Goal: Task Accomplishment & Management: Use online tool/utility

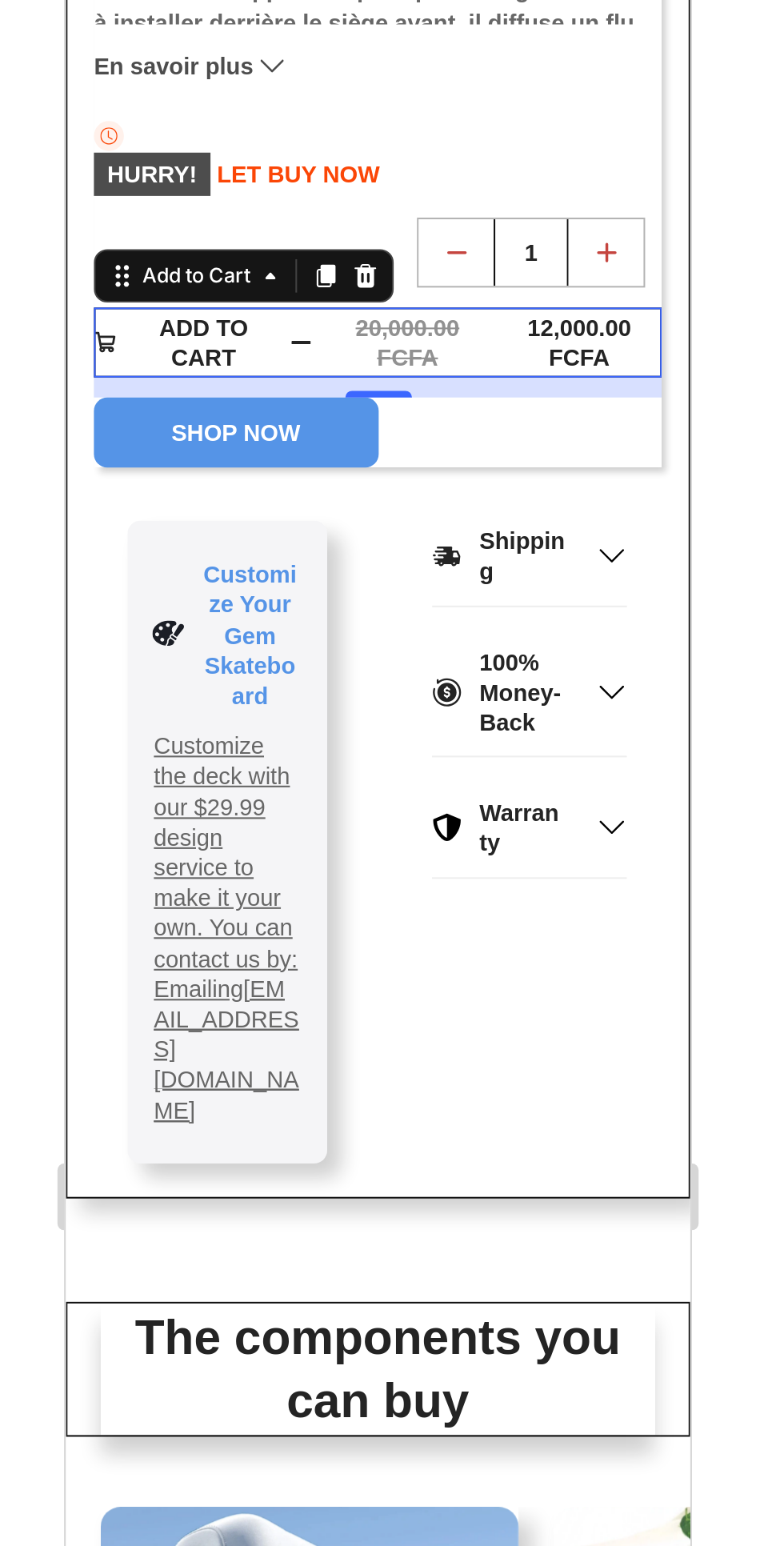
scroll to position [405, 0]
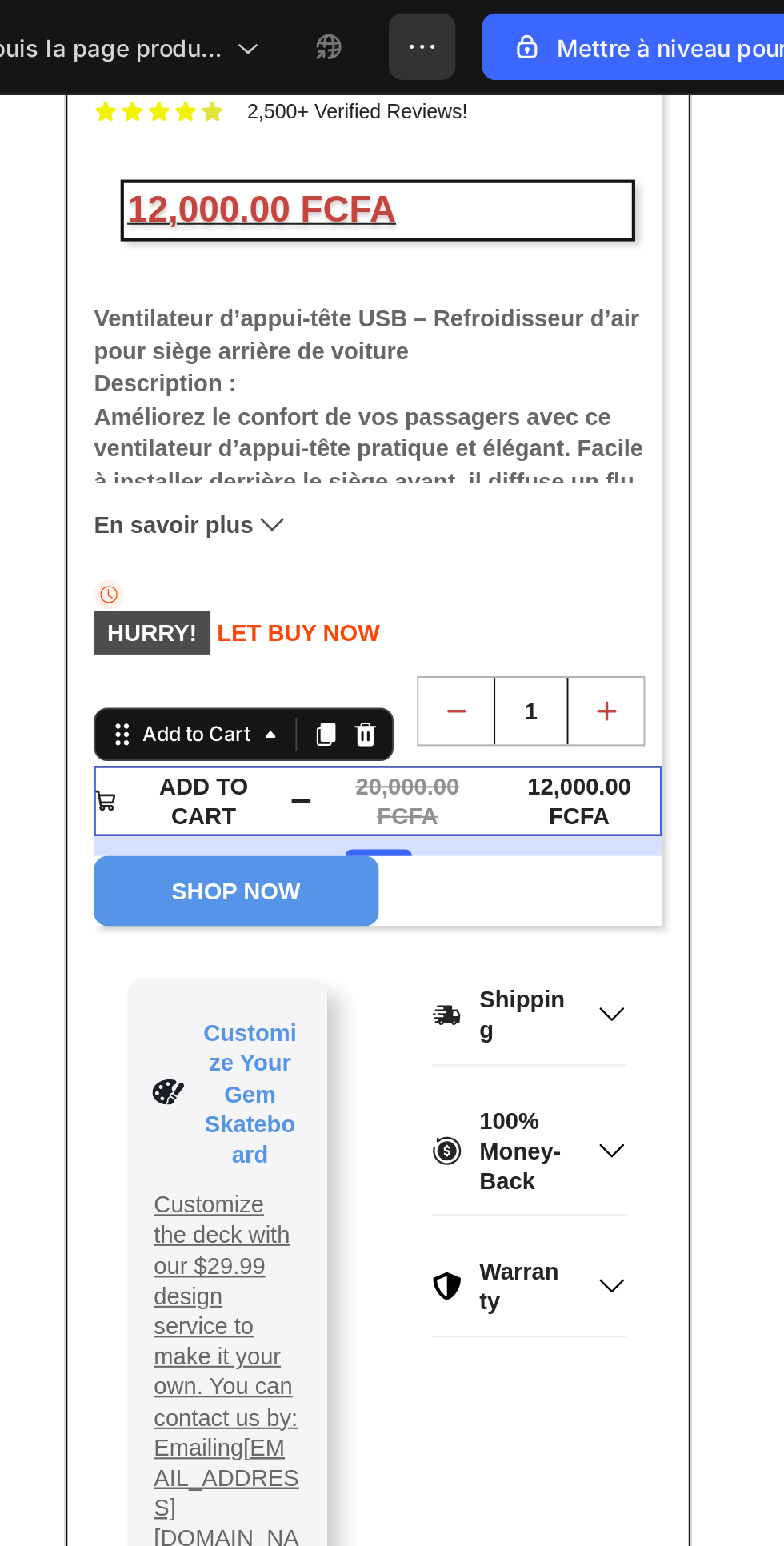
click at [544, 22] on icon "button" at bounding box center [544, 22] width 2 height 2
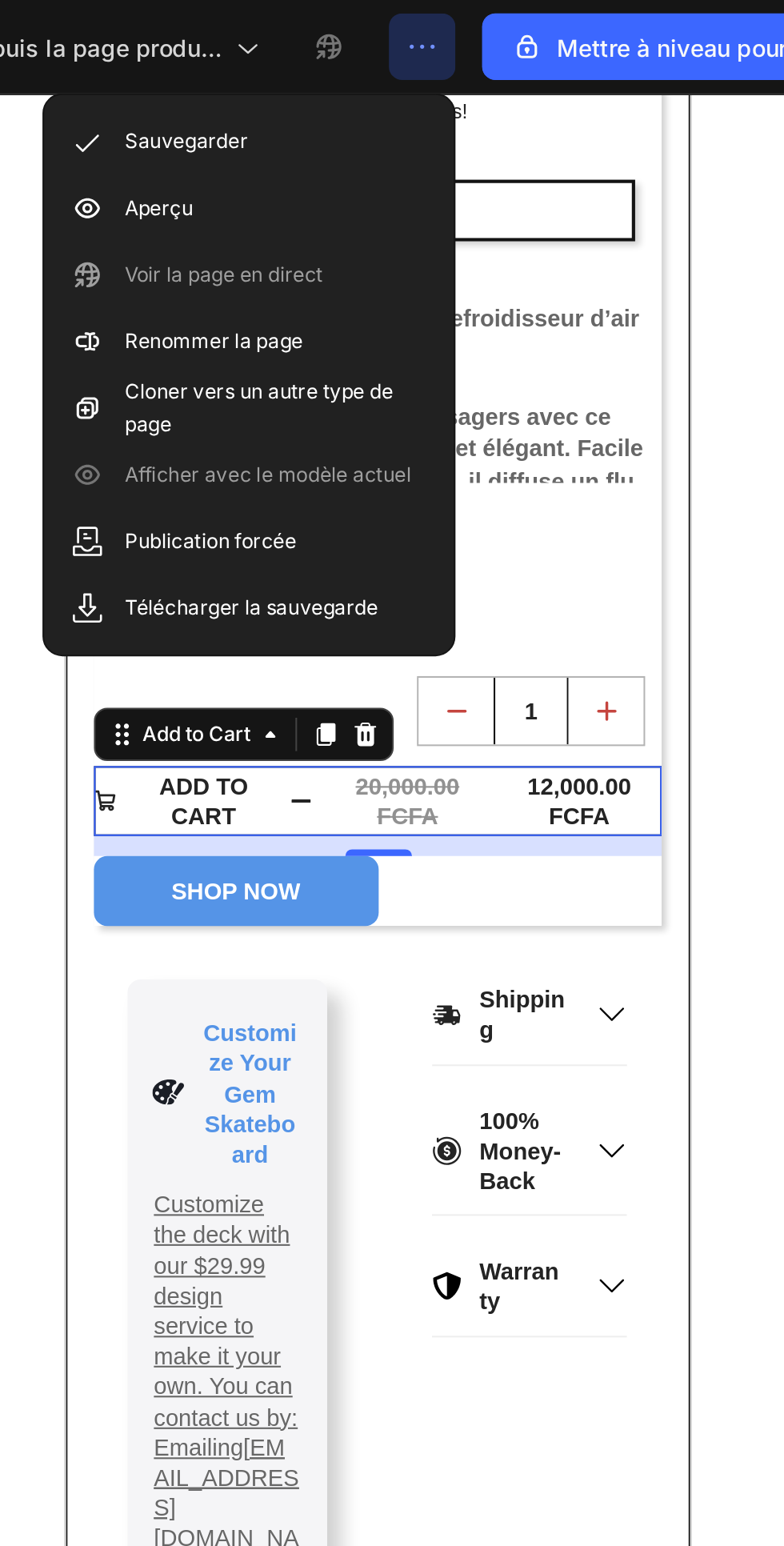
click at [415, 100] on font "Aperçu" at bounding box center [421, 99] width 33 height 12
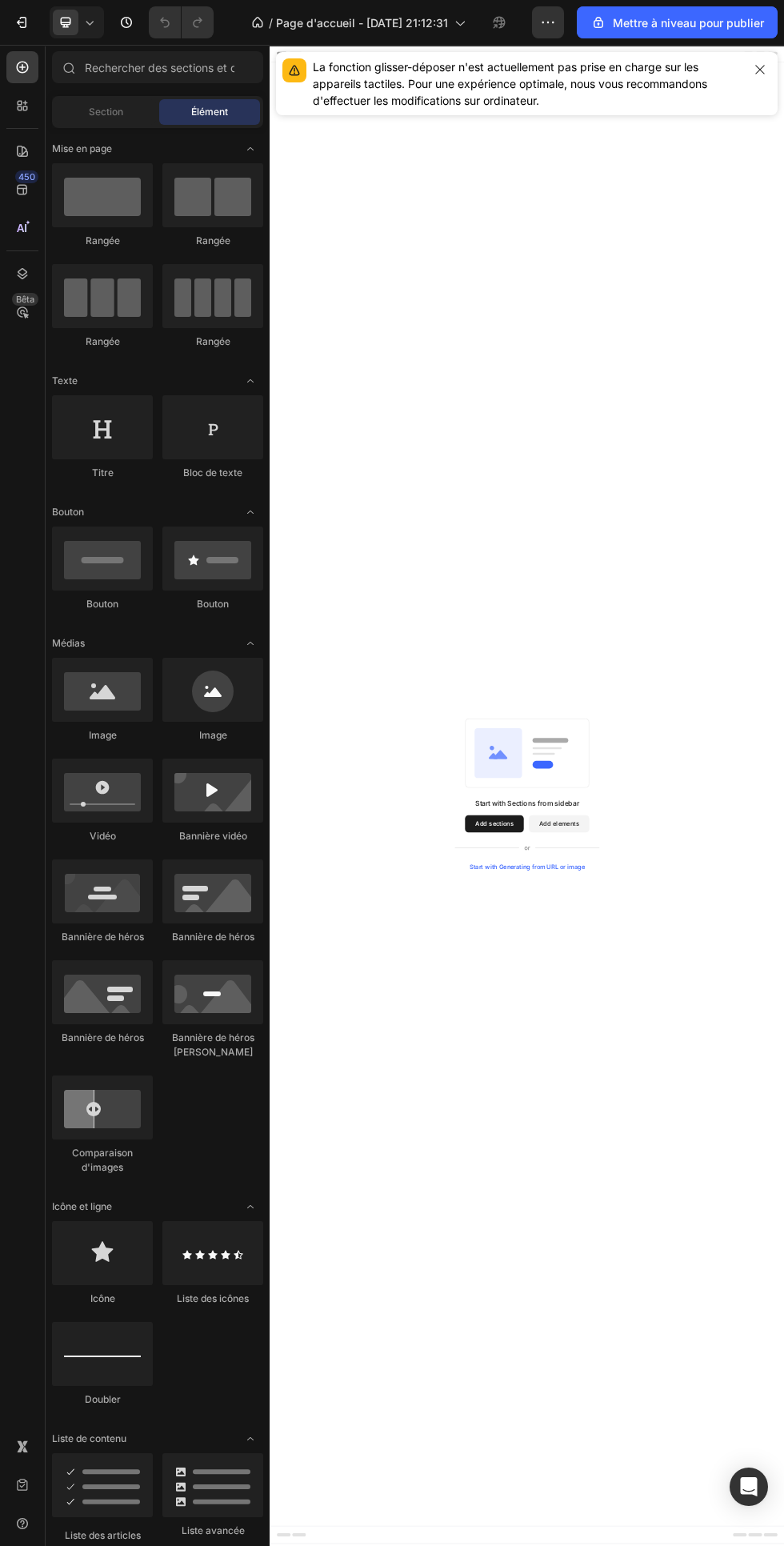
click at [760, 70] on icon "button" at bounding box center [759, 69] width 9 height 9
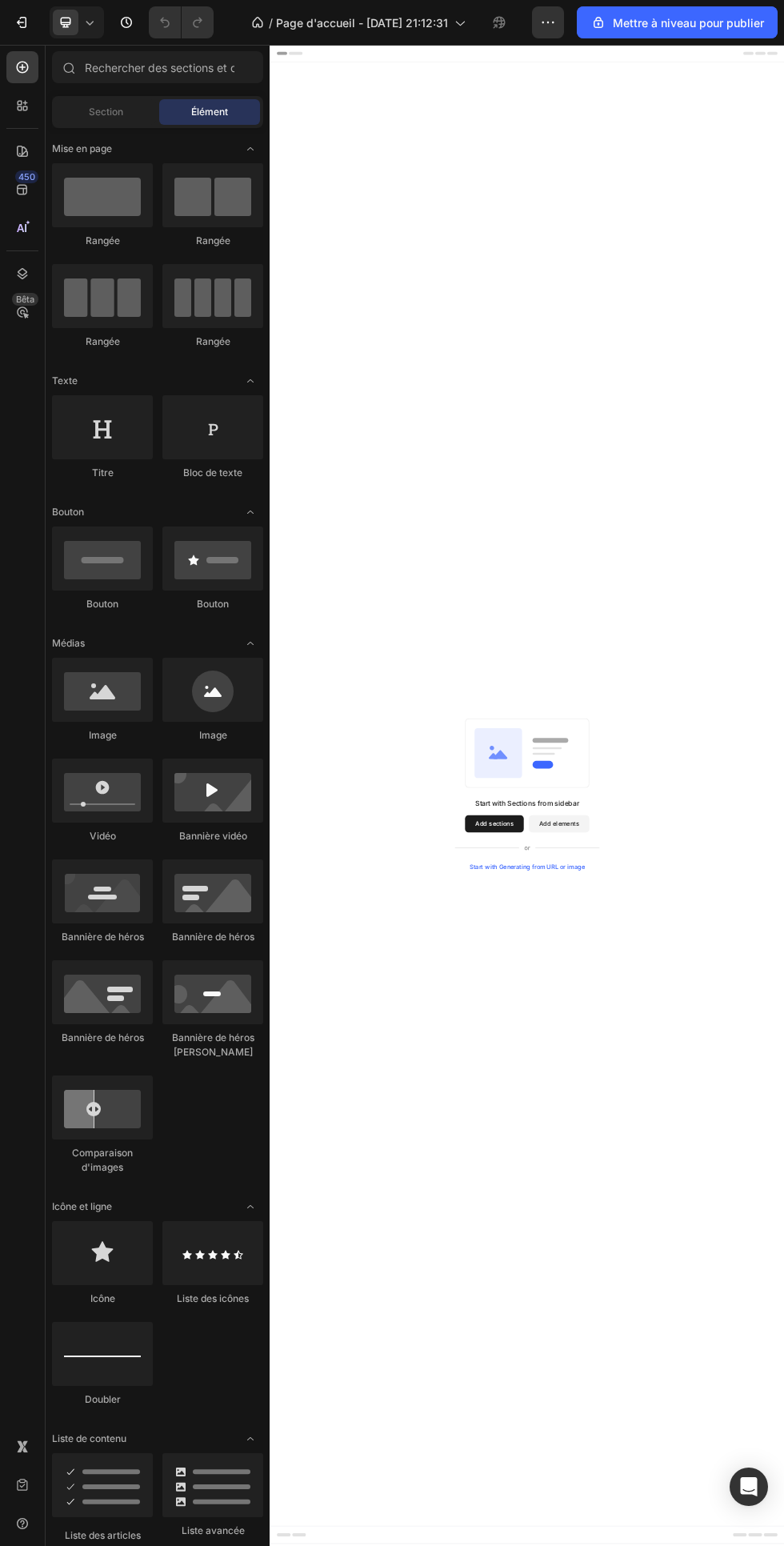
click at [453, 18] on div "/ Page d'accueil - 26 sept. 21:12:31" at bounding box center [358, 22] width 231 height 32
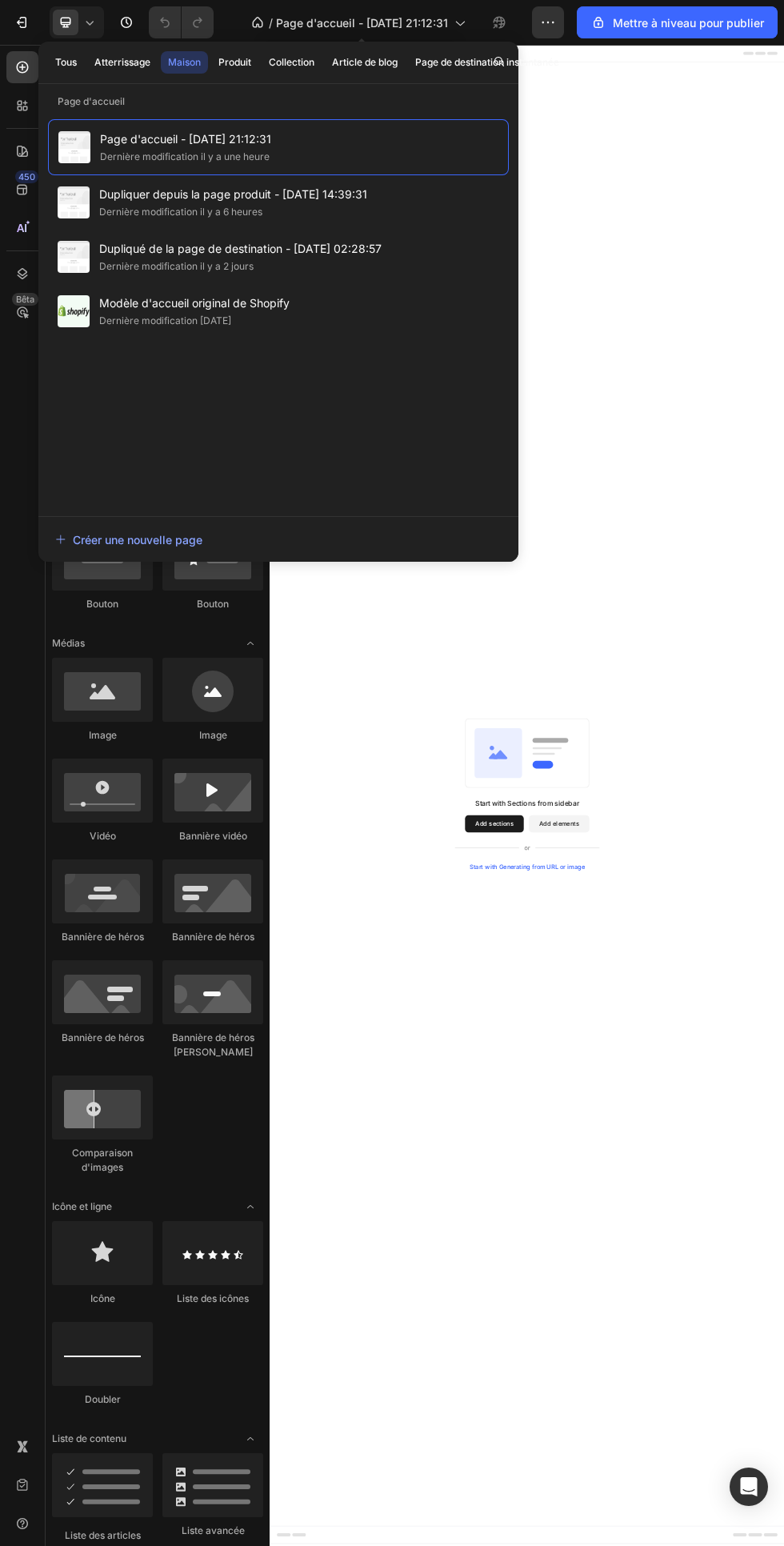
click at [332, 148] on div "Page d'accueil - 26 sept. 21:12:31 Dernière modification il y a une heure" at bounding box center [278, 147] width 461 height 56
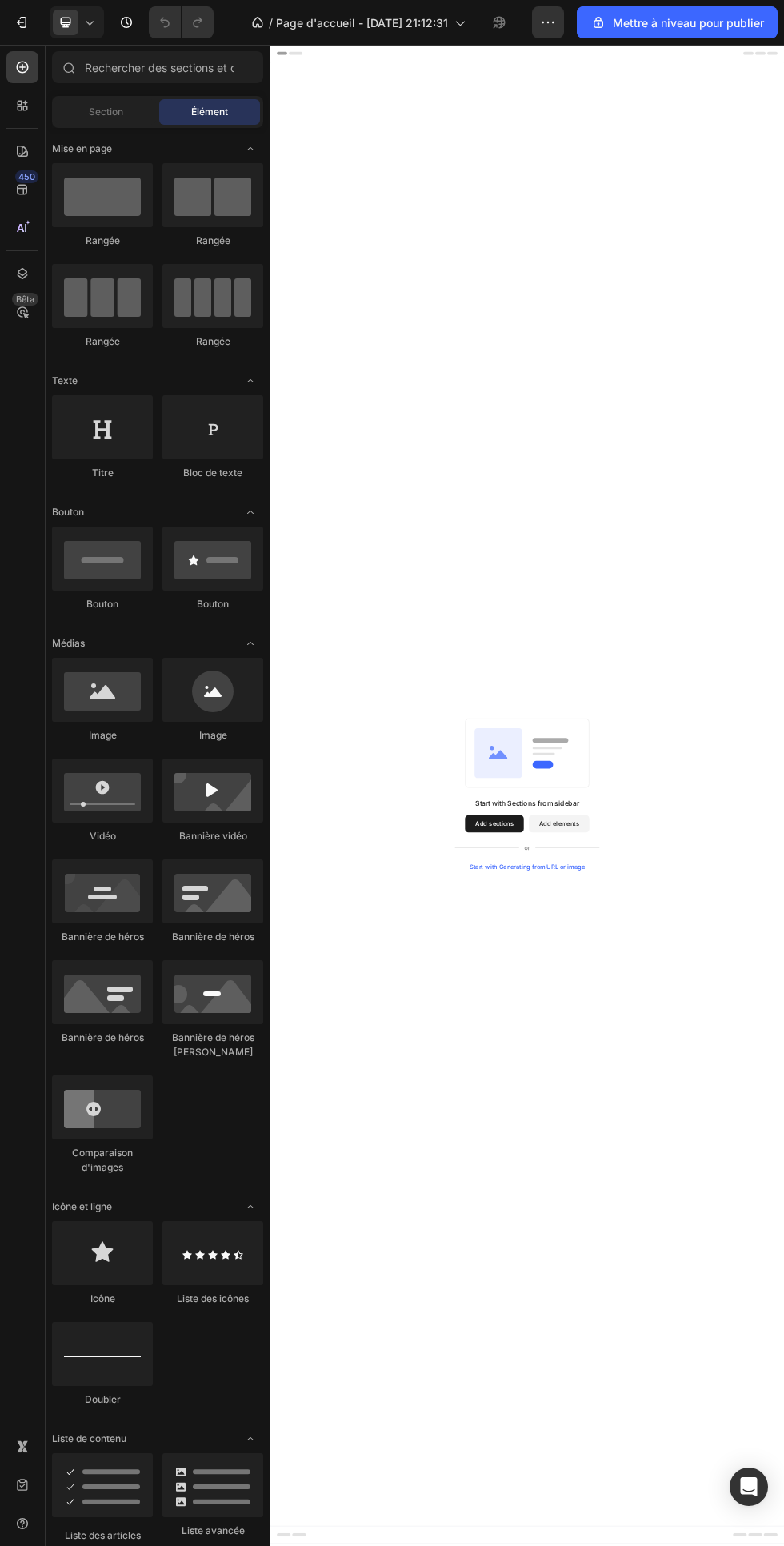
click at [642, 59] on div "Header" at bounding box center [749, 60] width 935 height 32
click at [467, 16] on icon at bounding box center [459, 22] width 16 height 16
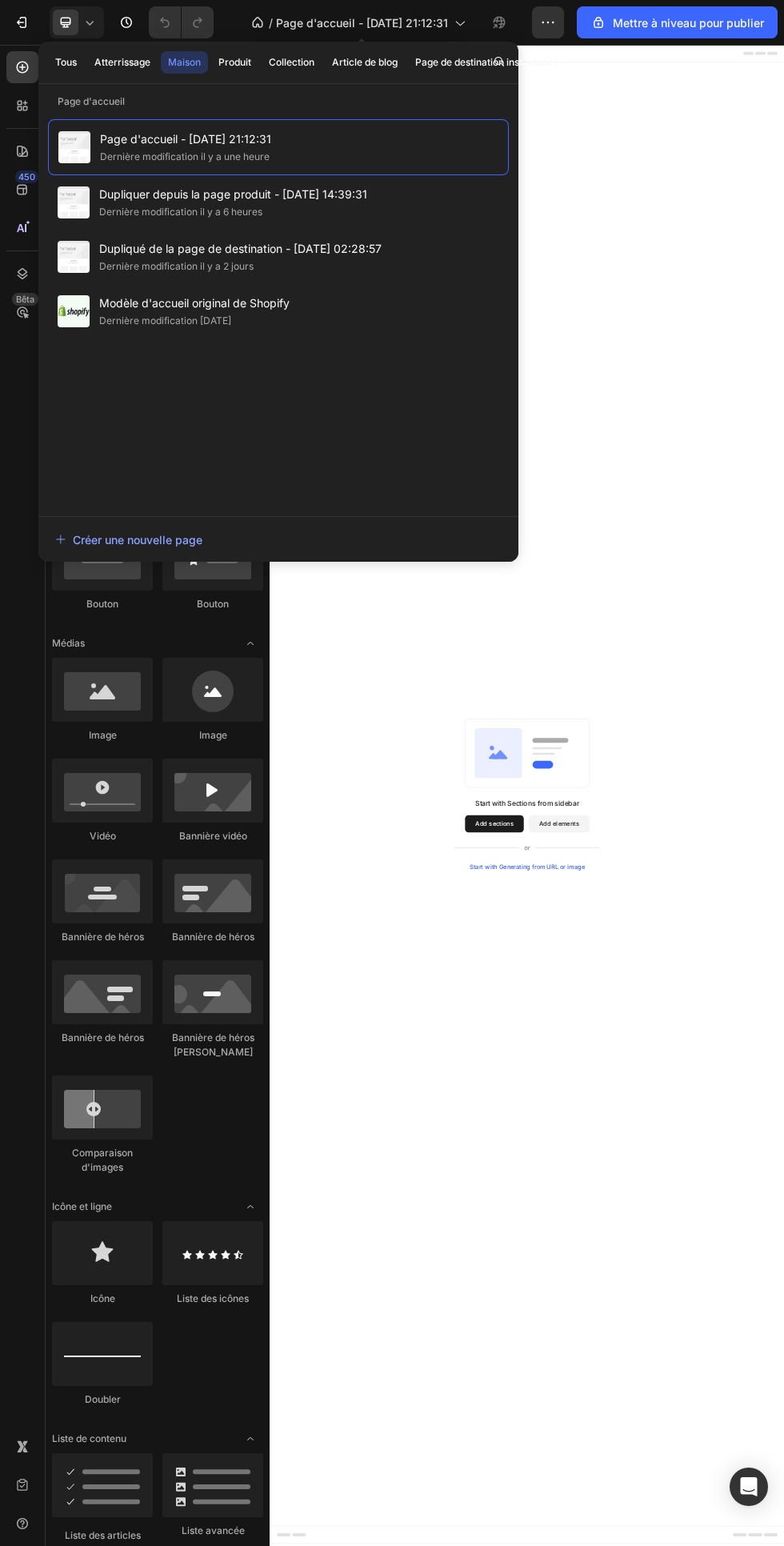
click at [318, 207] on div "Dernière modification il y a 6 heures" at bounding box center [234, 211] width 268 height 16
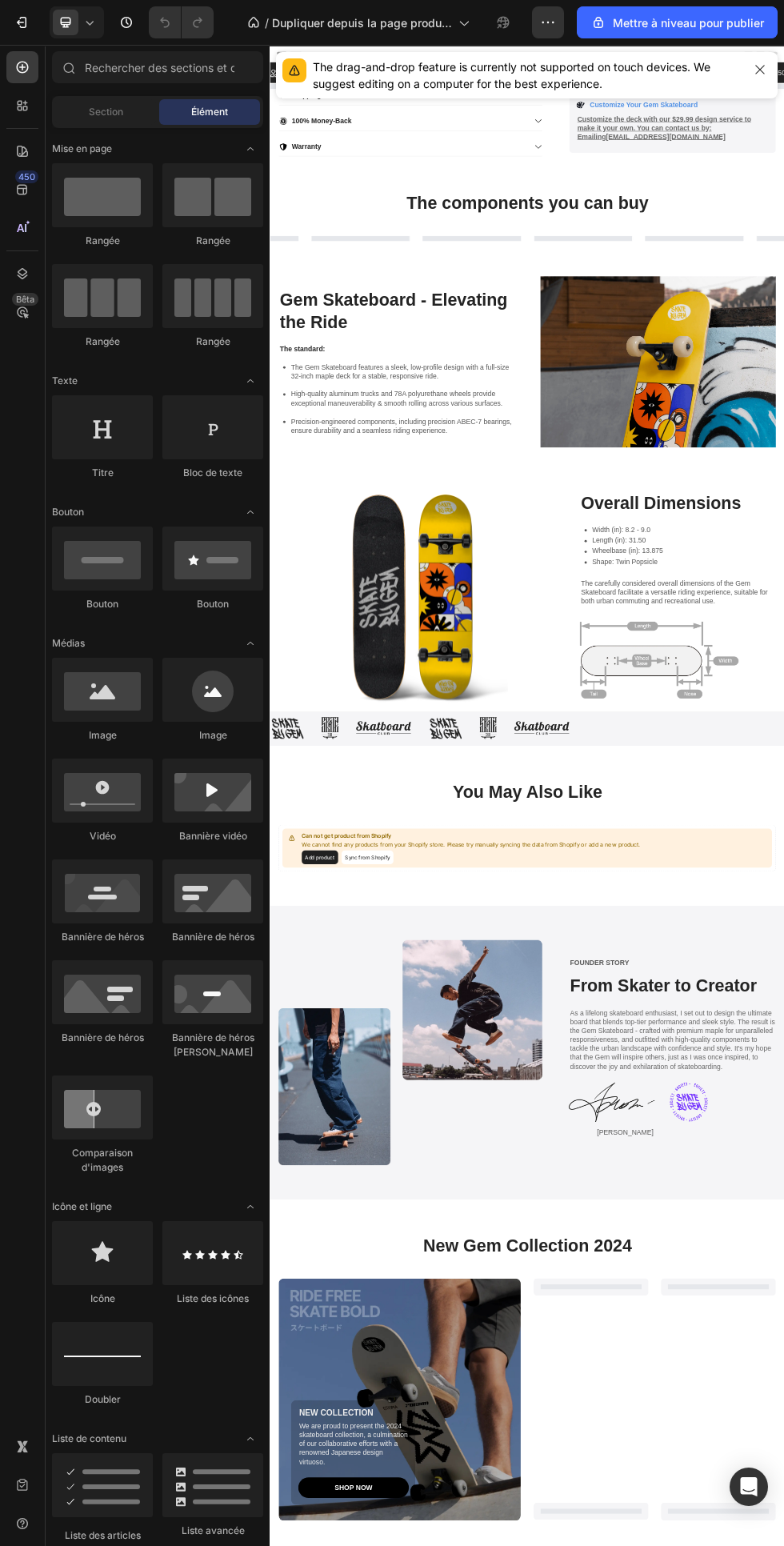
click at [757, 69] on icon "button" at bounding box center [760, 69] width 13 height 13
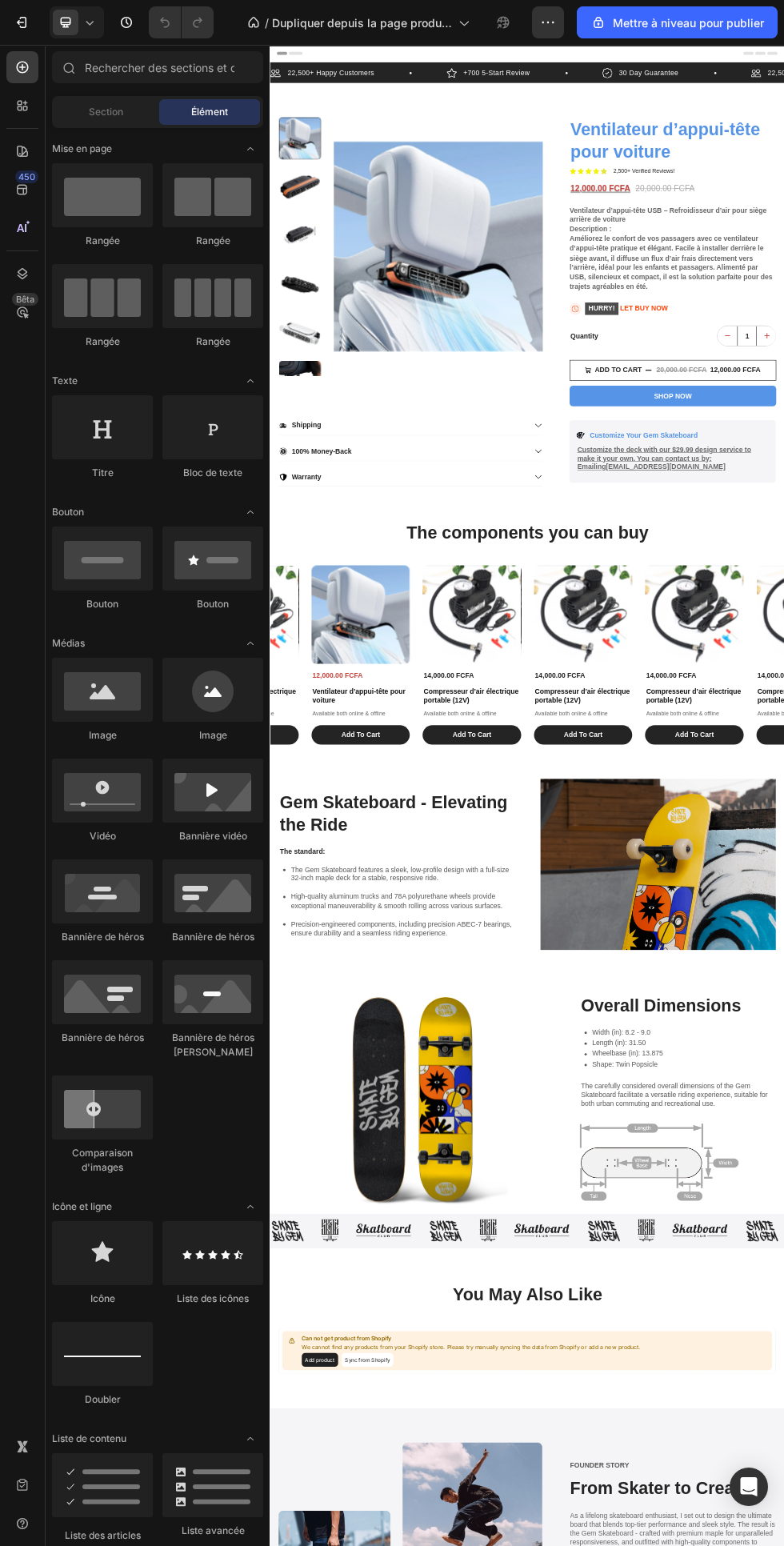
click at [91, 18] on icon at bounding box center [90, 22] width 16 height 16
click at [119, 108] on div "Mobile" at bounding box center [112, 108] width 119 height 26
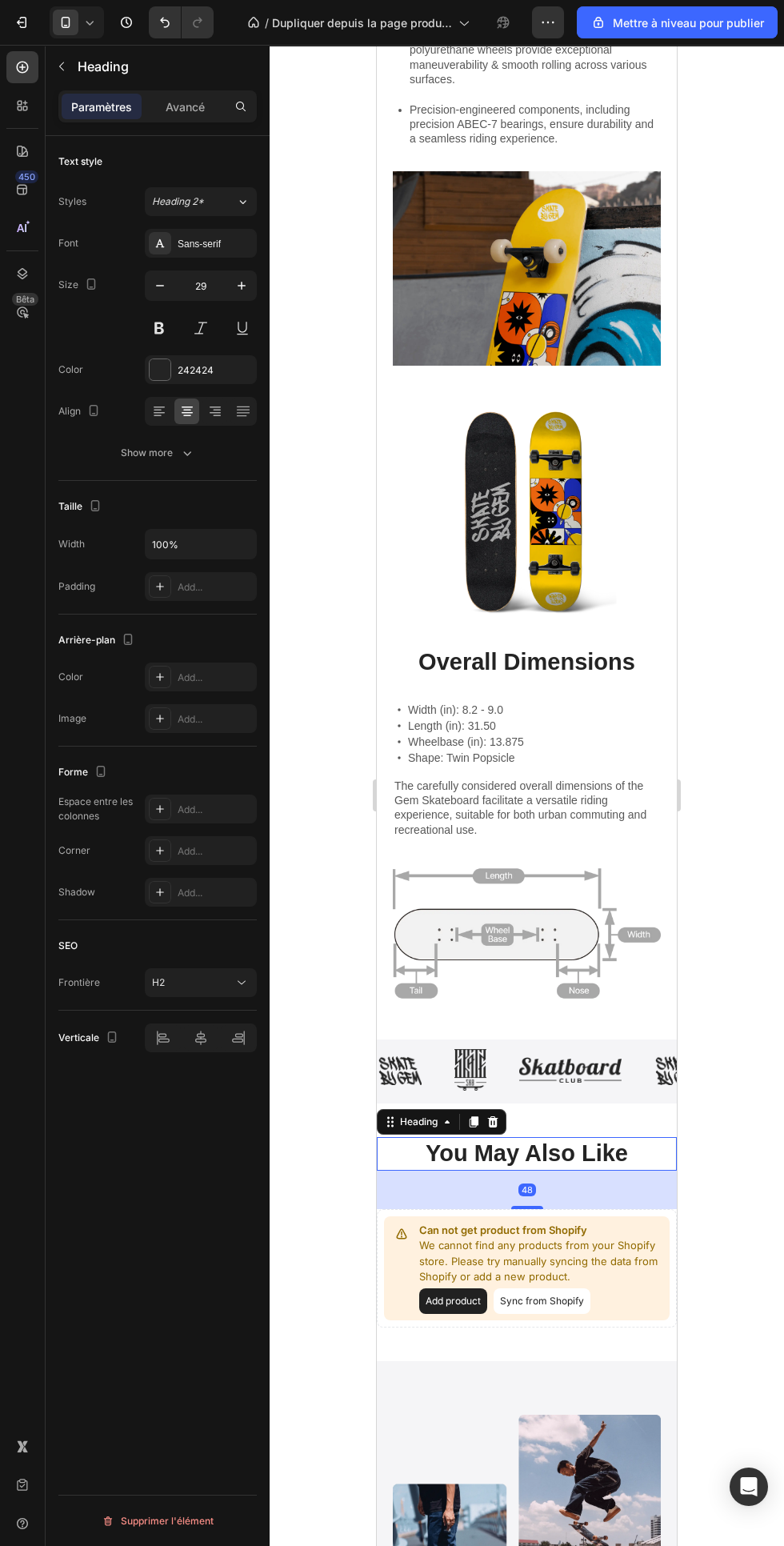
scroll to position [2741, 0]
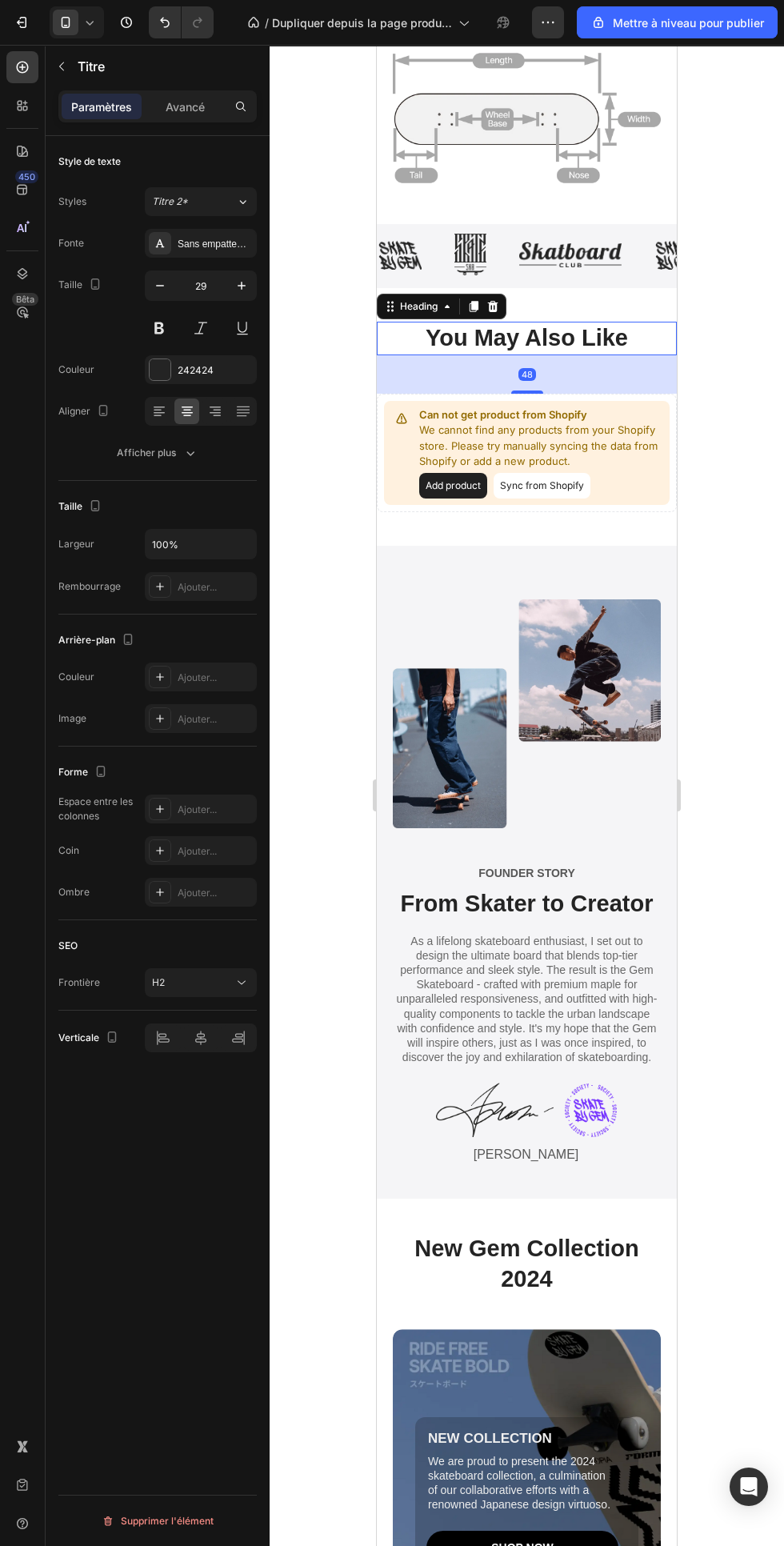
click at [606, 1118] on img at bounding box center [591, 1110] width 52 height 54
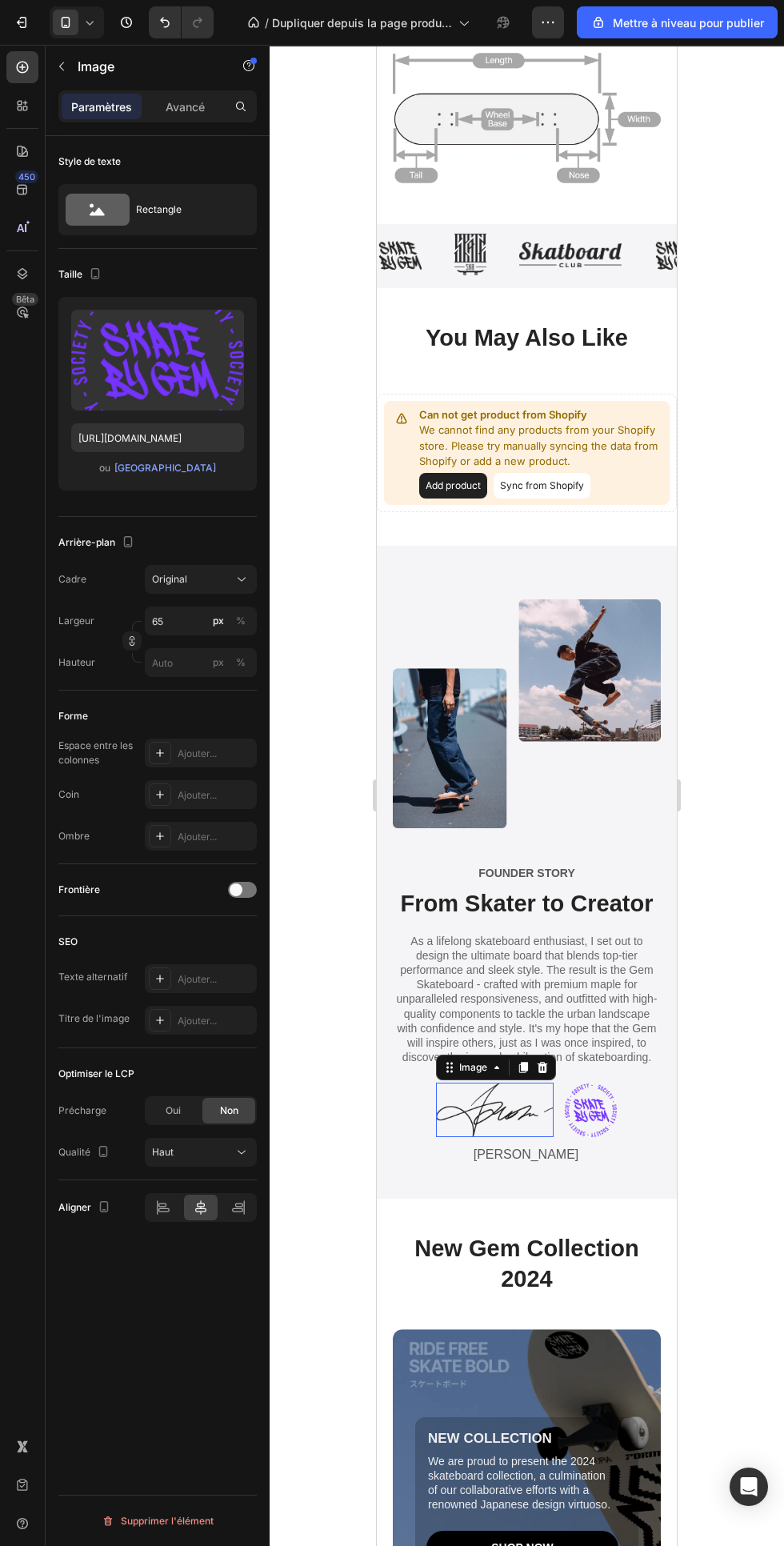
click at [507, 1108] on img at bounding box center [495, 1110] width 118 height 54
click at [205, 981] on font "Ajouter..." at bounding box center [197, 979] width 40 height 12
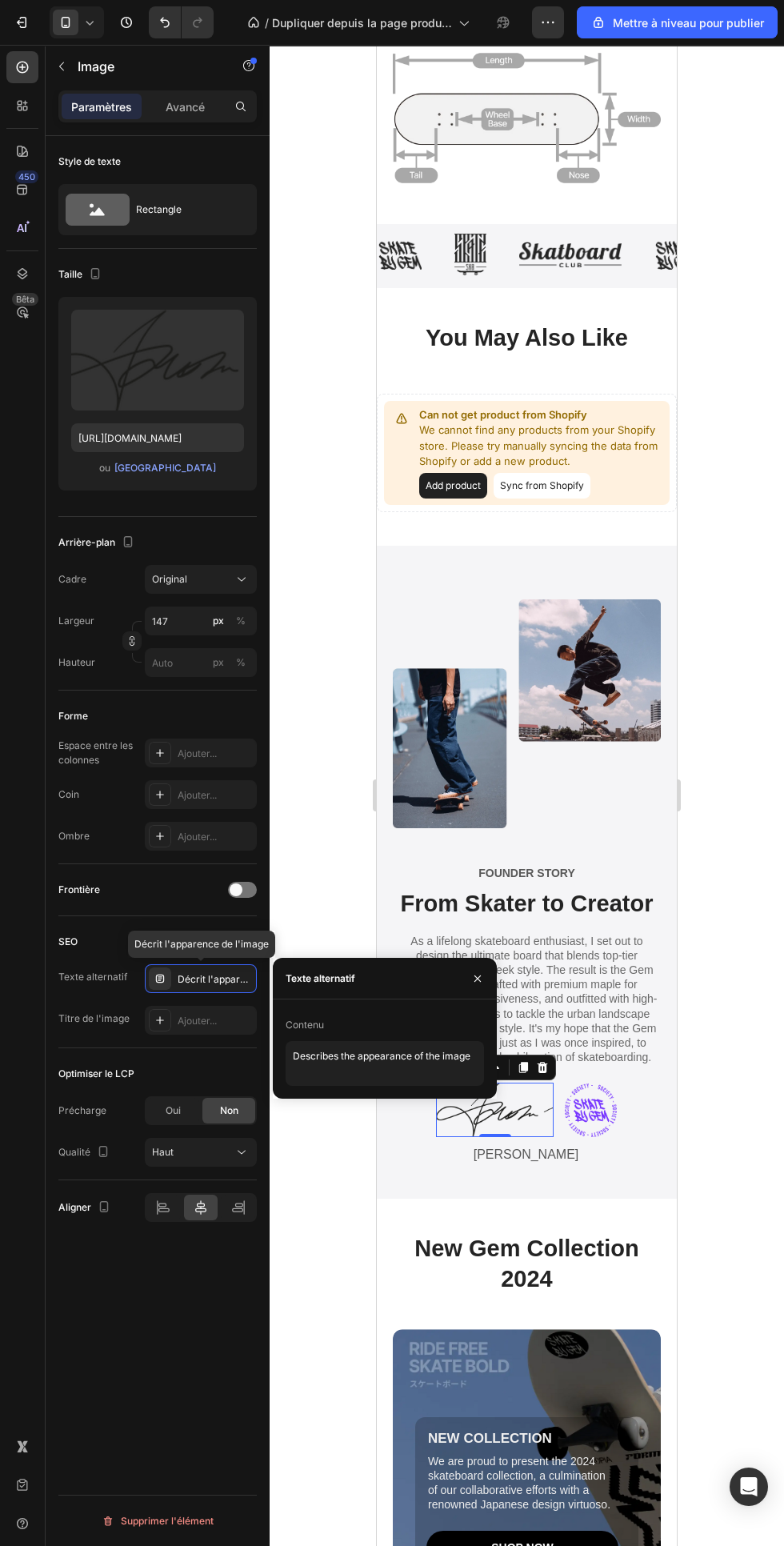
click at [188, 113] on p "Avancé" at bounding box center [185, 106] width 40 height 16
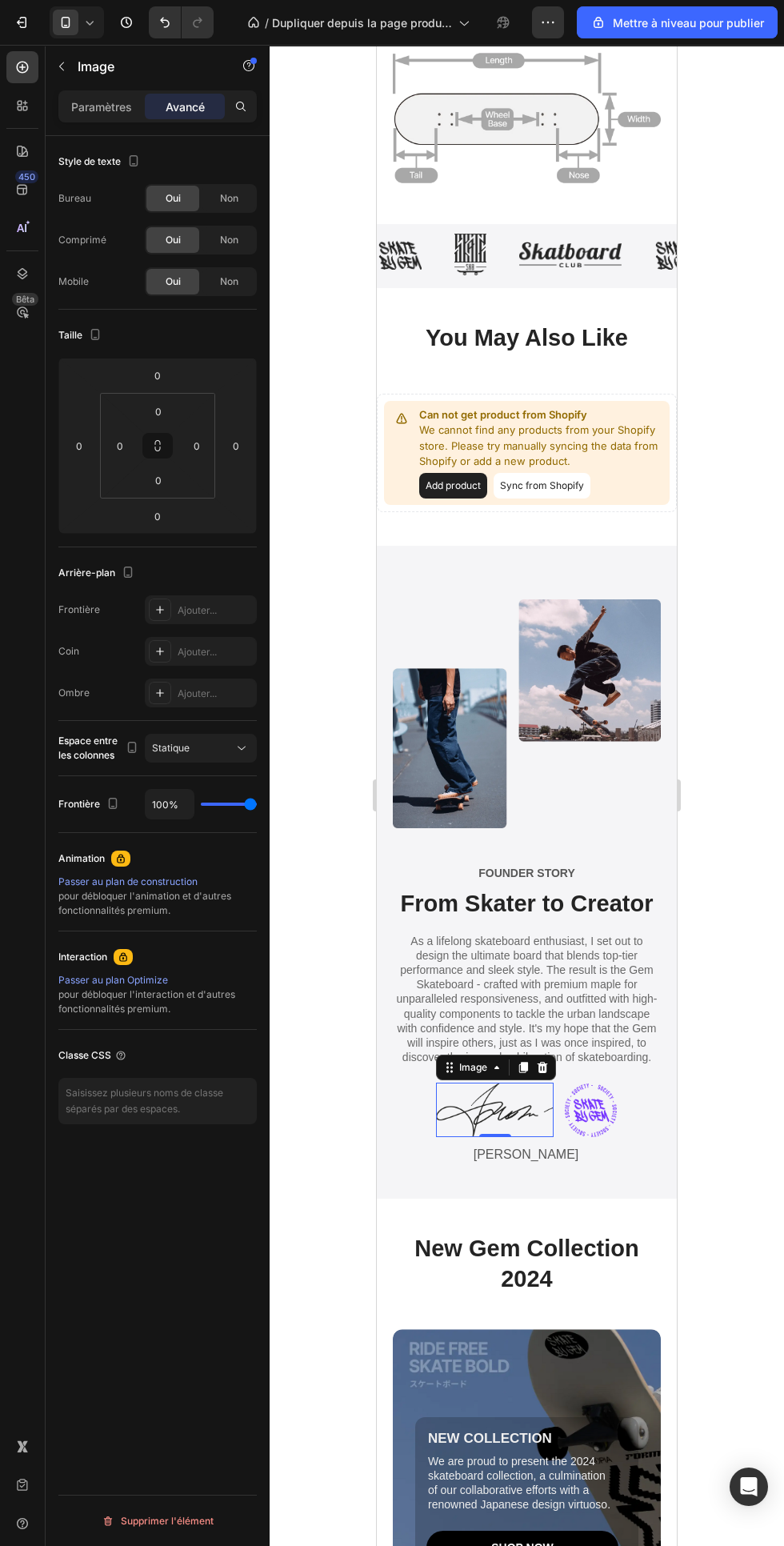
click at [107, 106] on font "Paramètres" at bounding box center [101, 107] width 61 height 14
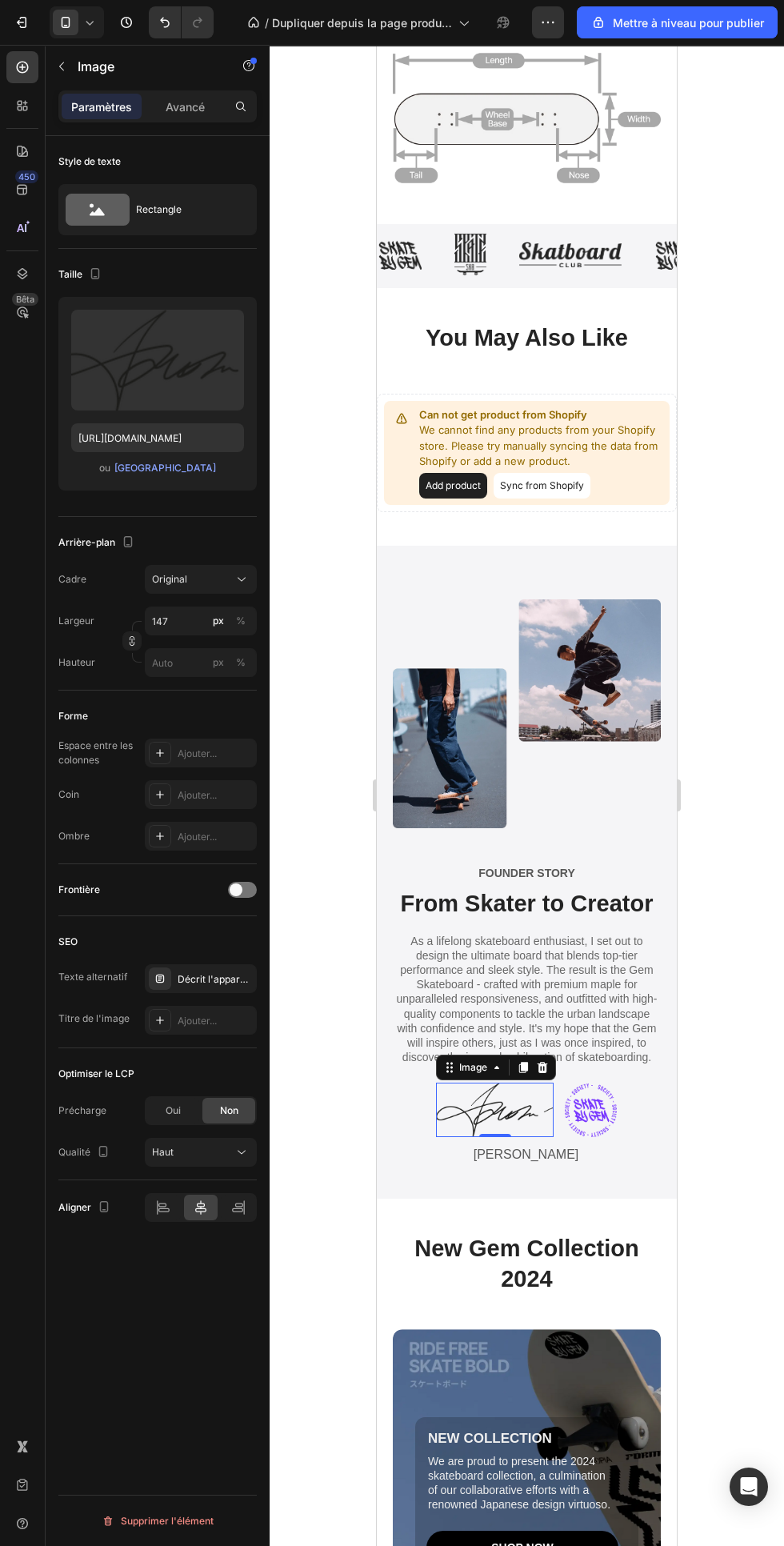
click at [197, 1025] on font "Ajouter..." at bounding box center [197, 1021] width 40 height 12
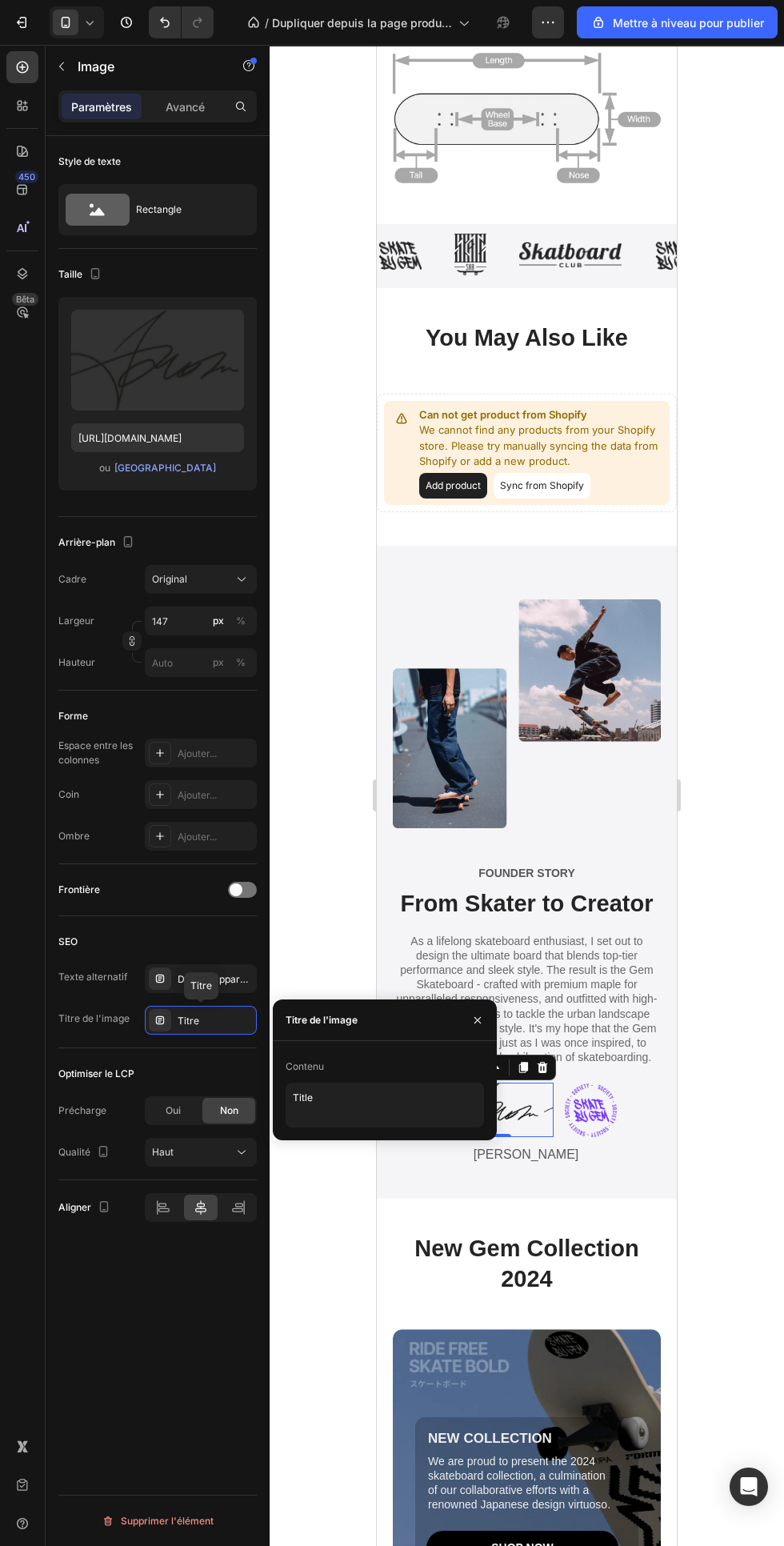
click at [180, 1406] on div "Style de texte Rectangle Taille Télécharger l'image [URL][DOMAIN_NAME] ou Parco…" at bounding box center [157, 863] width 224 height 1455
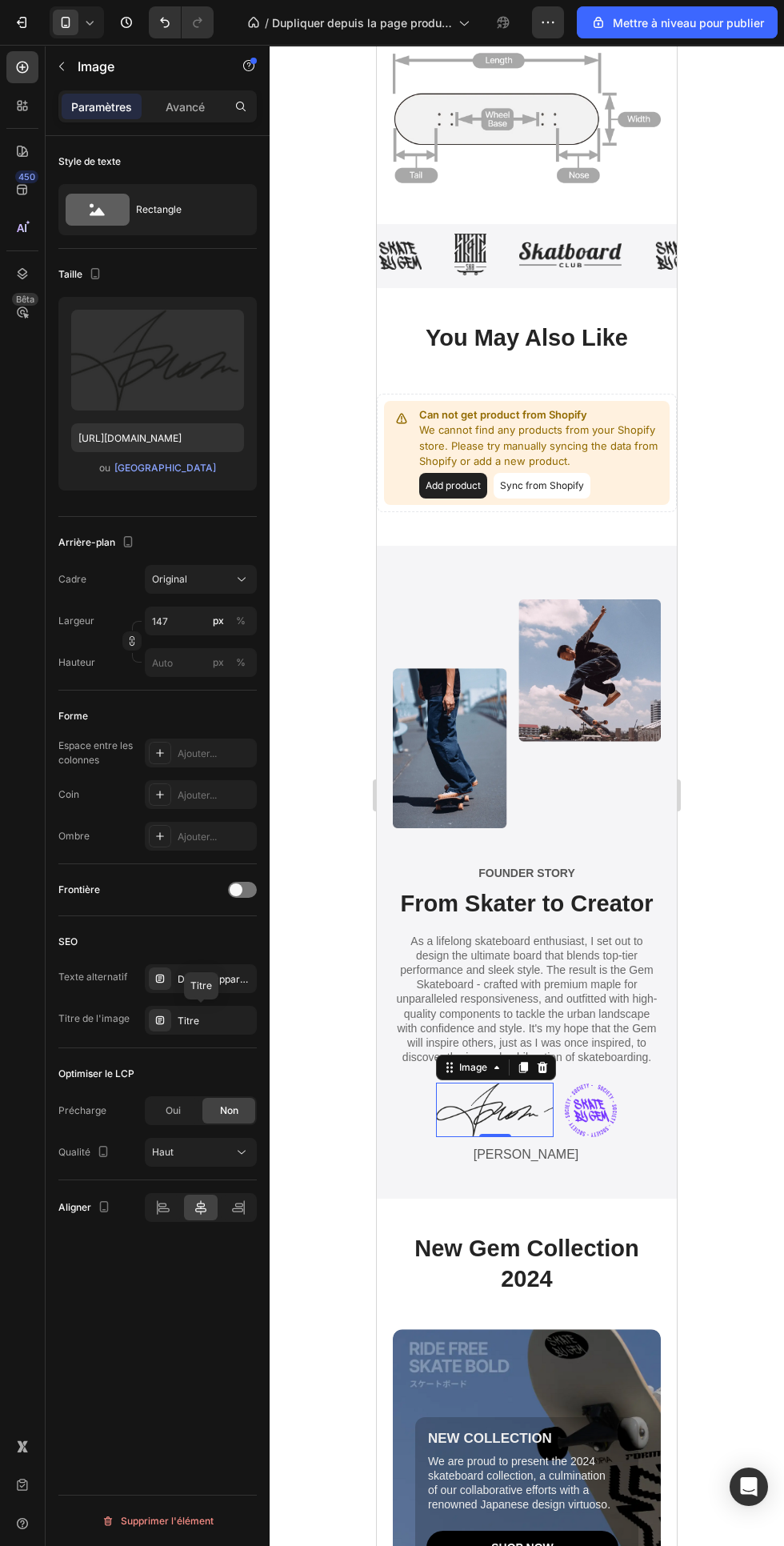
click at [242, 889] on div at bounding box center [242, 889] width 29 height 16
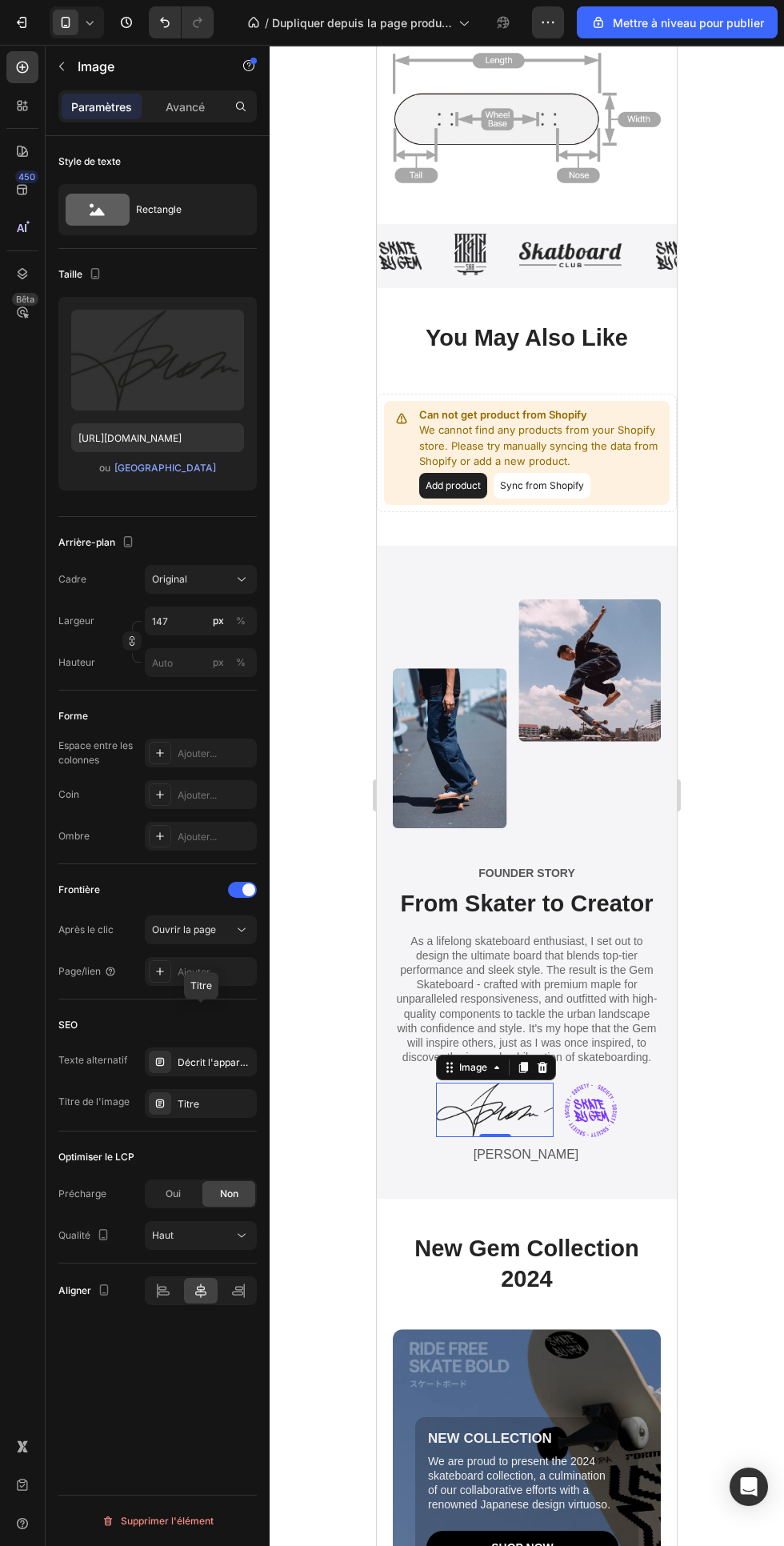
click at [242, 889] on span at bounding box center [248, 889] width 13 height 13
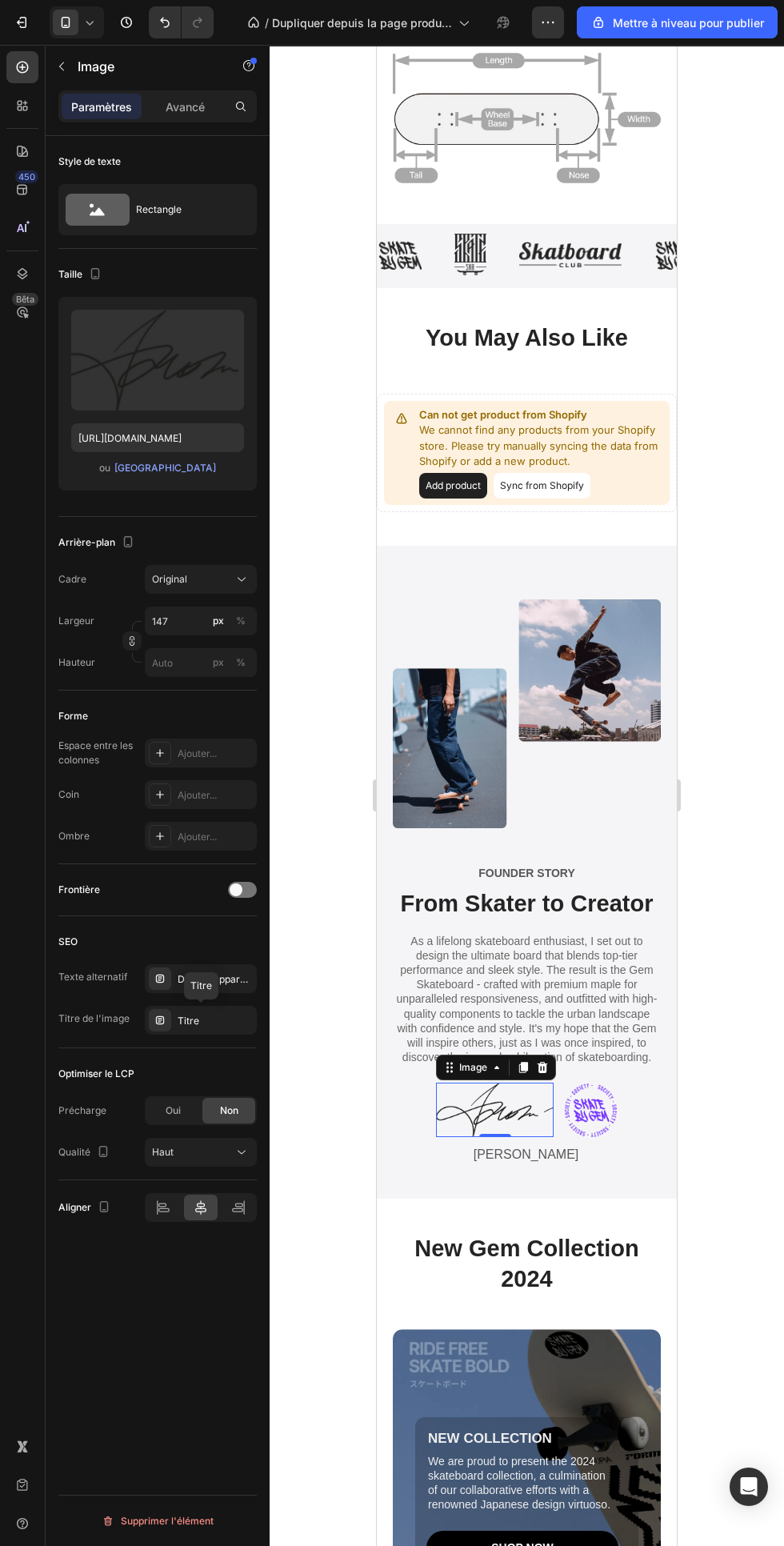
click at [505, 1109] on img at bounding box center [495, 1110] width 118 height 54
click at [604, 661] on img at bounding box center [527, 714] width 268 height 229
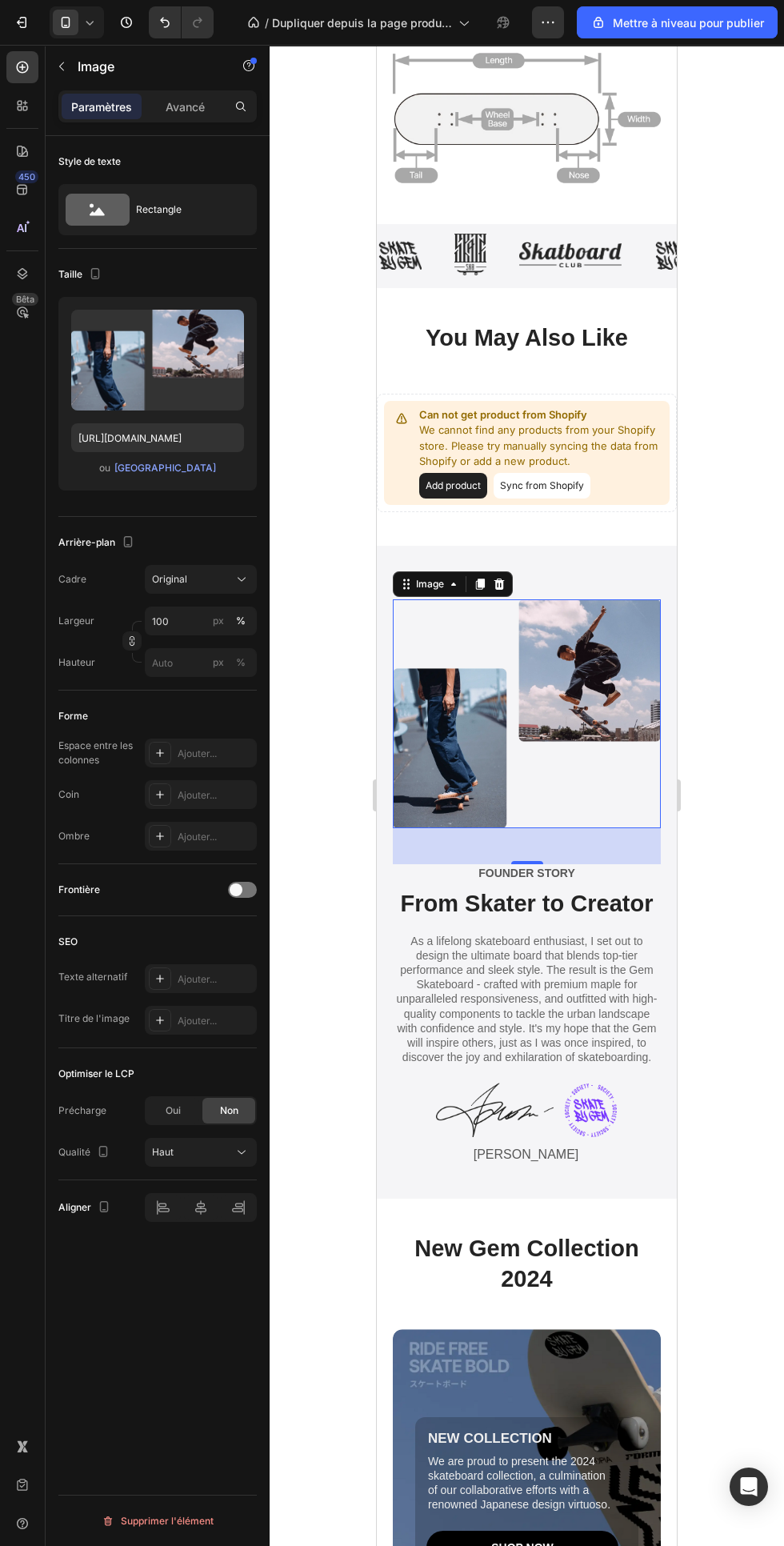
click at [601, 645] on img at bounding box center [527, 714] width 268 height 229
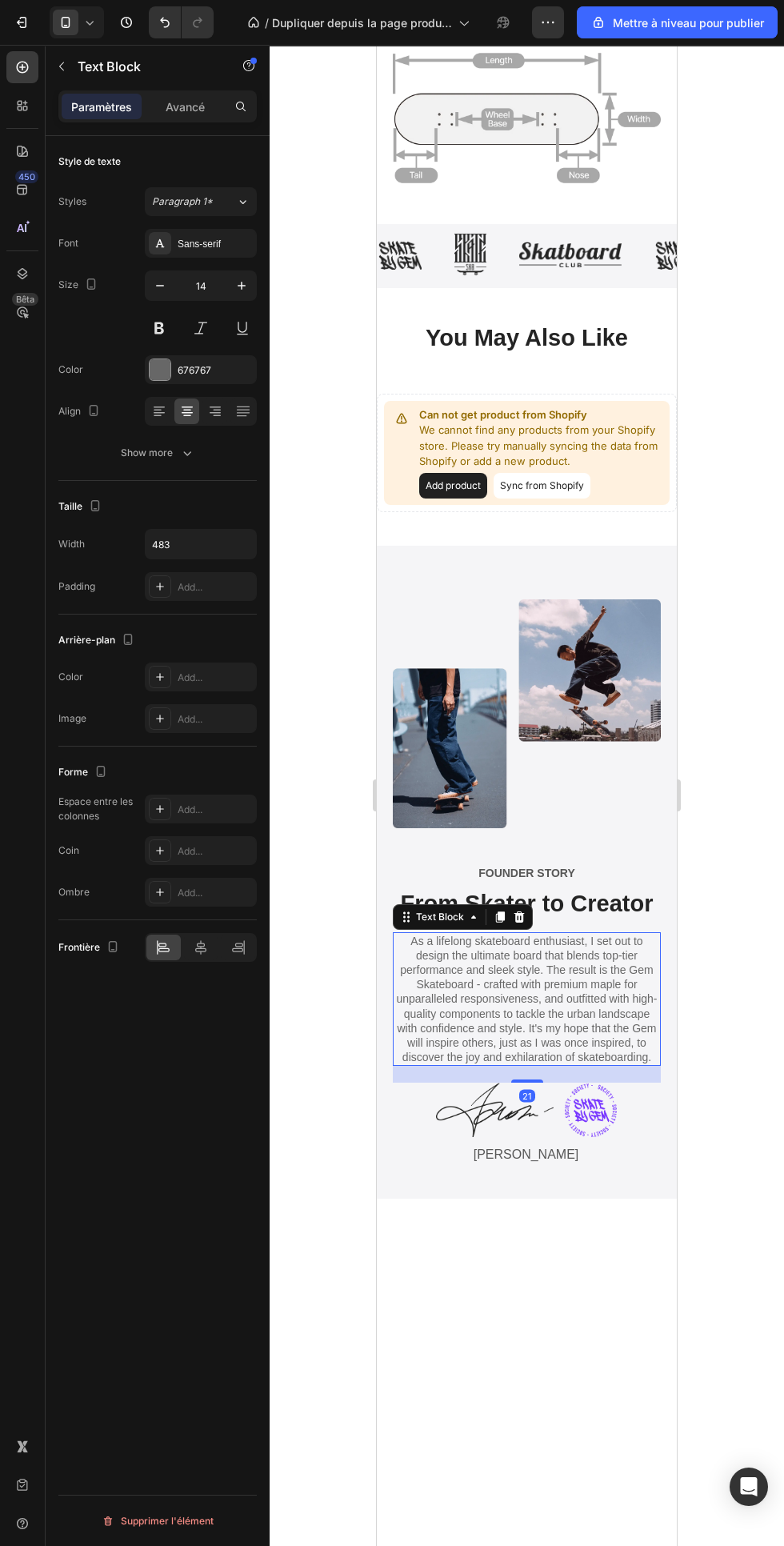
scroll to position [2336, 0]
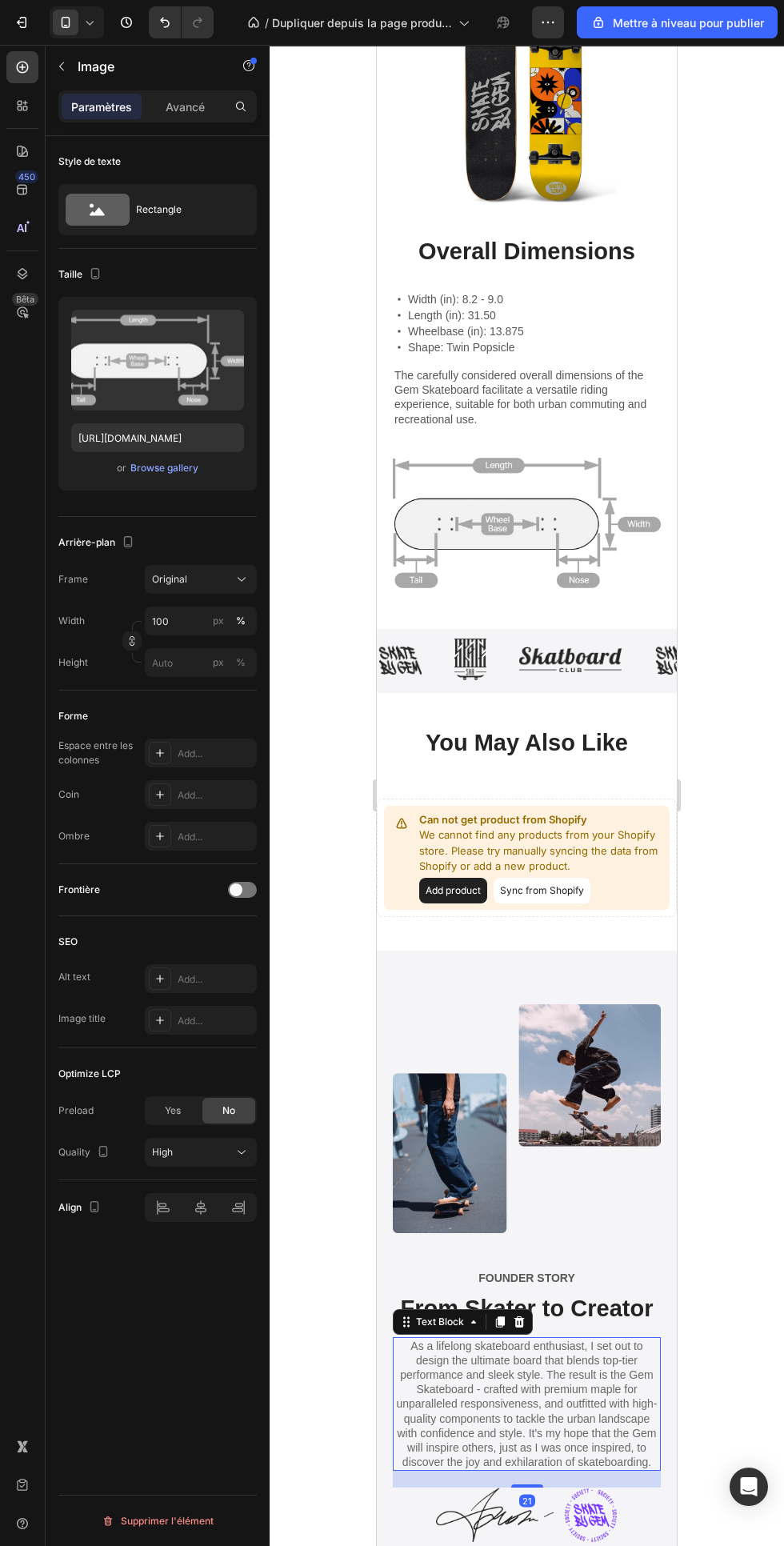
click at [595, 527] on img at bounding box center [527, 522] width 268 height 145
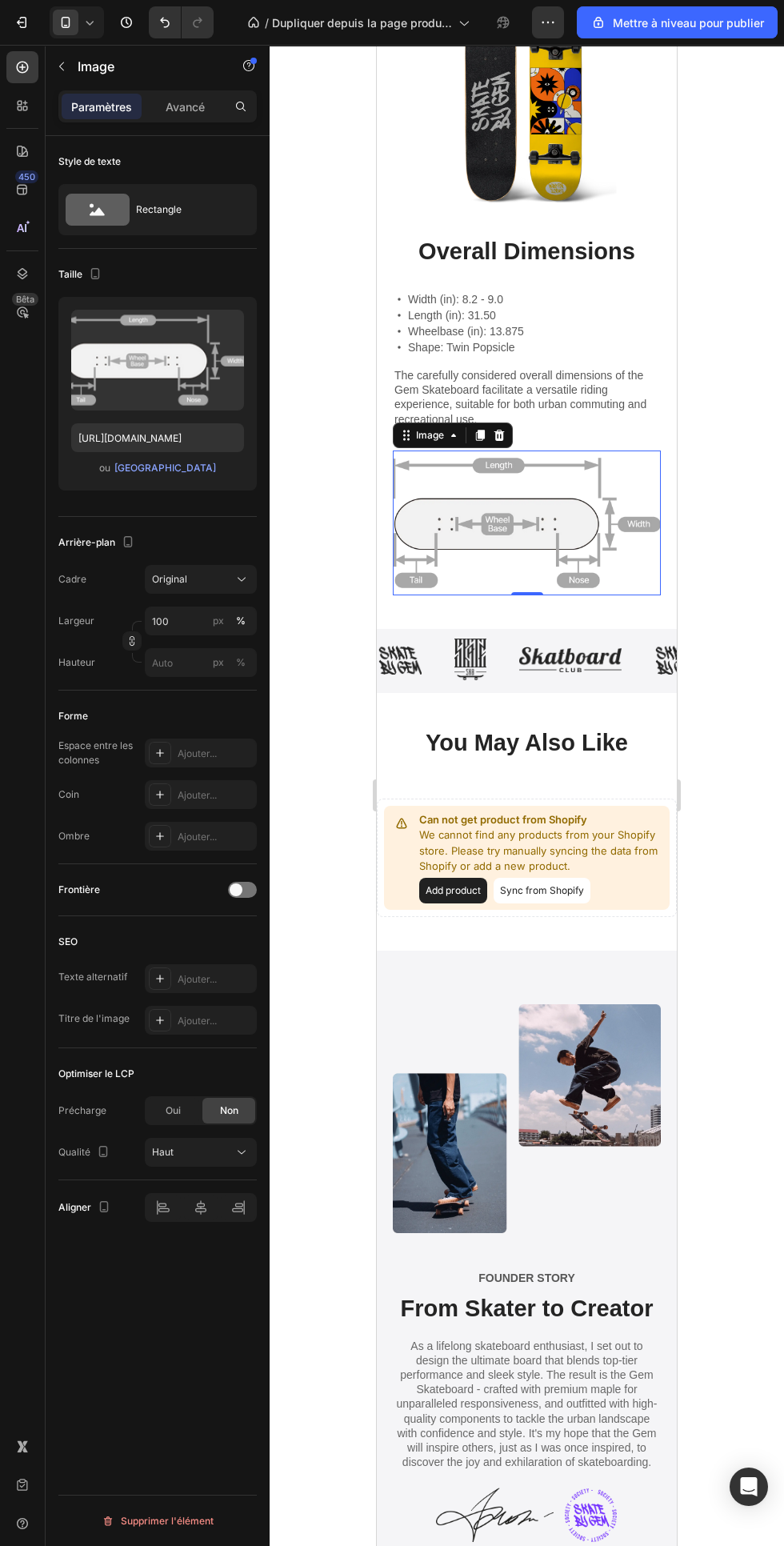
click at [471, 670] on img at bounding box center [470, 659] width 32 height 42
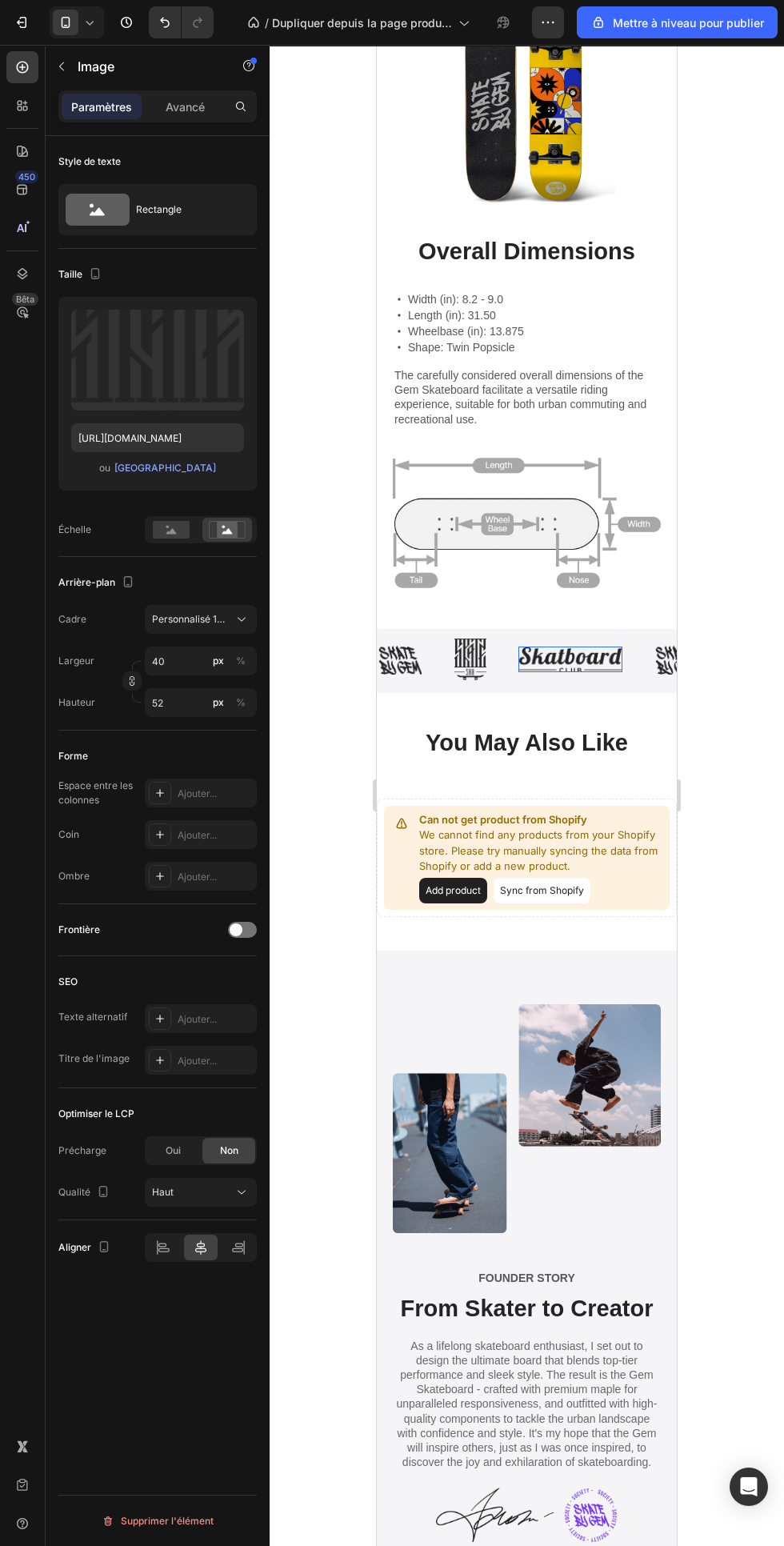
click at [578, 652] on img at bounding box center [571, 659] width 104 height 26
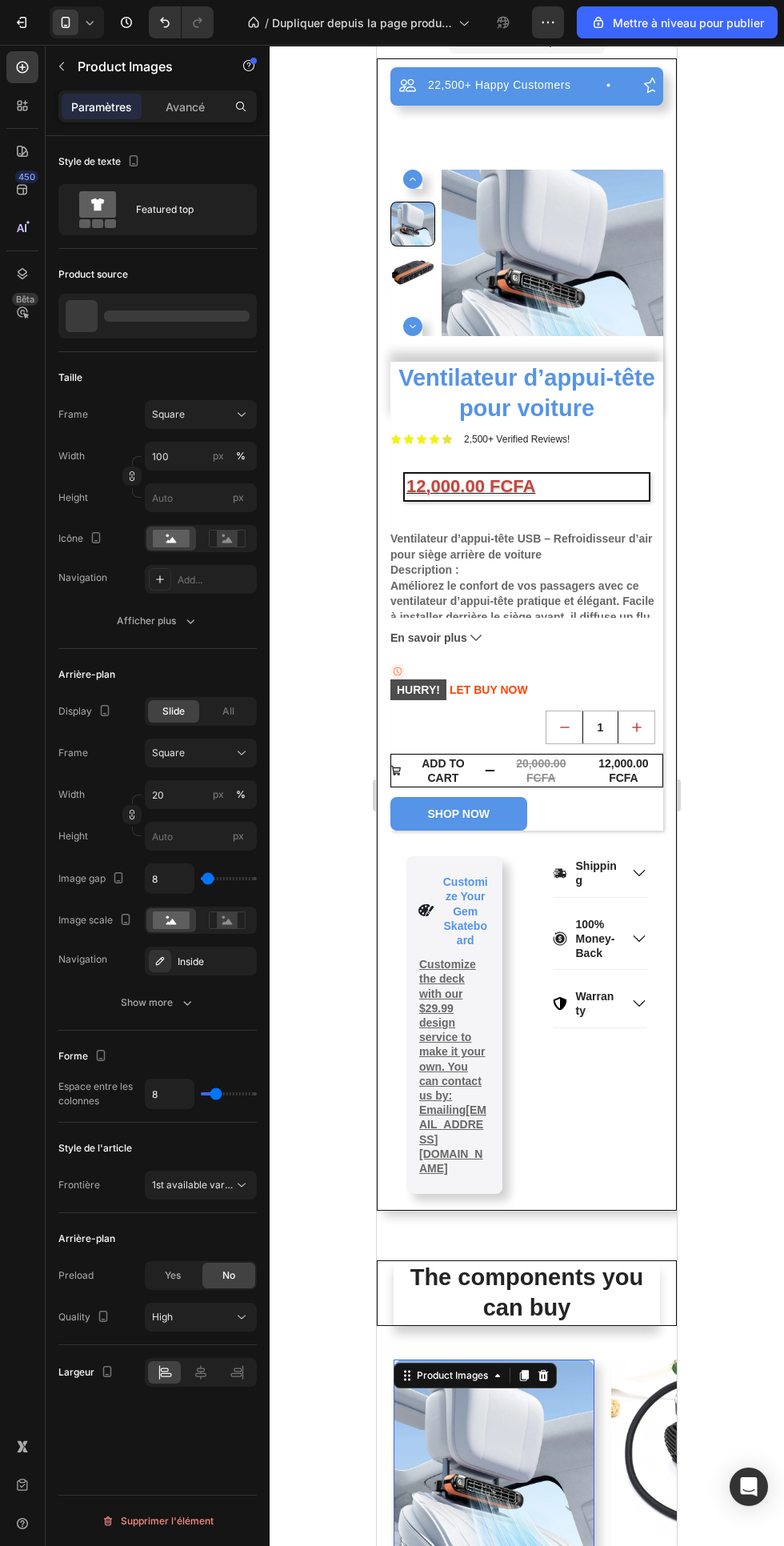
scroll to position [0, 0]
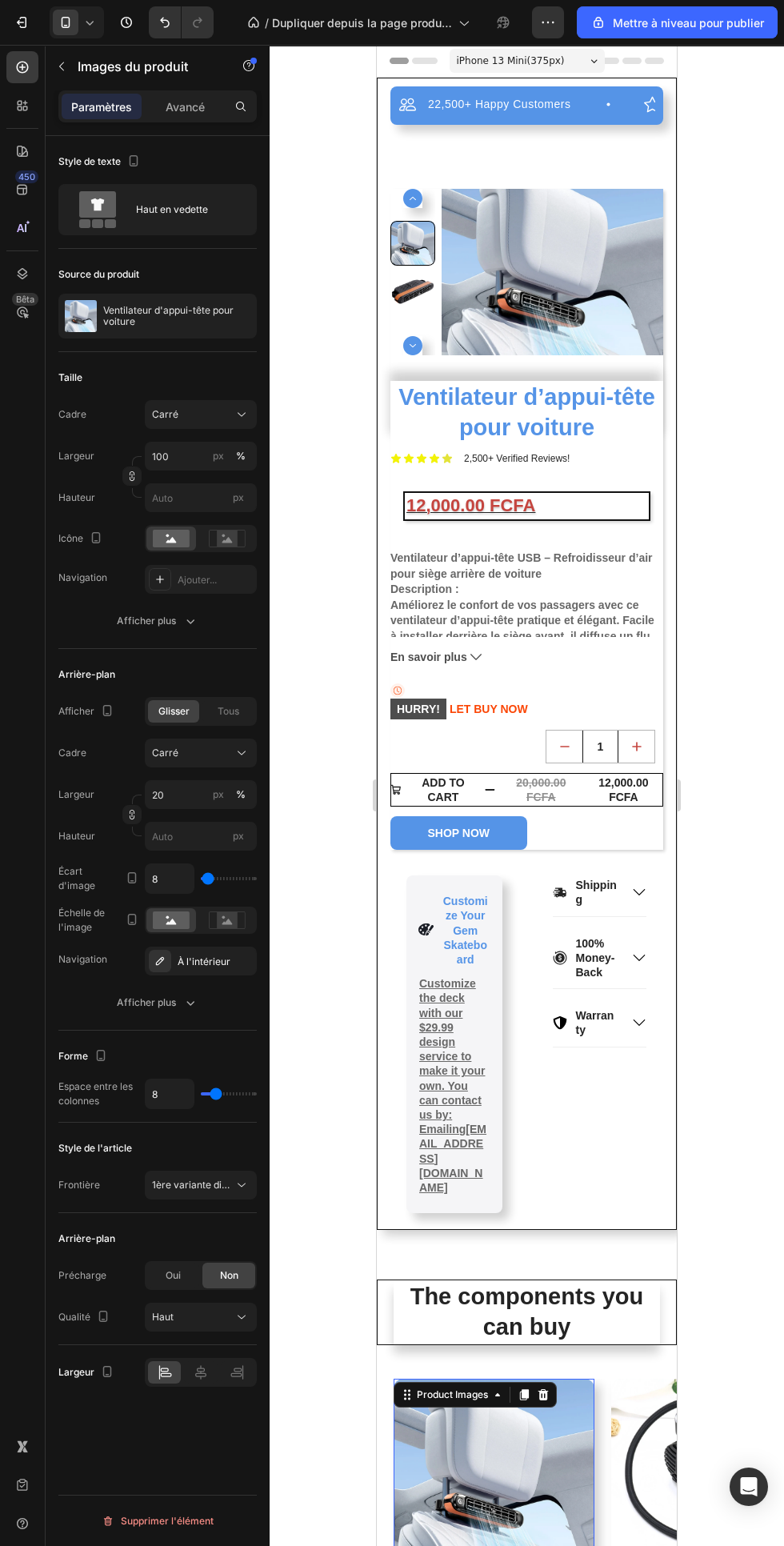
click at [486, 112] on div "22,500+ Happy Customers" at bounding box center [499, 104] width 147 height 19
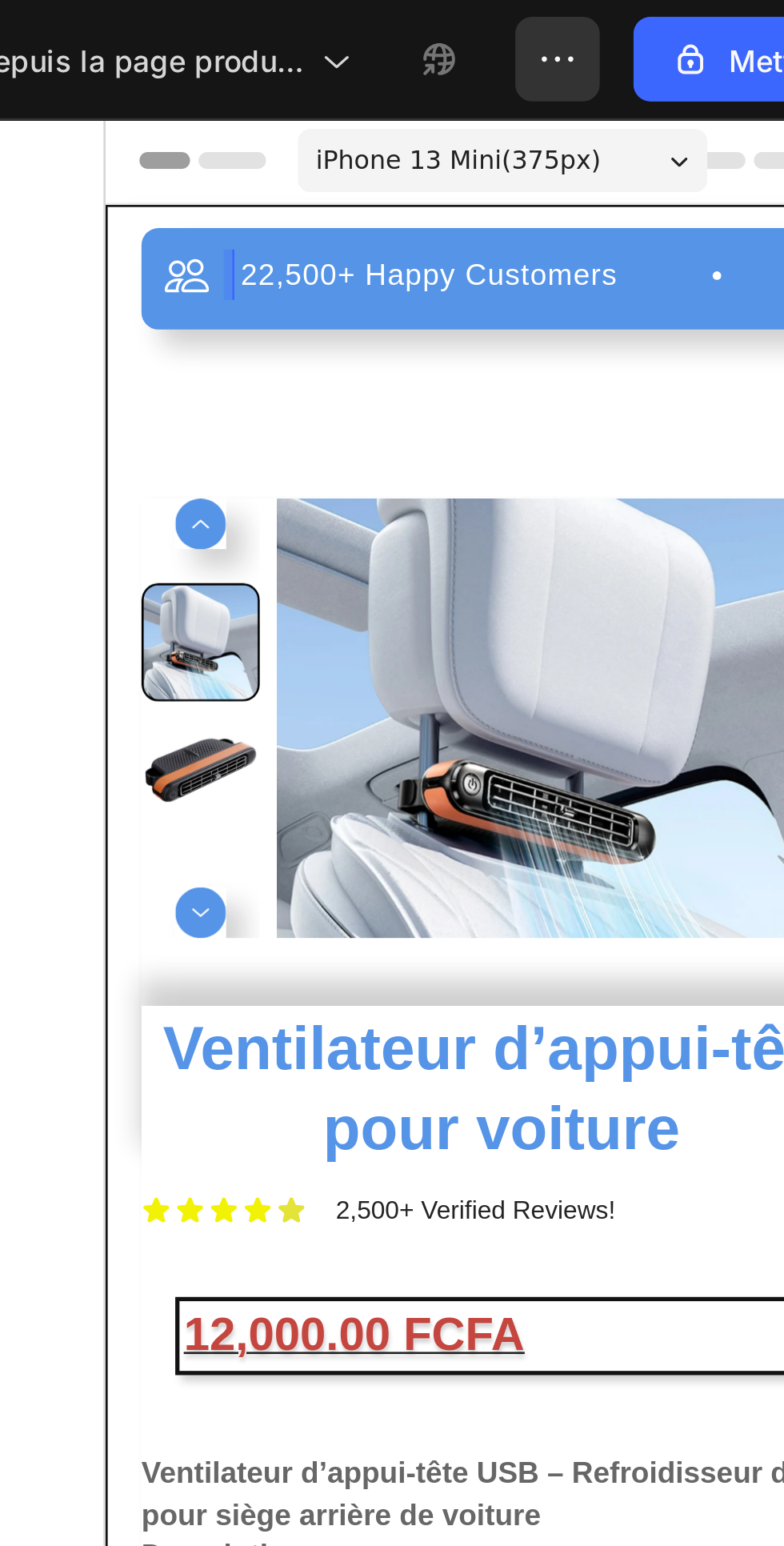
click at [147, 226] on div "22,500+ Happy Customers Item List 0 +700 5-Start Review Item List 30 Day Guaran…" at bounding box center [255, 722] width 273 height 1127
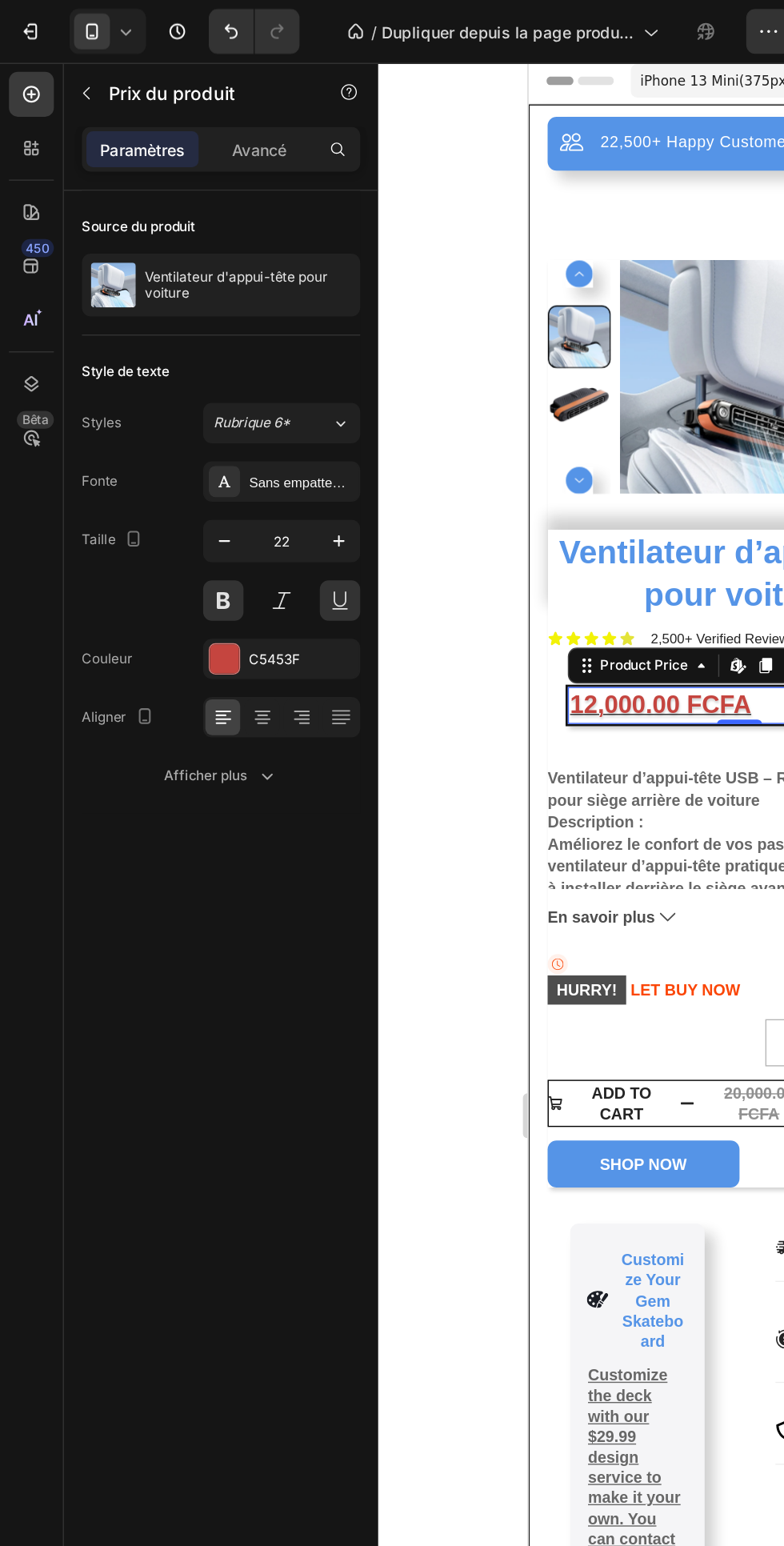
click at [630, 207] on img at bounding box center [704, 286] width 222 height 166
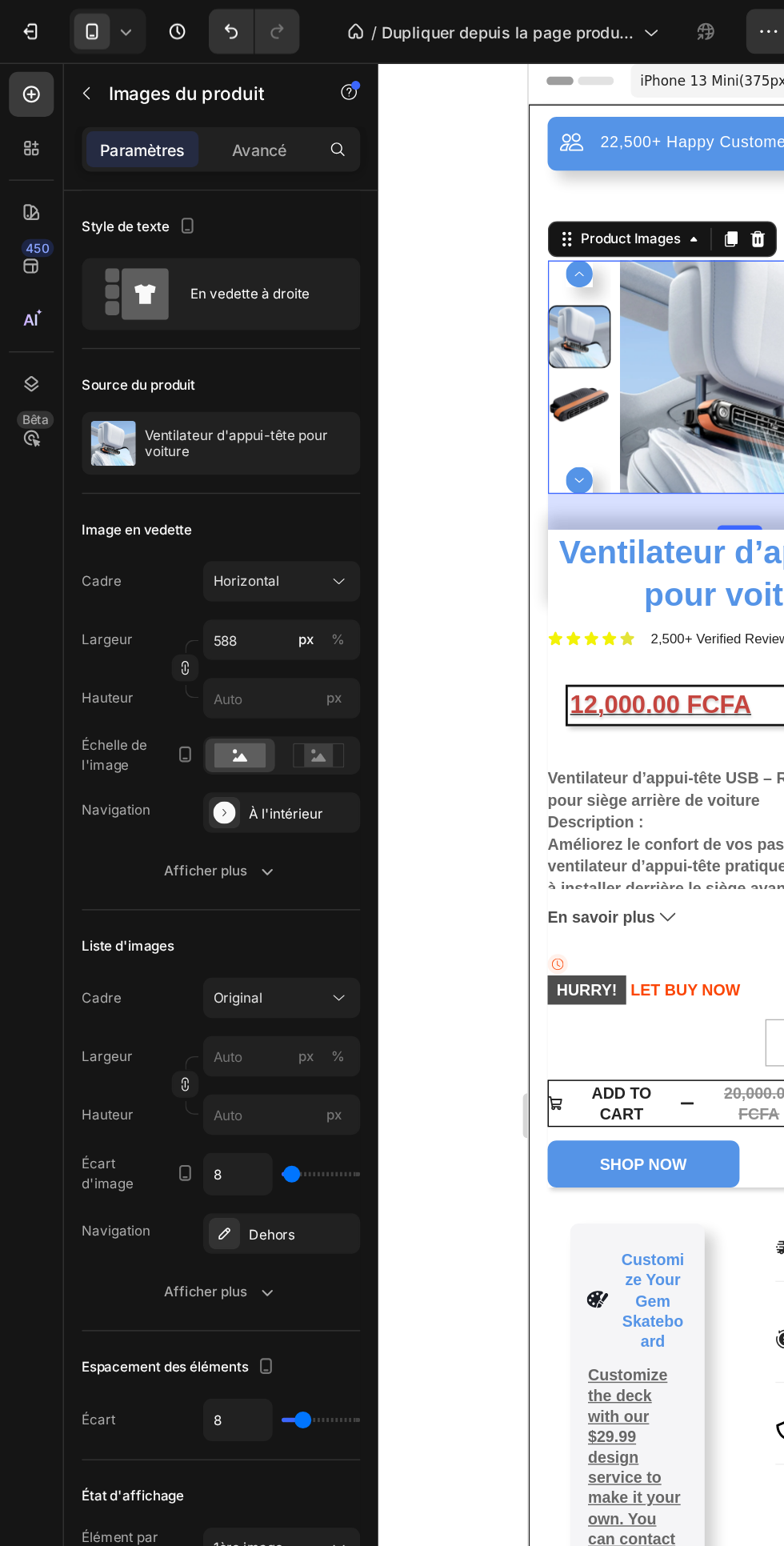
click at [240, 543] on icon at bounding box center [227, 539] width 37 height 17
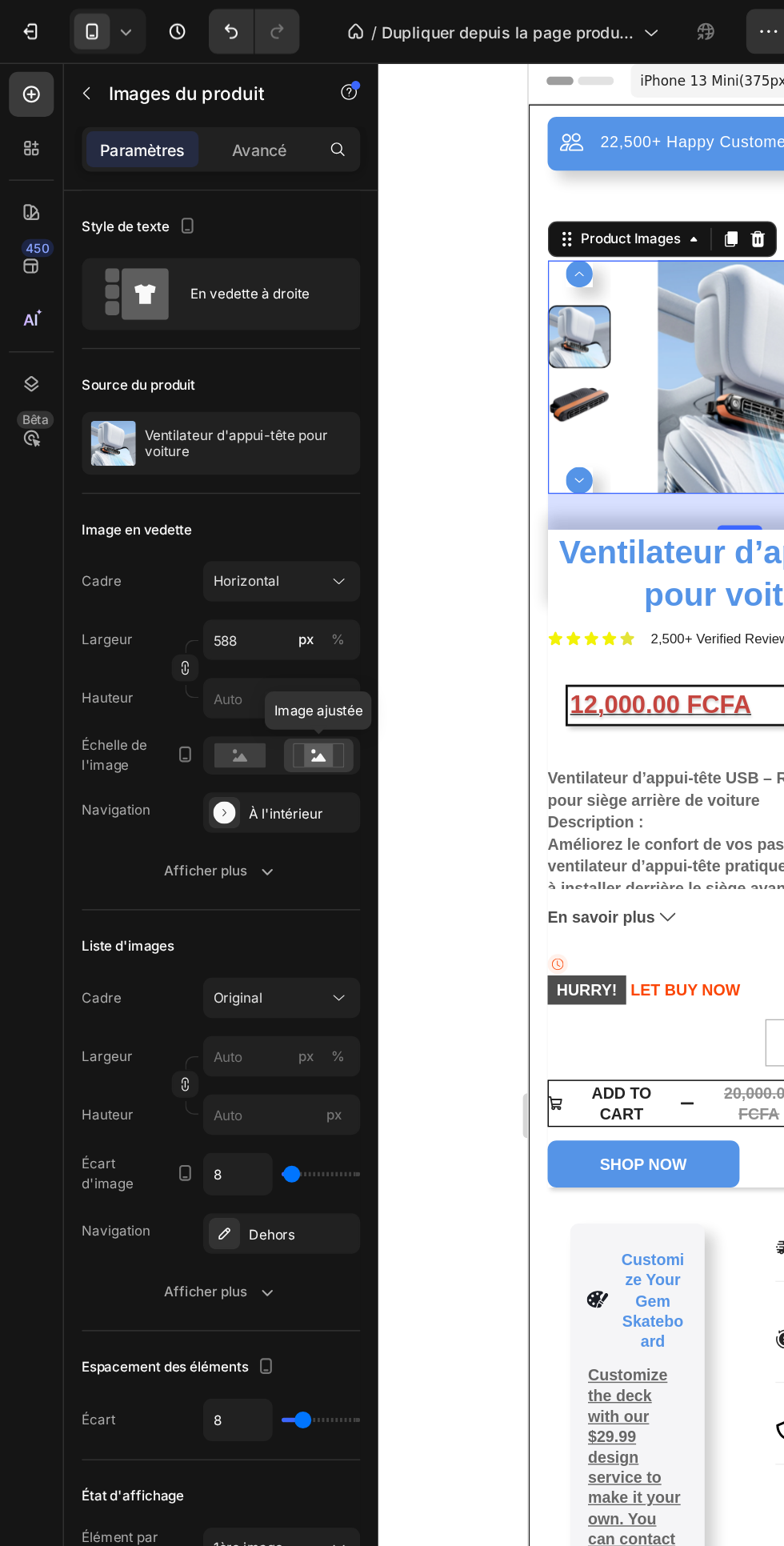
click at [179, 535] on rect at bounding box center [171, 539] width 37 height 17
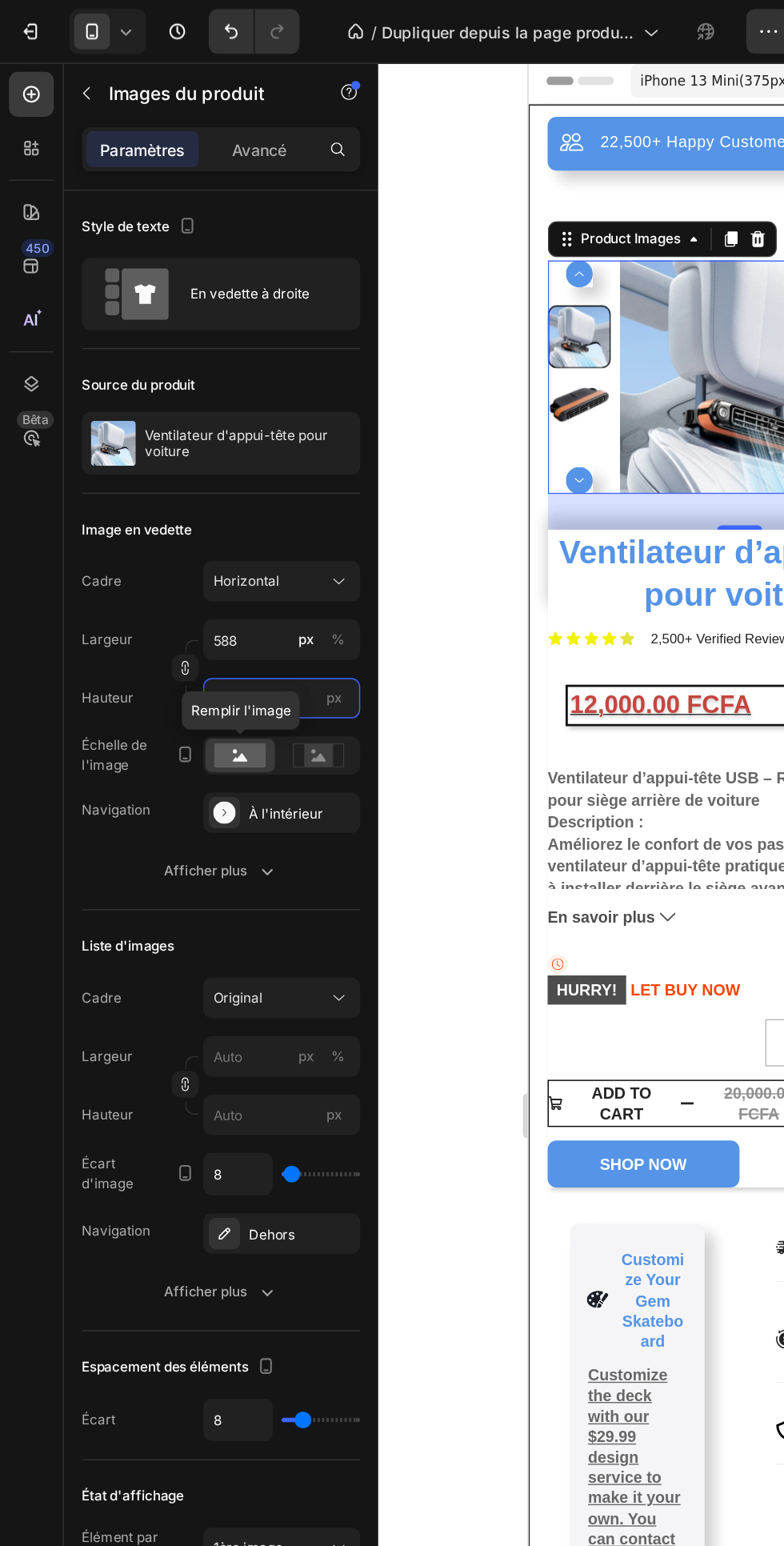
click at [226, 497] on input "px" at bounding box center [201, 497] width 112 height 29
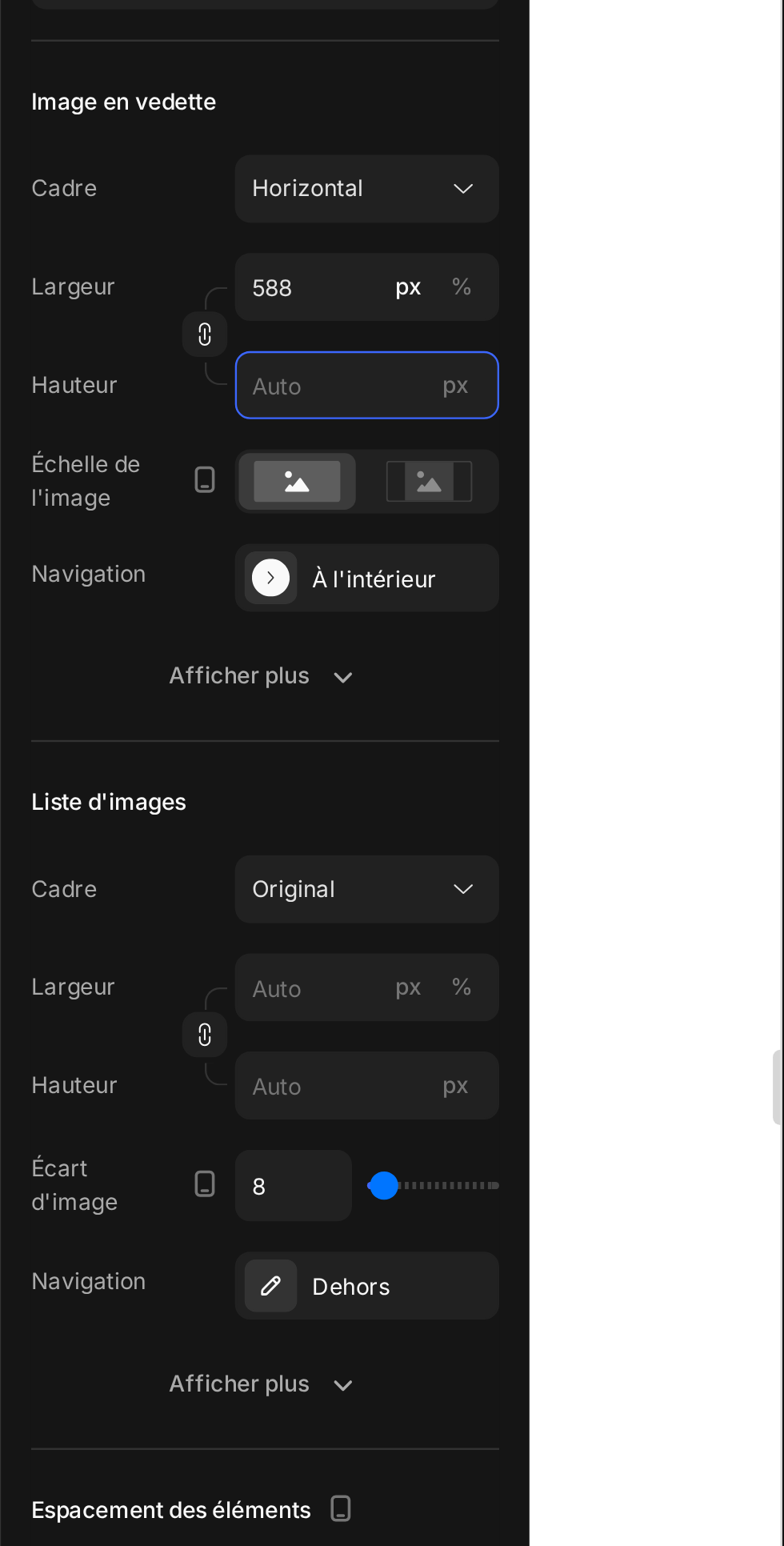
type input "1"
type input "10"
type input "13"
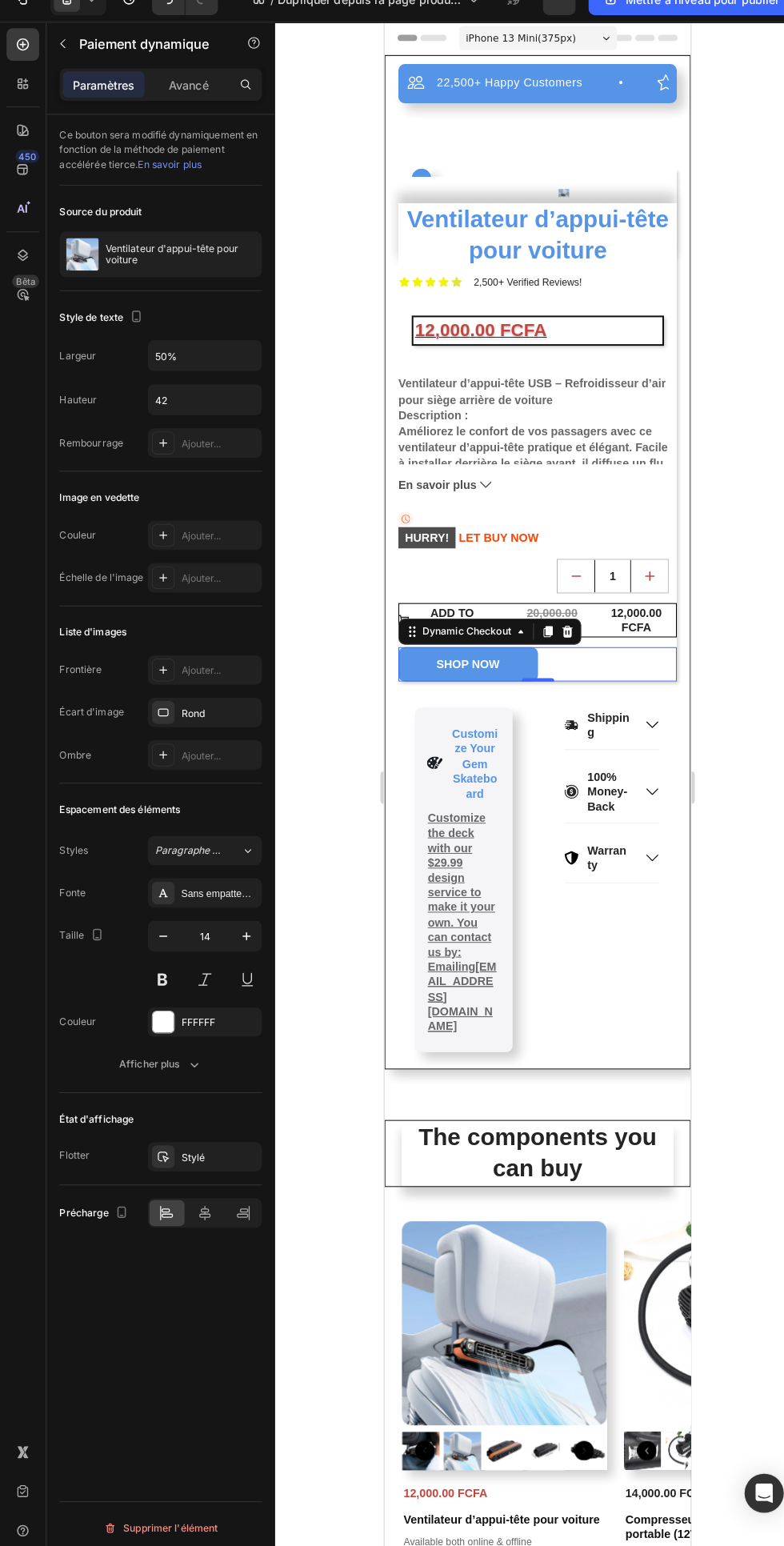
click at [477, 168] on div at bounding box center [560, 190] width 222 height 48
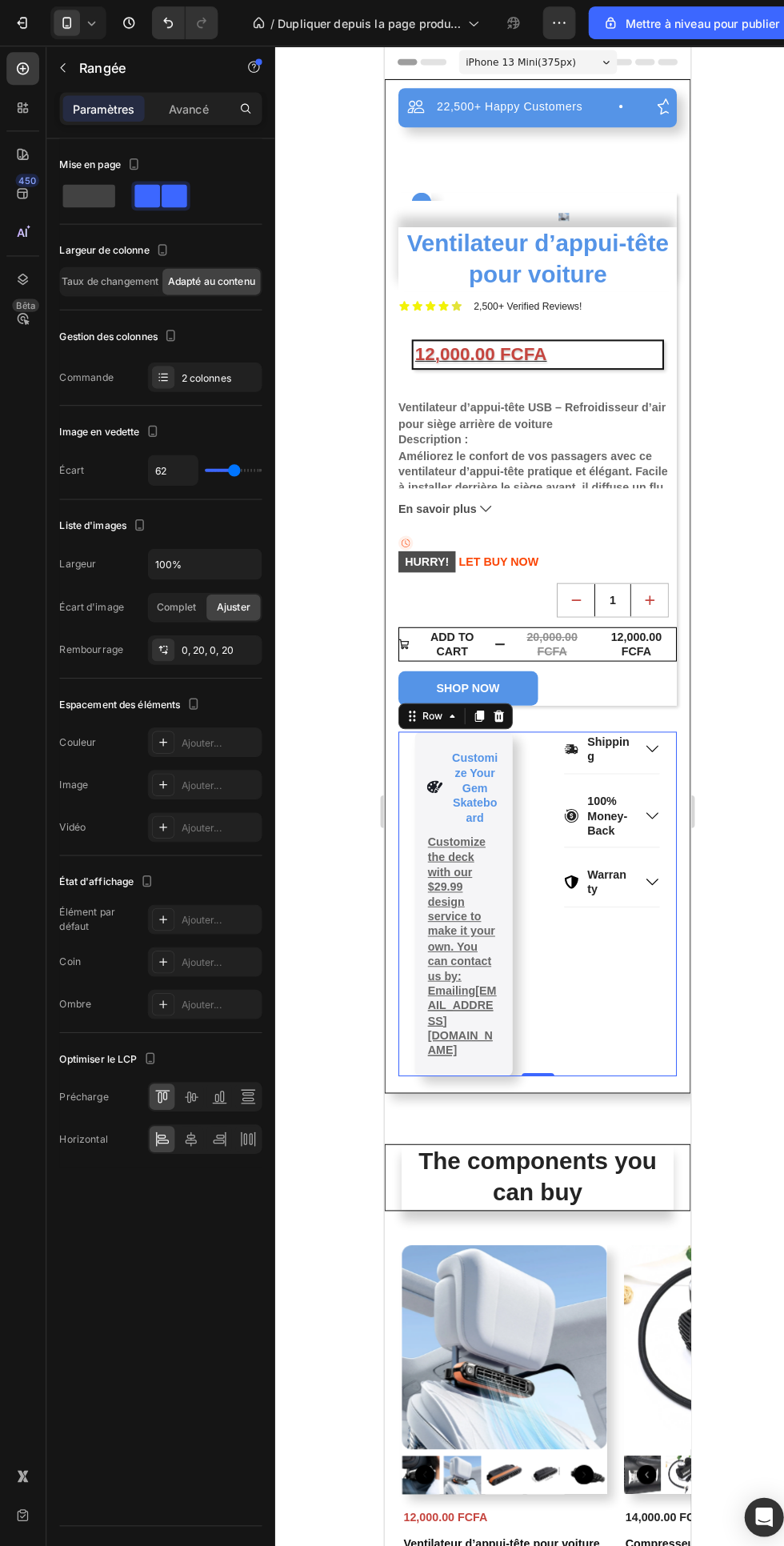
click at [161, 23] on icon "Annuler/Rétablir" at bounding box center [164, 22] width 16 height 16
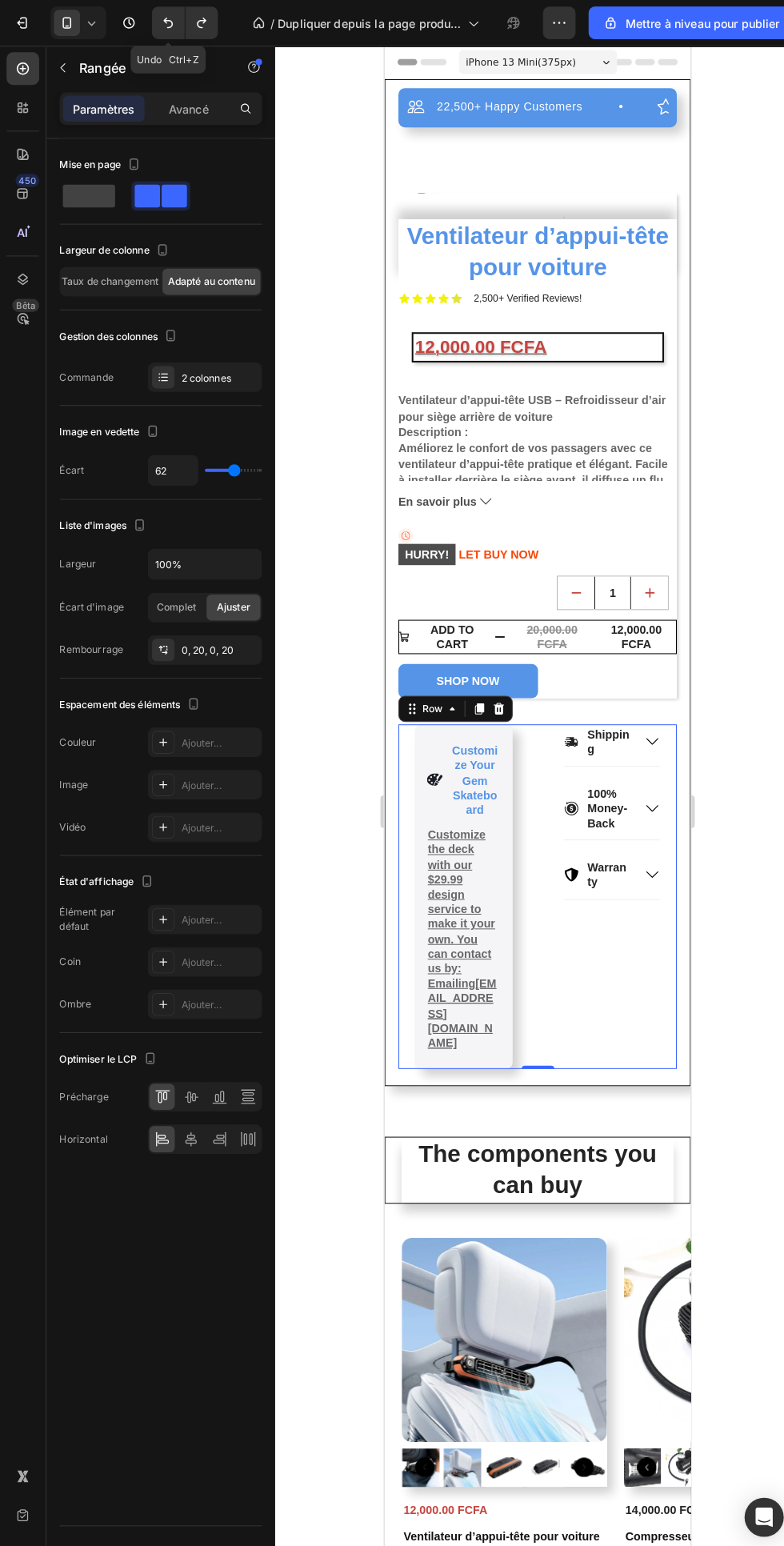
click at [161, 23] on icon "Annuler/Rétablir" at bounding box center [164, 22] width 16 height 16
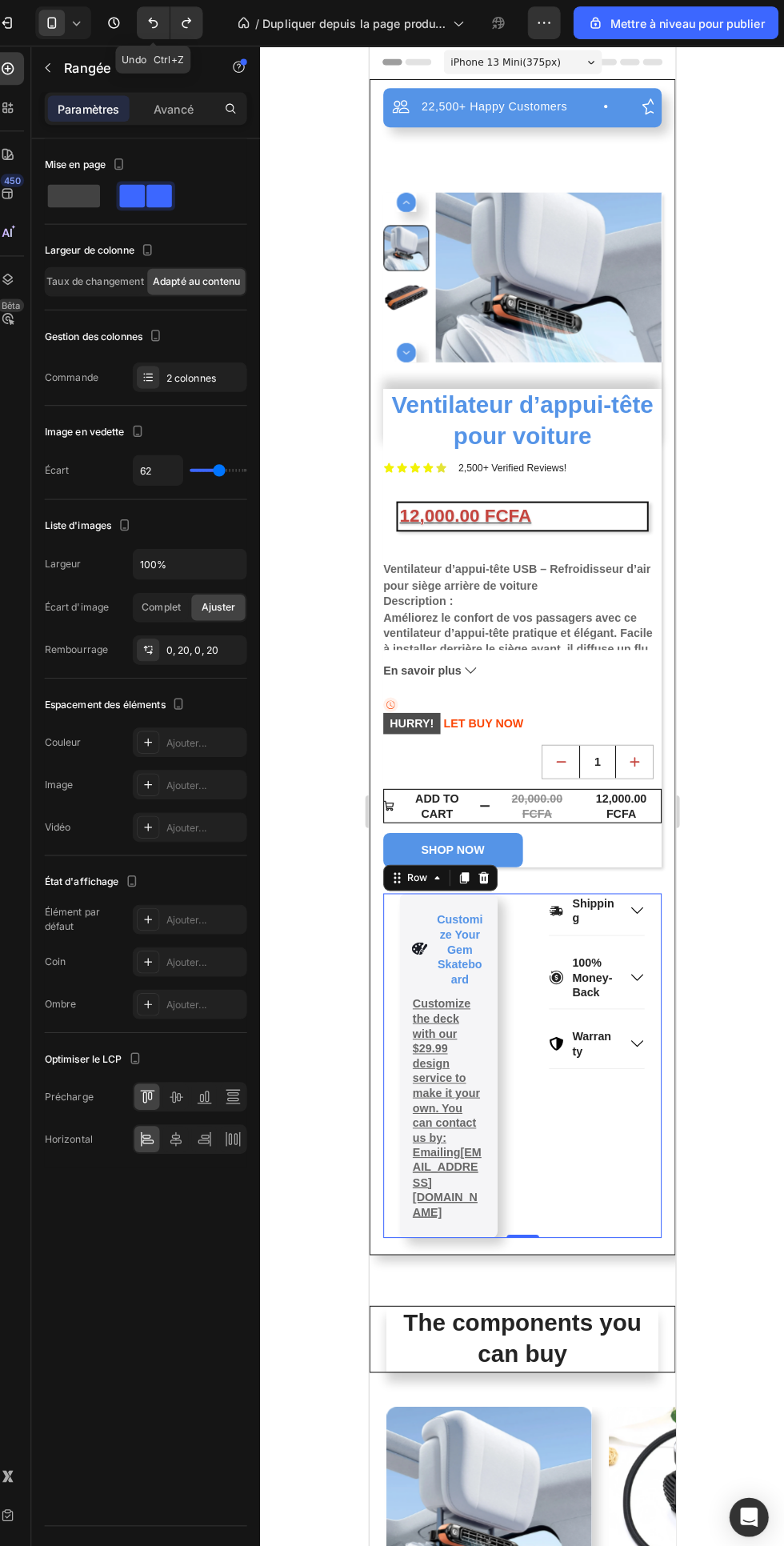
click at [194, 937] on font "Ajouter..." at bounding box center [197, 942] width 40 height 12
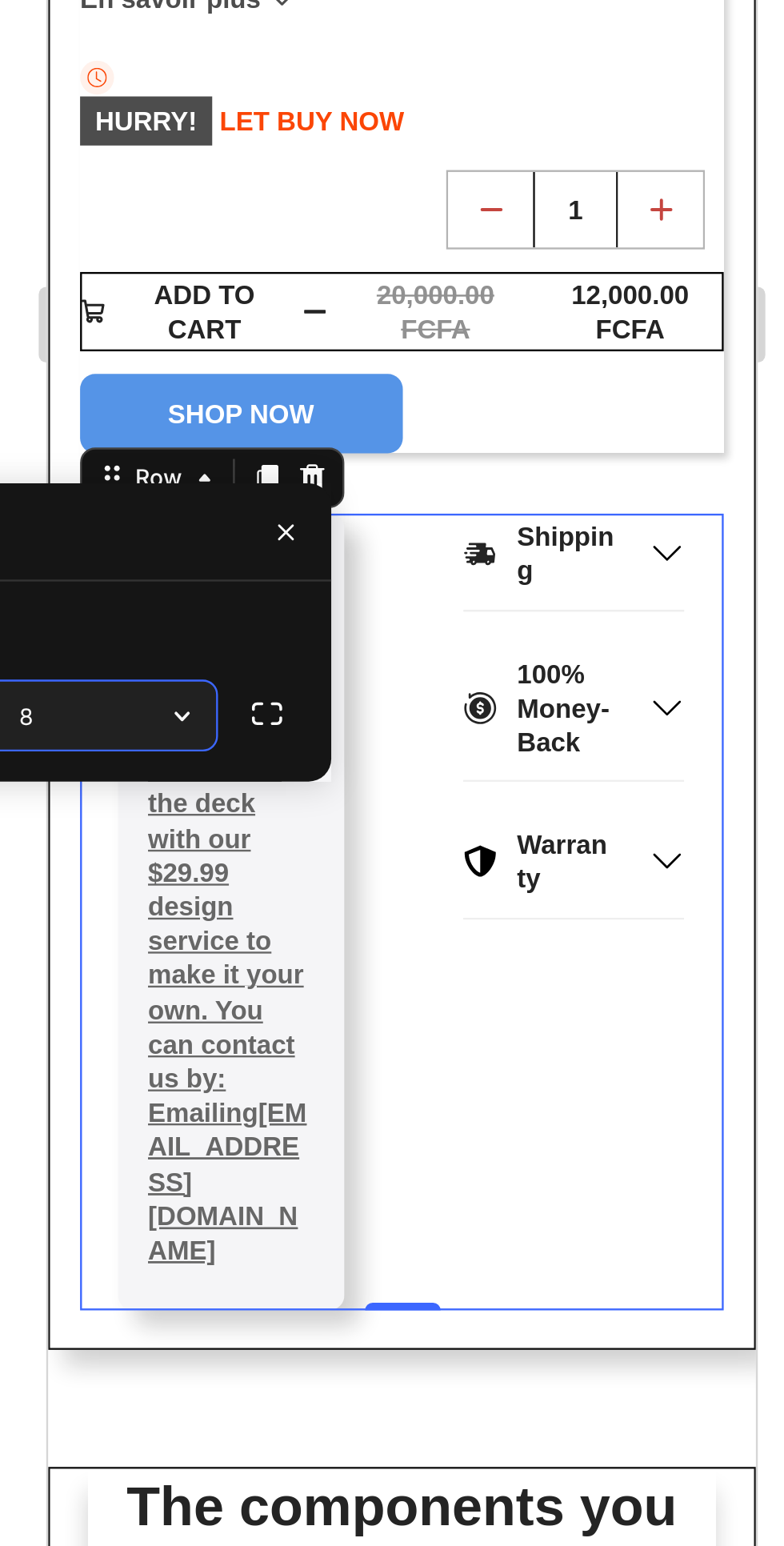
click at [367, 964] on input "8" at bounding box center [367, 961] width 161 height 29
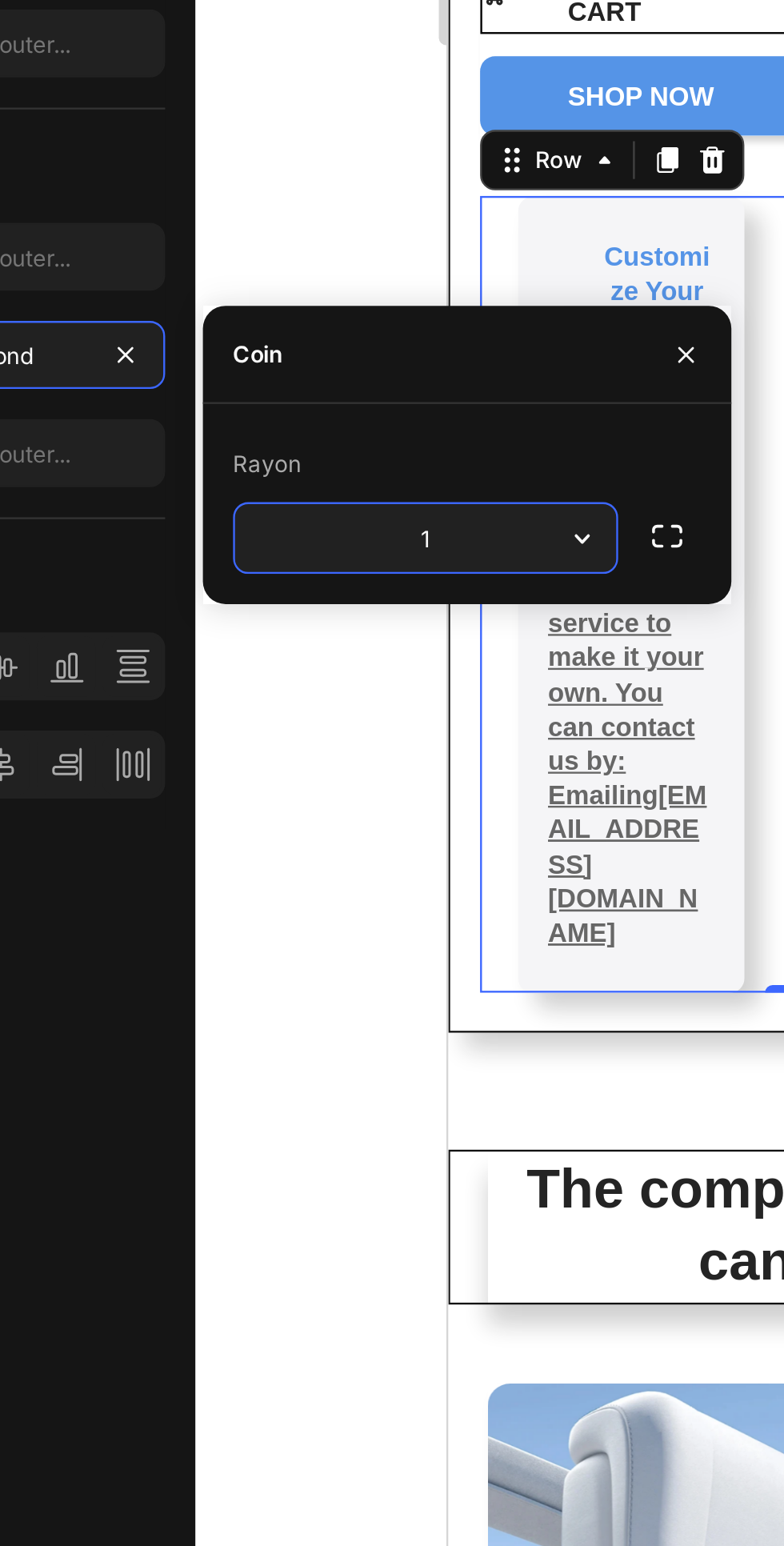
type input "10"
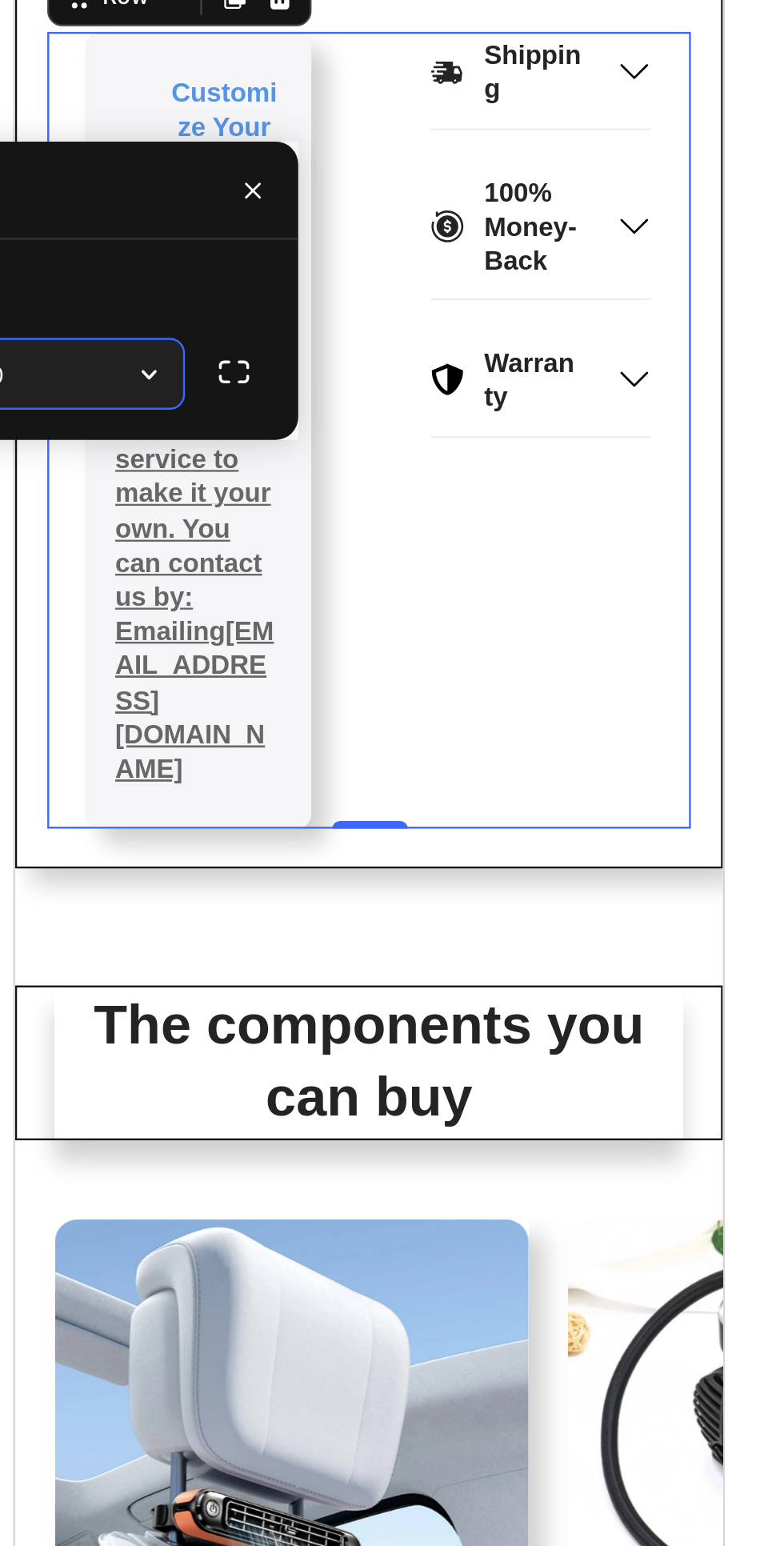
click at [702, 1141] on div at bounding box center [526, 795] width 515 height 1501
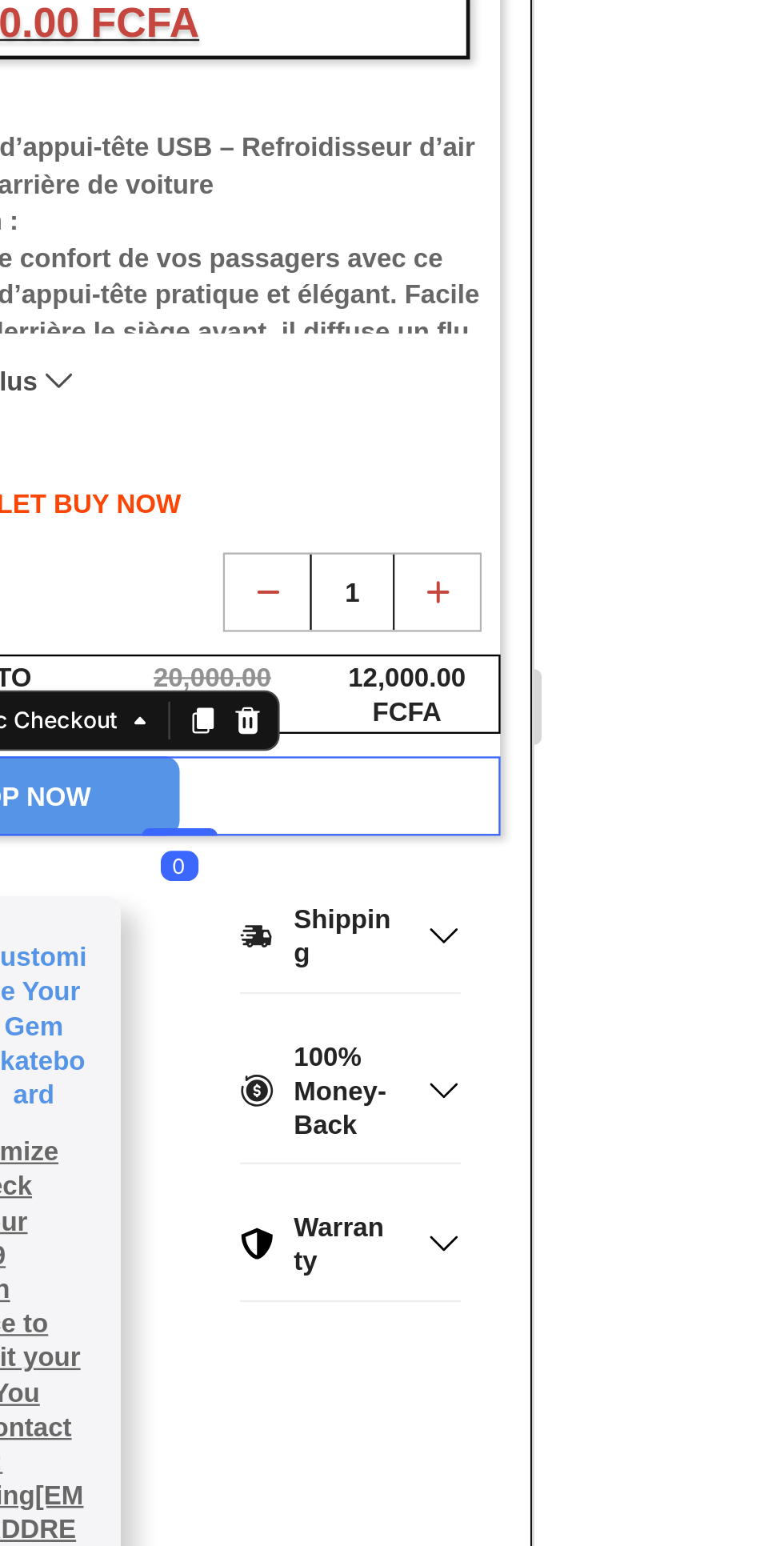
click at [748, 799] on div at bounding box center [526, 795] width 515 height 1501
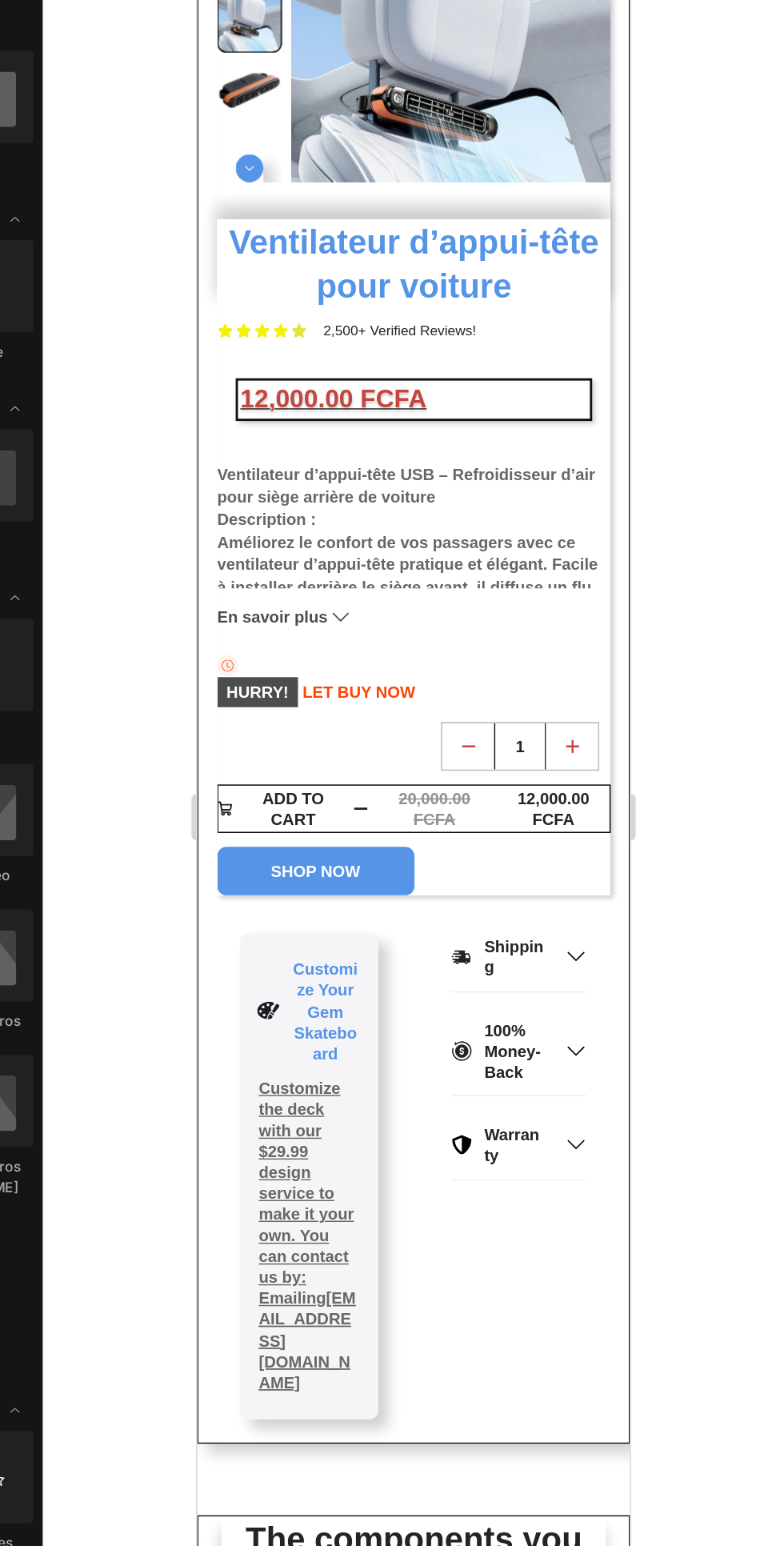
click at [251, 105] on h1 "Ventilateur d’appui-tête pour voiture" at bounding box center [347, 102] width 273 height 63
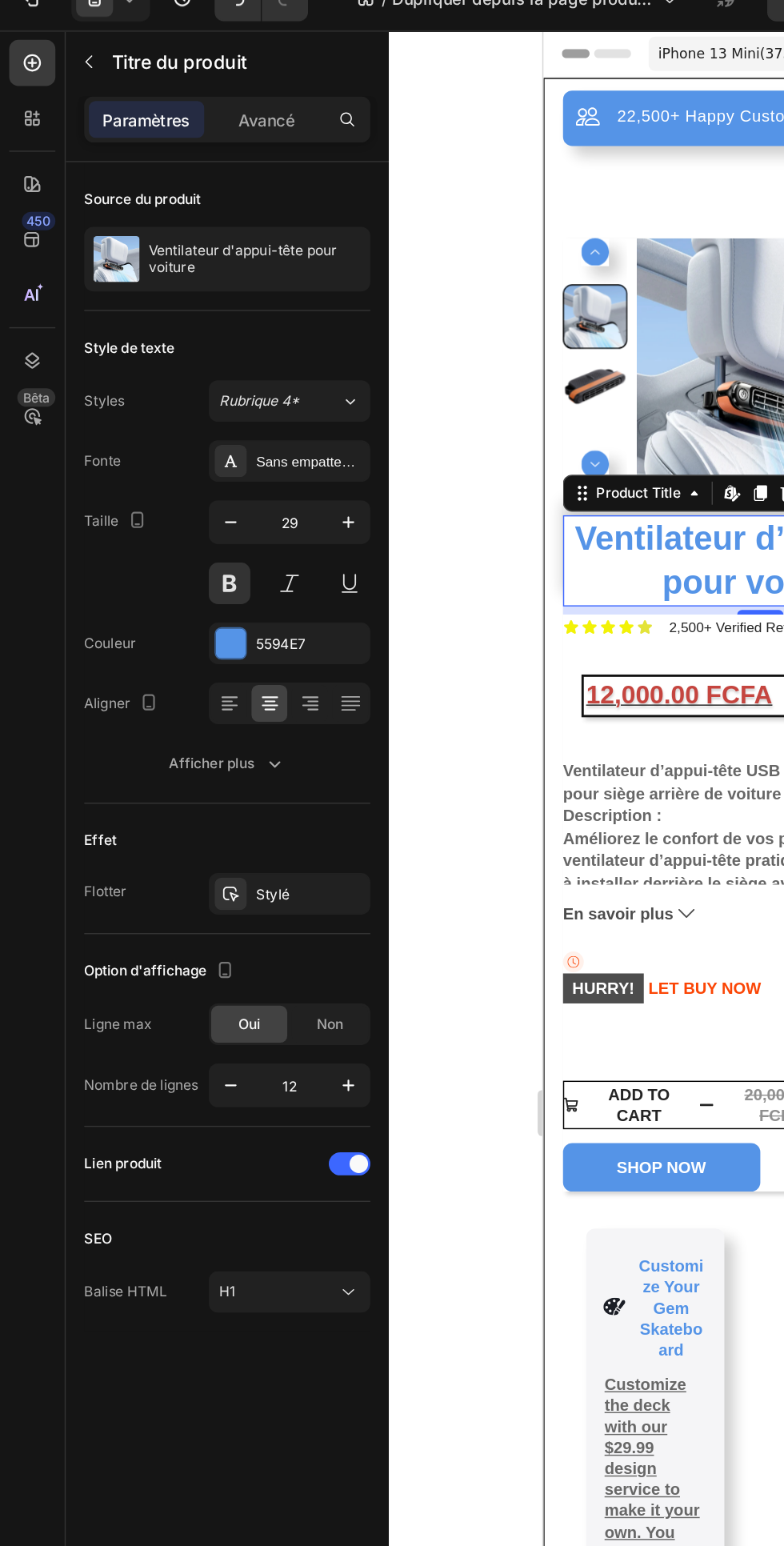
click at [190, 553] on icon "button" at bounding box center [190, 552] width 16 height 16
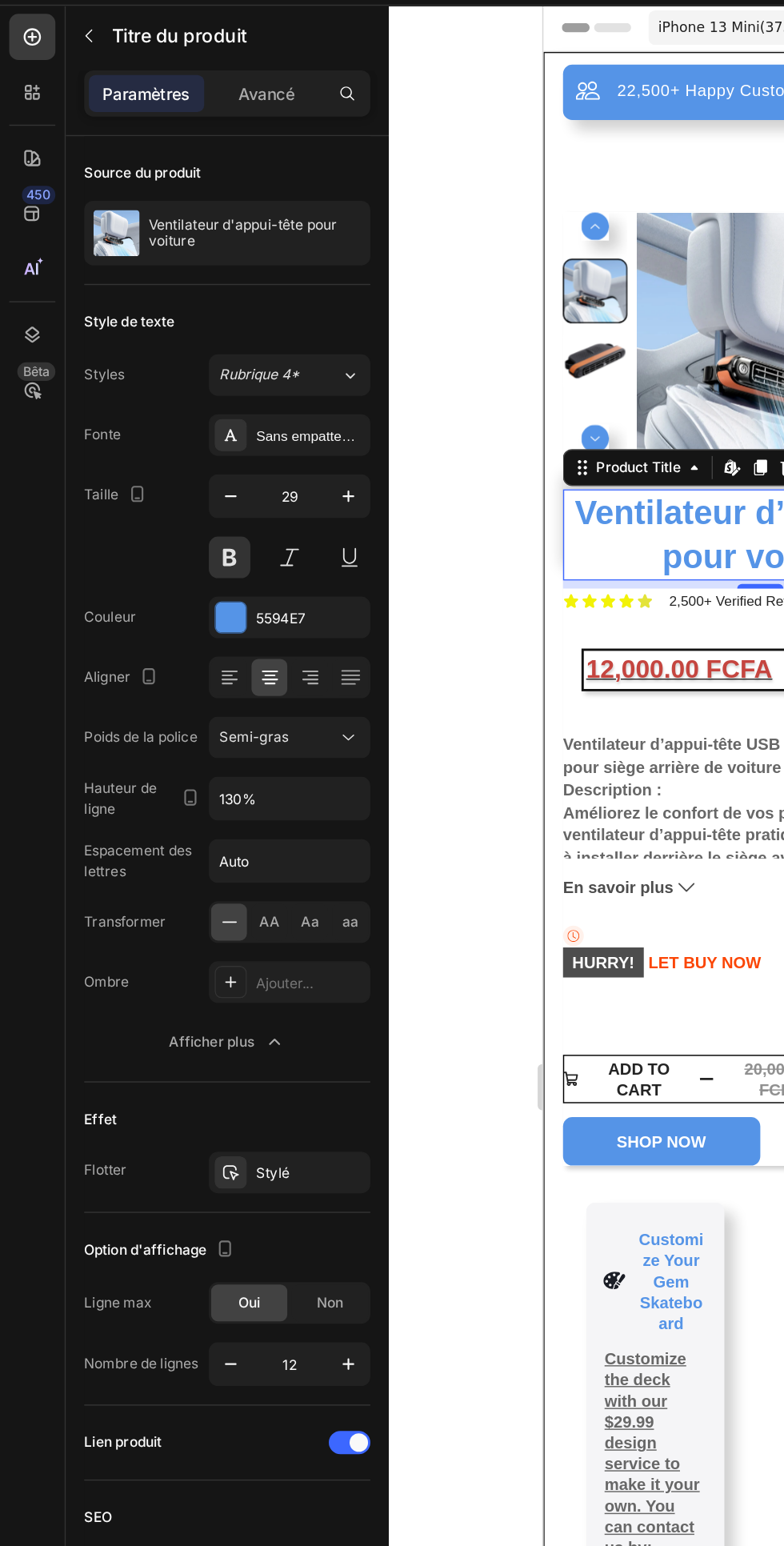
click at [188, 106] on font "Avancé" at bounding box center [185, 107] width 40 height 14
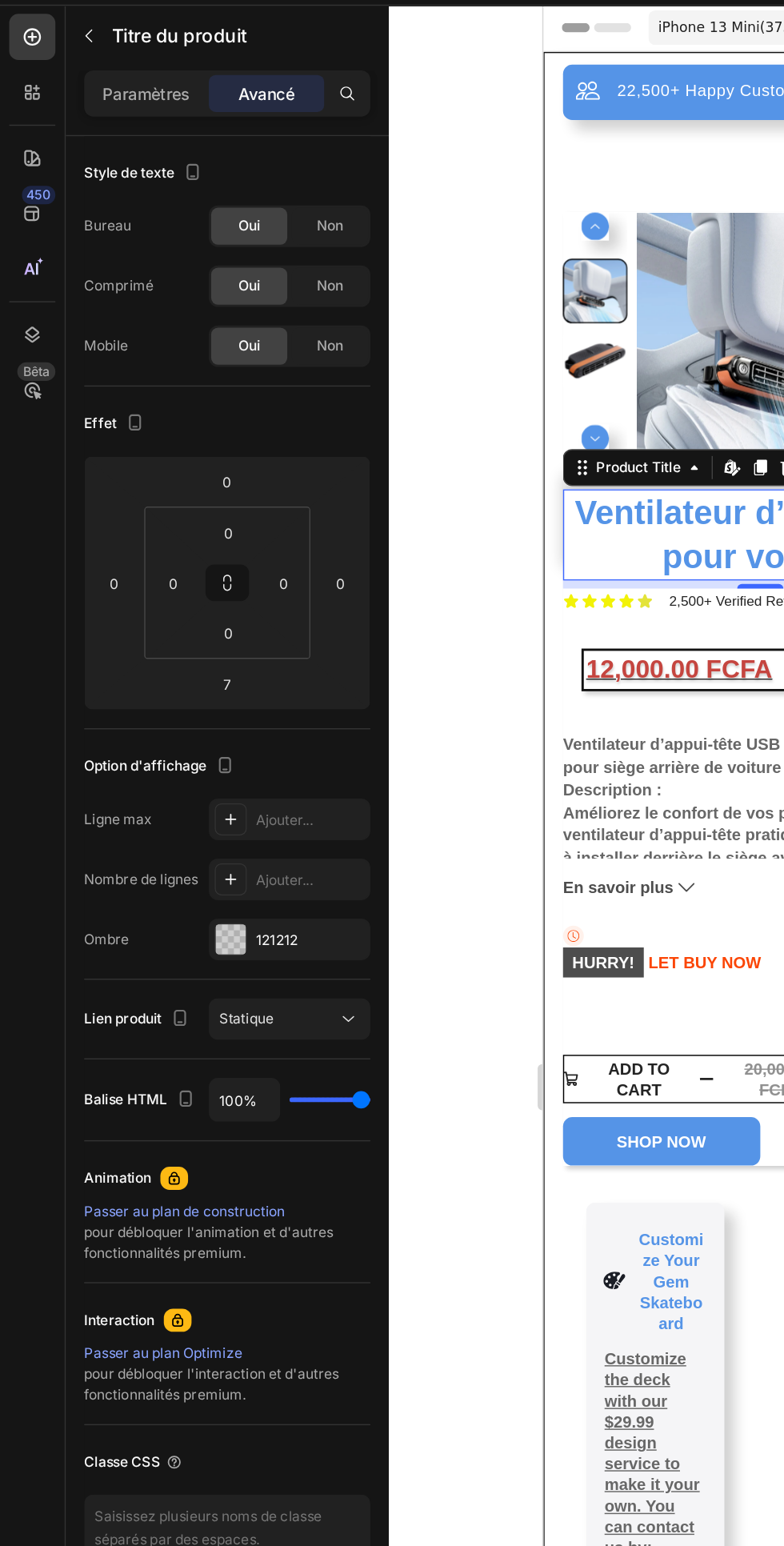
click at [90, 108] on font "Paramètres" at bounding box center [101, 107] width 61 height 14
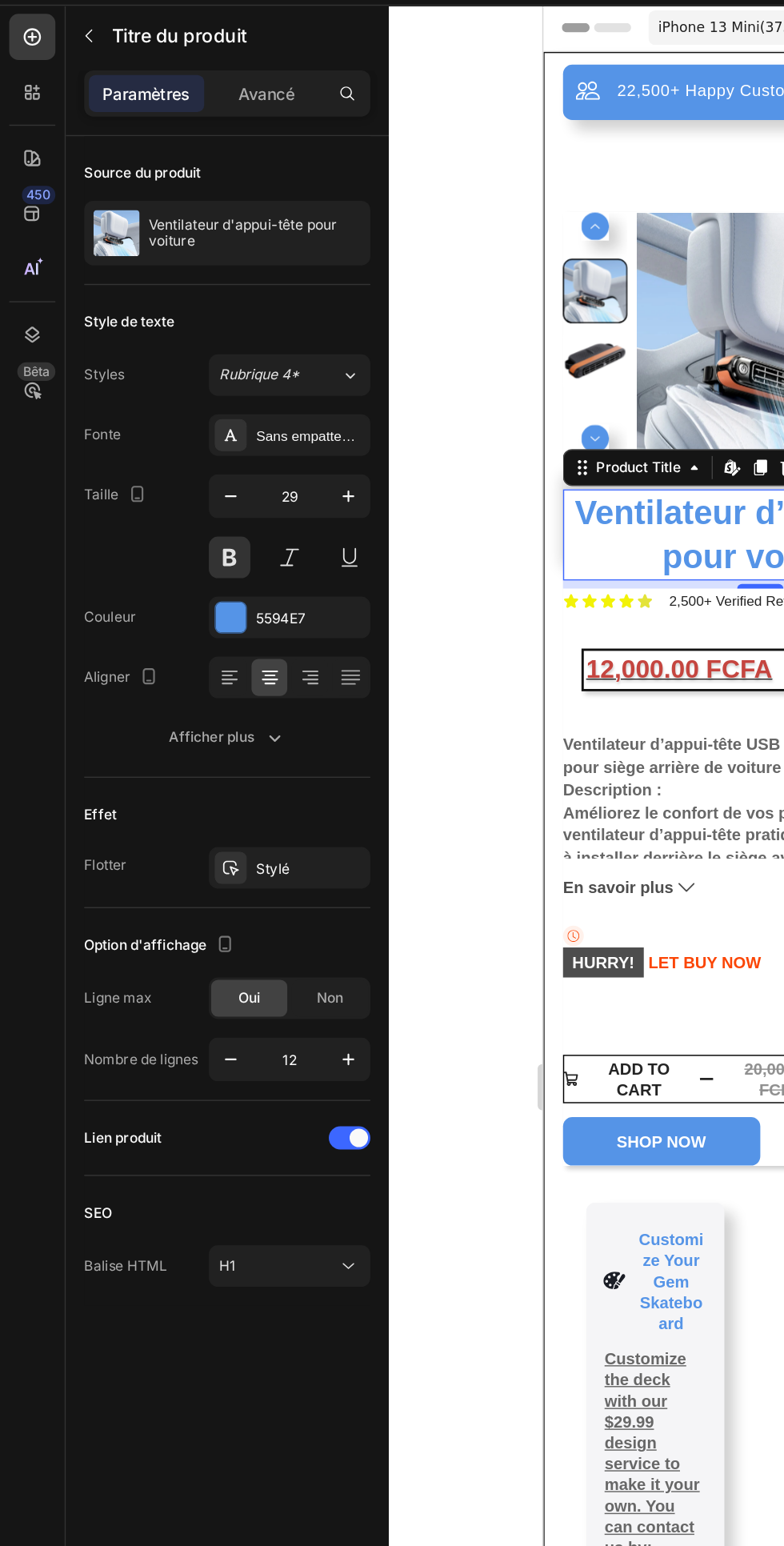
click at [179, 556] on div "Afficher plus" at bounding box center [157, 552] width 82 height 16
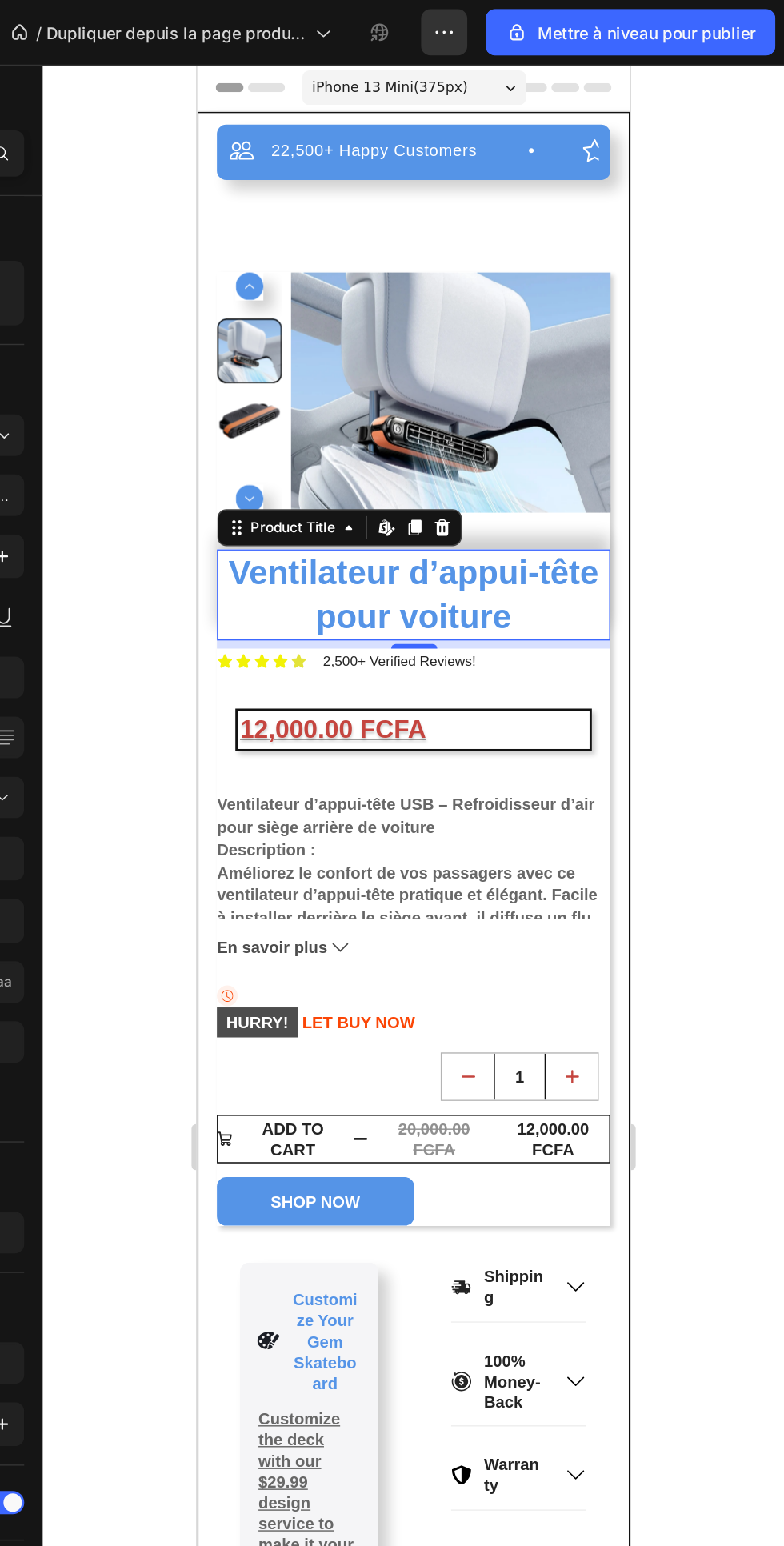
click at [225, 443] on h1 "Ventilateur d’appui-tête pour voiture" at bounding box center [347, 431] width 273 height 63
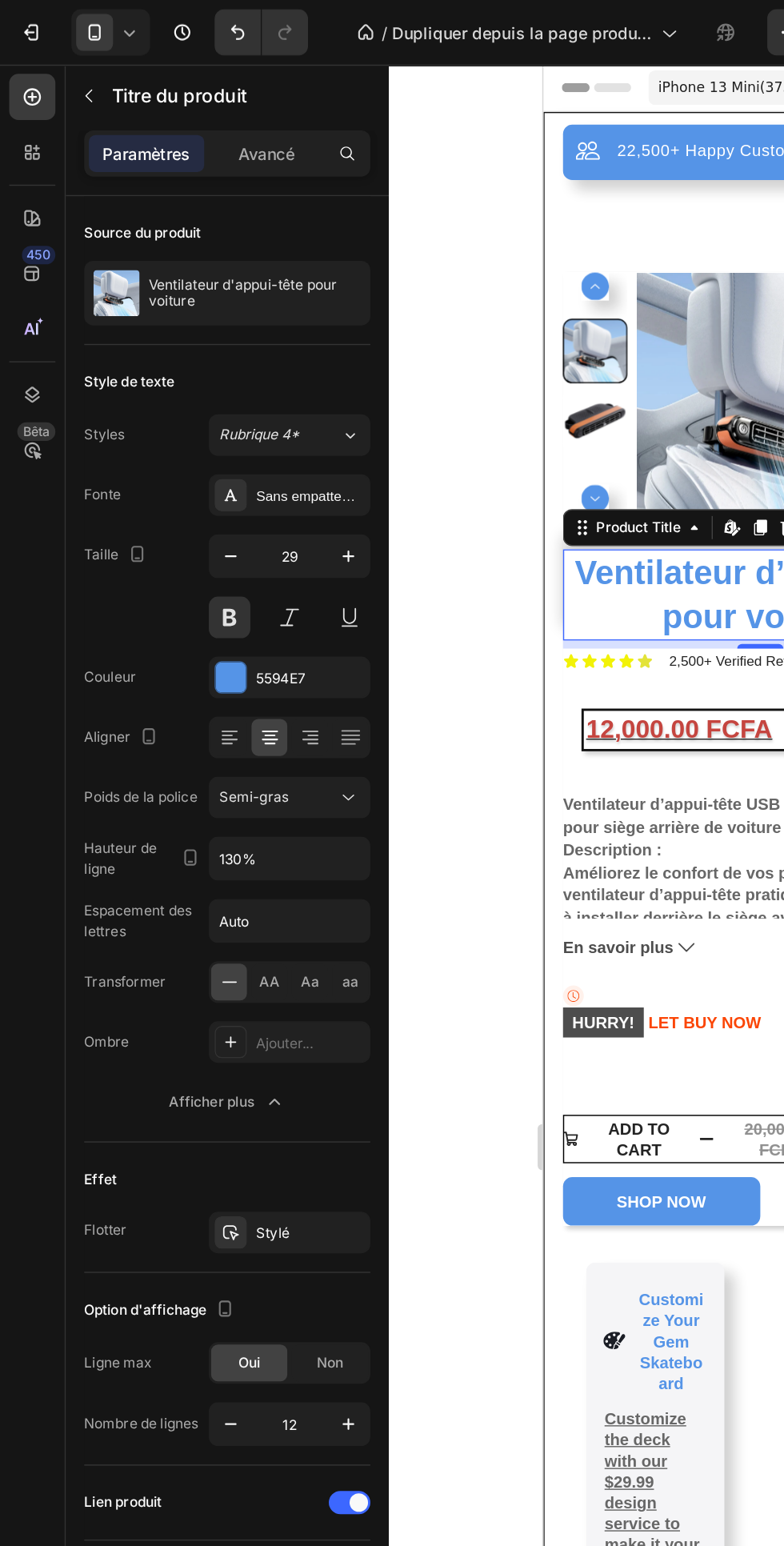
click at [189, 105] on font "Avancé" at bounding box center [185, 107] width 40 height 14
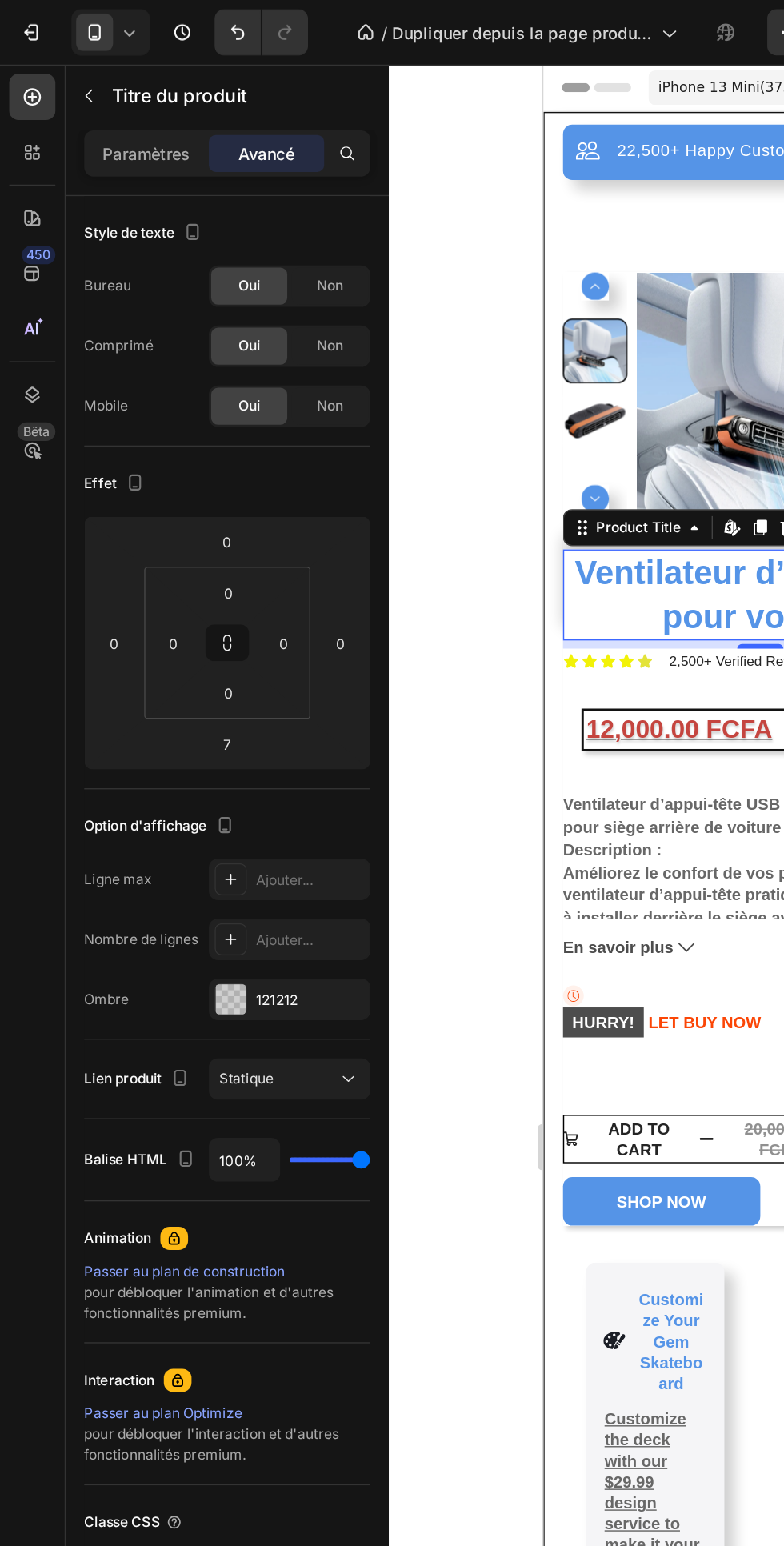
click at [98, 108] on font "Paramètres" at bounding box center [101, 107] width 61 height 14
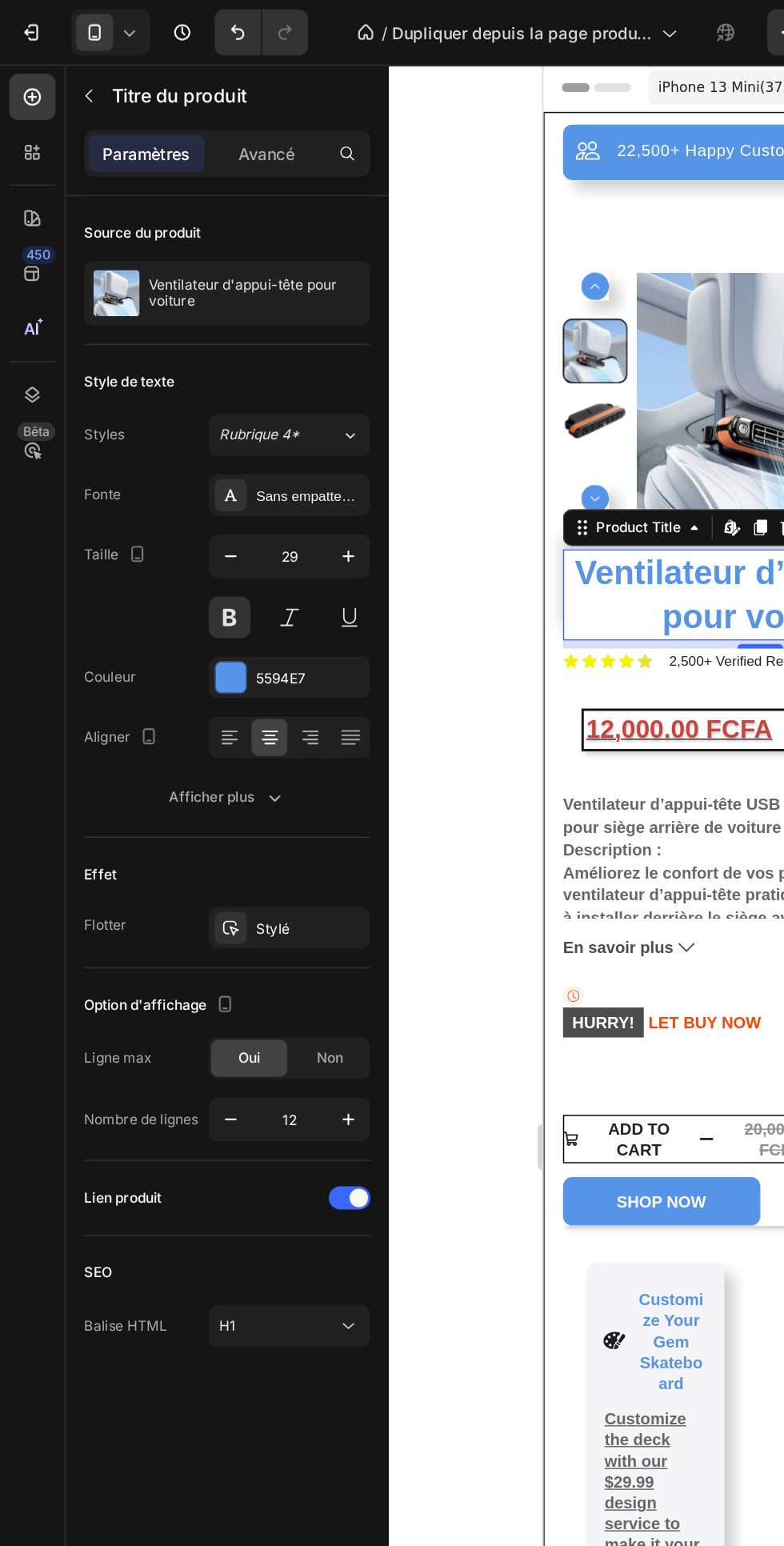
click at [190, 552] on icon "button" at bounding box center [190, 552] width 16 height 16
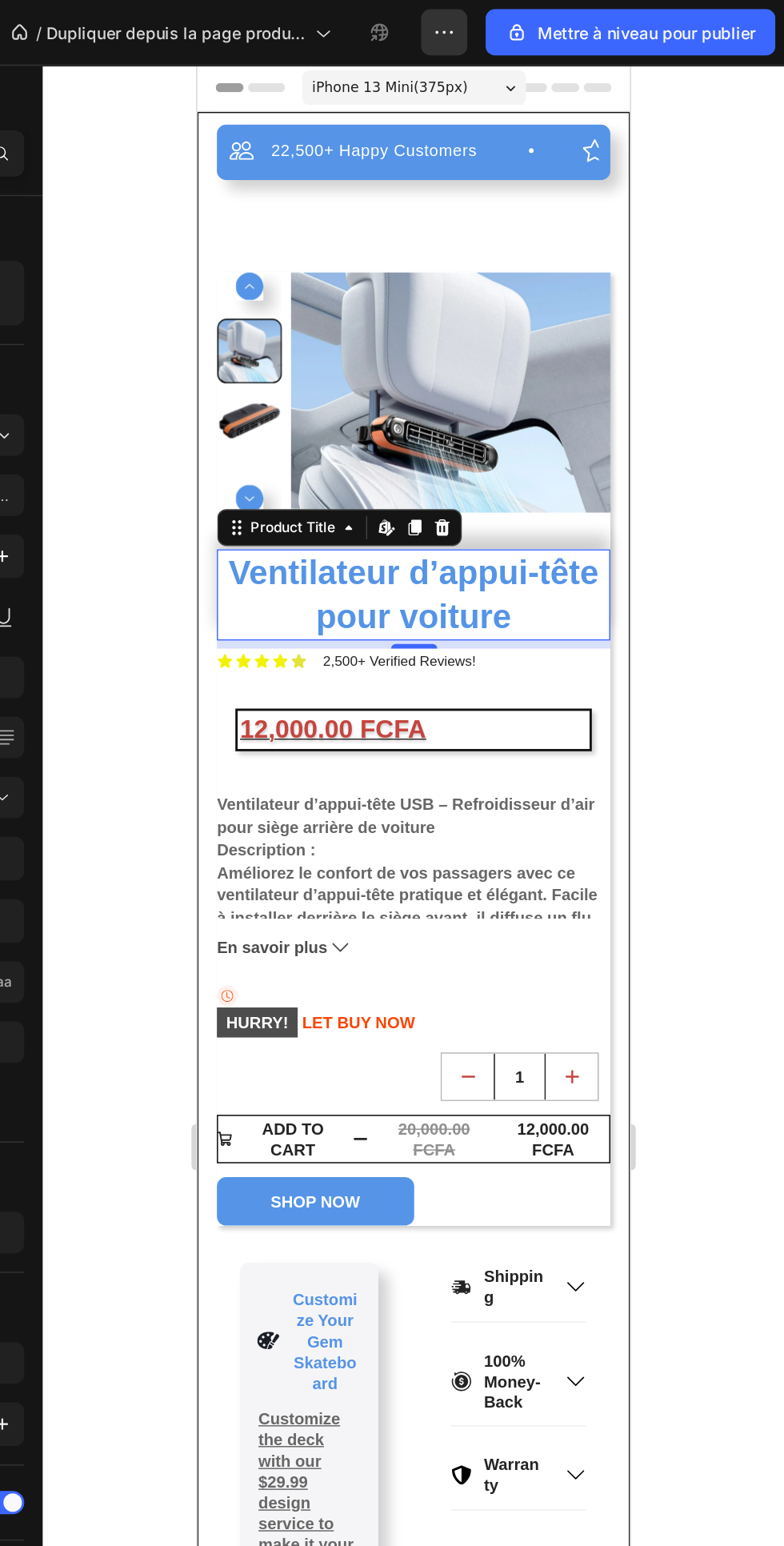
click at [357, 175] on div "22,500+ Happy Customers Item List +700 5-Start Review Item List 30 Day Guarante…" at bounding box center [347, 668] width 273 height 1127
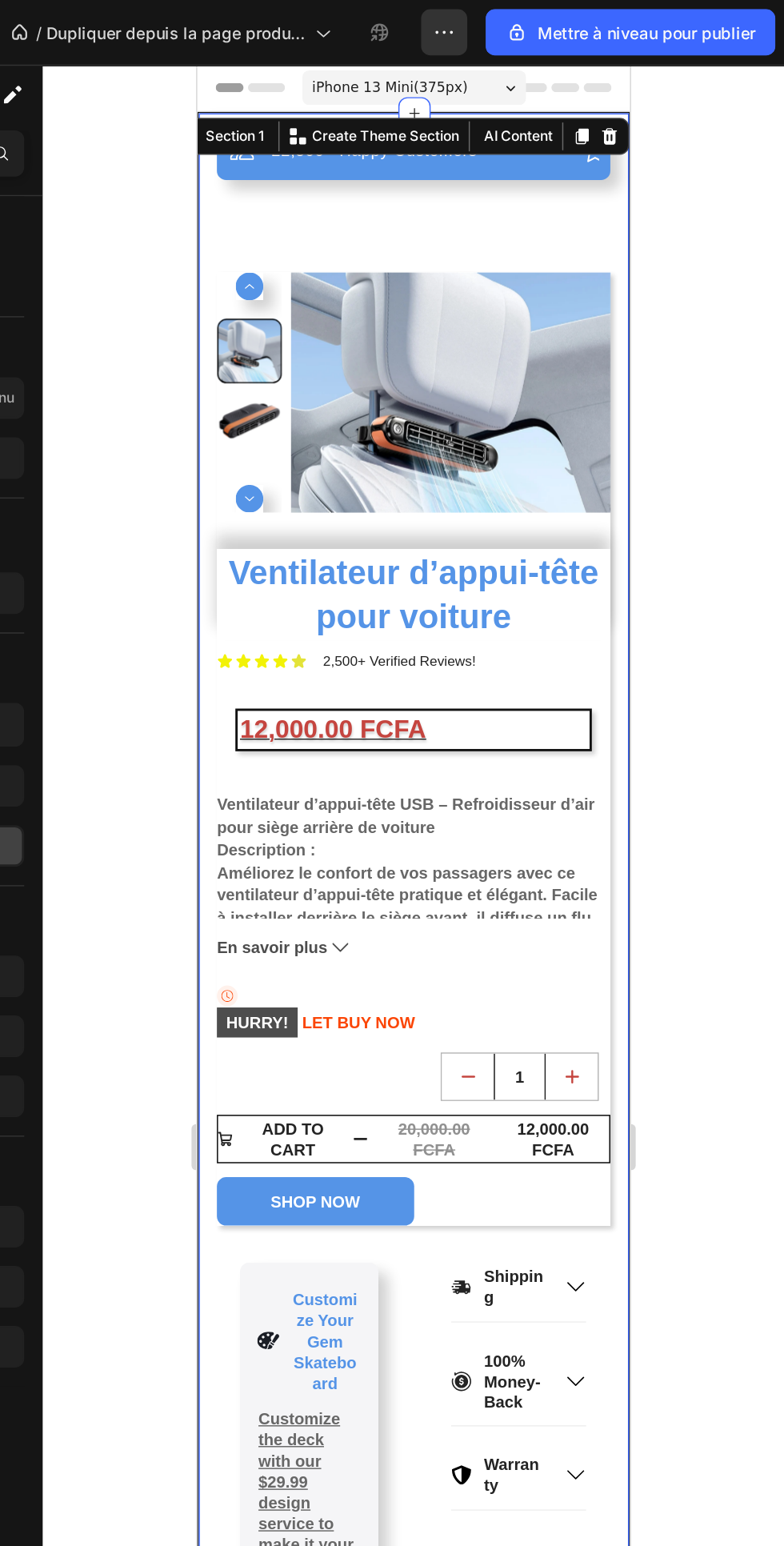
click at [317, 138] on div "22,500+ Happy Customers Item List +700 5-Start Review Item List 30 Day Guarante…" at bounding box center [347, 125] width 273 height 39
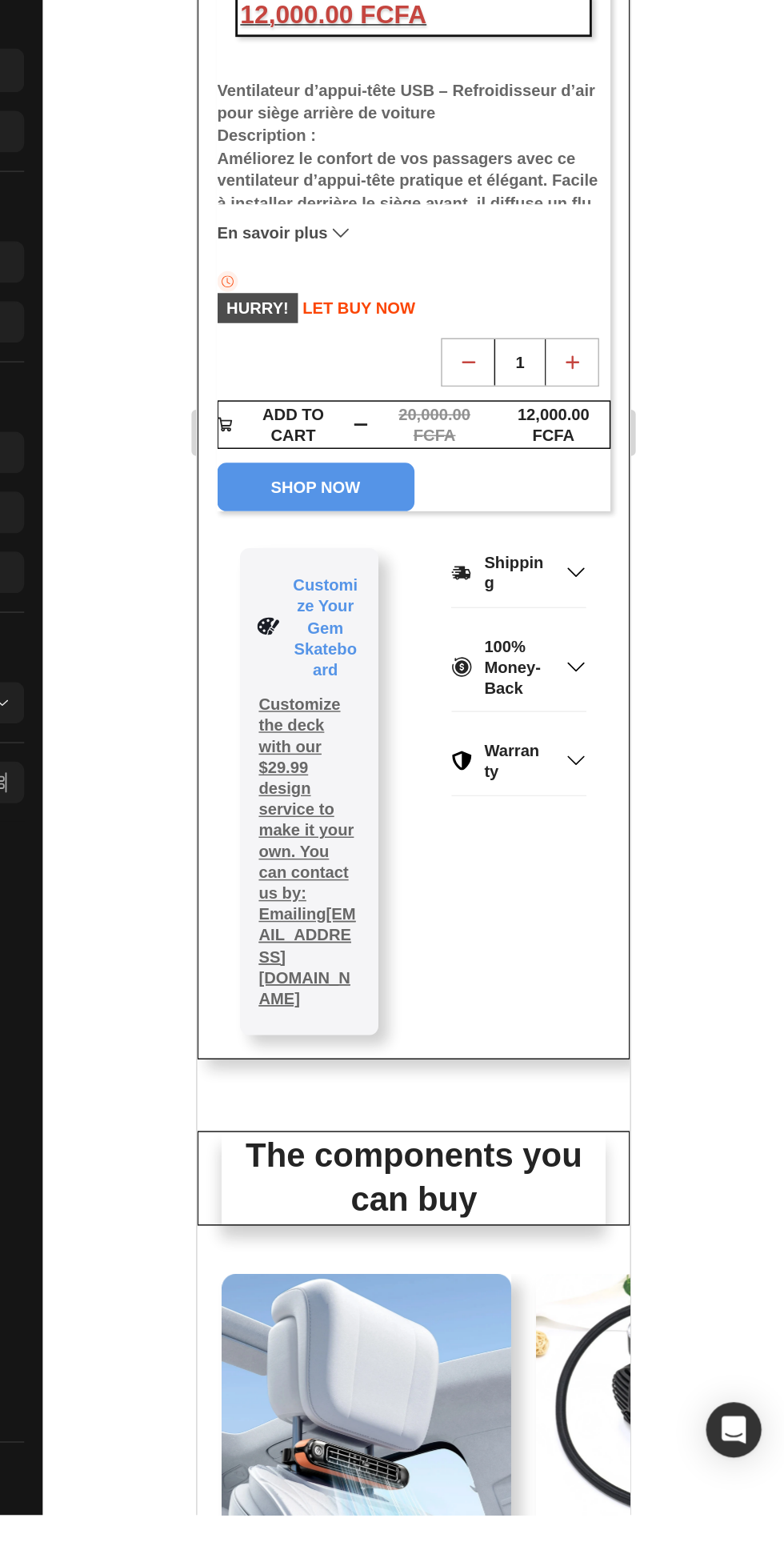
click at [454, 604] on h2 "The components you can buy" at bounding box center [347, 617] width 266 height 63
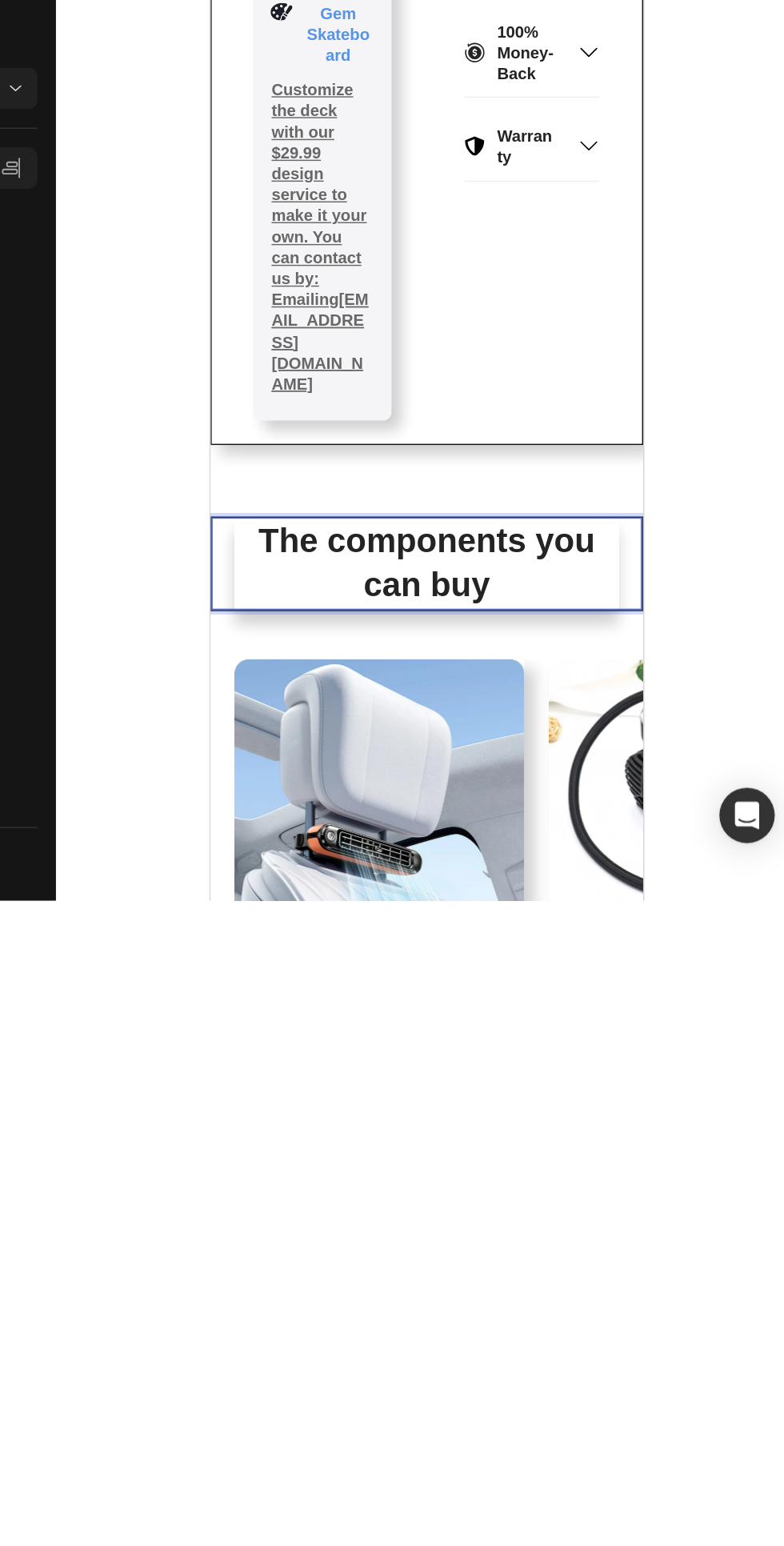
click at [281, 0] on p "The components you can buy" at bounding box center [360, 4] width 264 height 60
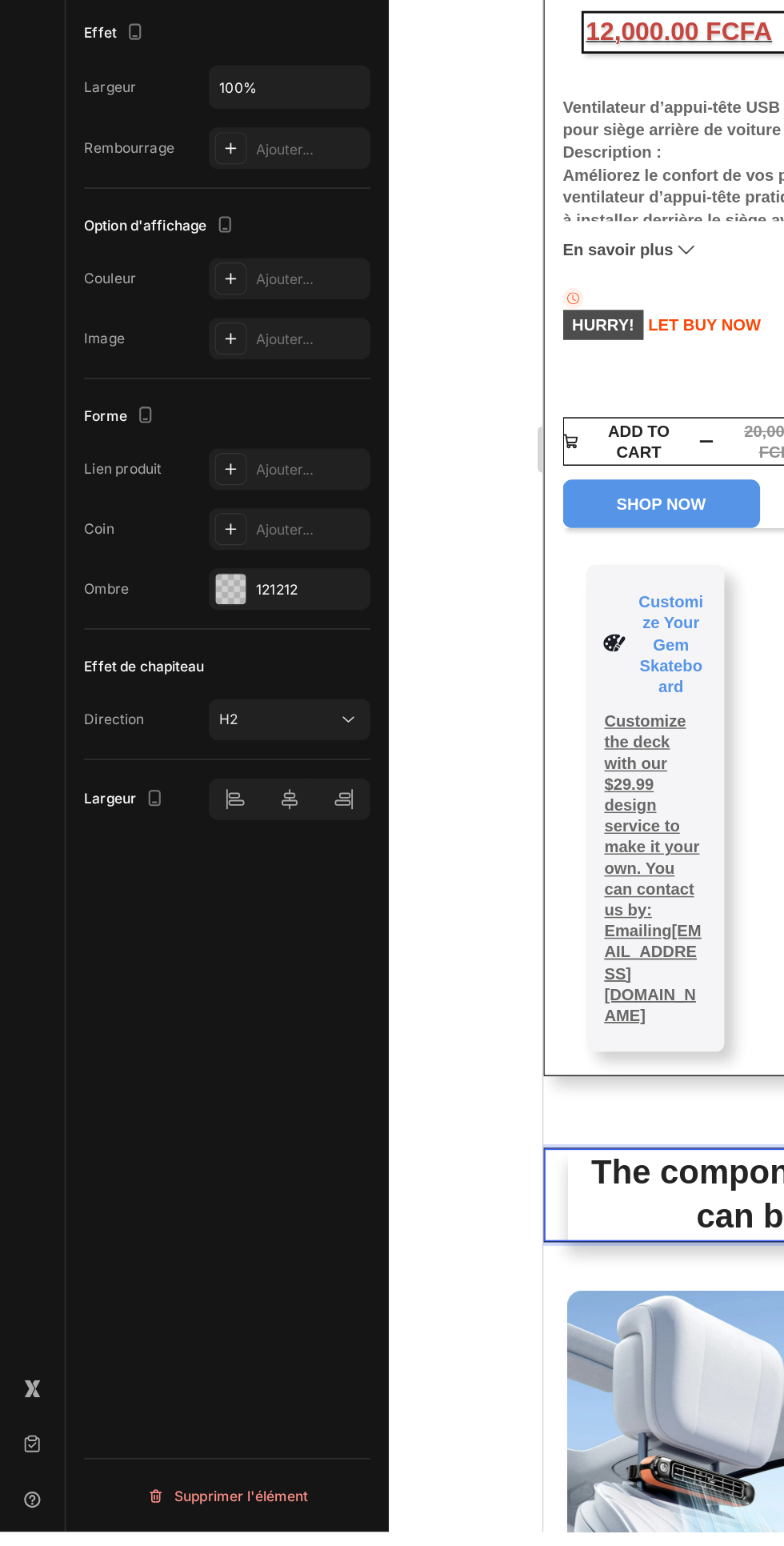
click at [216, 845] on font "Ajouter..." at bounding box center [197, 851] width 40 height 12
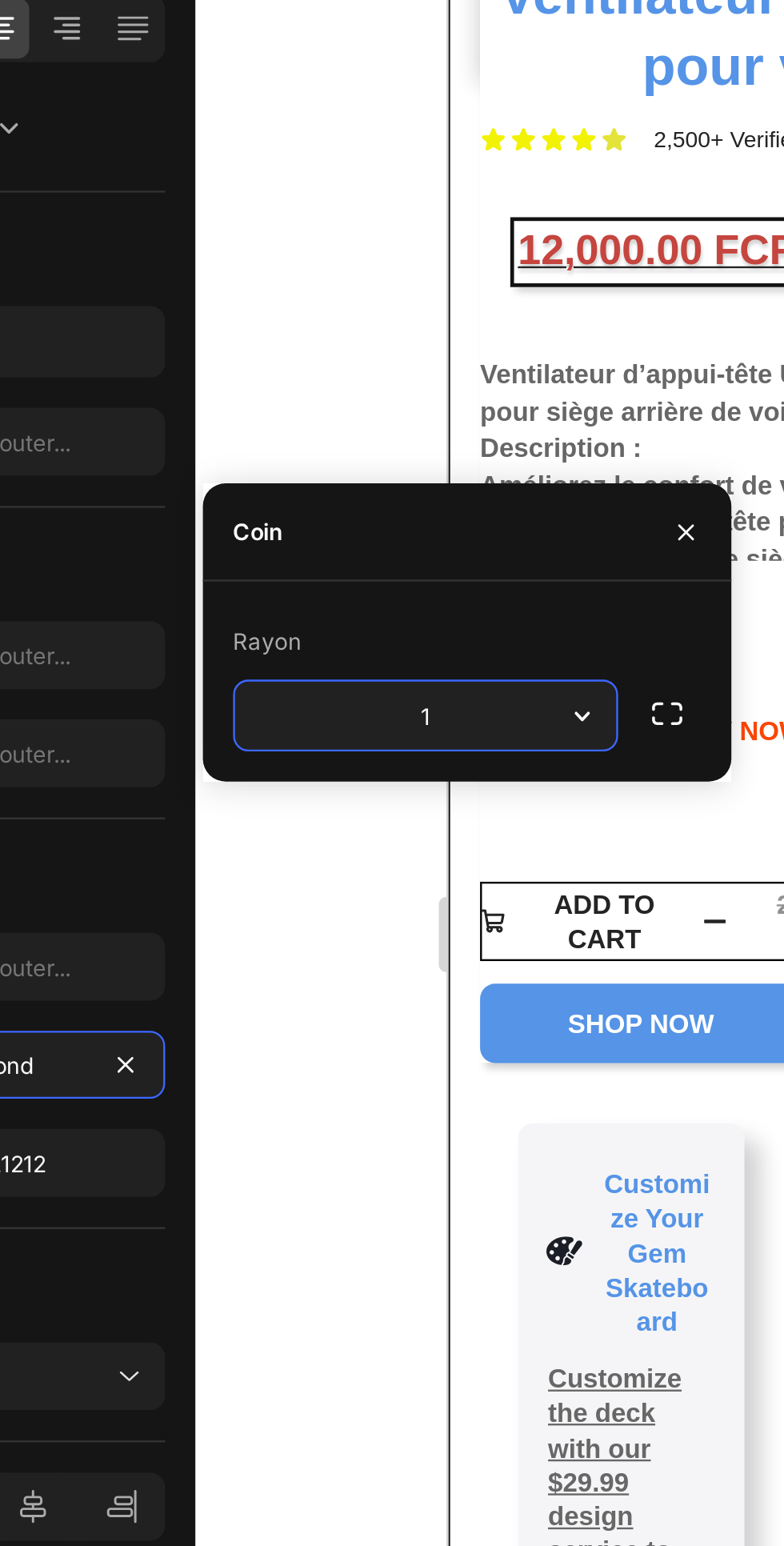
type input "10"
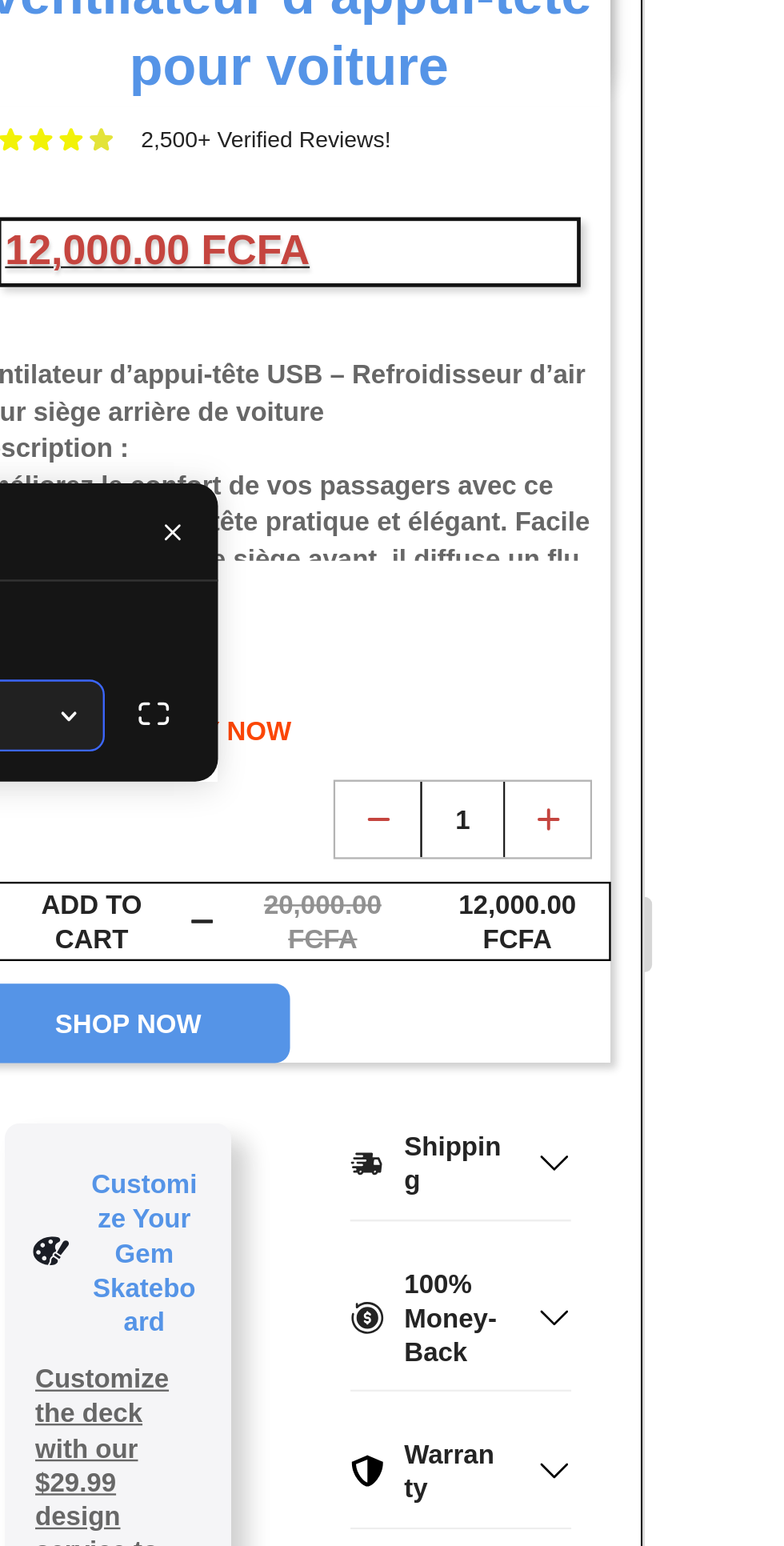
click at [712, 661] on div at bounding box center [526, 795] width 515 height 1501
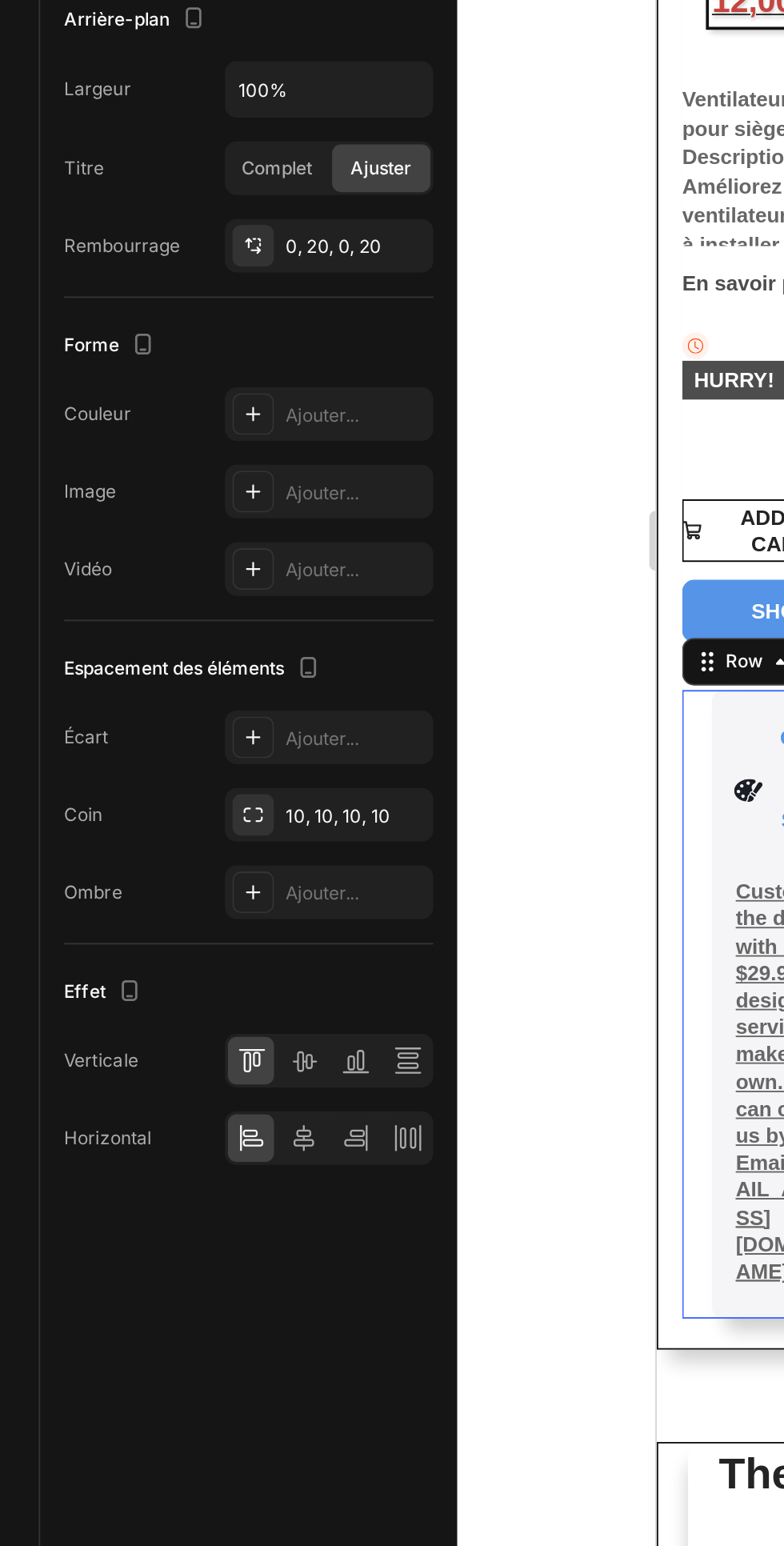
click at [223, 975] on div "Ajouter..." at bounding box center [201, 984] width 112 height 29
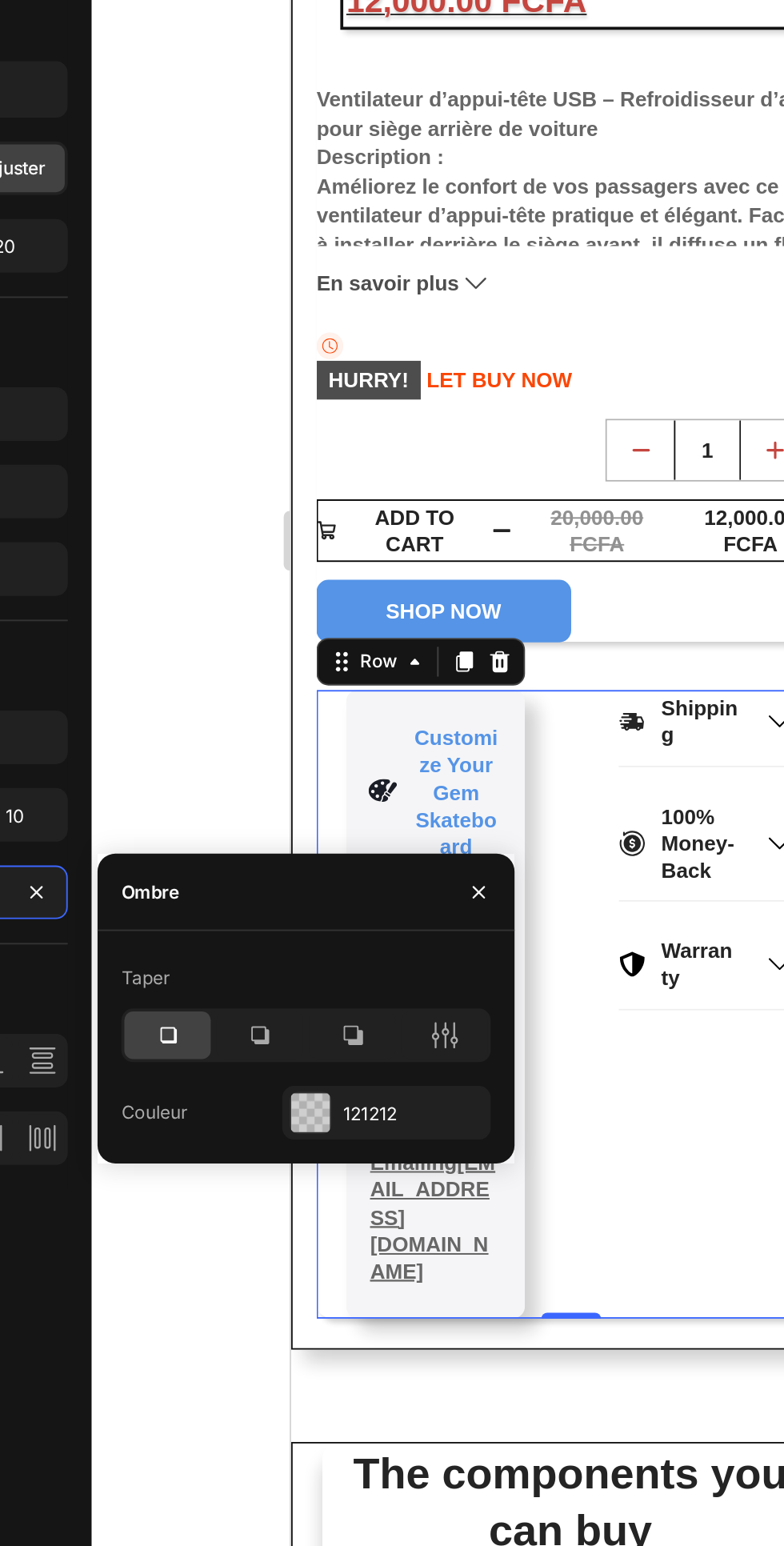
click at [370, 1058] on div at bounding box center [360, 1060] width 46 height 26
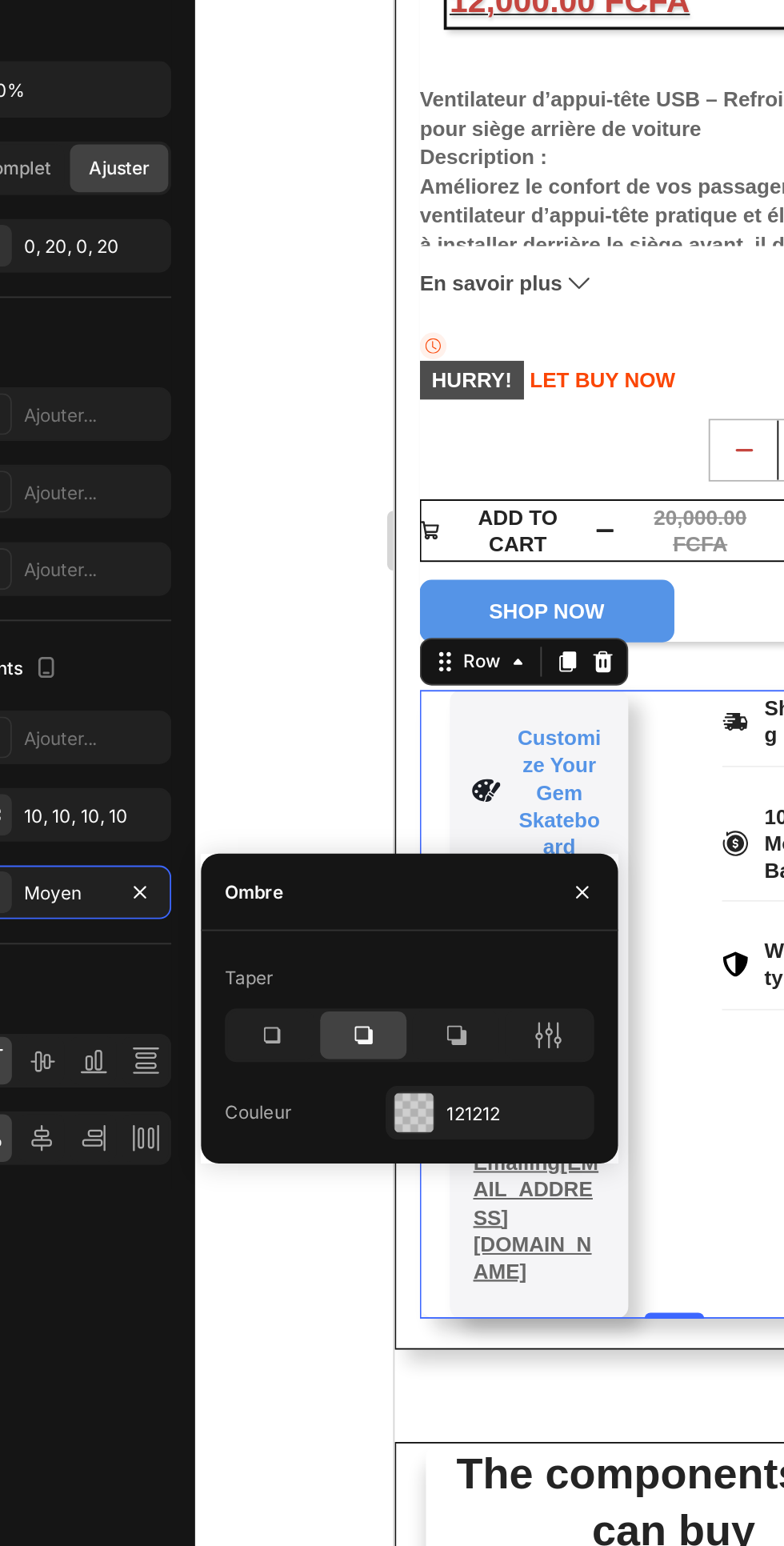
click at [465, 1064] on icon at bounding box center [464, 1060] width 4 height 14
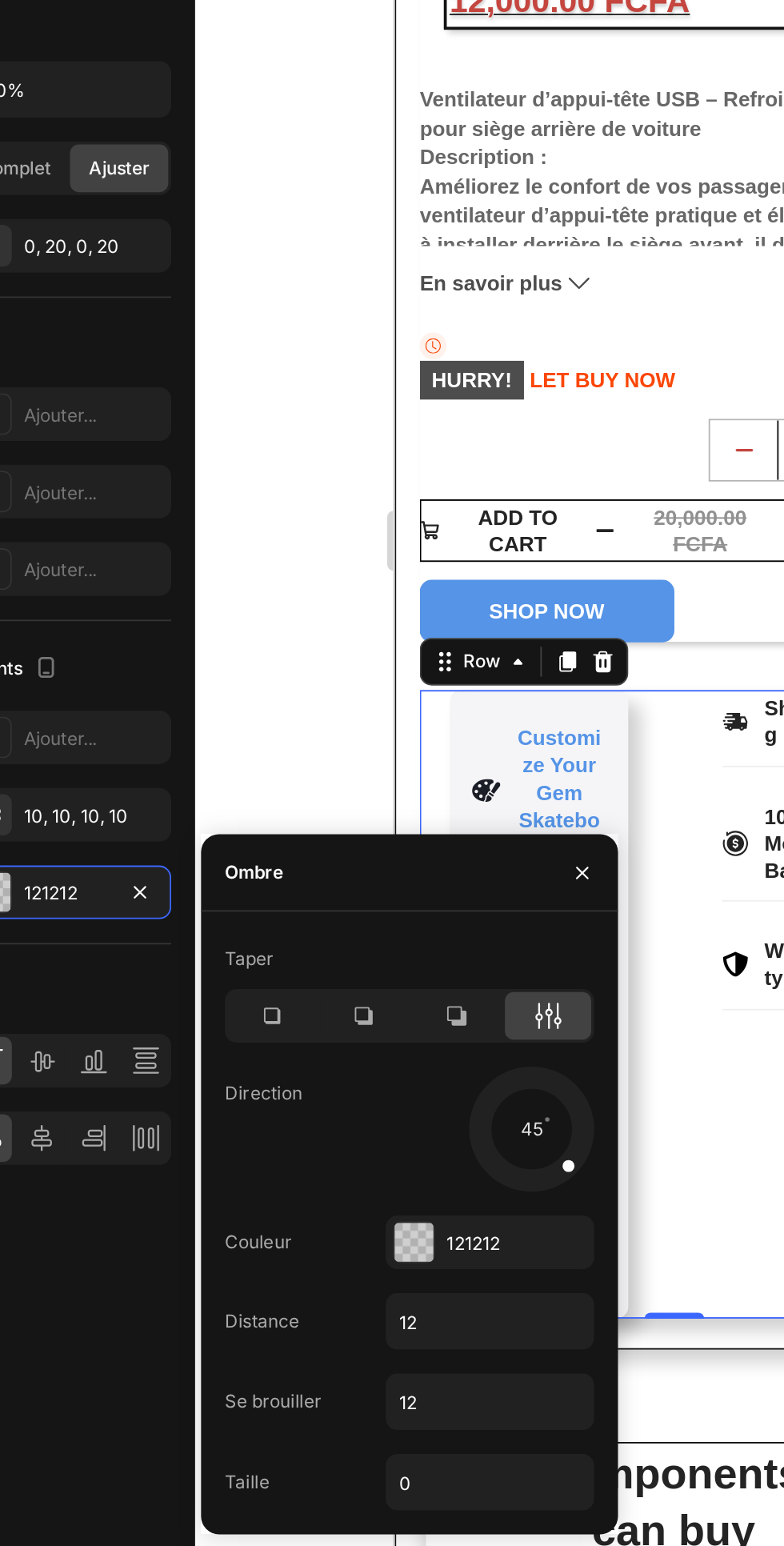
click at [437, 1096] on div at bounding box center [450, 1111] width 71 height 71
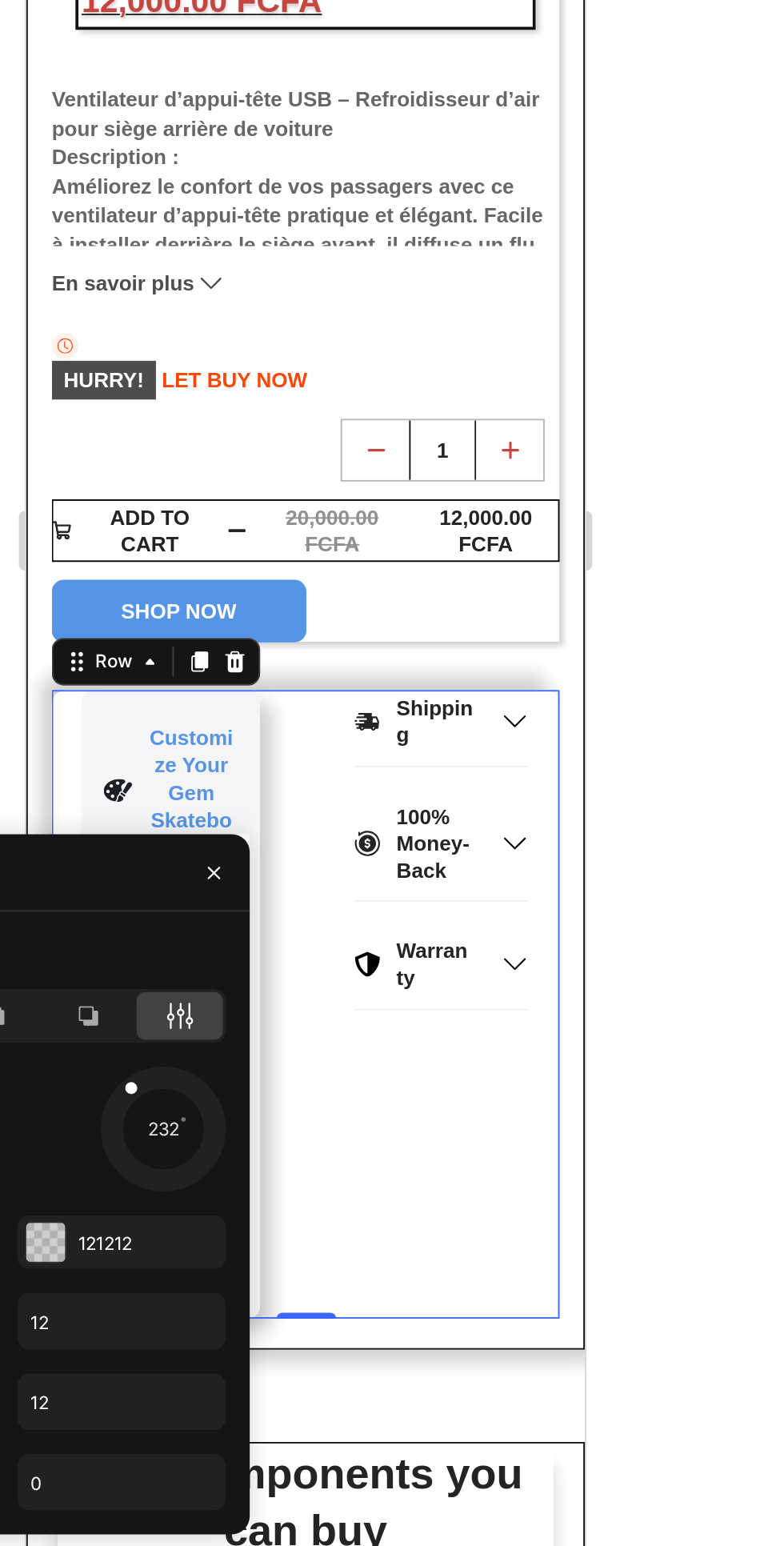
click at [452, 1112] on div at bounding box center [450, 1111] width 71 height 71
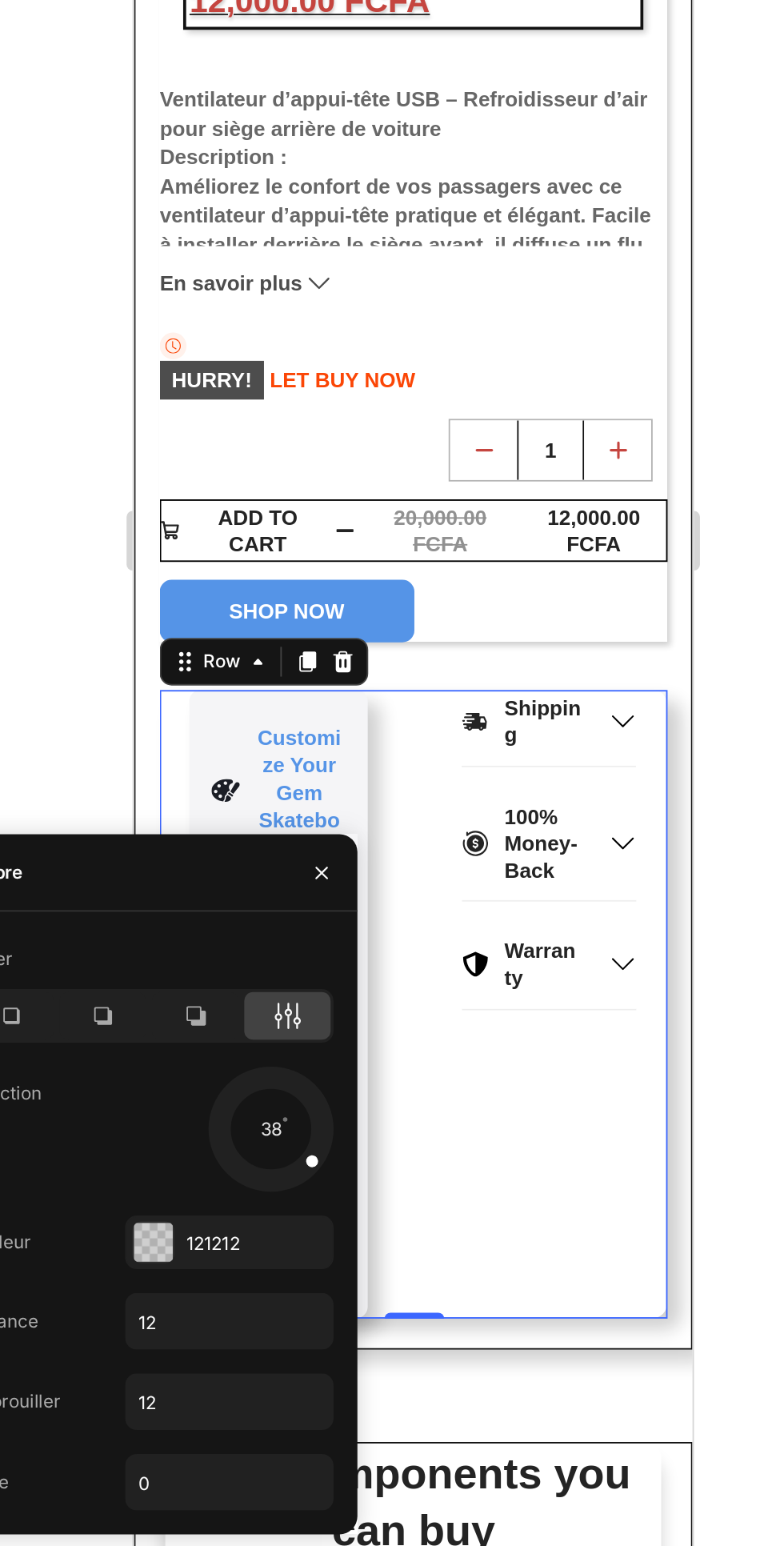
click at [433, 1087] on div at bounding box center [450, 1111] width 71 height 71
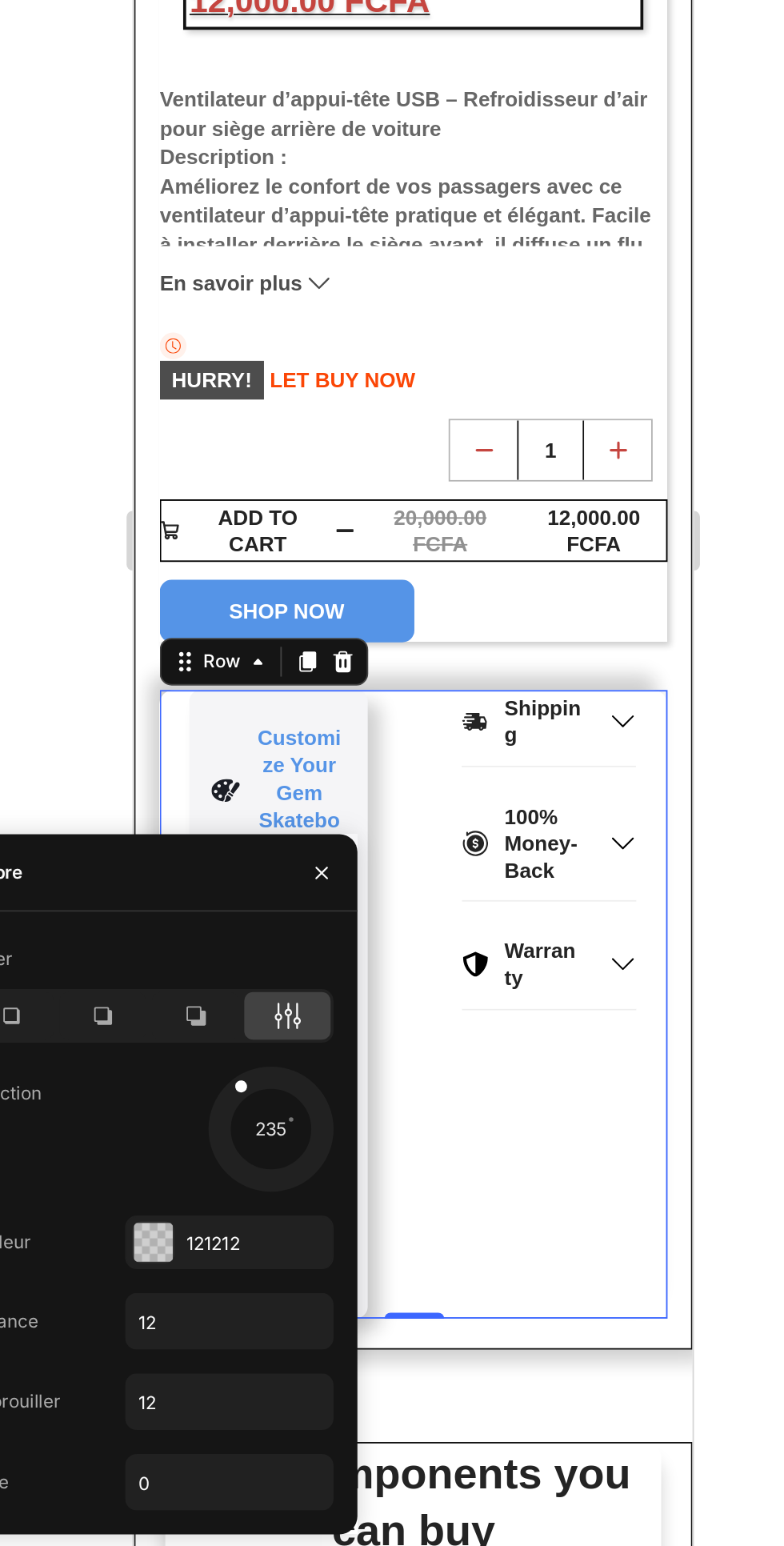
click at [472, 1094] on div at bounding box center [450, 1111] width 71 height 71
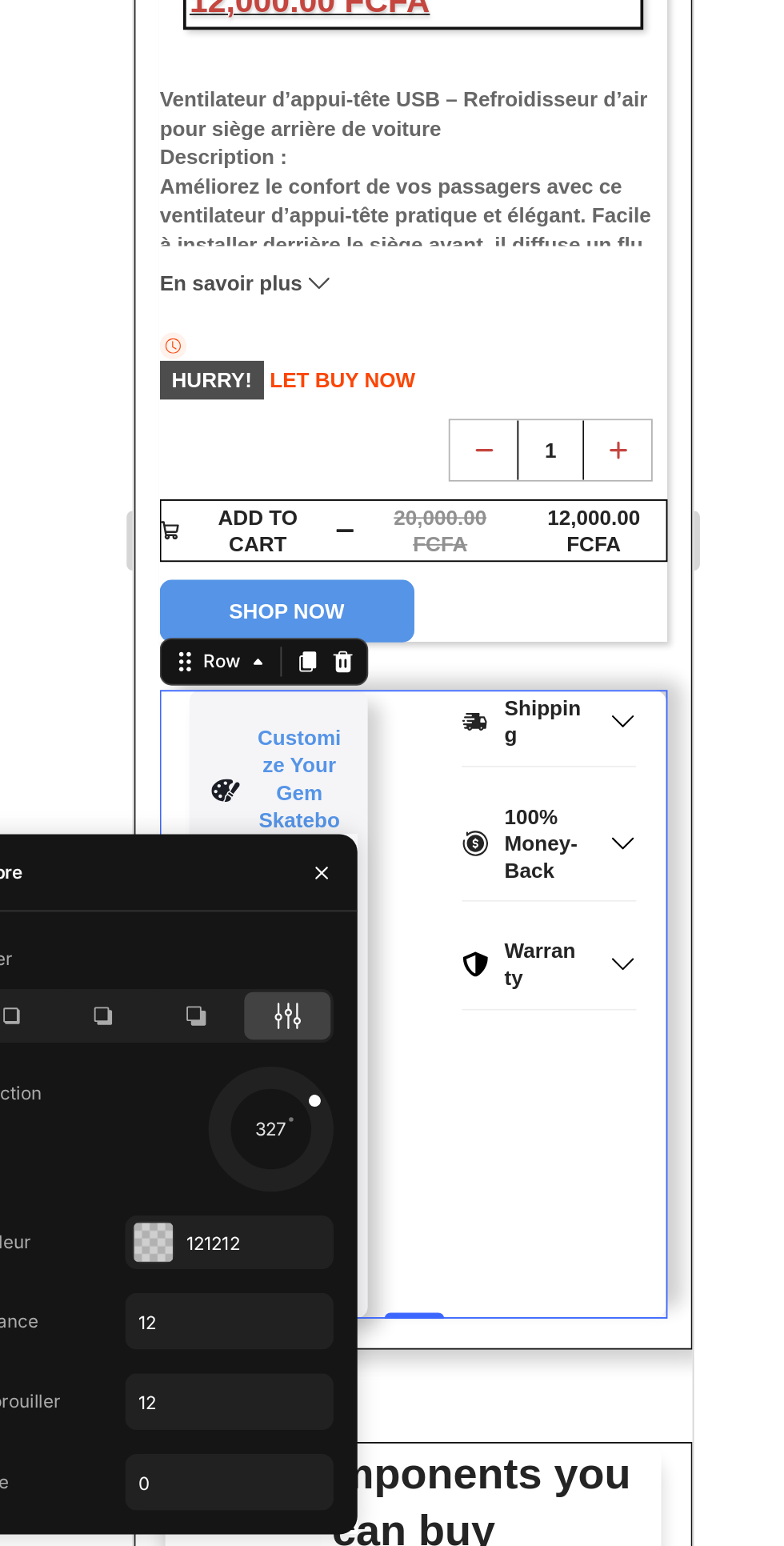
click at [421, 1093] on div at bounding box center [450, 1111] width 71 height 71
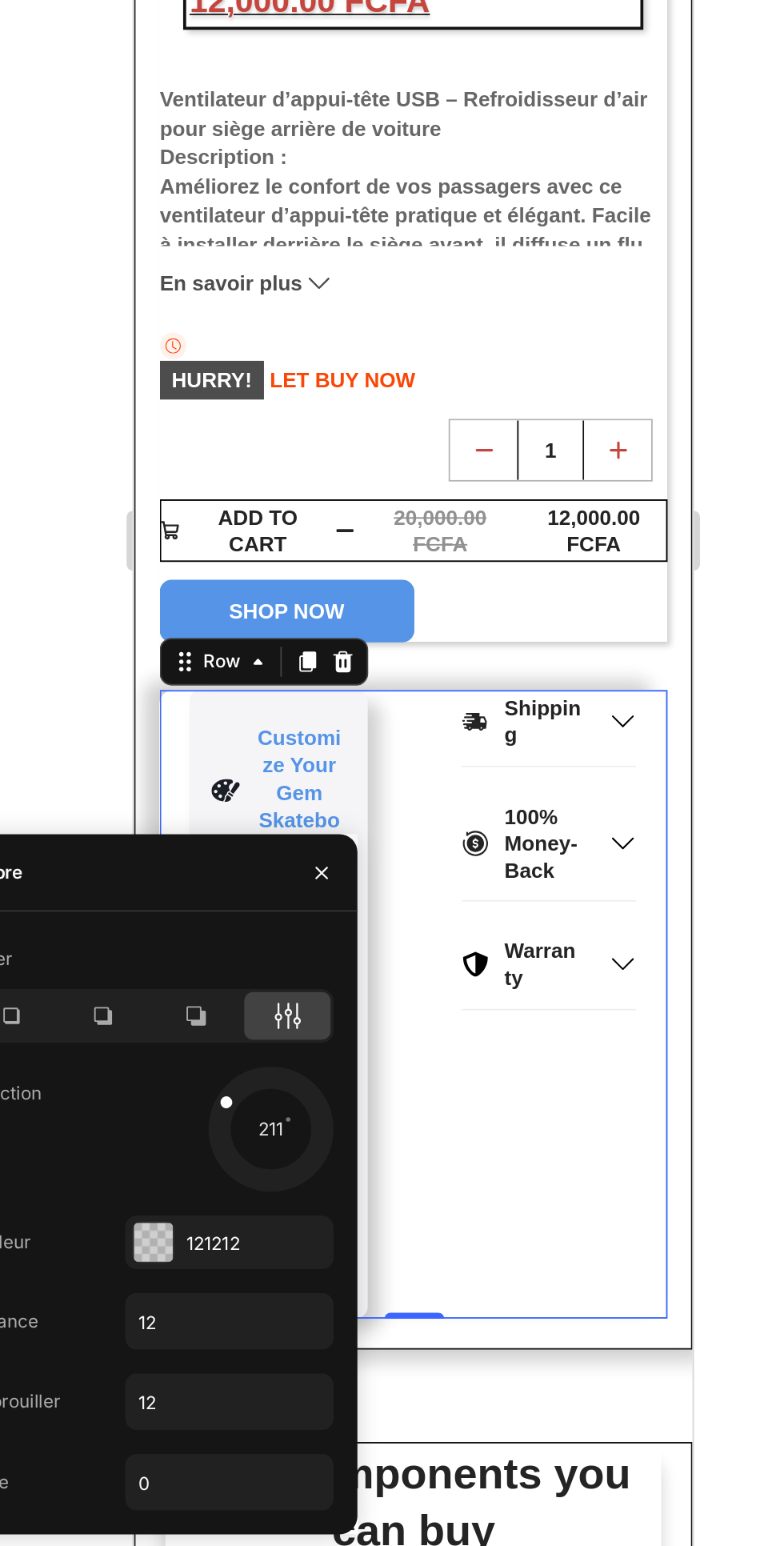
click at [474, 1134] on div at bounding box center [450, 1111] width 71 height 71
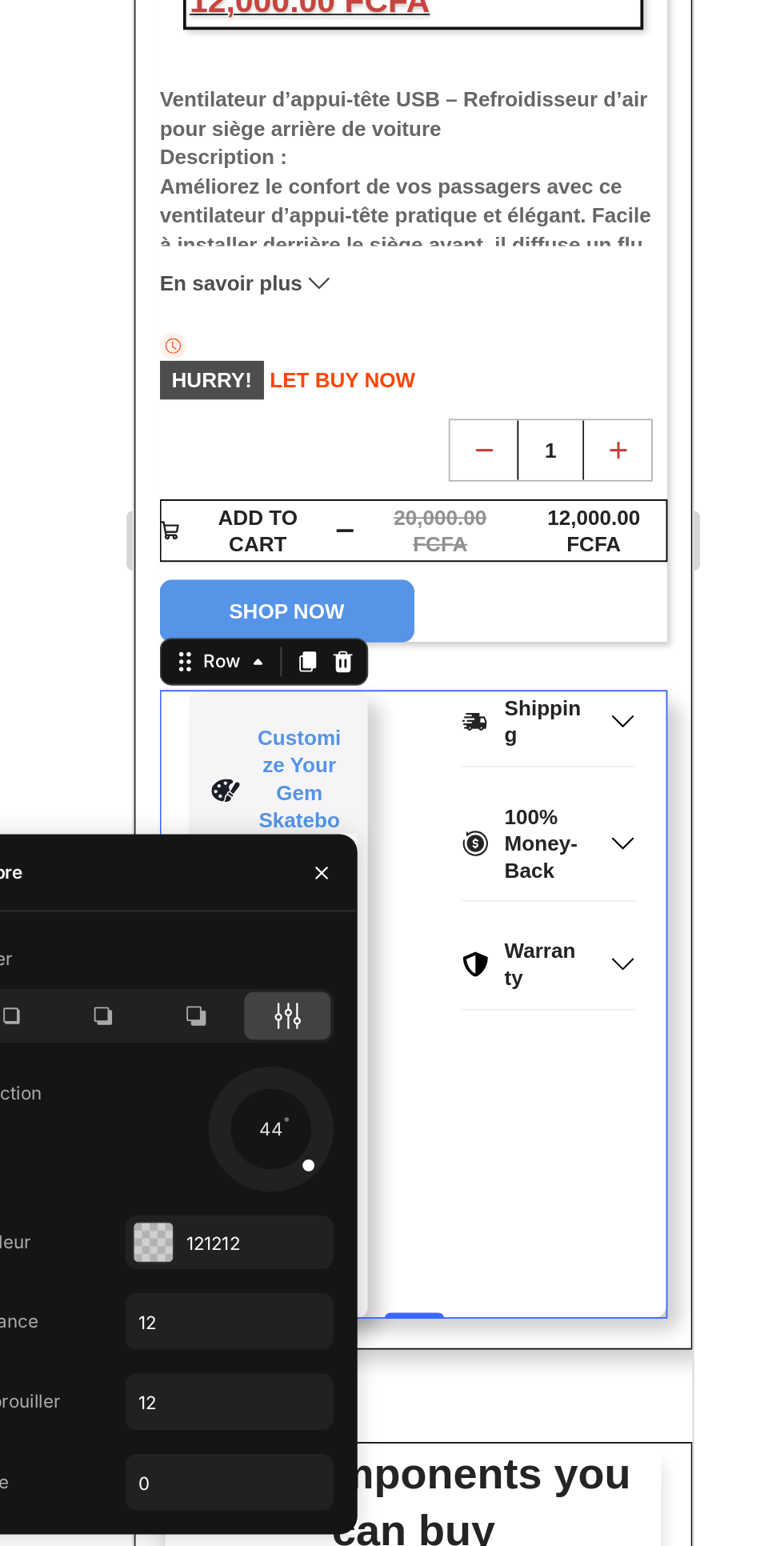
click at [709, 893] on div at bounding box center [526, 795] width 515 height 1501
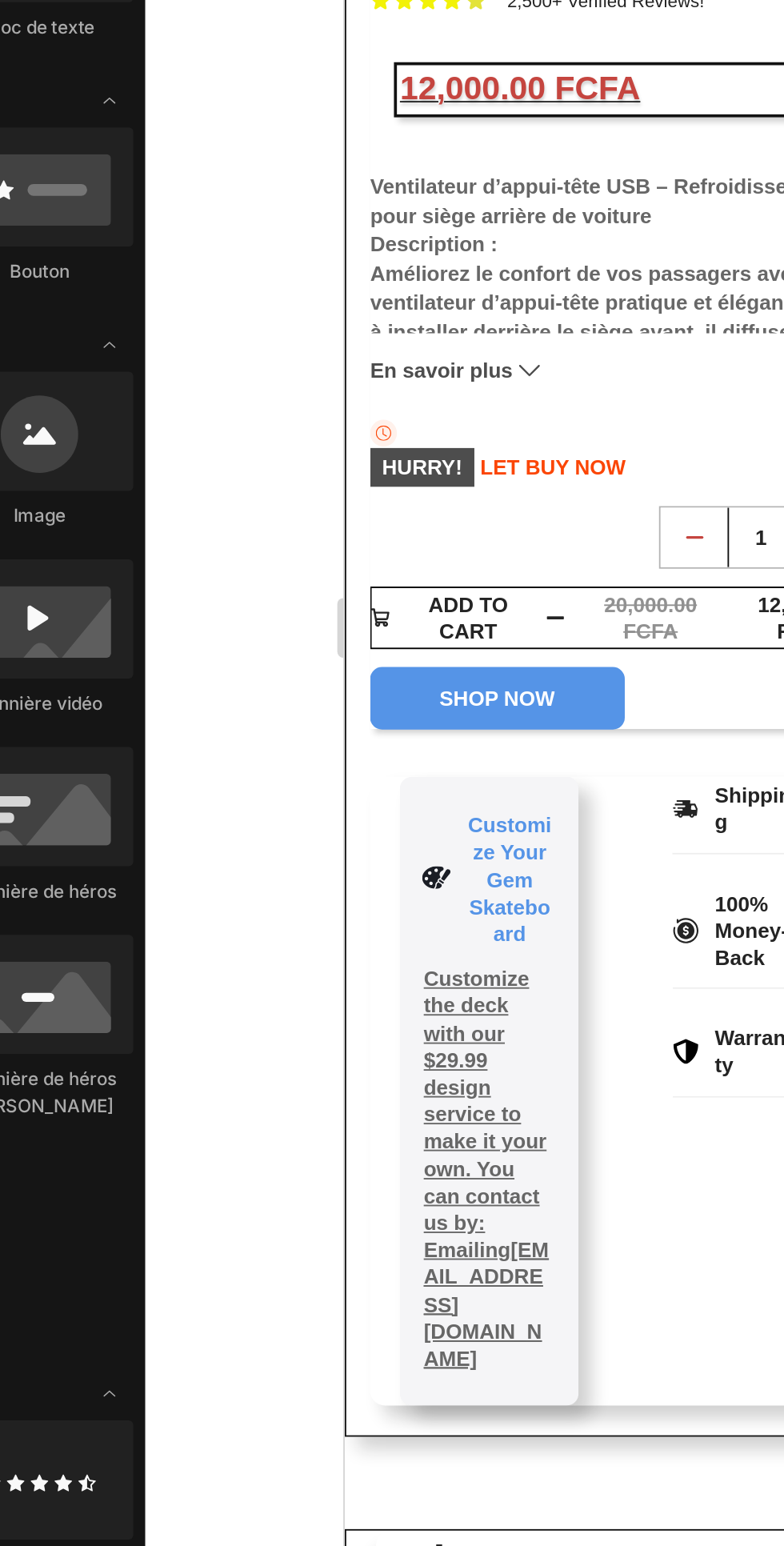
click at [520, 73] on icon at bounding box center [527, 79] width 14 height 12
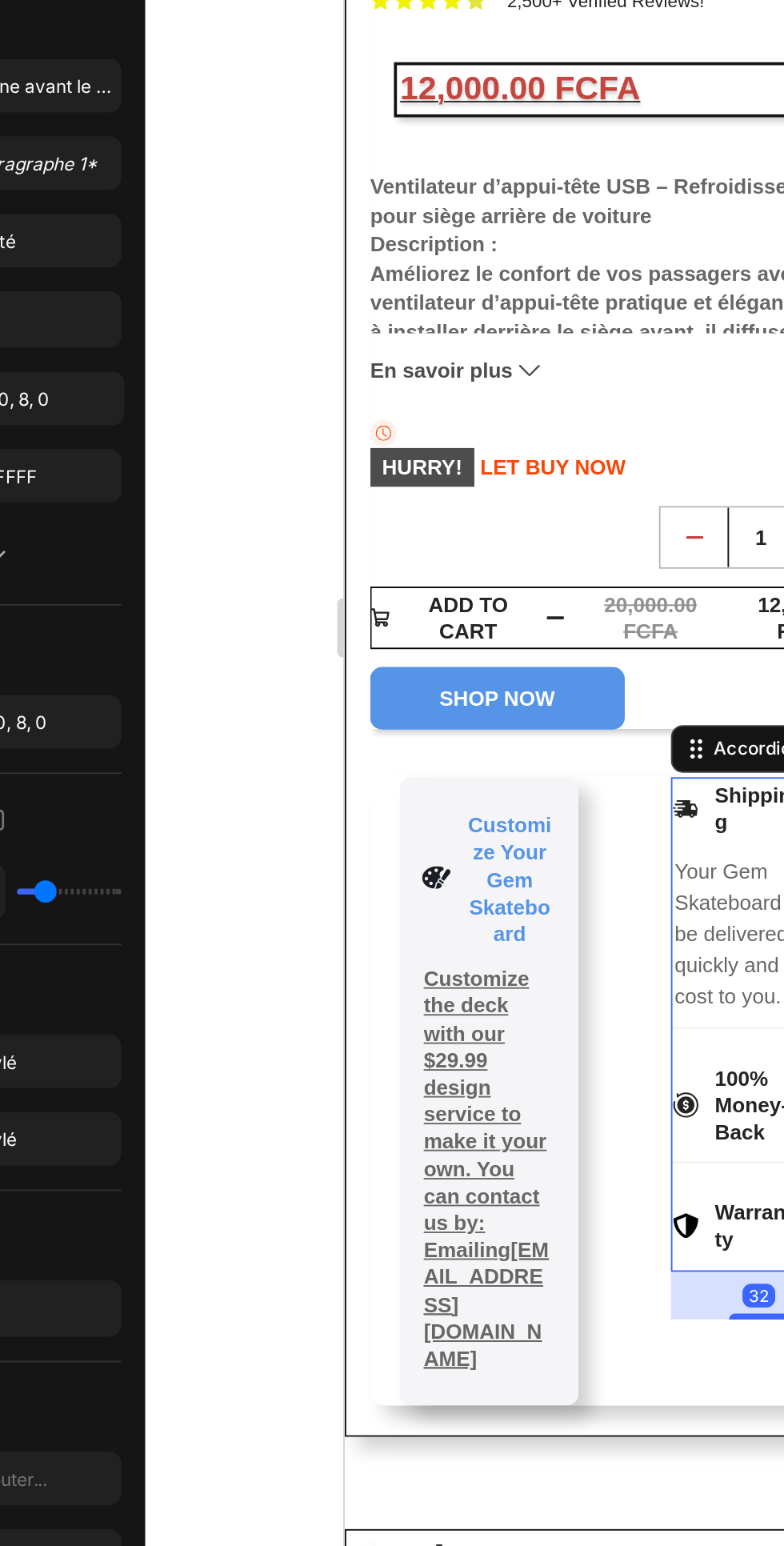
click at [497, 347] on div "Shipping Your Gem Skateboard will be delivered quickly and at no cost to you. T…" at bounding box center [493, 231] width 273 height 338
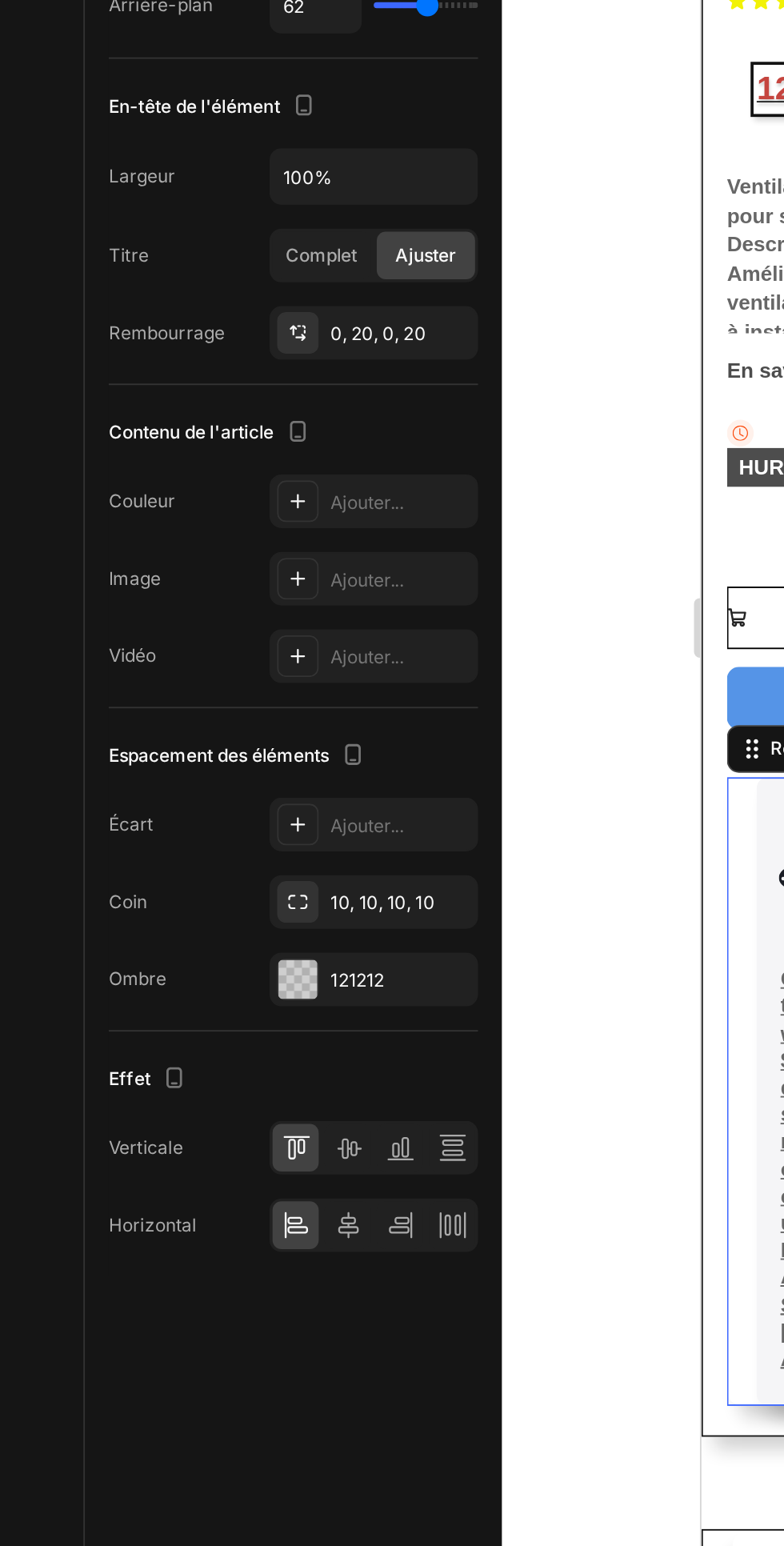
click at [223, 986] on div "121212" at bounding box center [215, 985] width 75 height 14
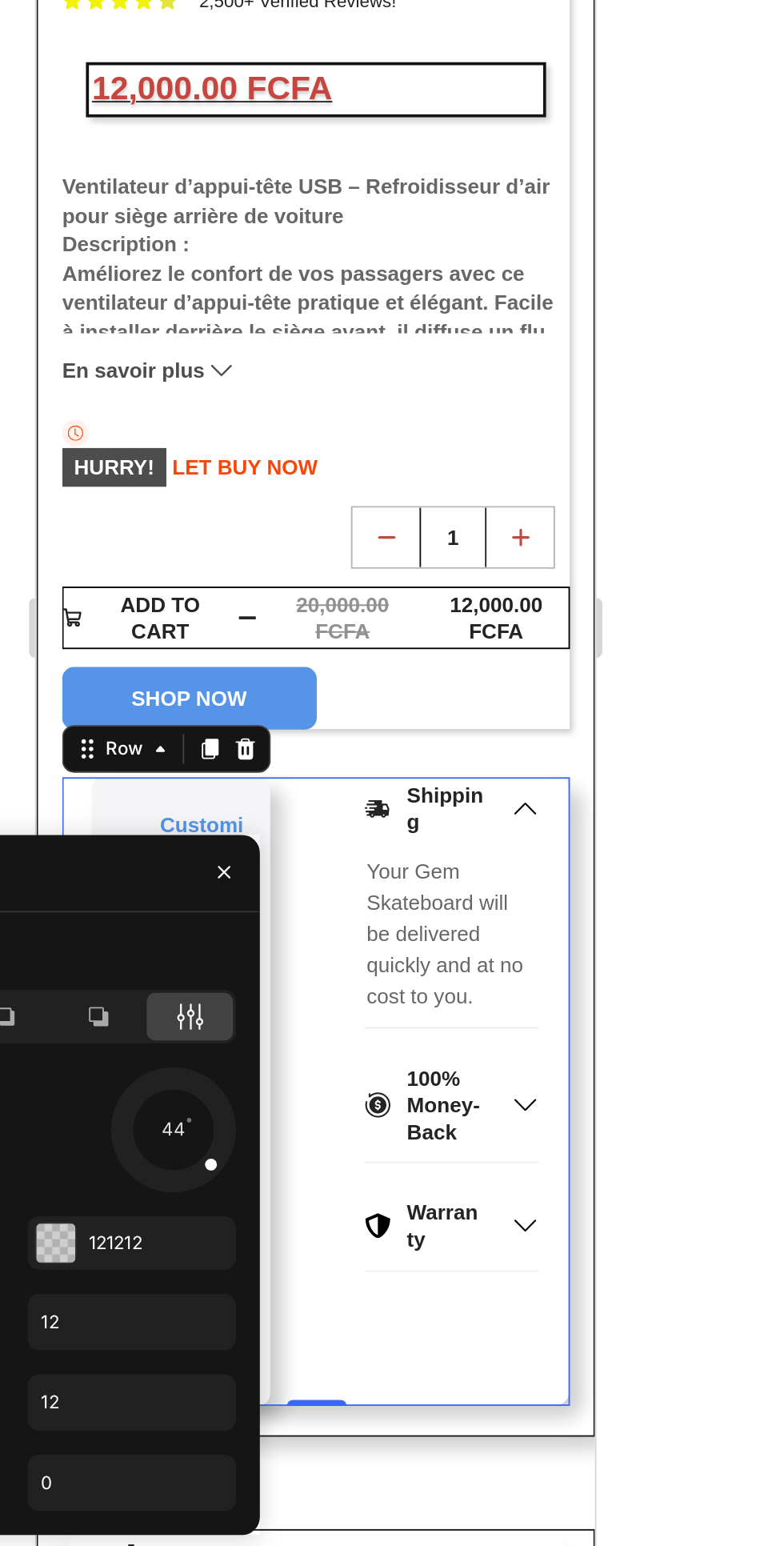
click at [425, 1046] on div at bounding box center [450, 1065] width 71 height 71
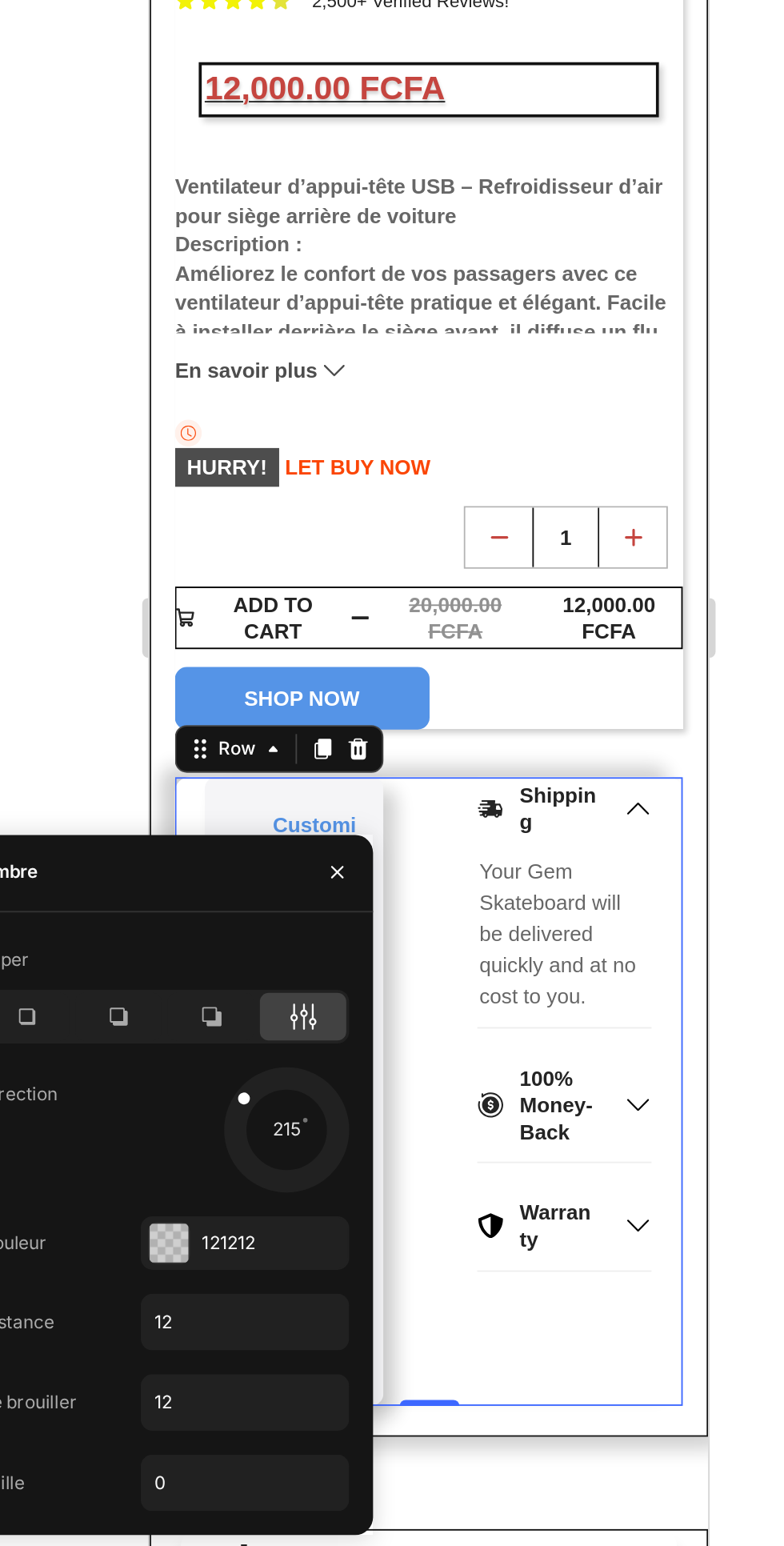
click at [703, 787] on div at bounding box center [526, 795] width 515 height 1501
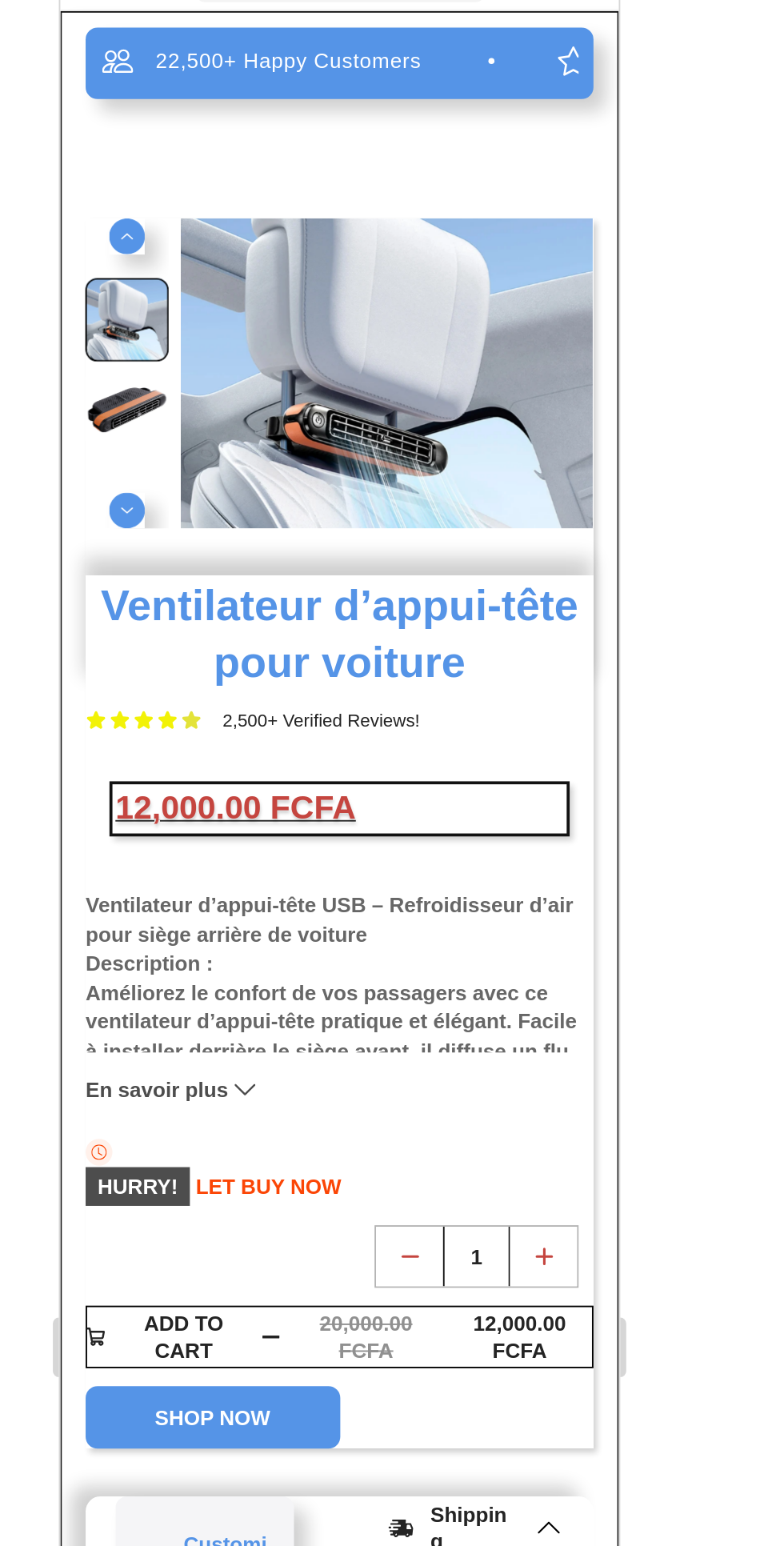
click at [312, 337] on h1 "Ventilateur d’appui-tête pour voiture" at bounding box center [210, 318] width 273 height 63
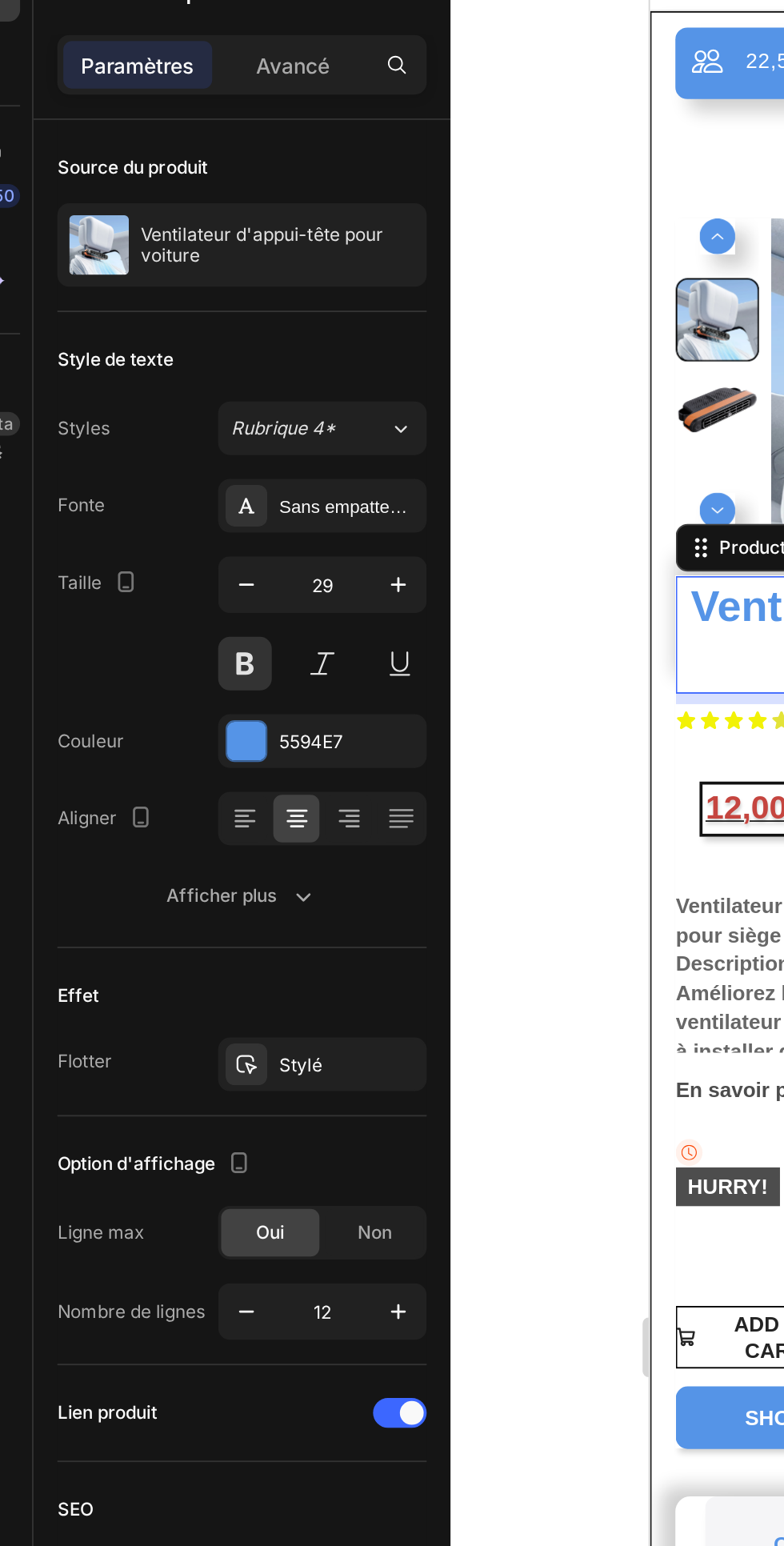
click at [182, 556] on icon "button" at bounding box center [190, 552] width 16 height 16
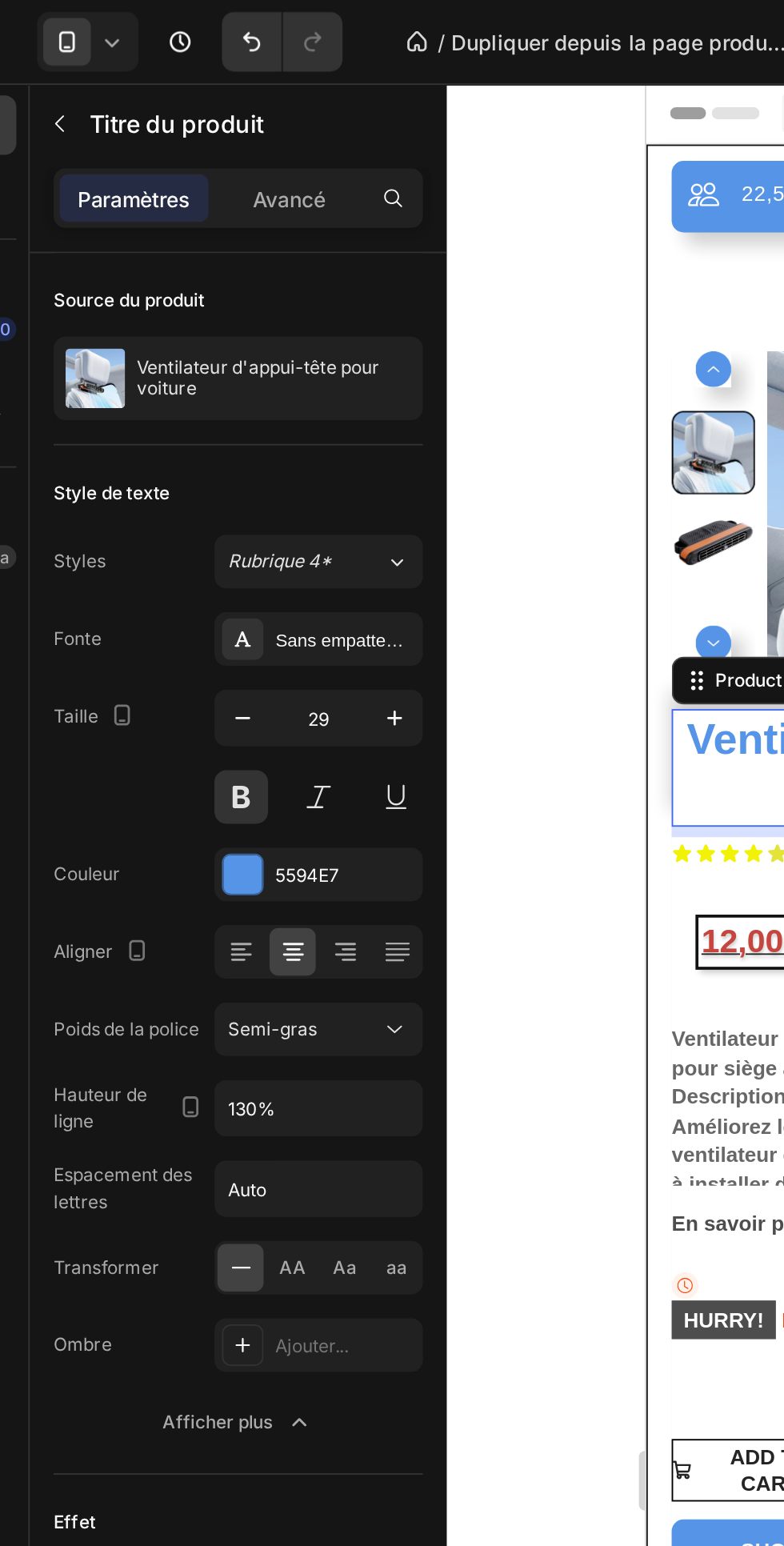
click at [198, 106] on font "Avancé" at bounding box center [185, 107] width 40 height 14
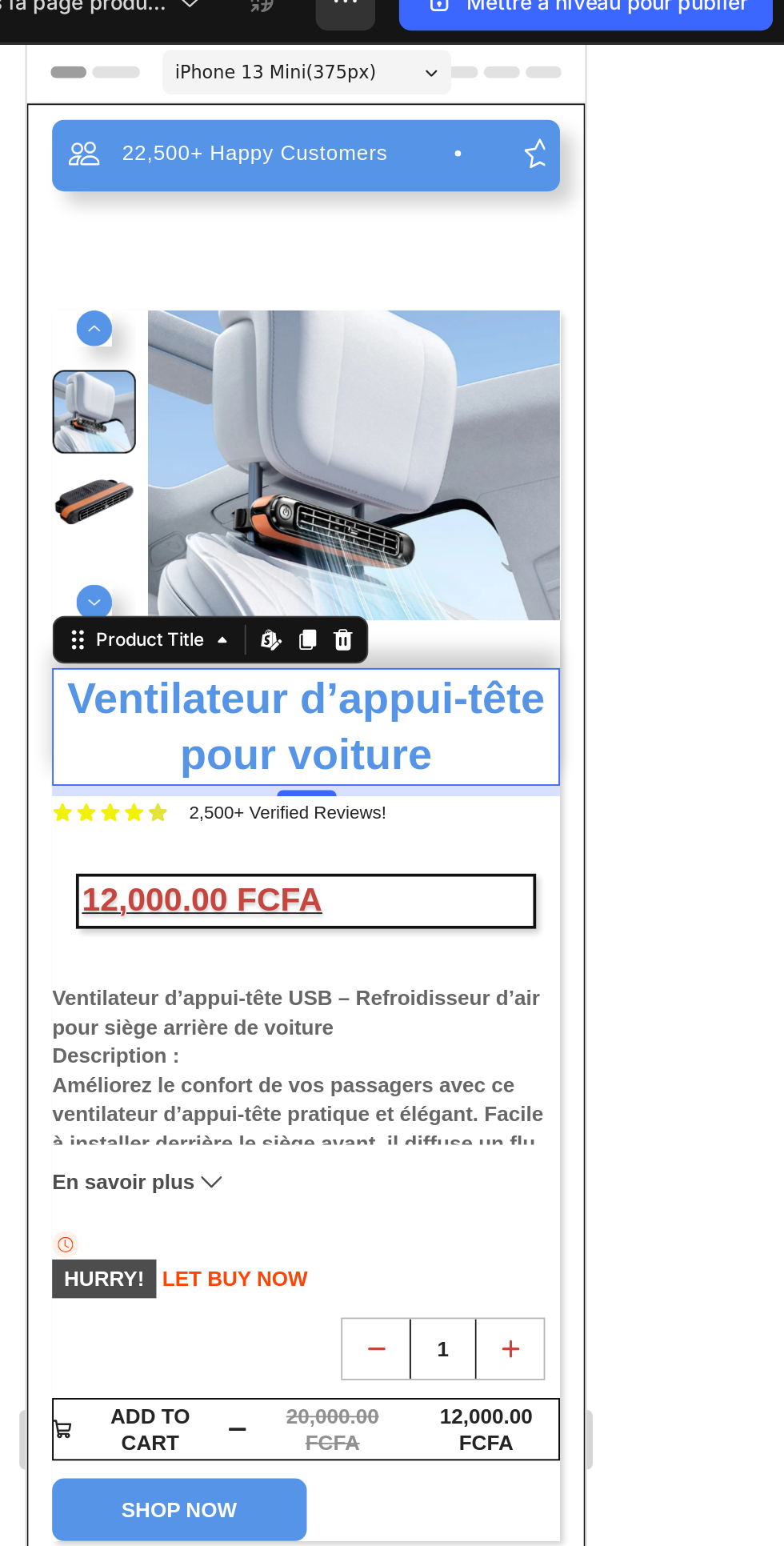
click at [180, 140] on div "22,500+ Happy Customers Item List +700 5-Start Review Item List 30 Day Guarante…" at bounding box center [176, 647] width 273 height 1127
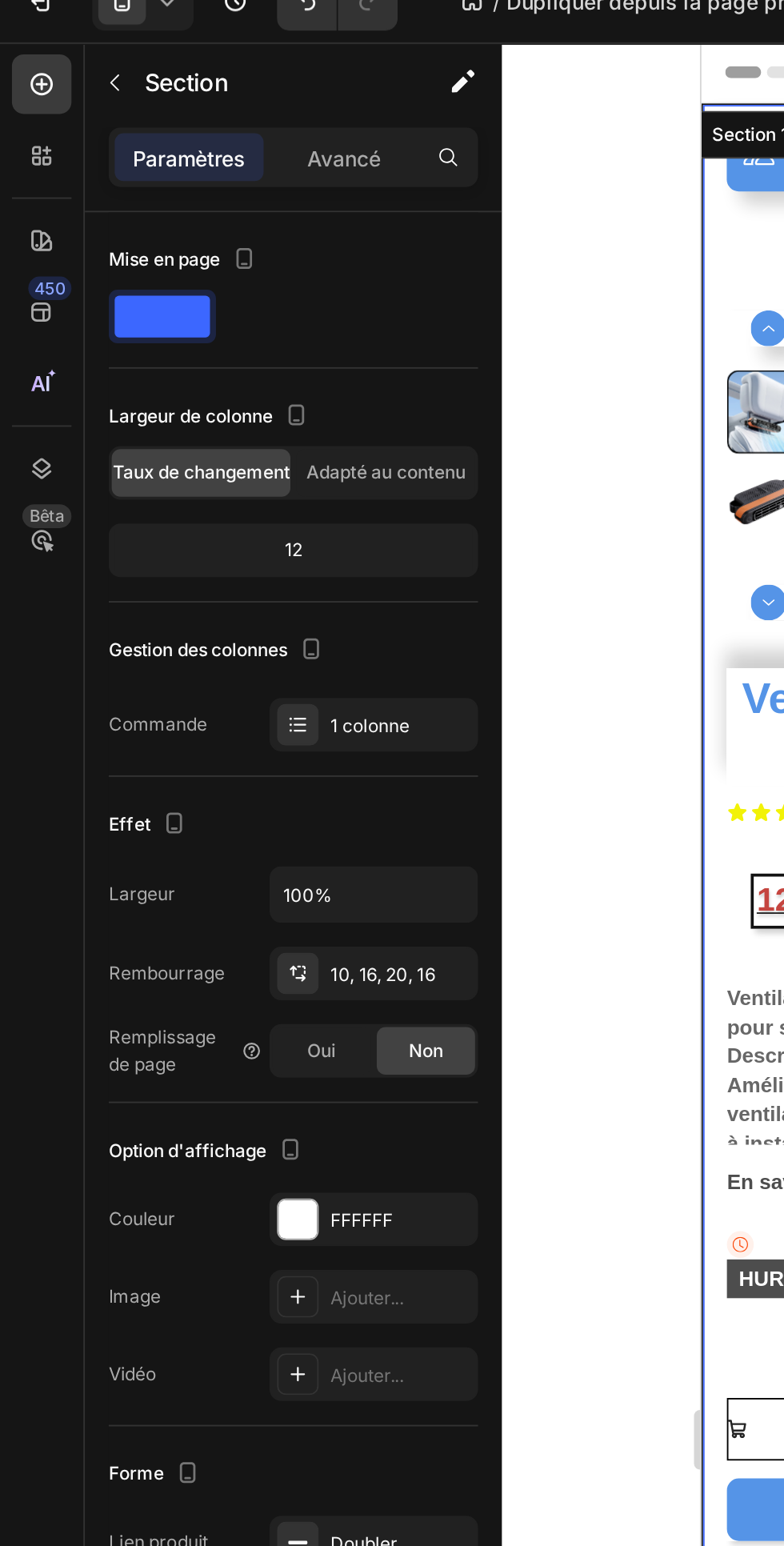
click at [229, 273] on font "Adapté au contenu" at bounding box center [208, 275] width 86 height 12
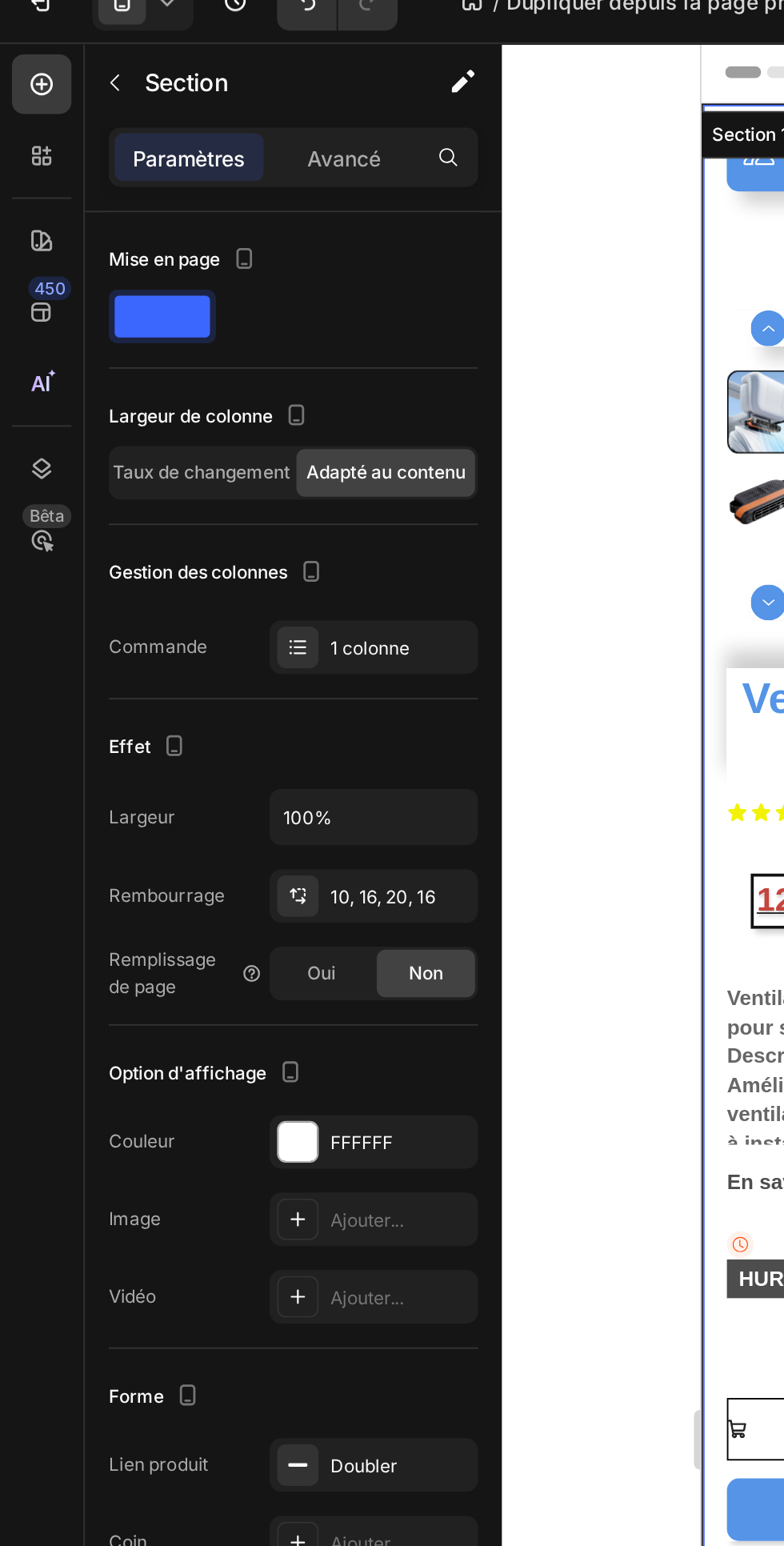
click at [103, 269] on font "Taux de changement" at bounding box center [108, 275] width 96 height 12
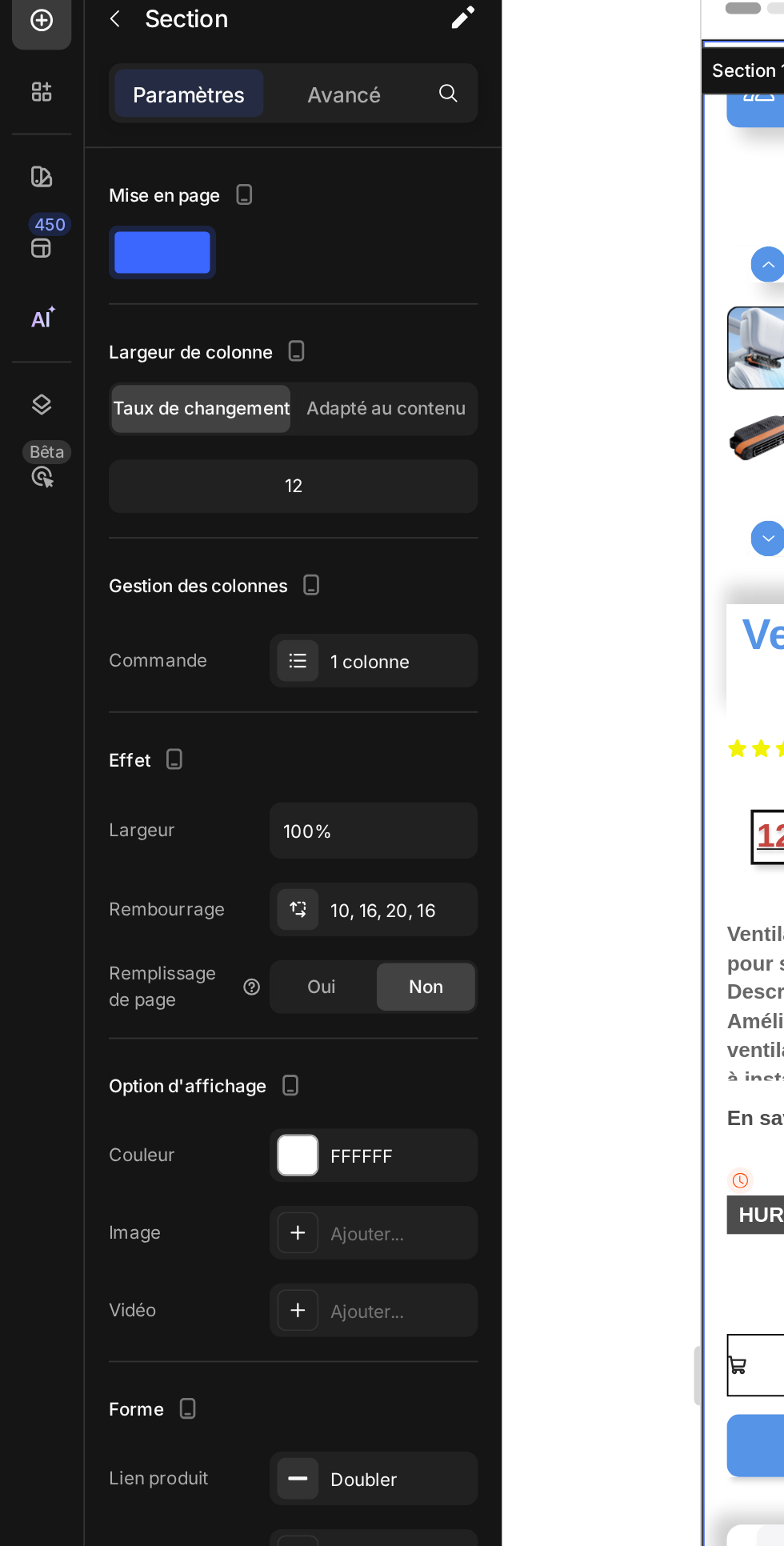
click at [183, 108] on font "Avancé" at bounding box center [185, 107] width 40 height 14
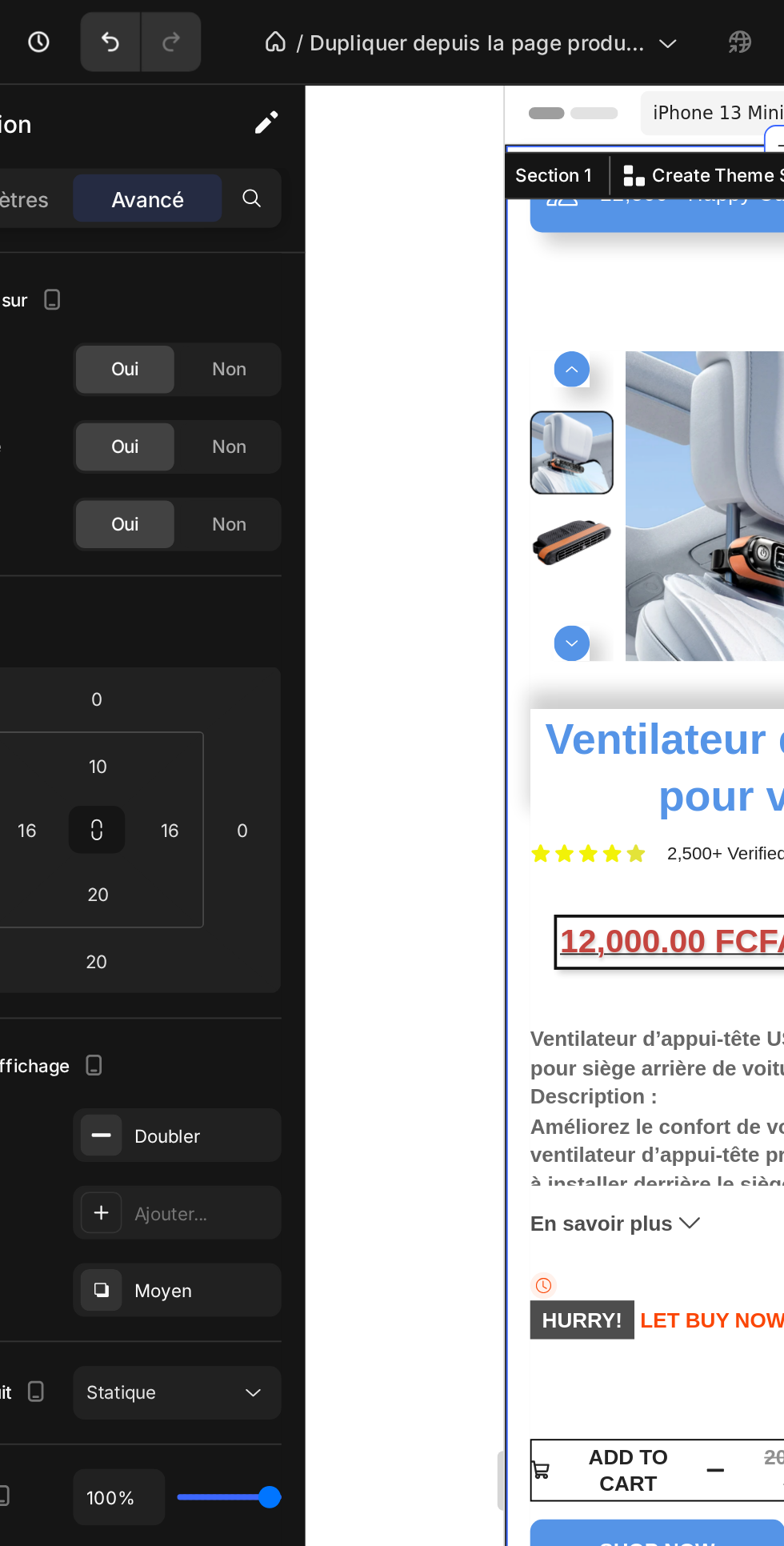
click at [604, 243] on img at bounding box center [681, 310] width 222 height 166
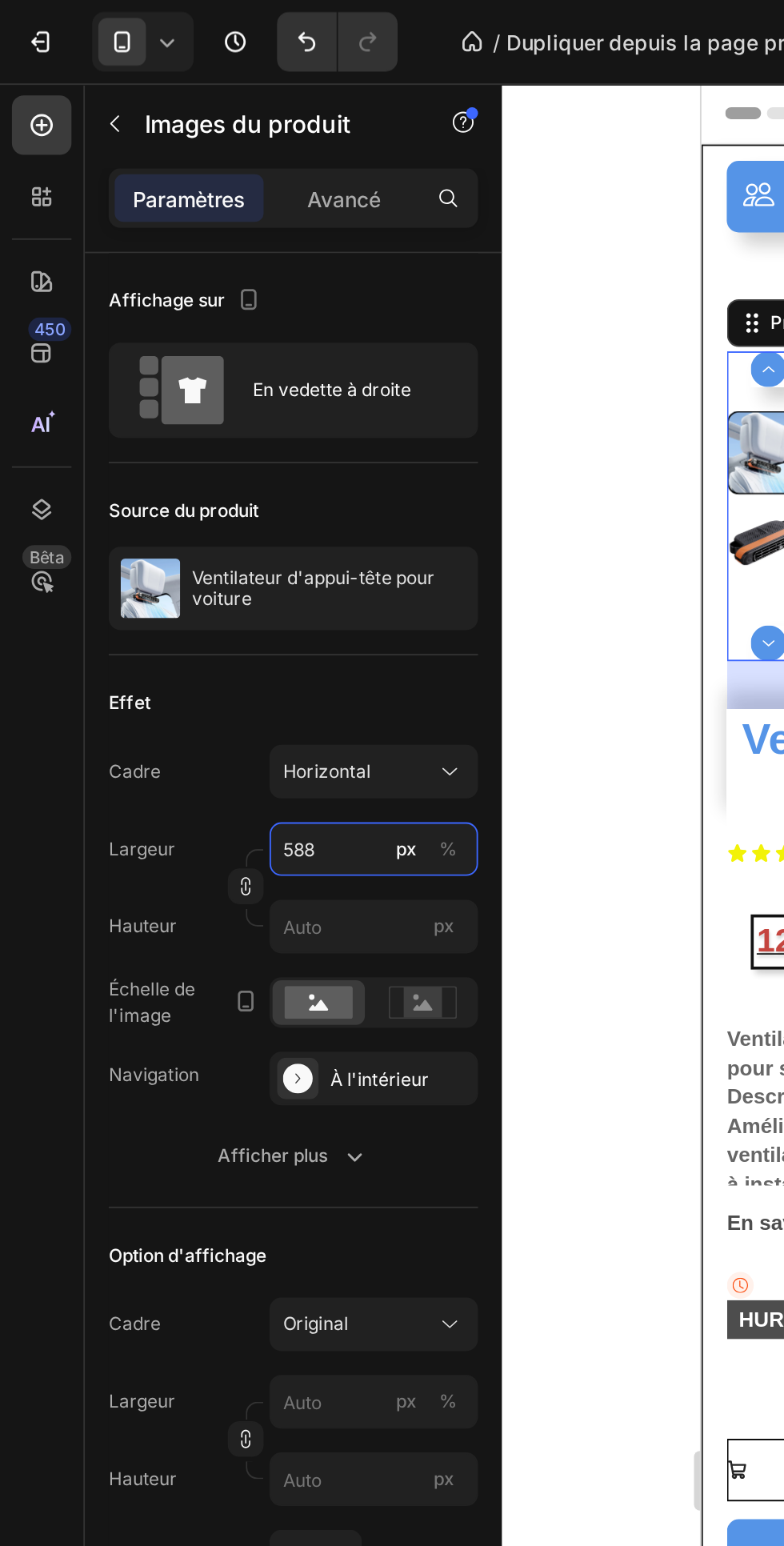
click at [190, 460] on input "588" at bounding box center [201, 456] width 112 height 29
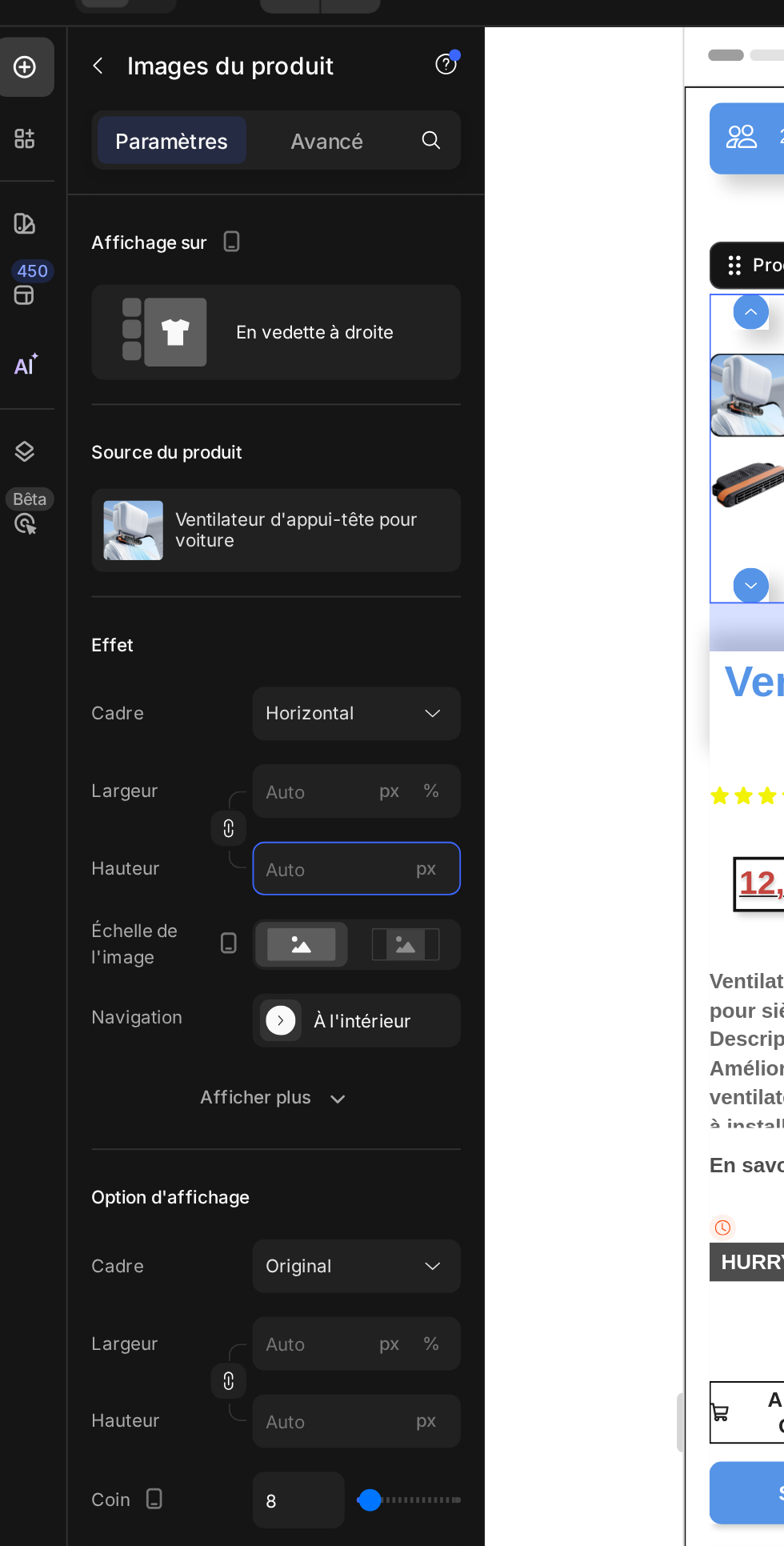
click at [226, 495] on input "px" at bounding box center [201, 497] width 112 height 29
click at [180, 360] on div "Effet Cadre Horizontal Largeur px % Hauteur px Échelle de l'image Navigation À …" at bounding box center [156, 500] width 198 height 296
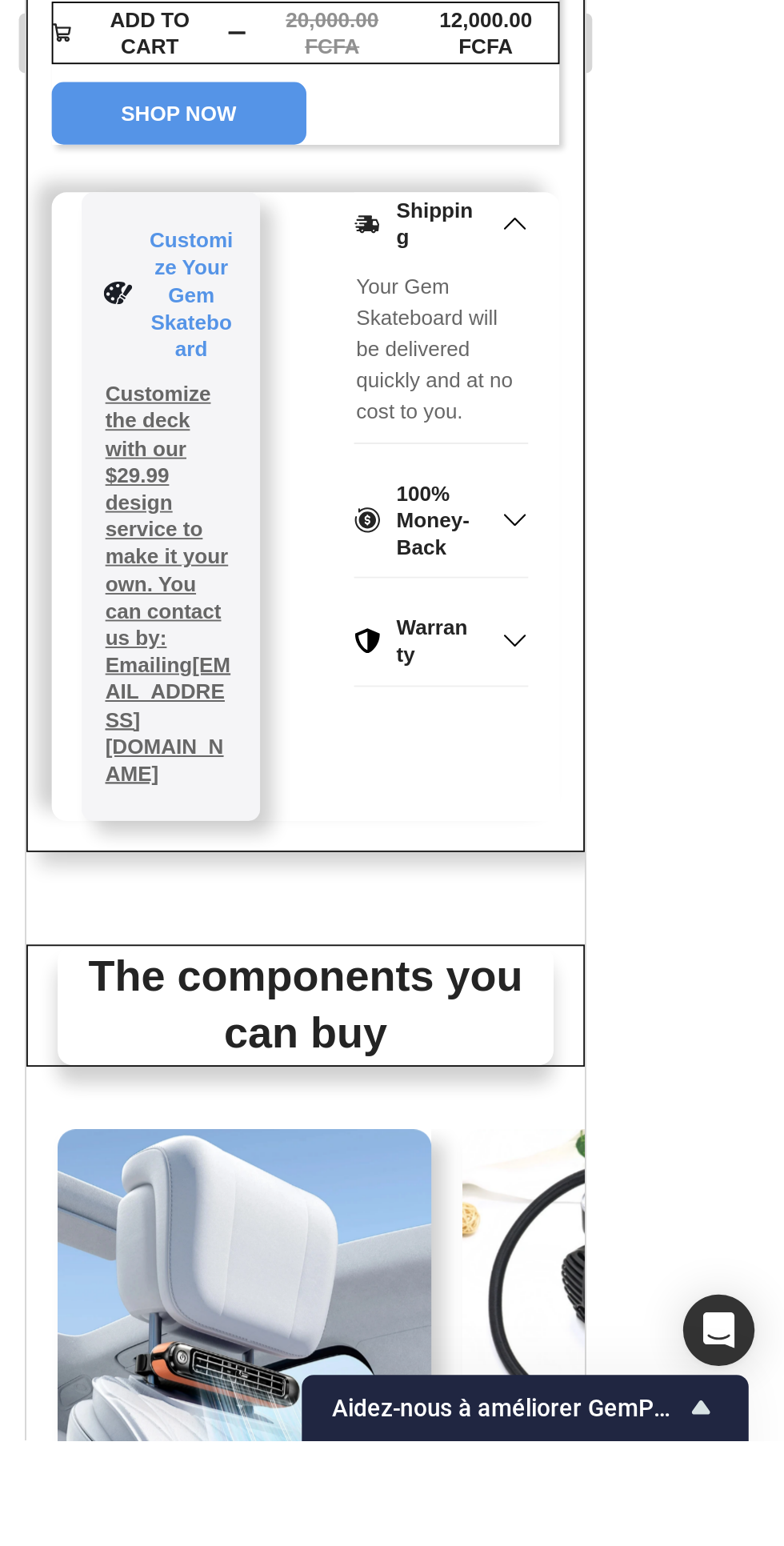
click at [276, 0] on div "The components you can buy Heading Product Images 12,000.00 FCFA Product Price …" at bounding box center [176, 124] width 300 height 485
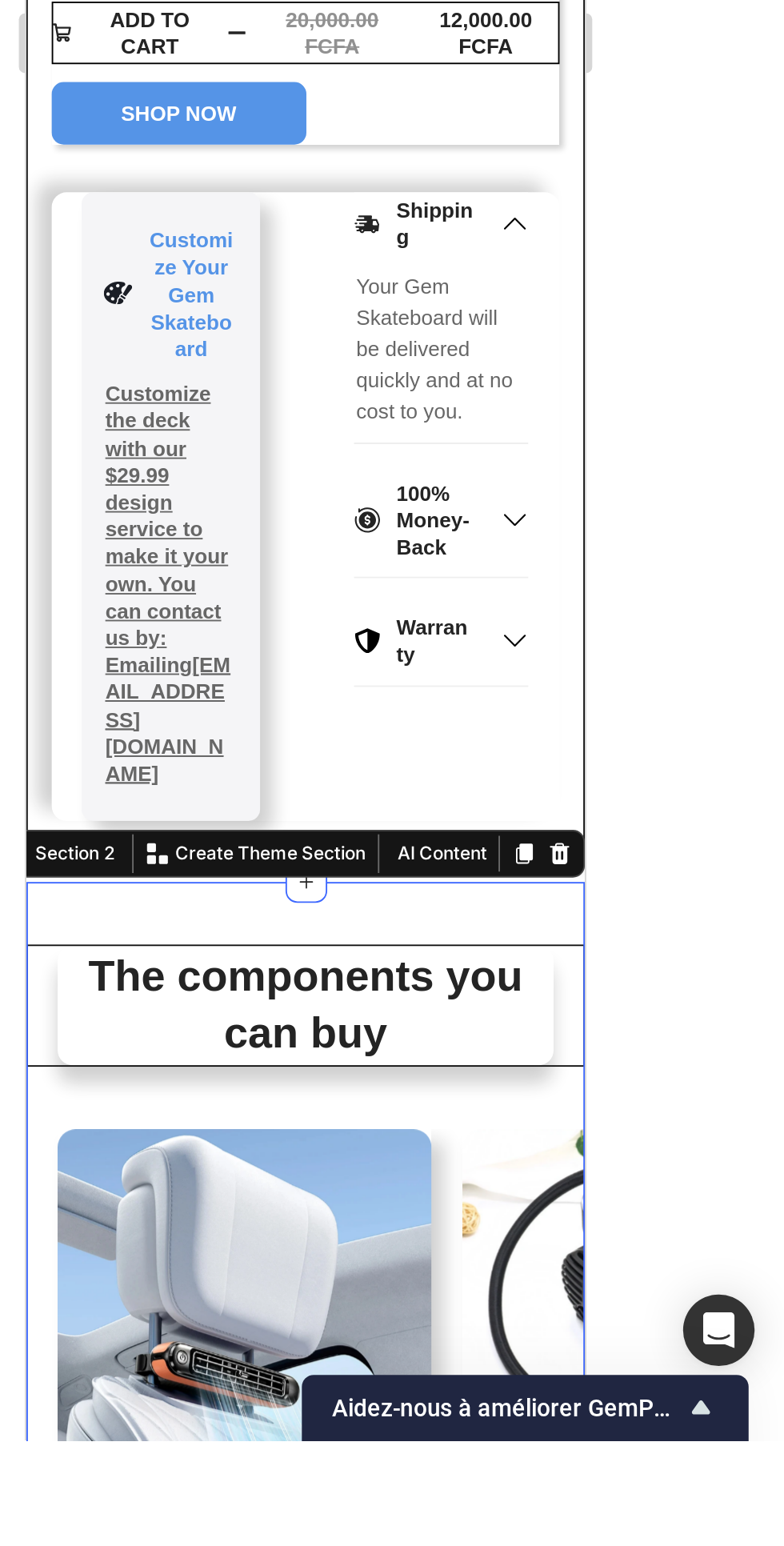
click at [267, 0] on div "The components you can buy Heading Product Images 12,000.00 FCFA Product Price …" at bounding box center [176, 124] width 300 height 485
click at [262, 0] on img at bounding box center [360, 80] width 201 height 201
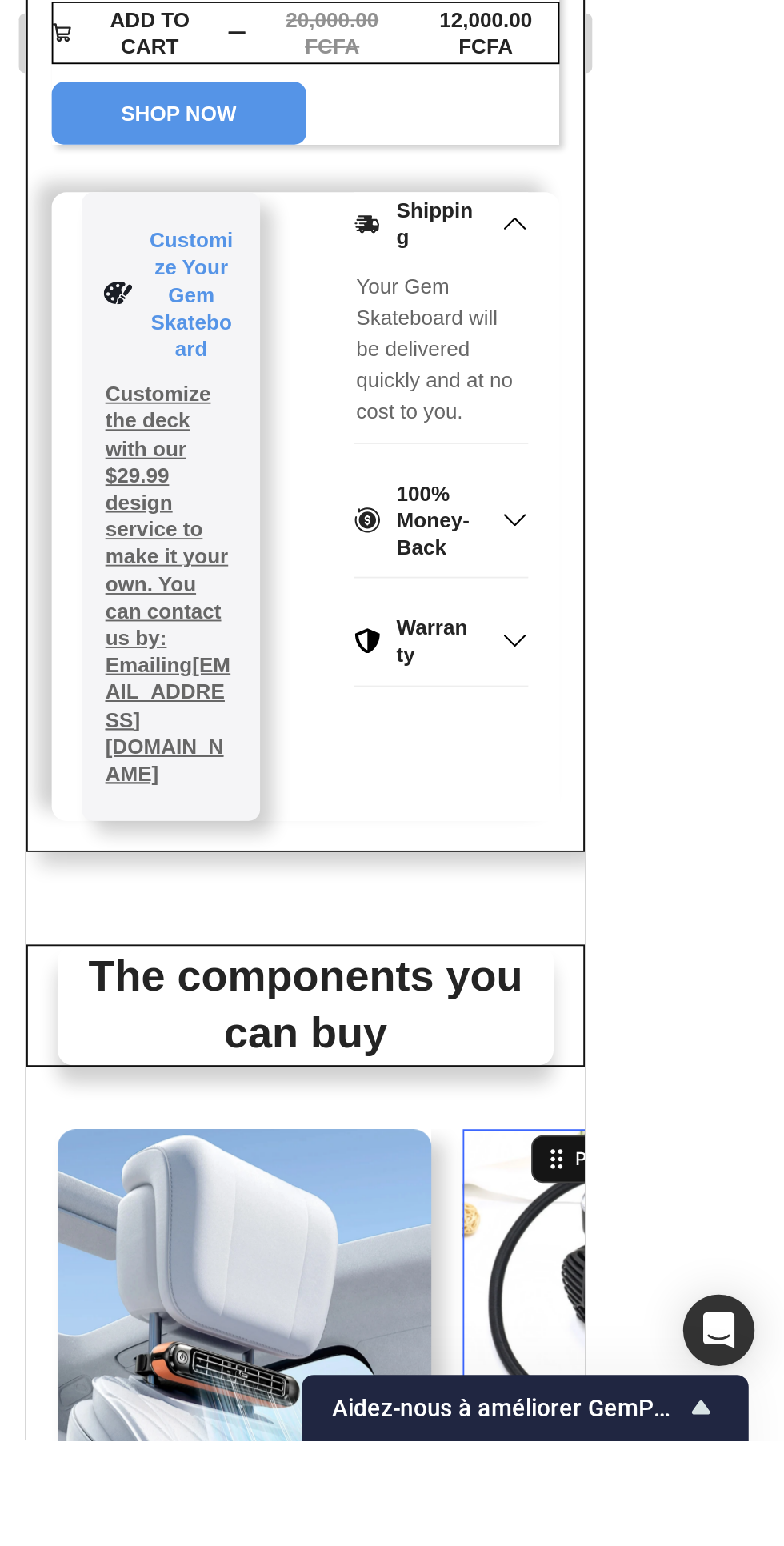
click at [238, 0] on div "The components you can buy Heading Product Images 12,000.00 FCFA Product Price …" at bounding box center [176, 124] width 300 height 485
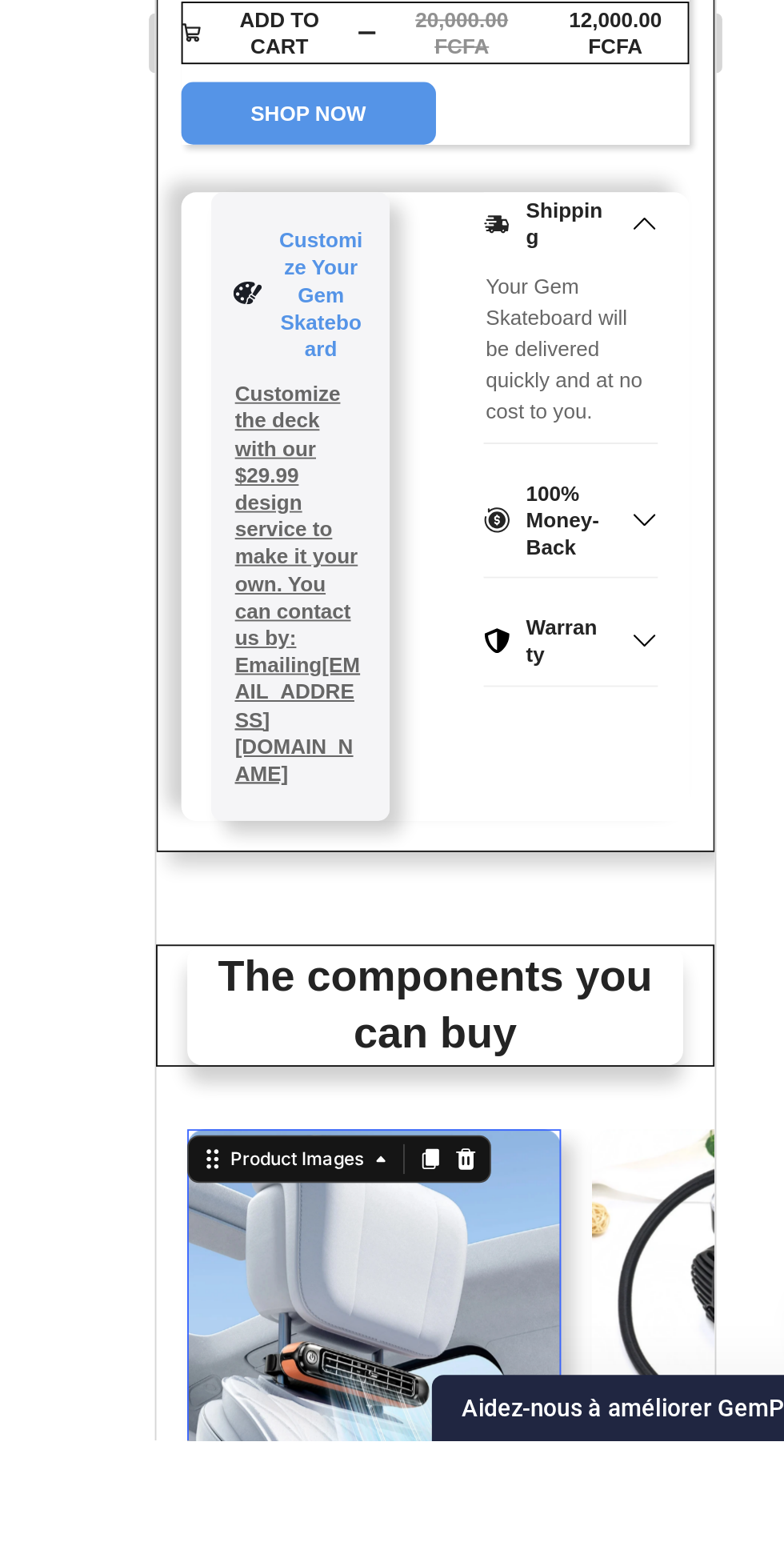
scroll to position [335, 0]
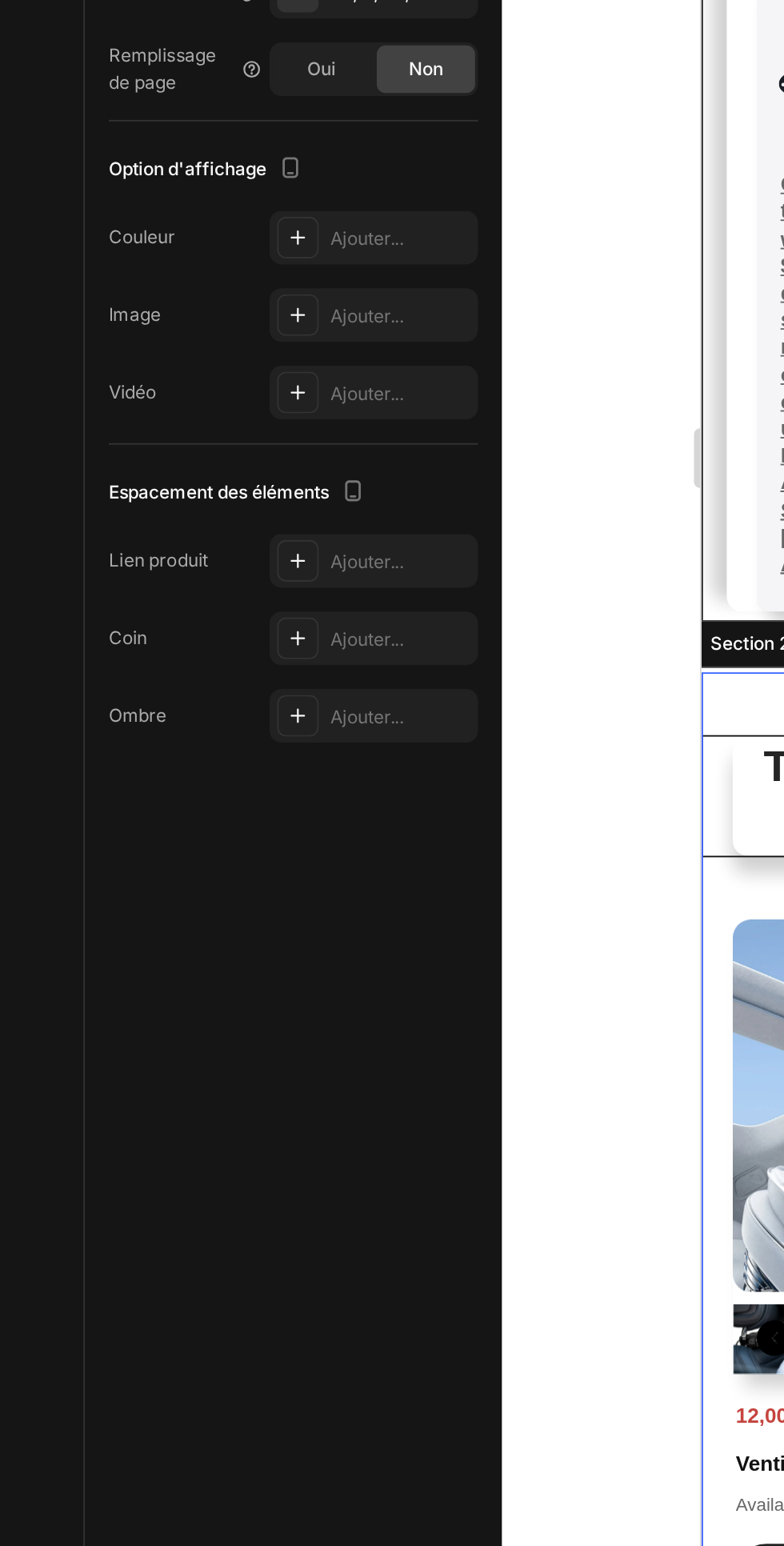
scroll to position [0, 0]
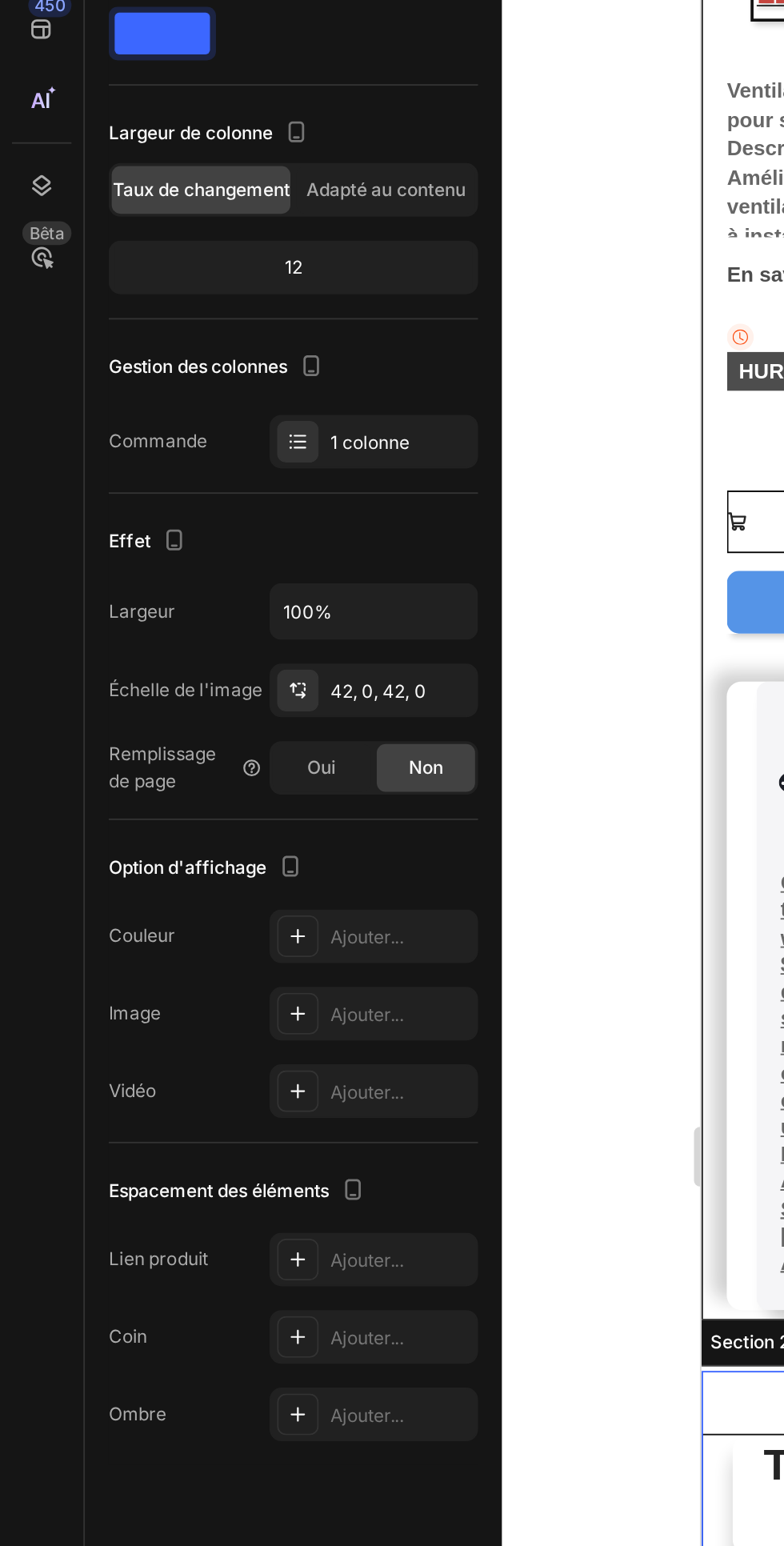
click at [159, 850] on icon at bounding box center [160, 851] width 8 height 8
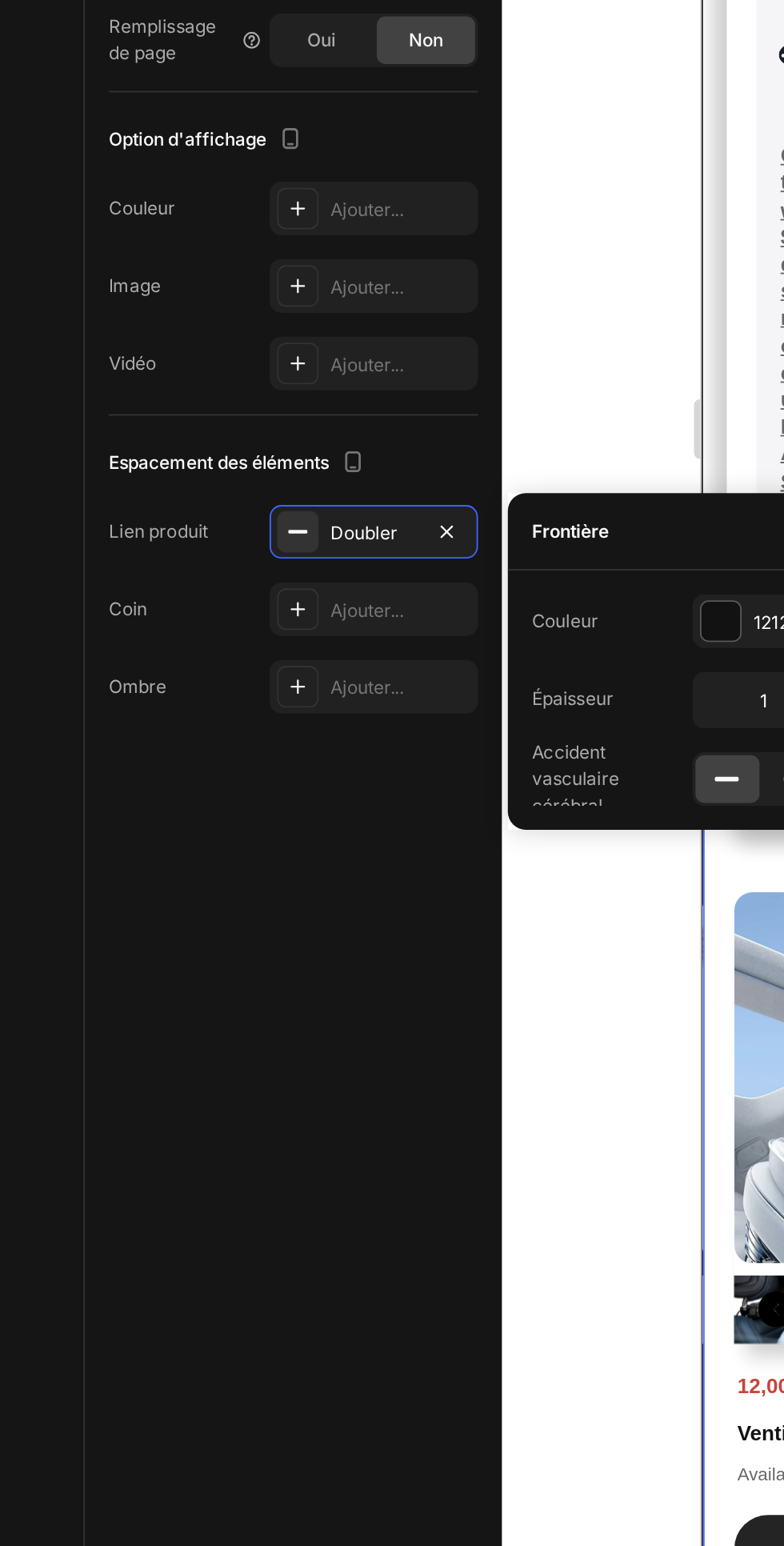
click at [168, 1148] on div "Mise en page Largeur de colonne Taux de changement Adapté au contenu 12 Gestion…" at bounding box center [157, 863] width 224 height 1455
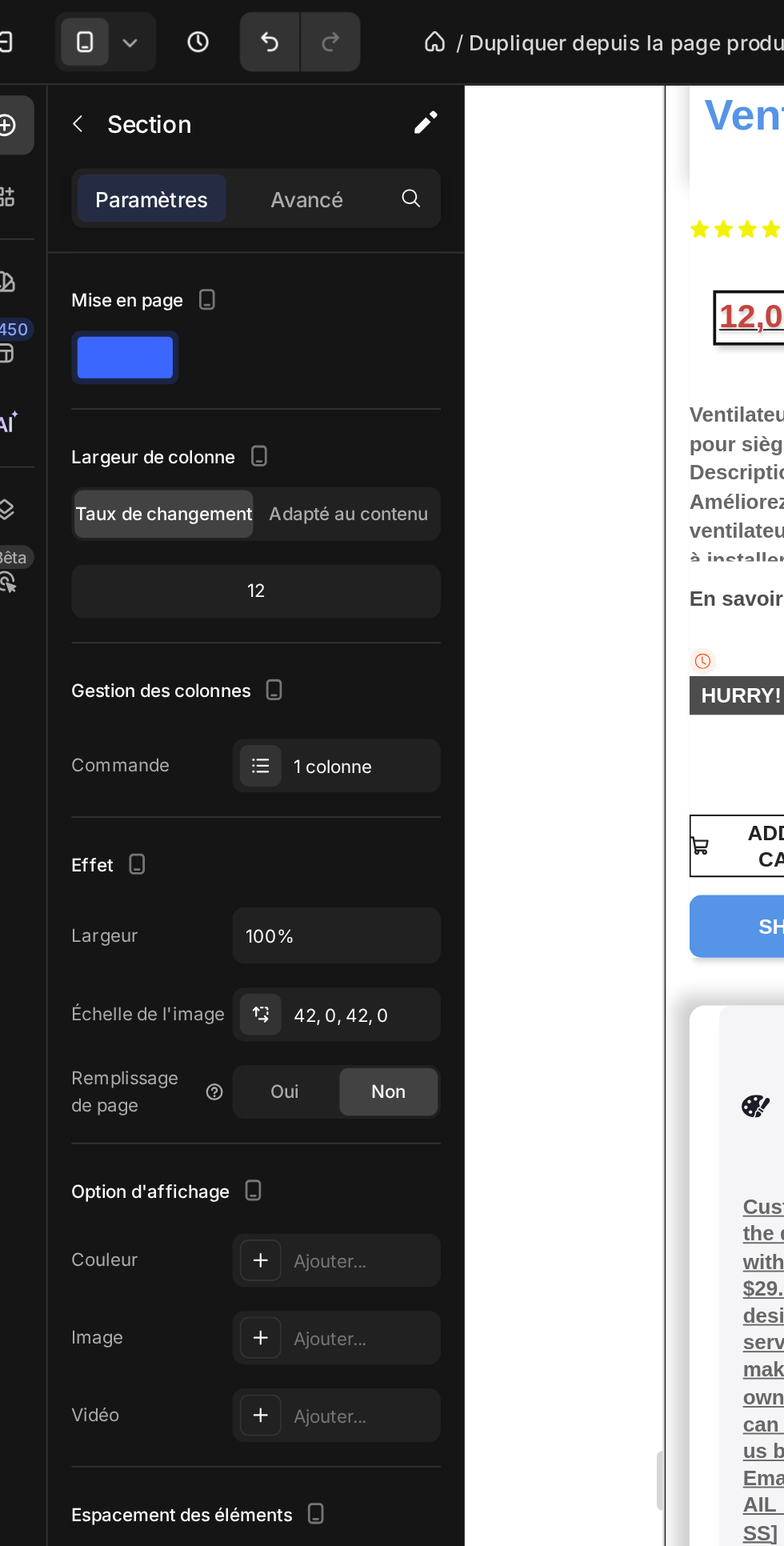
click at [189, 105] on font "Avancé" at bounding box center [185, 107] width 40 height 14
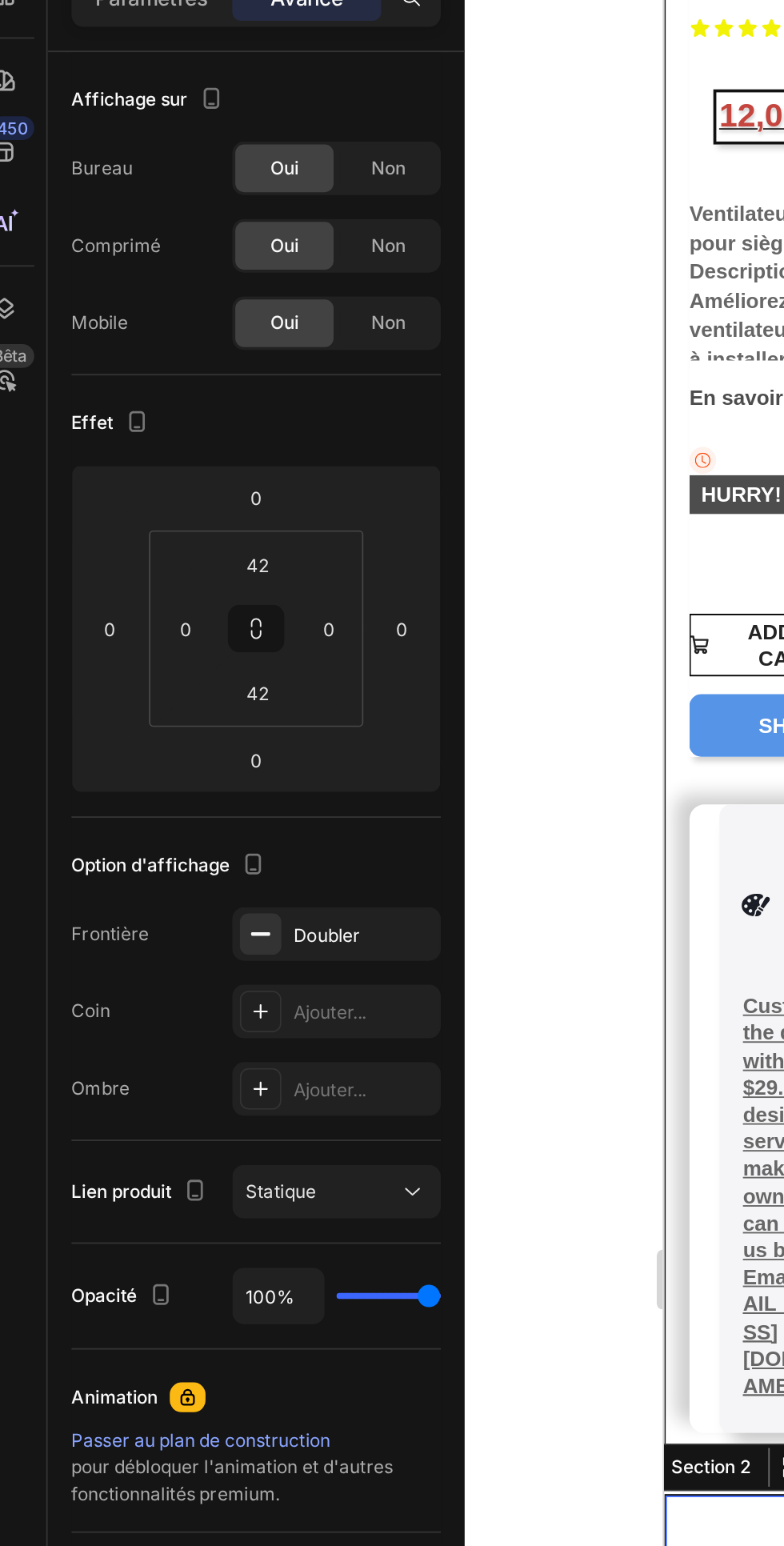
click at [236, 749] on icon at bounding box center [241, 747] width 16 height 16
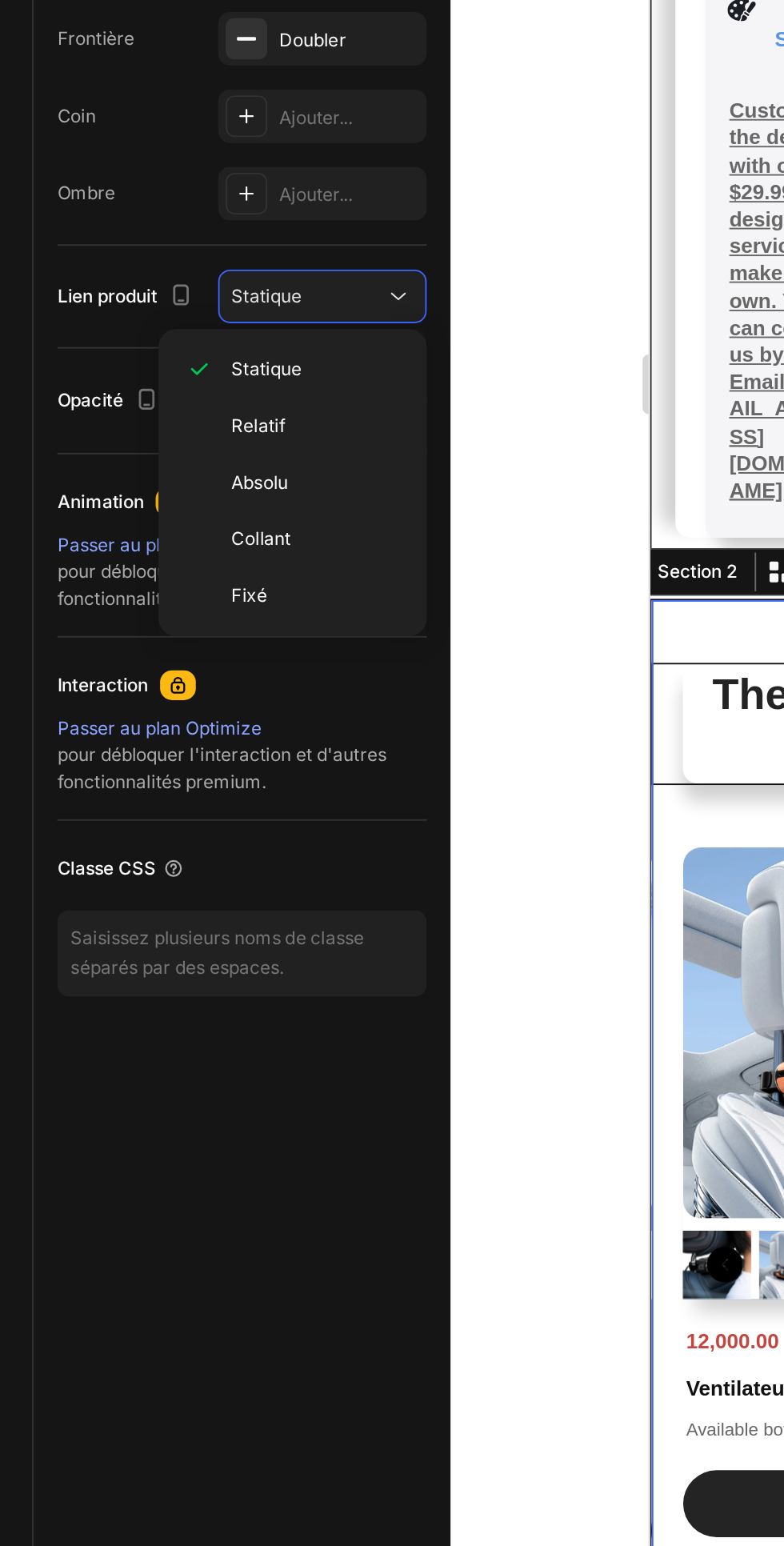
click at [152, 820] on div "Relatif" at bounding box center [184, 817] width 131 height 30
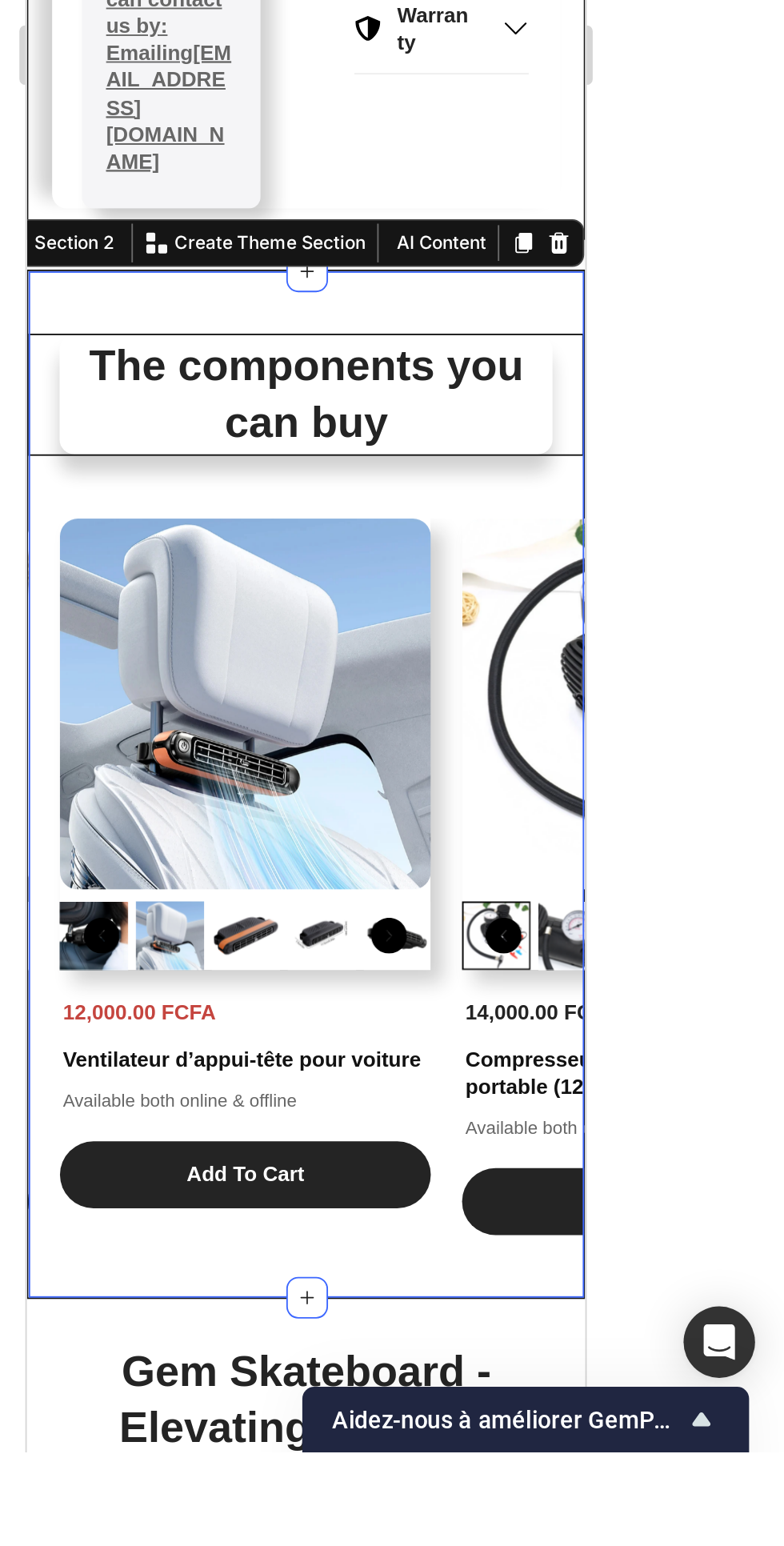
click at [758, 1224] on div at bounding box center [526, 795] width 515 height 1501
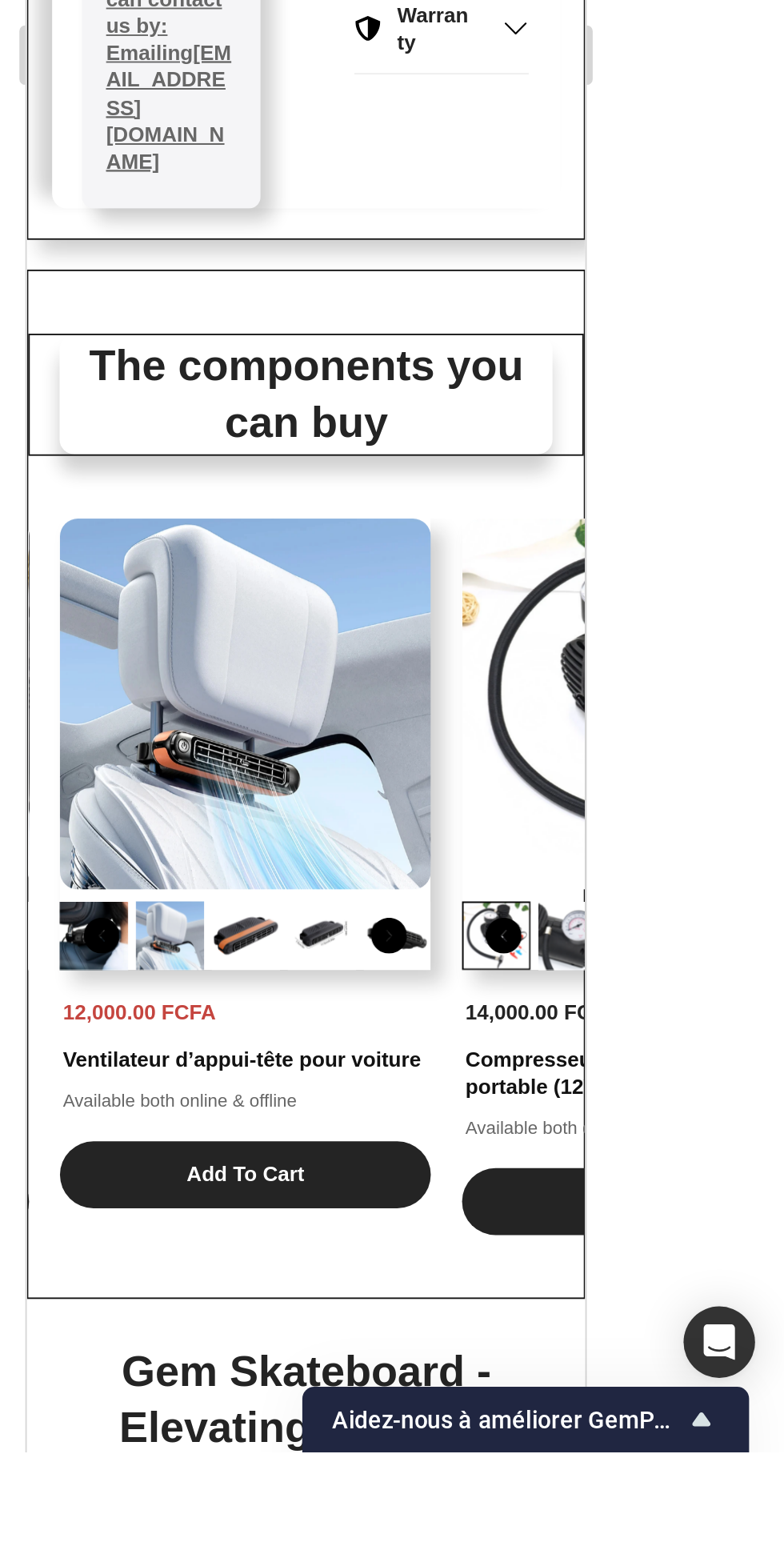
scroll to position [50, 0]
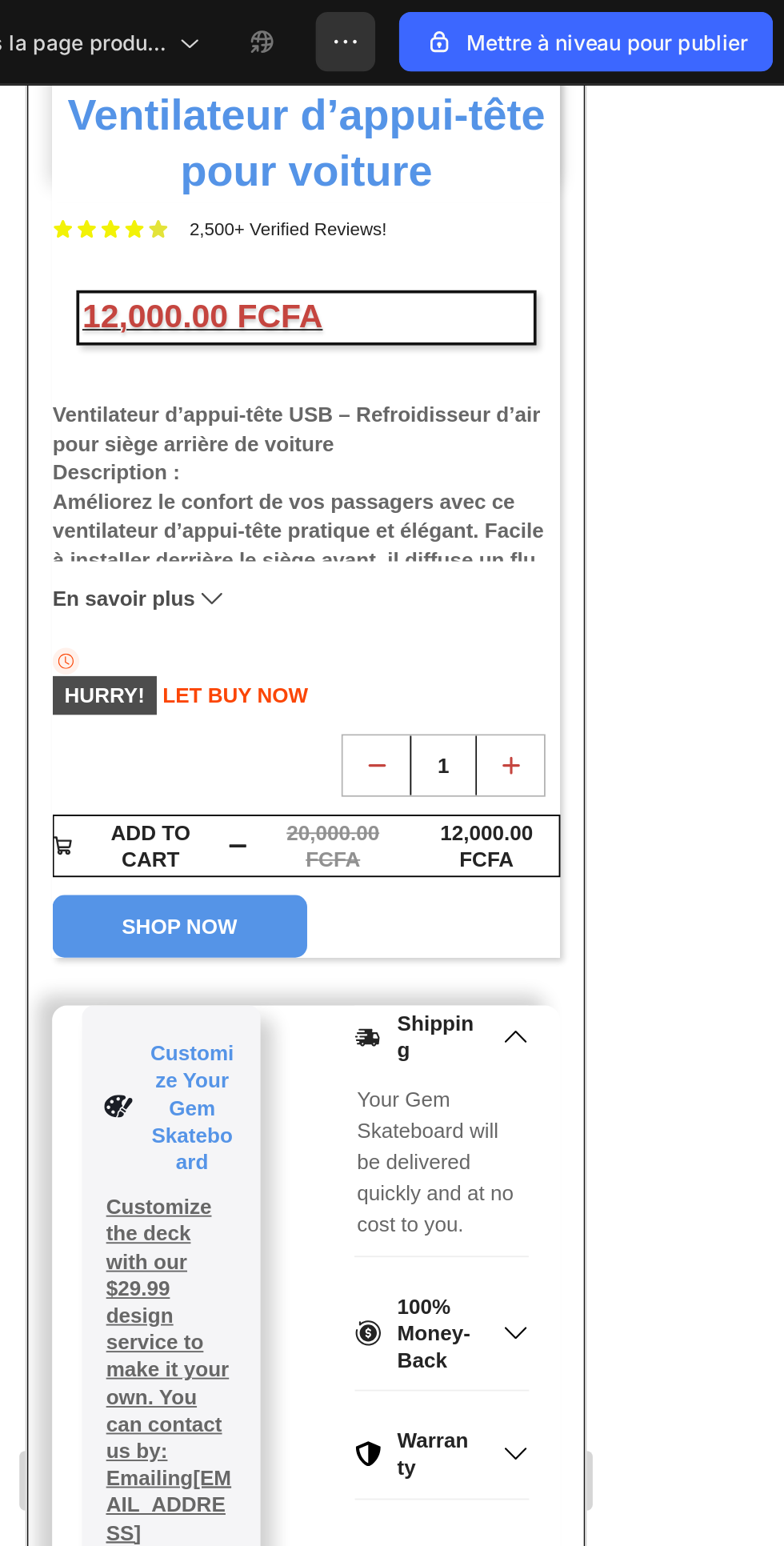
click at [550, 22] on icon "button" at bounding box center [547, 22] width 16 height 16
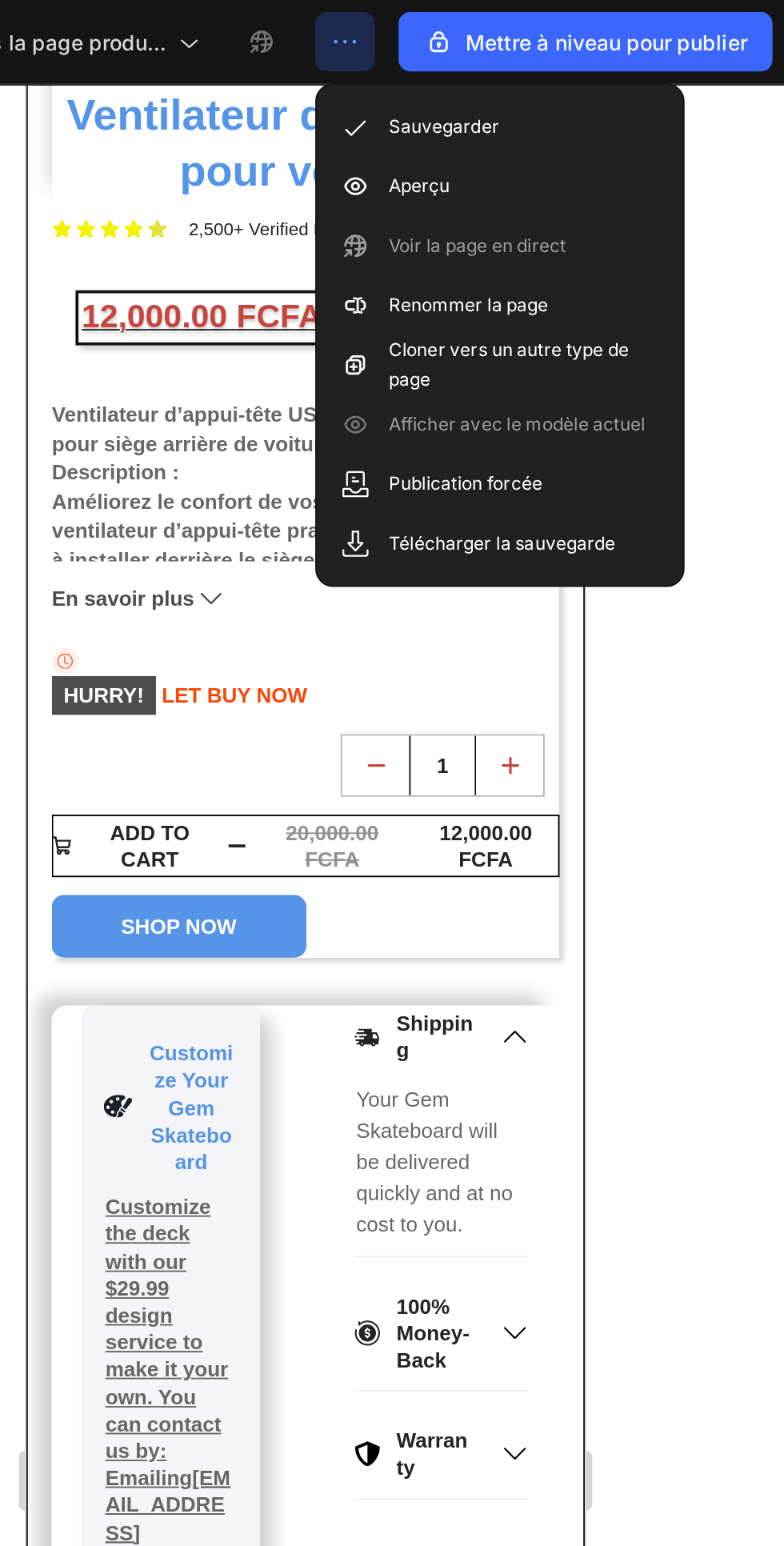
scroll to position [0, 0]
click at [575, 97] on font "Aperçu" at bounding box center [588, 99] width 33 height 12
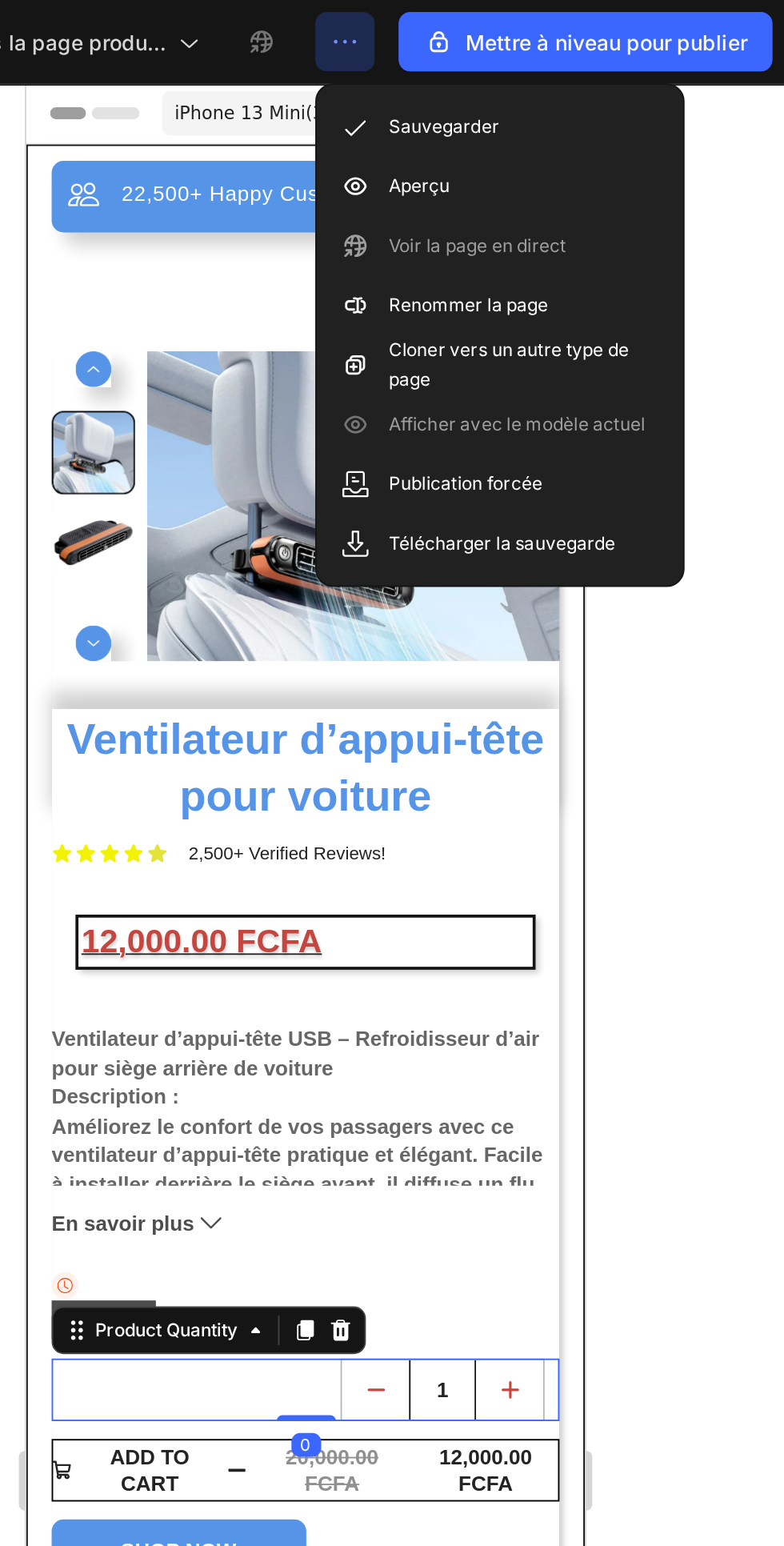
click at [75, 343] on div at bounding box center [62, 330] width 44 height 44
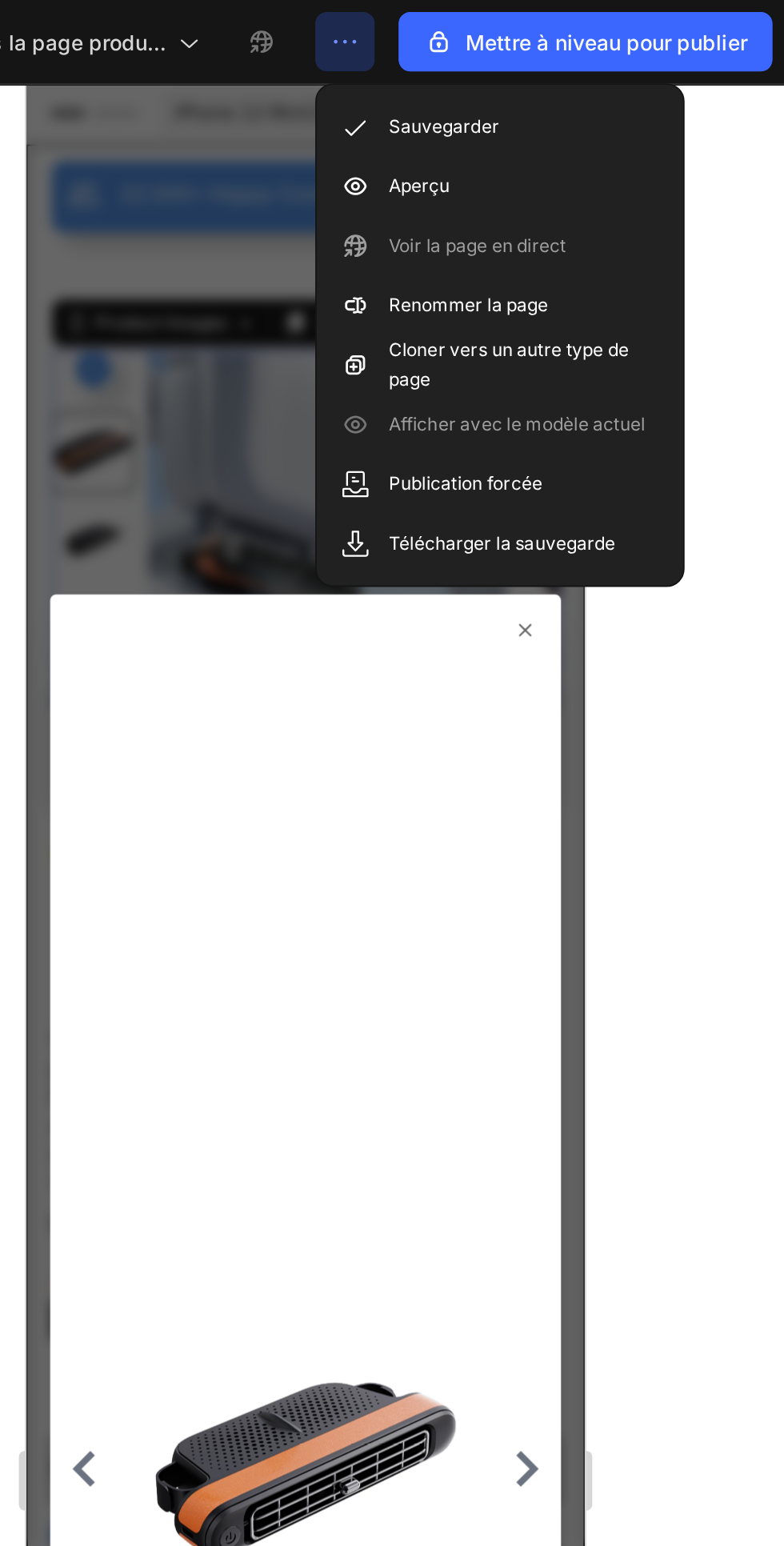
click at [292, 379] on icon at bounding box center [294, 377] width 7 height 7
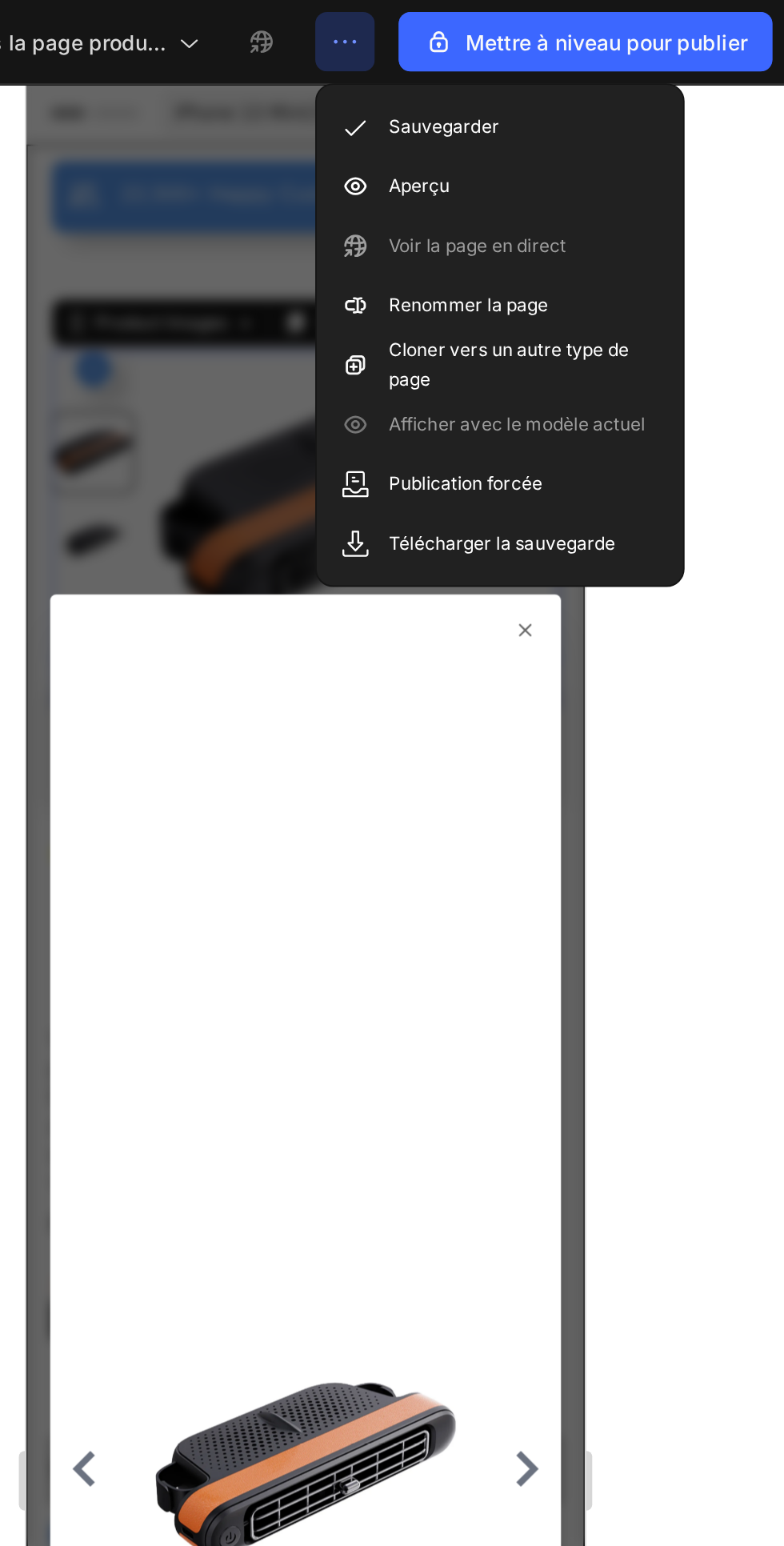
click at [280, 380] on div at bounding box center [175, 827] width 262 height 901
click at [302, 378] on div at bounding box center [175, 827] width 262 height 901
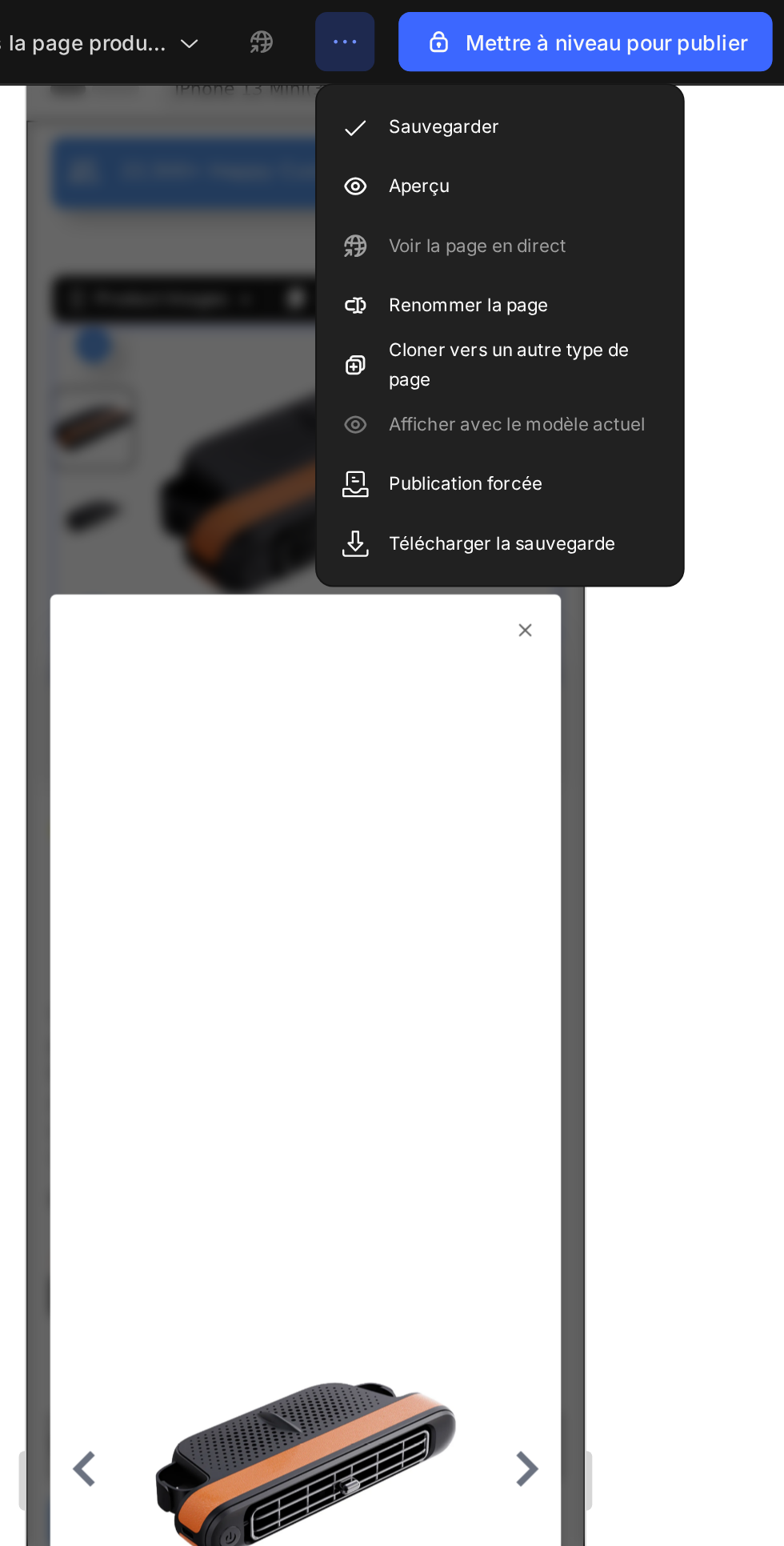
click at [737, 407] on div at bounding box center [526, 795] width 515 height 1501
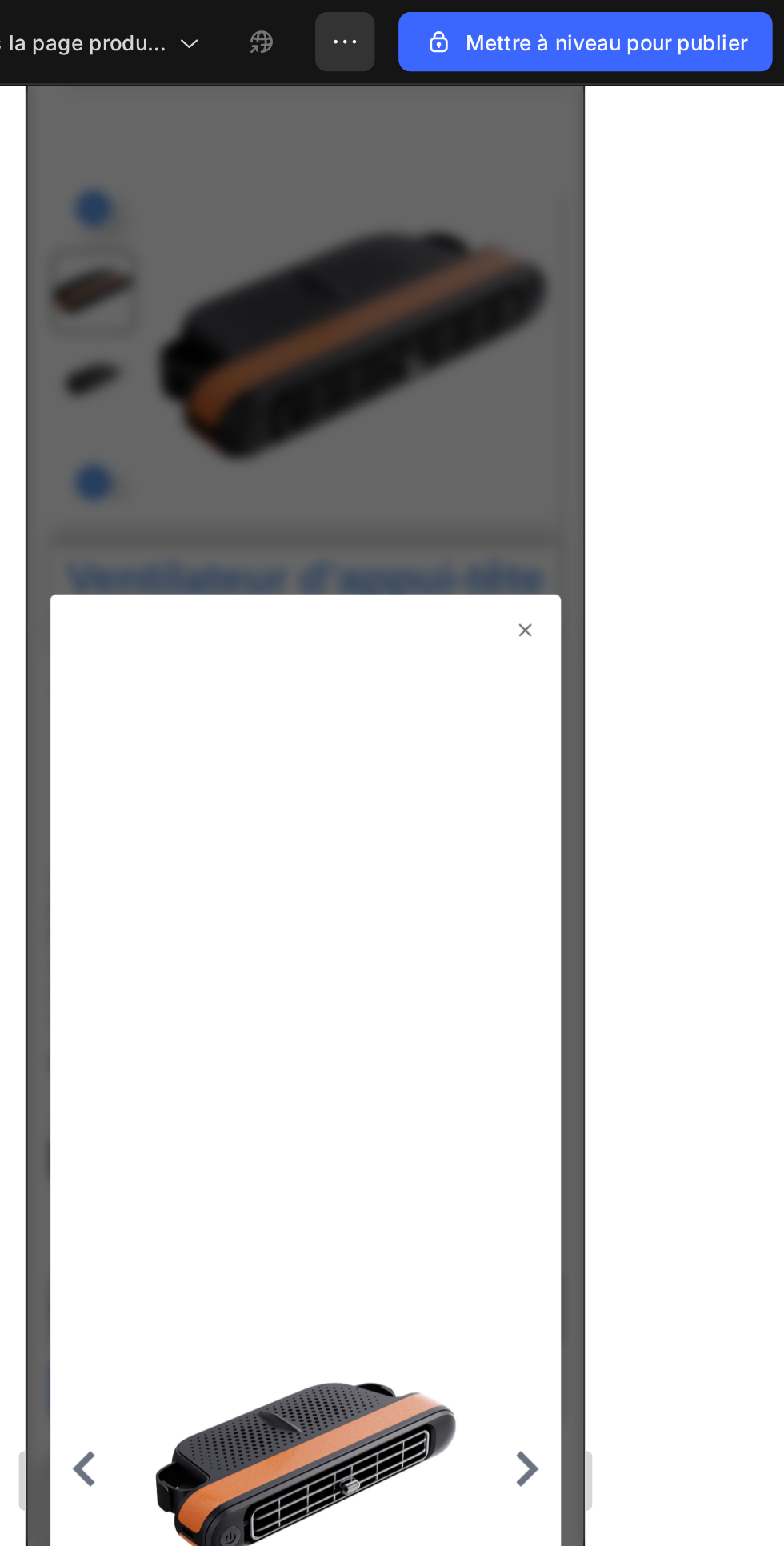
click at [294, 374] on icon at bounding box center [293, 377] width 13 height 13
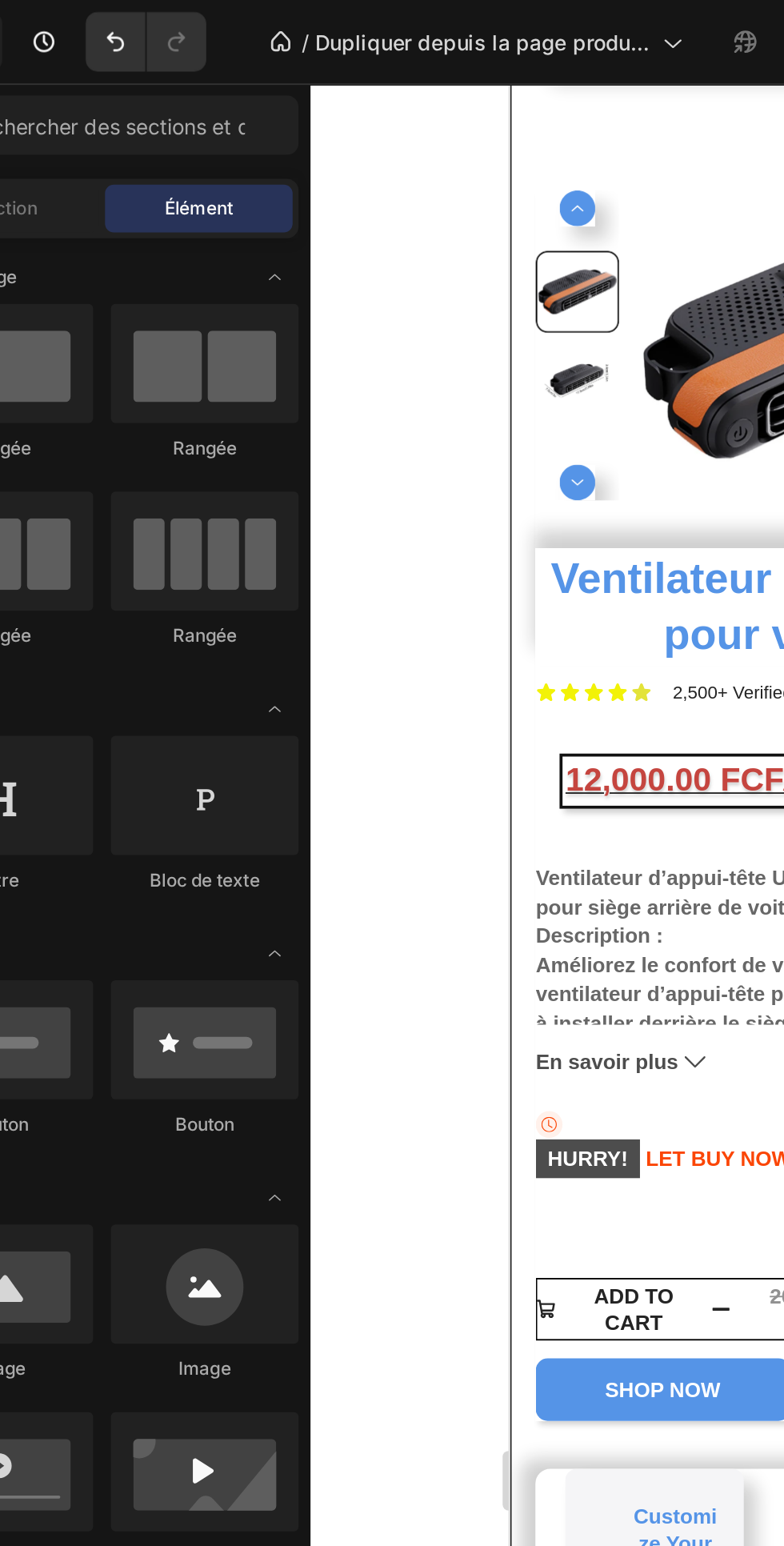
click at [539, 149] on icon "Carousel Back Arrow" at bounding box center [546, 151] width 19 height 19
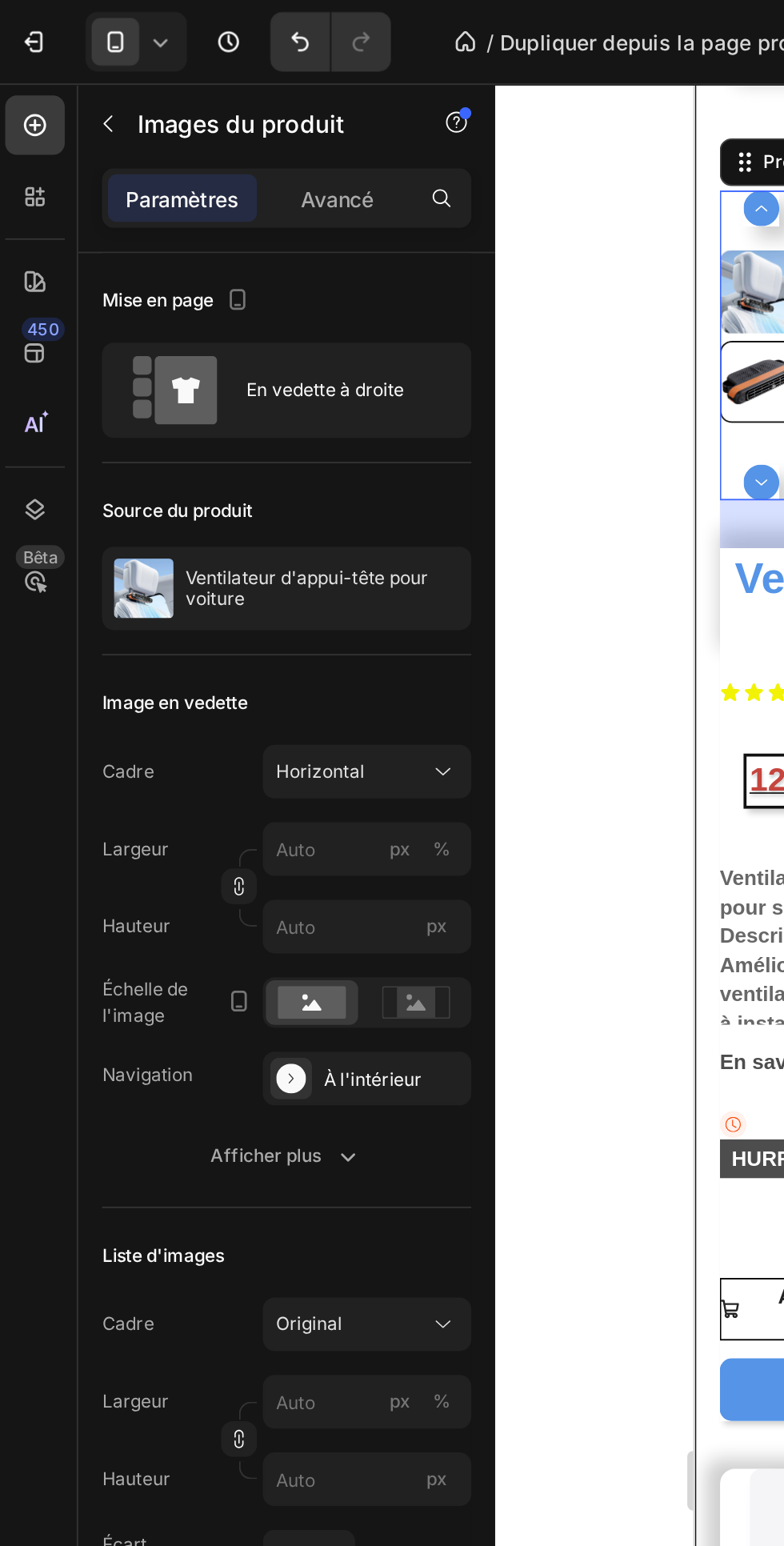
click at [238, 413] on icon at bounding box center [241, 414] width 16 height 16
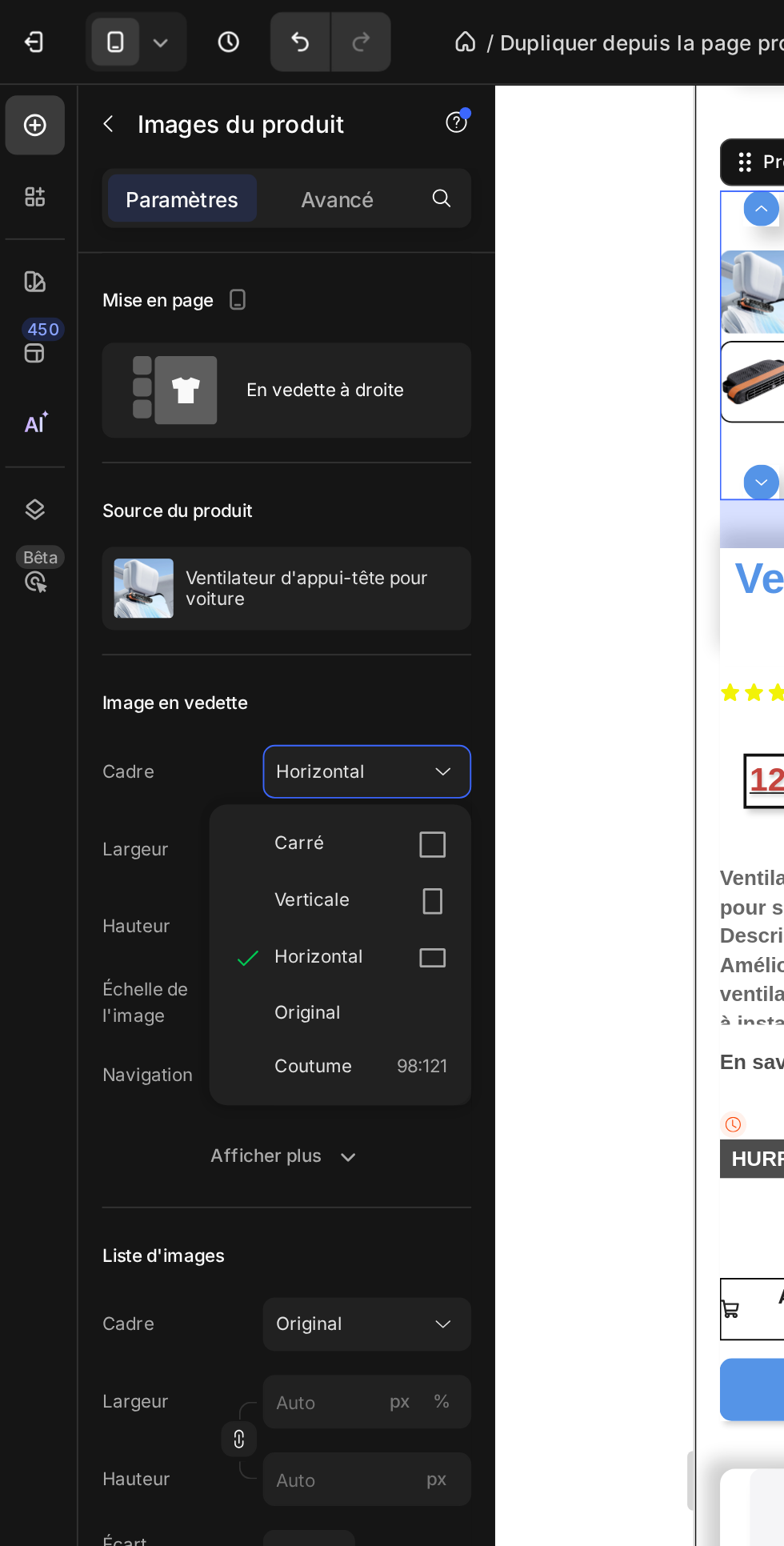
click at [229, 483] on icon at bounding box center [236, 484] width 16 height 16
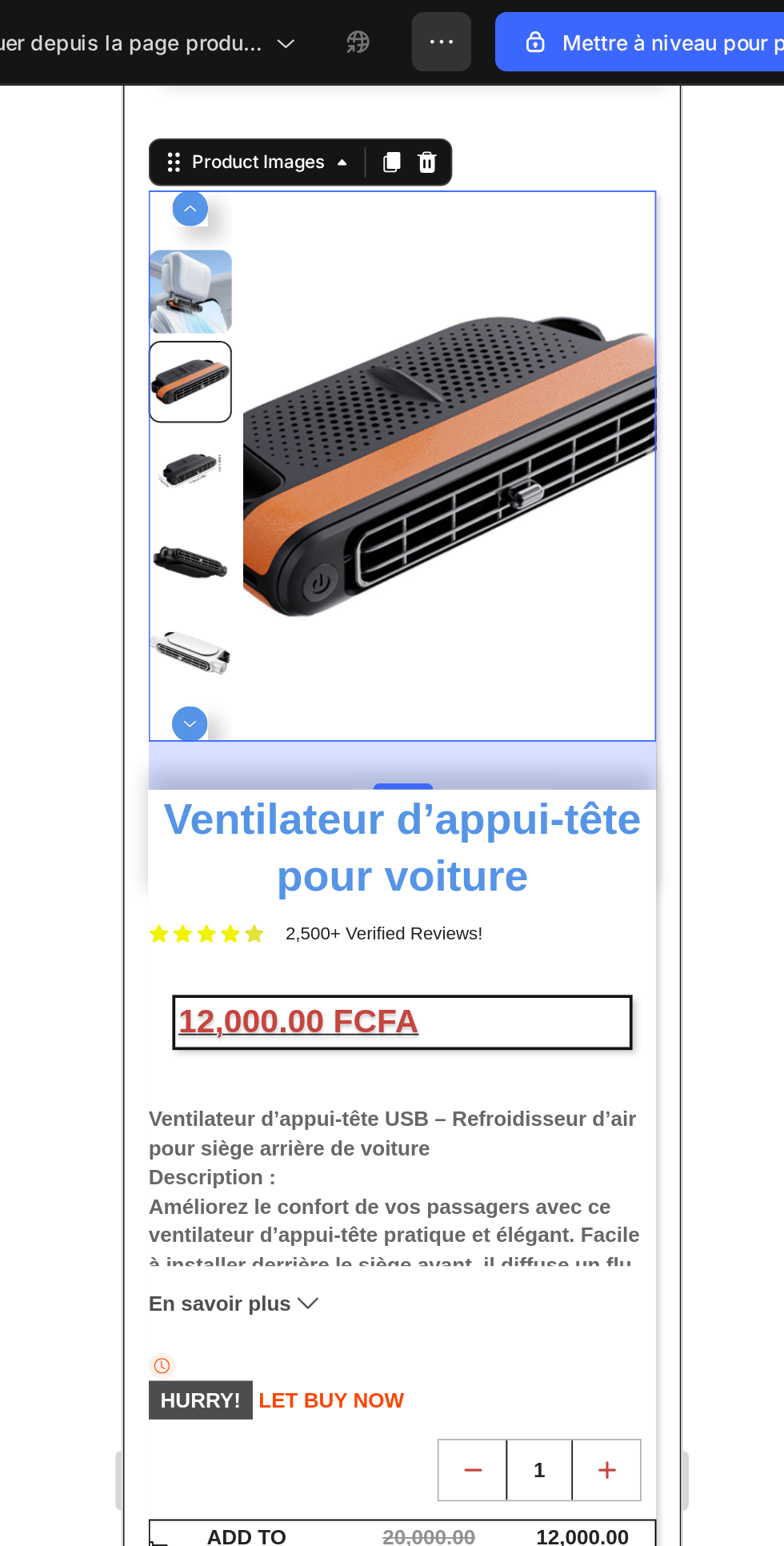
click at [335, 301] on img at bounding box center [298, 289] width 222 height 296
click at [278, 316] on img at bounding box center [298, 289] width 222 height 296
click at [292, 292] on img at bounding box center [298, 289] width 222 height 296
click at [162, 194] on icon at bounding box center [158, 195] width 19 height 19
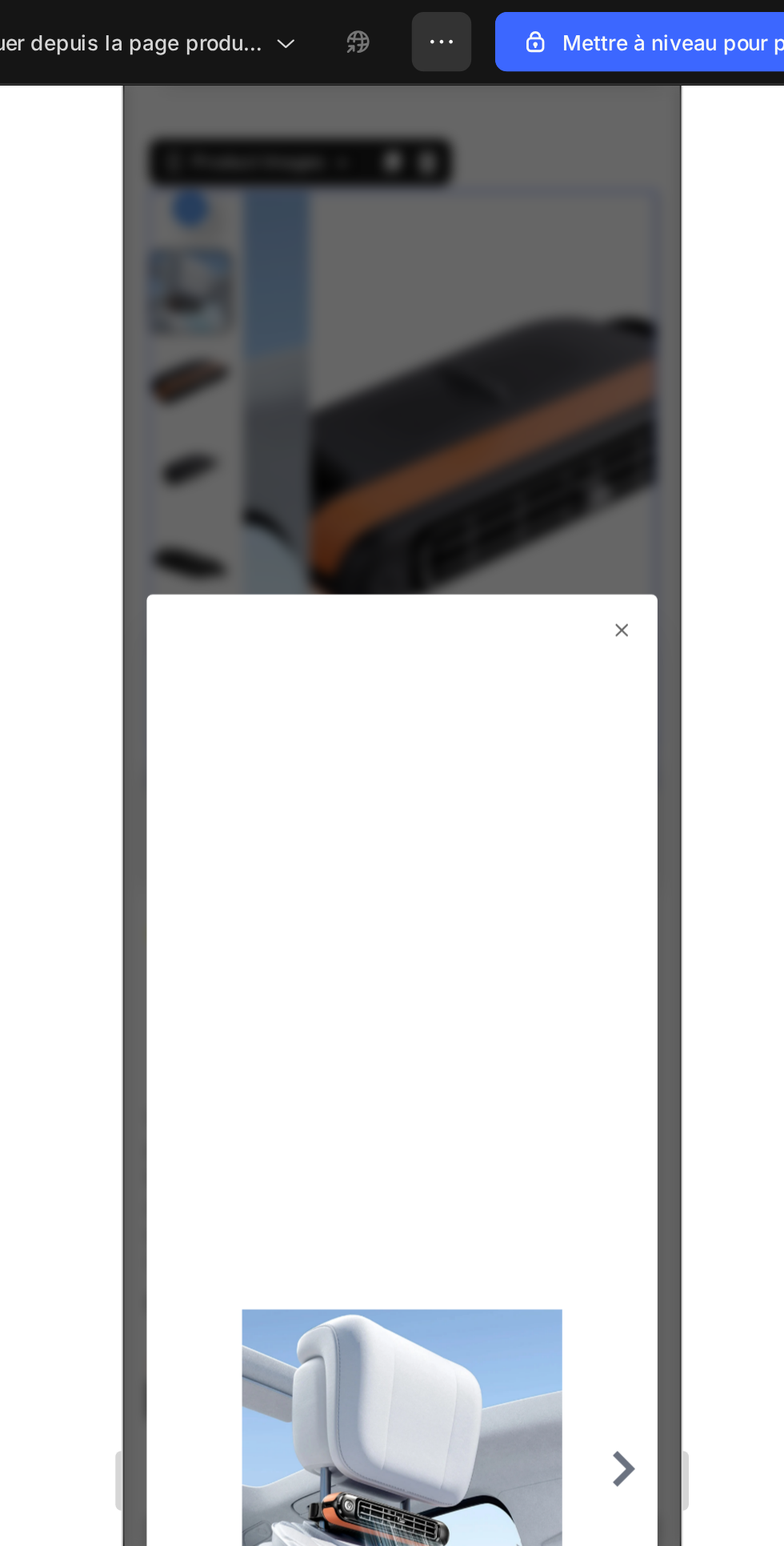
click at [258, 518] on img at bounding box center [272, 827] width 172 height 901
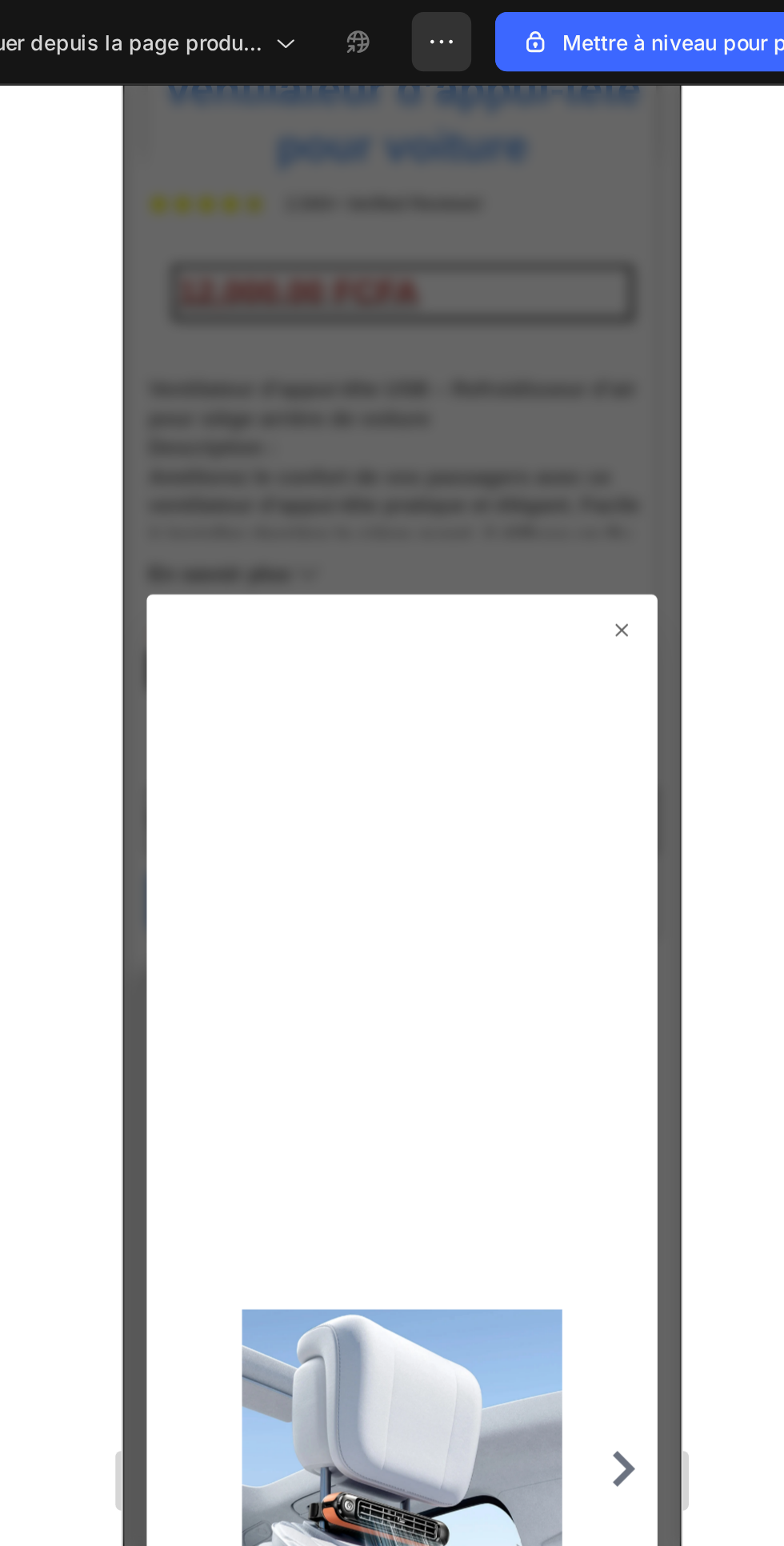
scroll to position [481, 0]
click at [282, 773] on img at bounding box center [272, 827] width 172 height 901
click at [282, 805] on img at bounding box center [272, 827] width 172 height 901
click at [395, 365] on div at bounding box center [272, 833] width 274 height 952
click at [401, 379] on div at bounding box center [272, 827] width 262 height 901
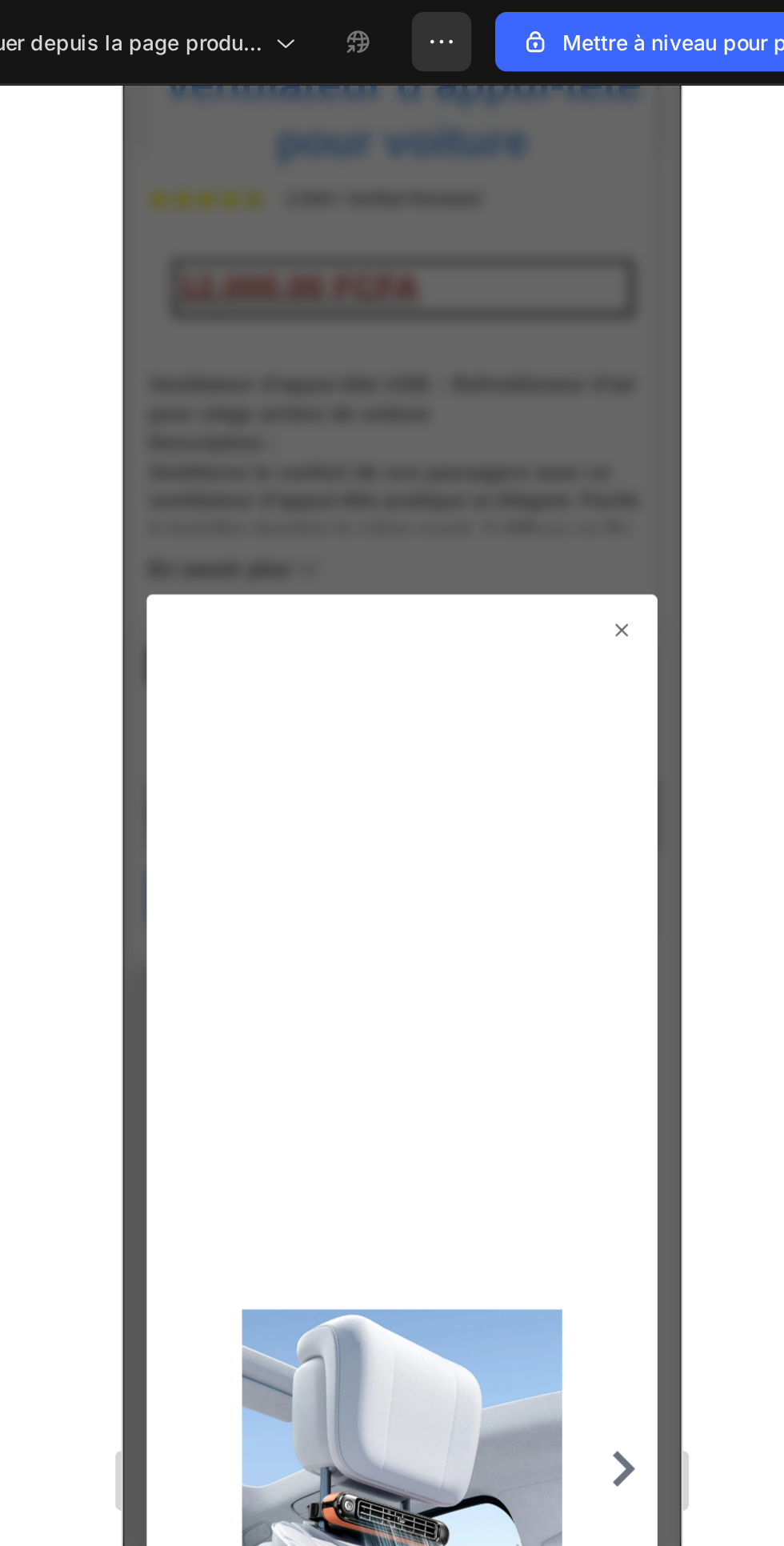
click at [404, 370] on div at bounding box center [272, 833] width 274 height 952
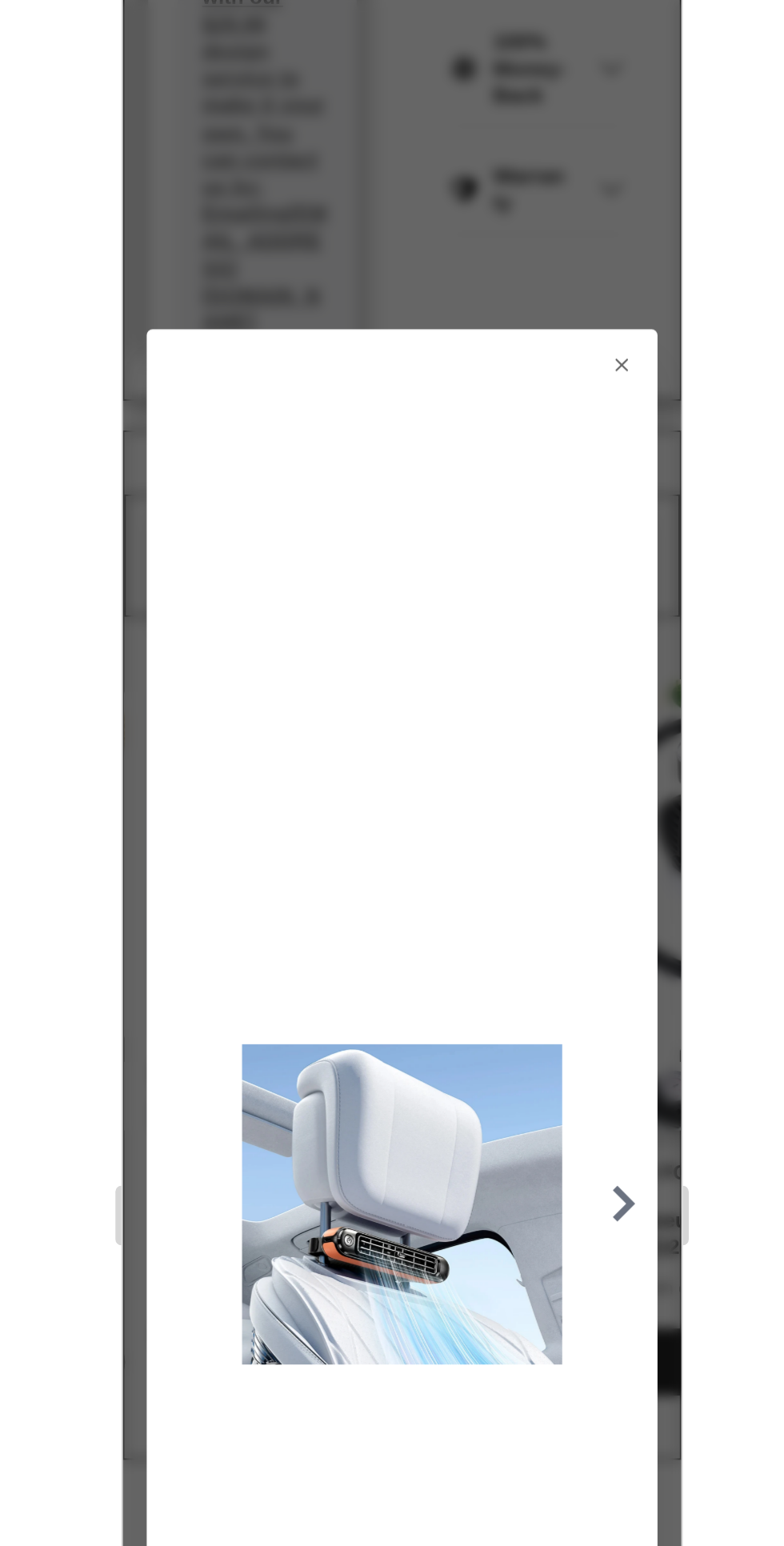
scroll to position [1002, 0]
click at [408, 138] on div at bounding box center [272, 569] width 274 height 952
click at [404, 131] on div at bounding box center [272, 569] width 274 height 952
click at [403, 132] on div at bounding box center [272, 569] width 274 height 952
click at [404, 131] on div at bounding box center [272, 569] width 274 height 952
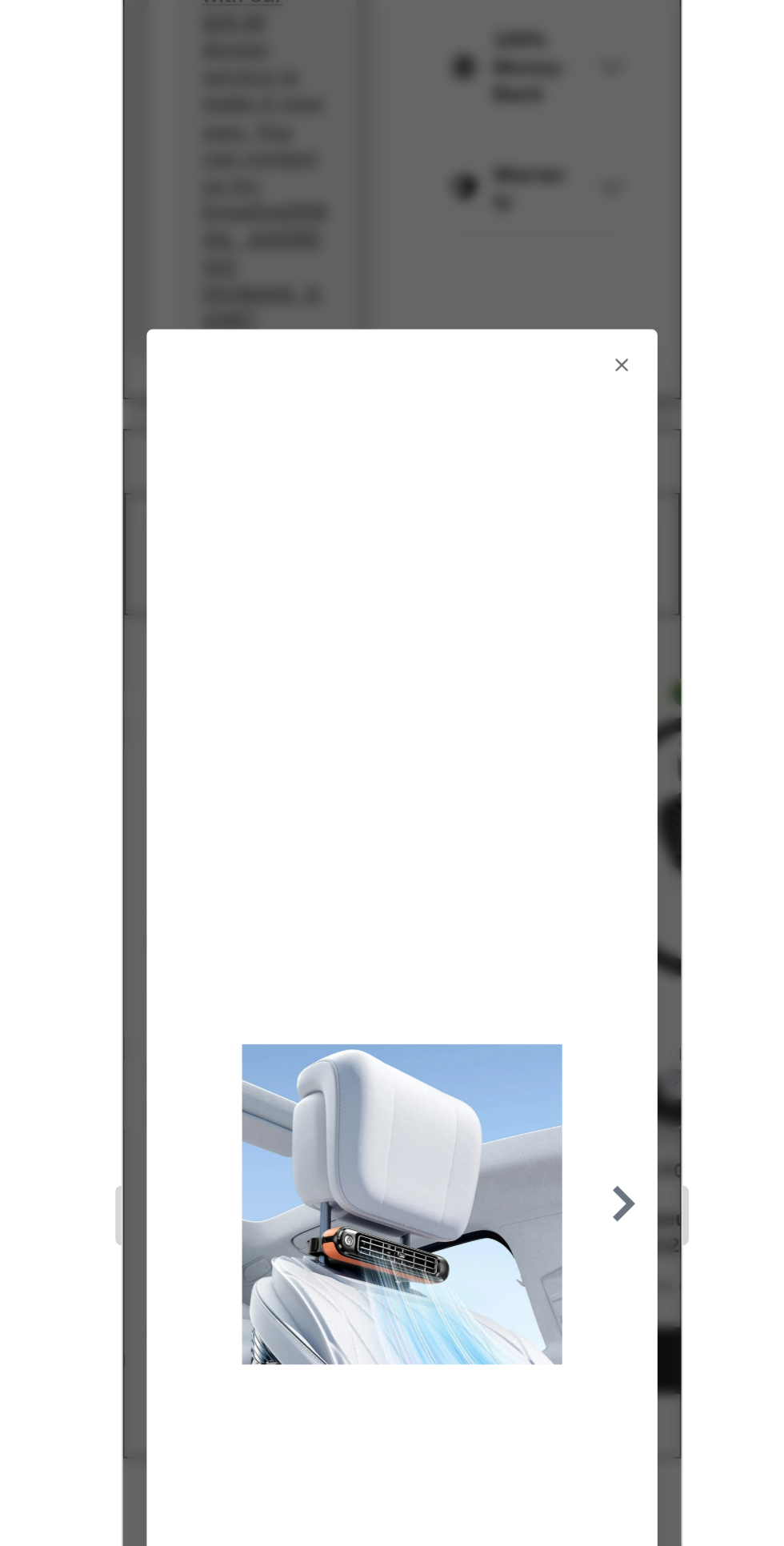
click at [711, 399] on div at bounding box center [526, 795] width 515 height 1501
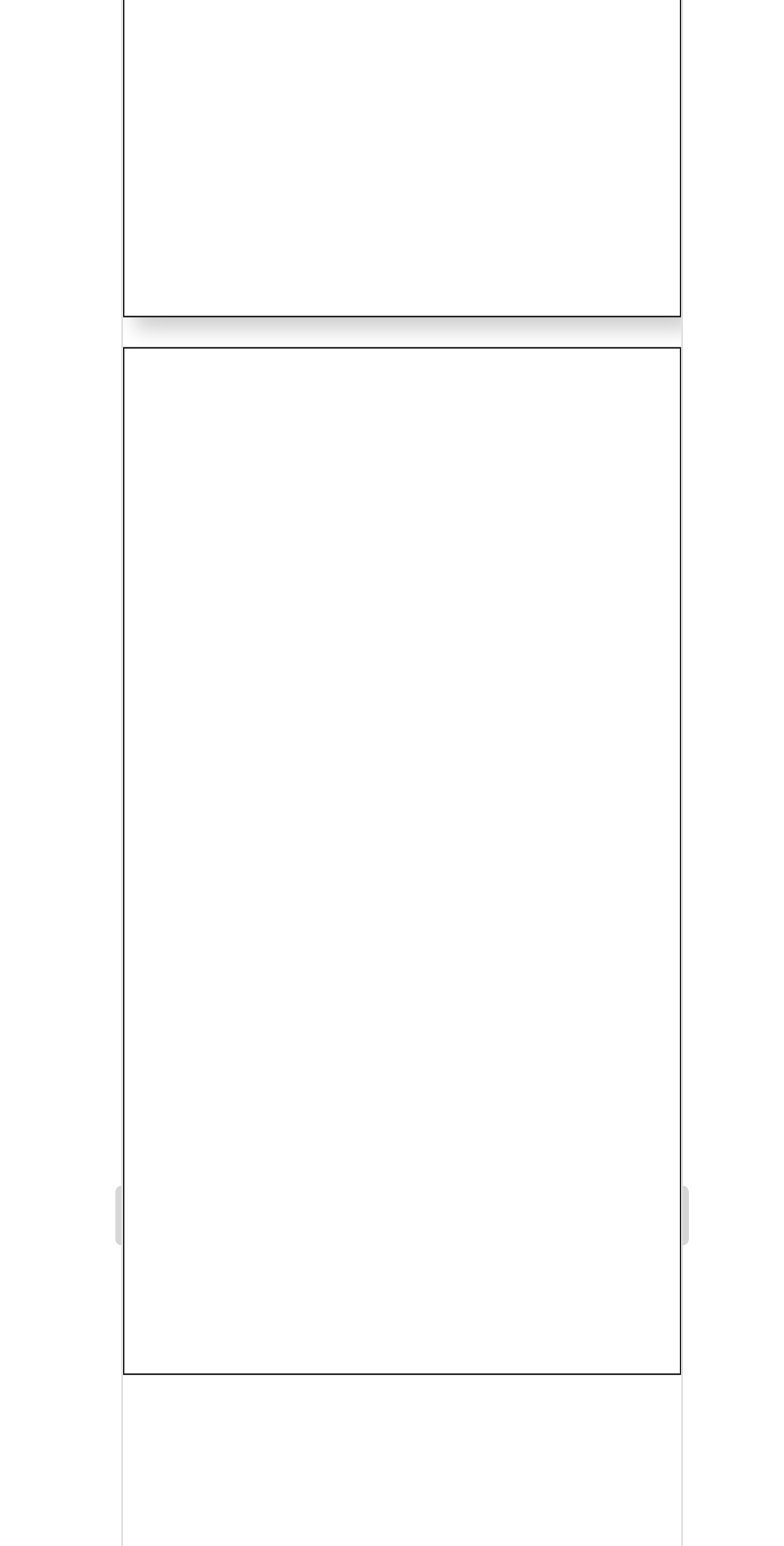
scroll to position [0, 0]
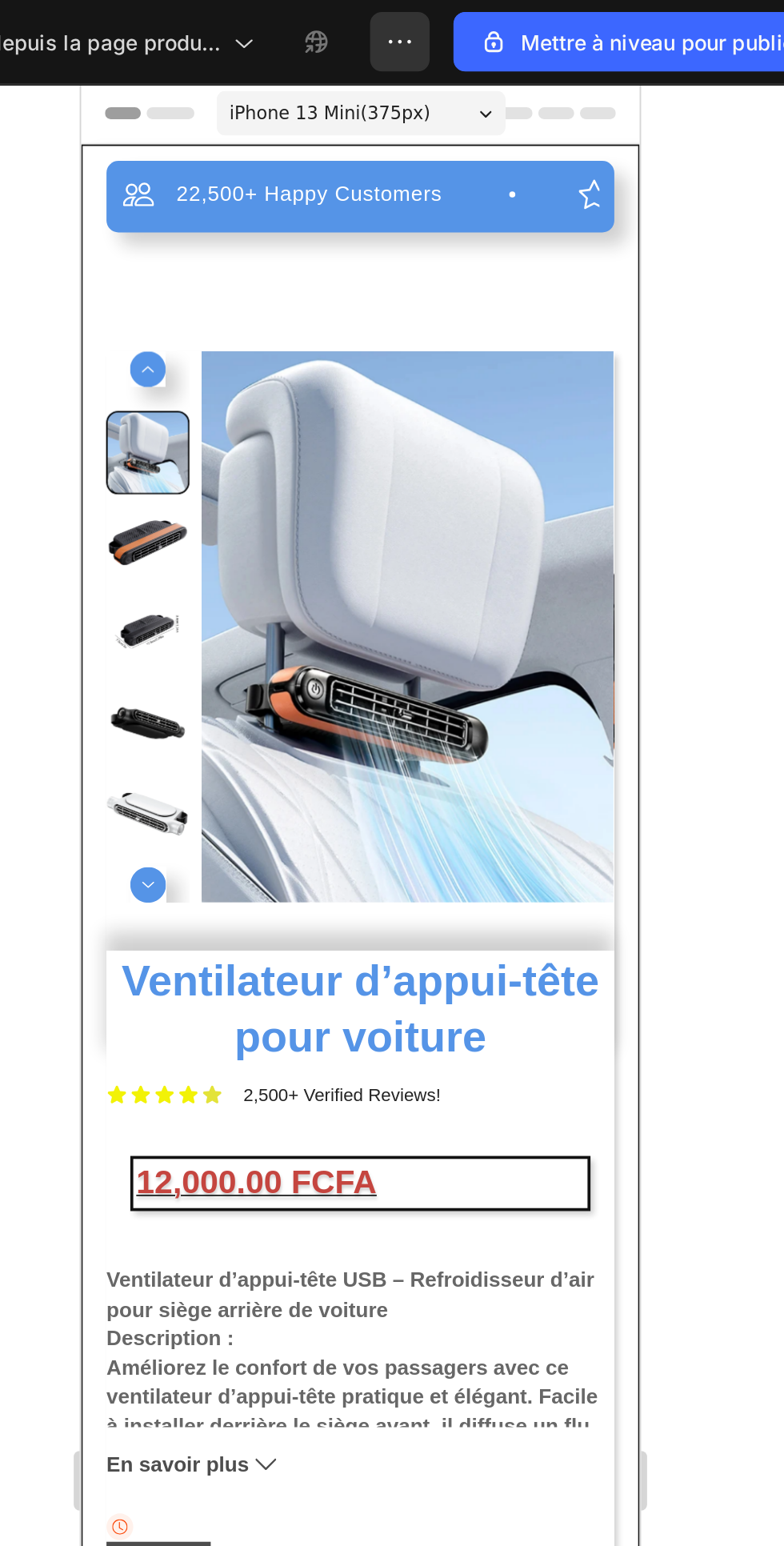
click at [310, 184] on div "22,500+ Happy Customers Item List +700 5-Start Review Item List 30 Day Guarante…" at bounding box center [231, 752] width 273 height 1256
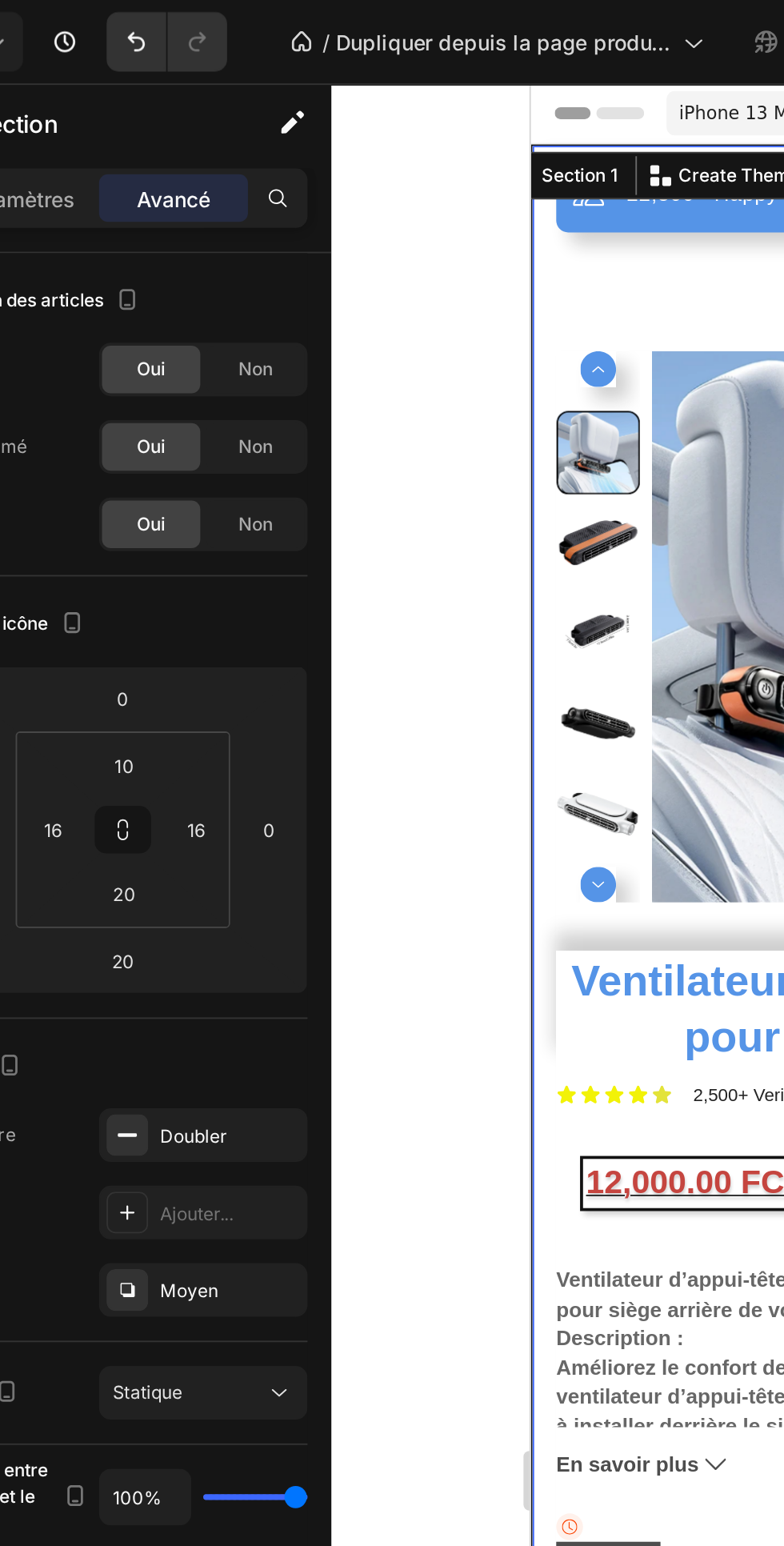
click at [161, 490] on input "20" at bounding box center [157, 480] width 32 height 24
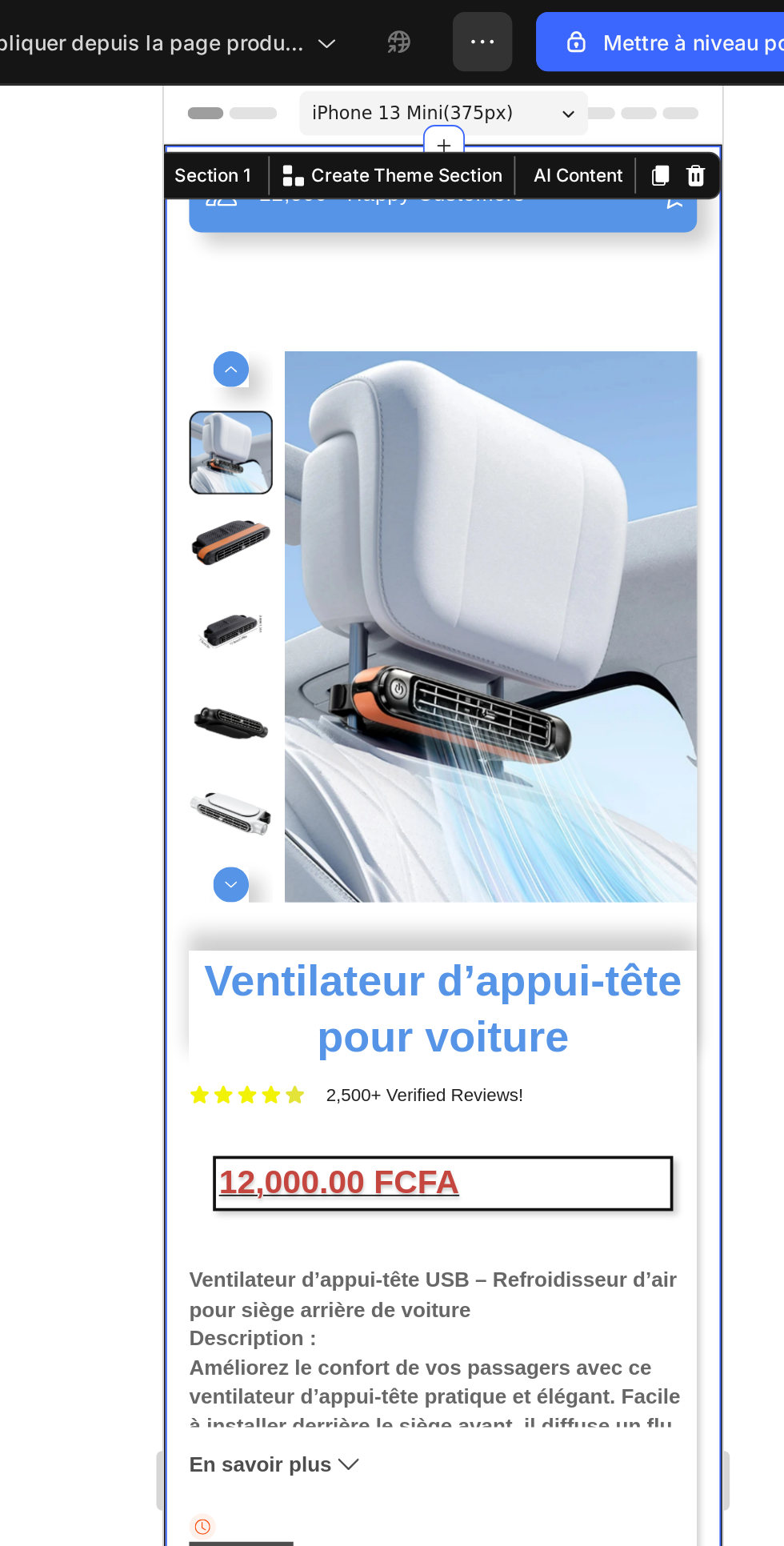
type input "10"
click at [402, 211] on div "22,500+ Happy Customers Item List +700 5-Start Review Item List 30 Day Guarante…" at bounding box center [313, 752] width 273 height 1256
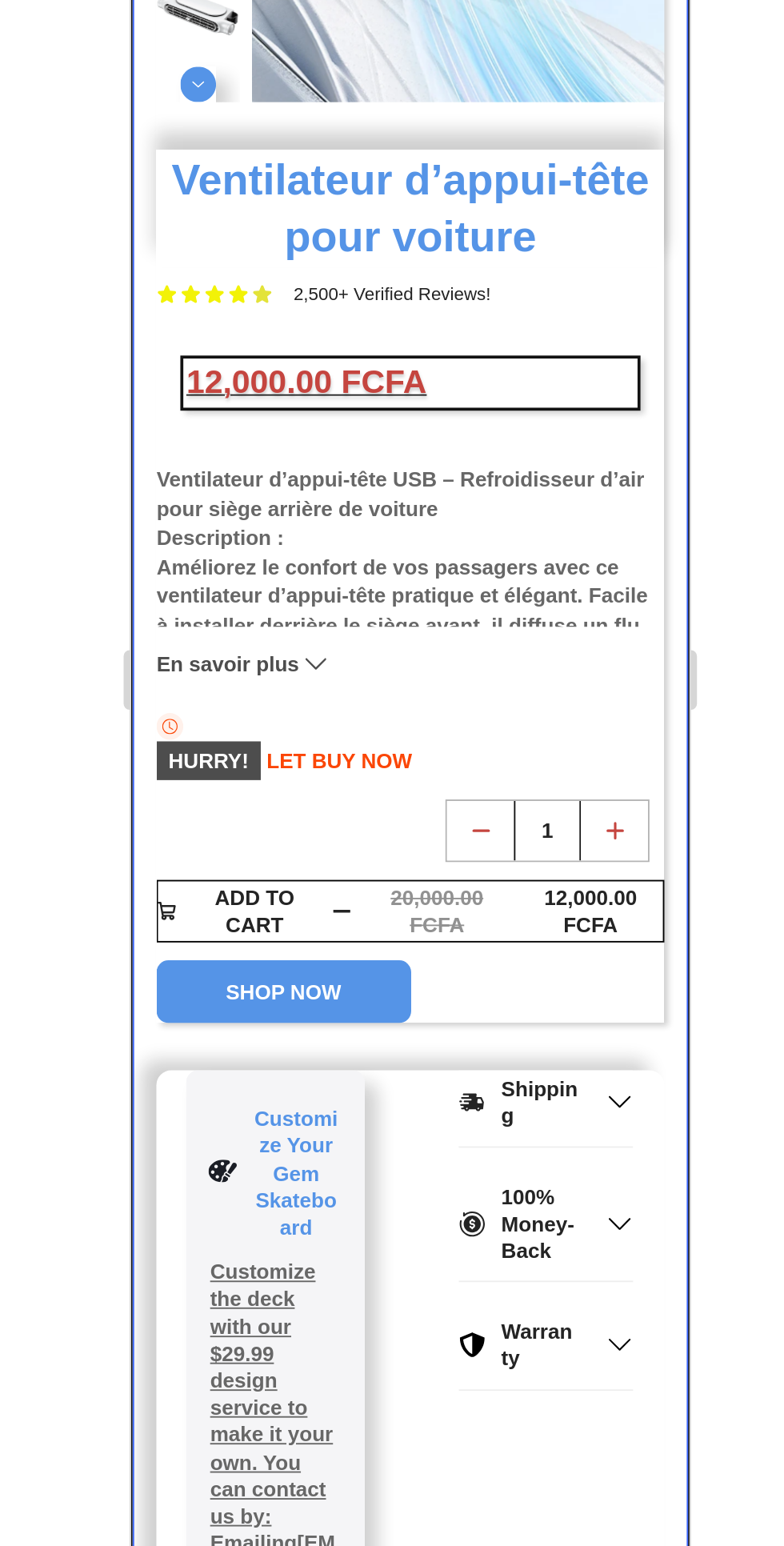
click at [351, 55] on div "Icon HURRY! LET BUY NOW Stock Counter Row" at bounding box center [280, 70] width 273 height 37
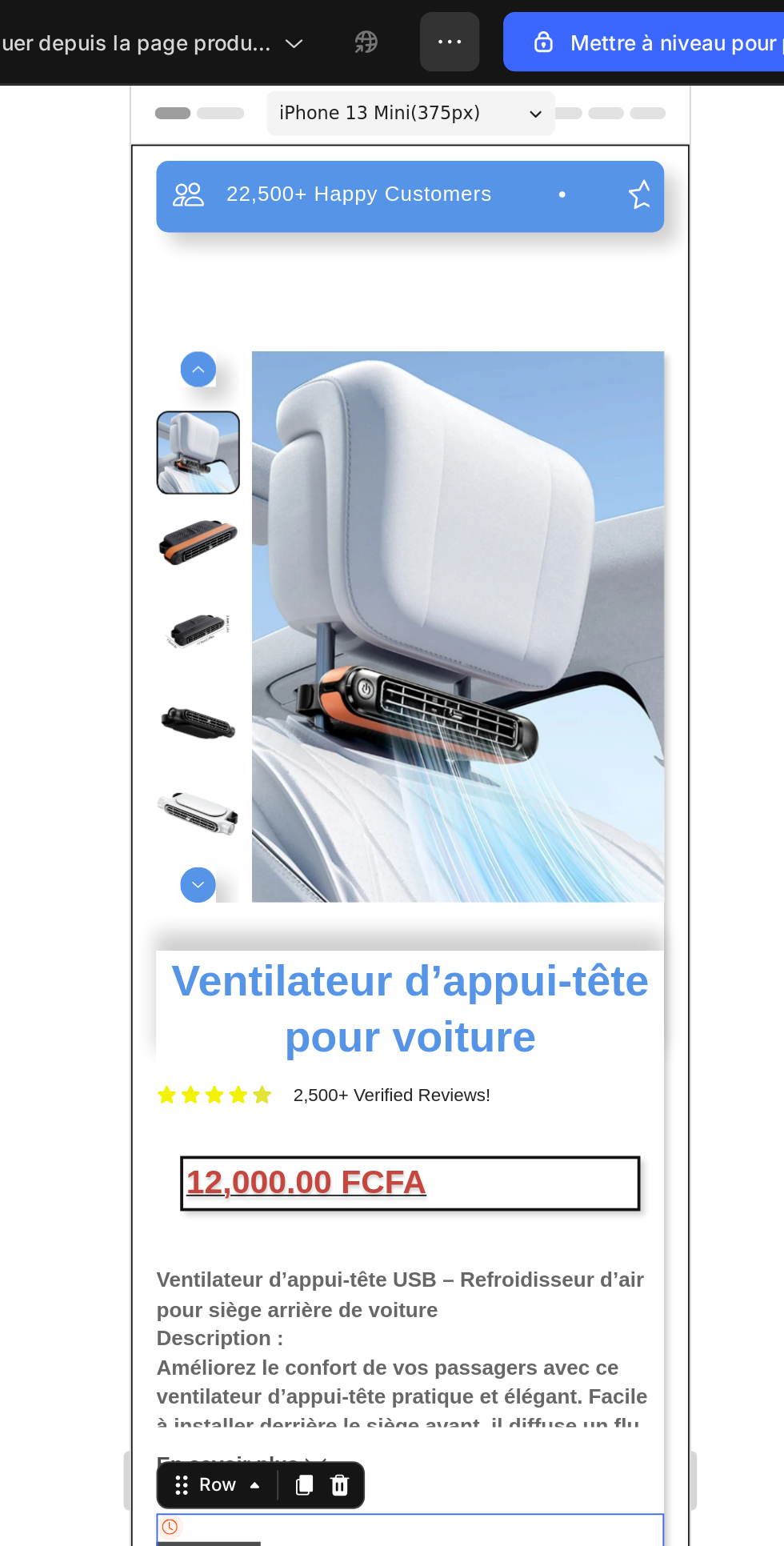
click at [548, 22] on icon "button" at bounding box center [548, 22] width 2 height 2
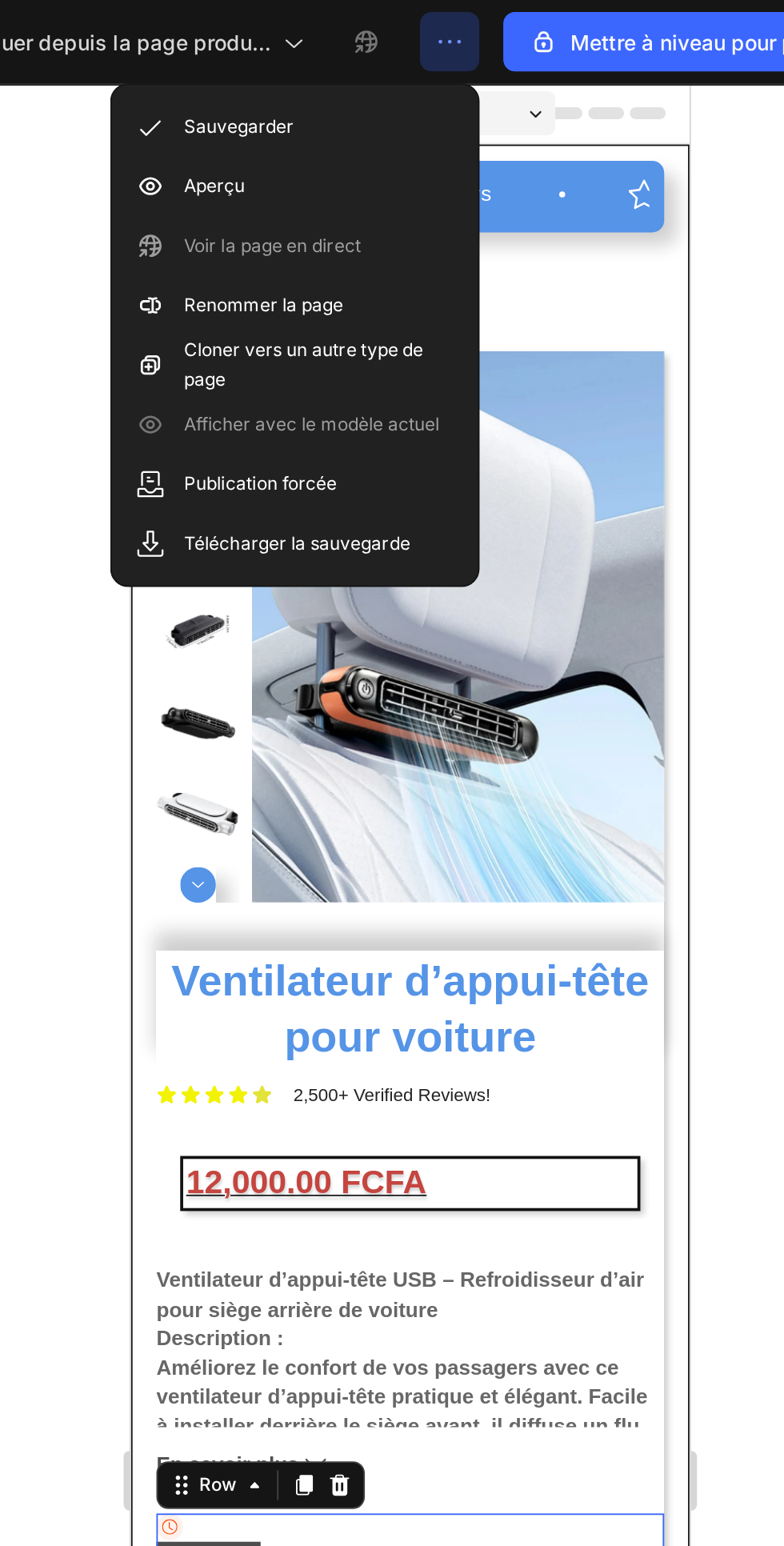
click at [437, 103] on font "Aperçu" at bounding box center [421, 99] width 33 height 12
click at [329, 674] on div "12,000.00 FCFA" at bounding box center [280, 673] width 244 height 26
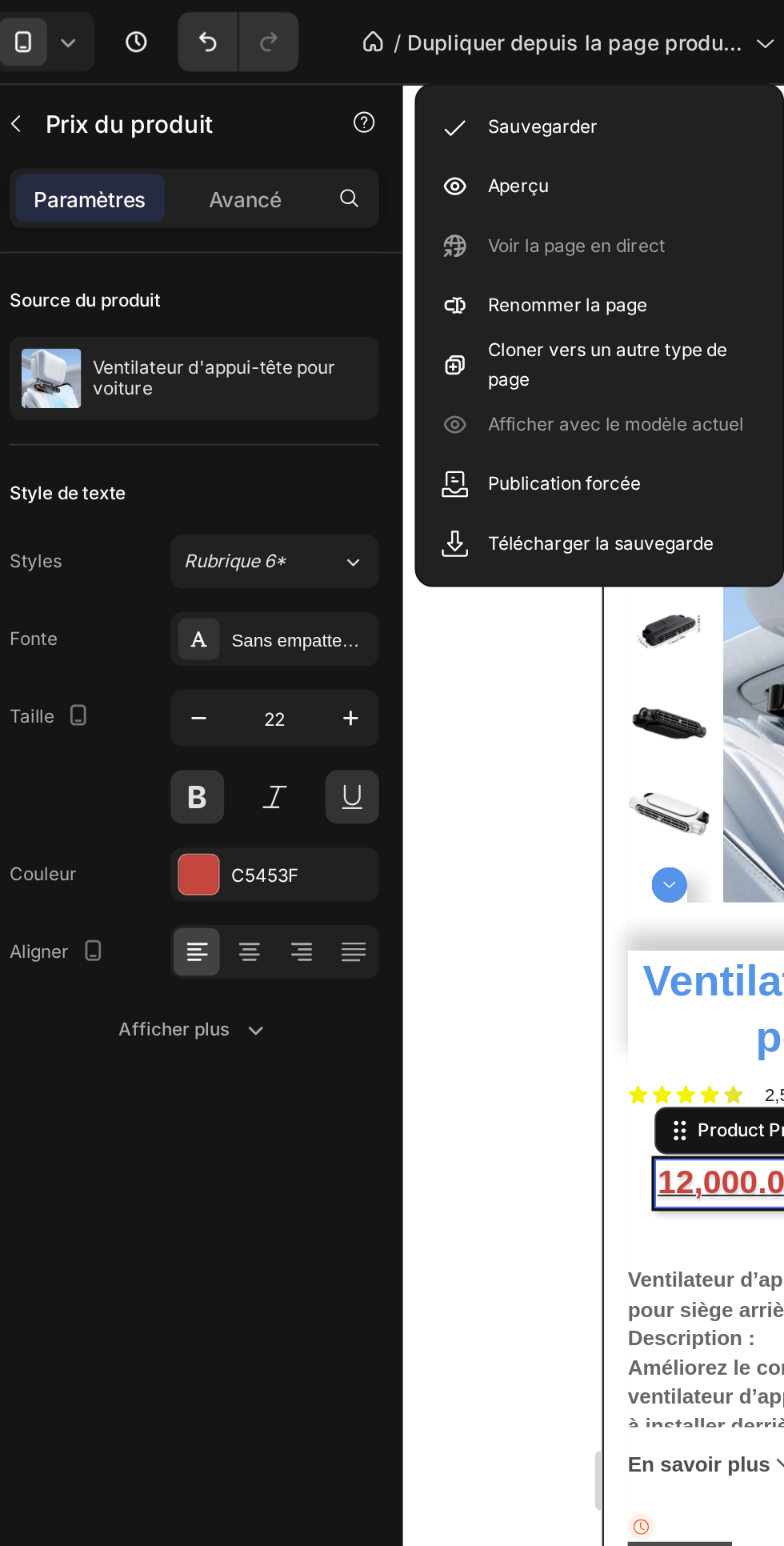
click at [186, 512] on icon at bounding box center [187, 513] width 12 height 2
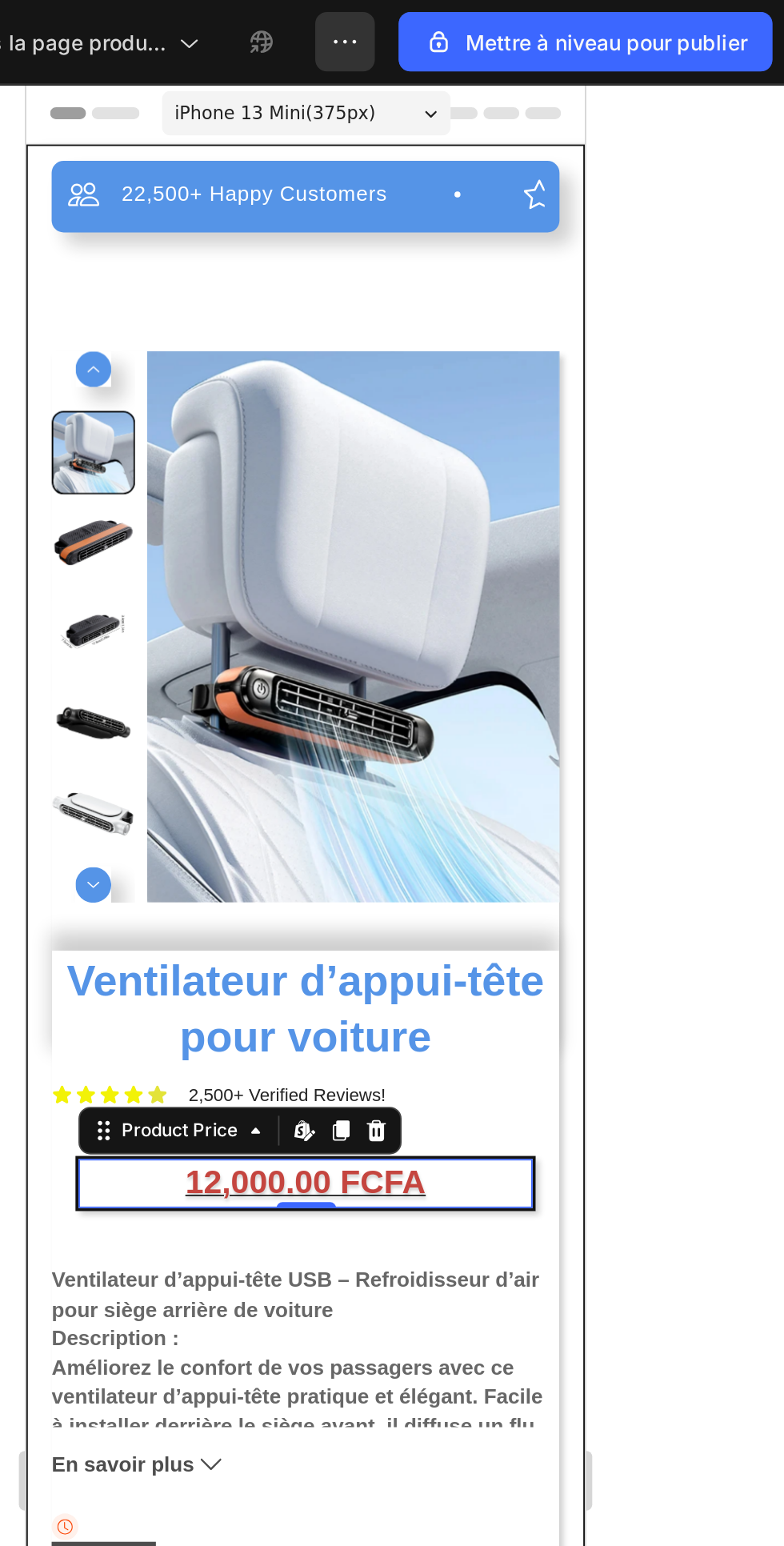
click at [156, 186] on div "22,500+ Happy Customers Item List +700 5-Start Review Item List 30 Day Guarante…" at bounding box center [176, 752] width 273 height 1256
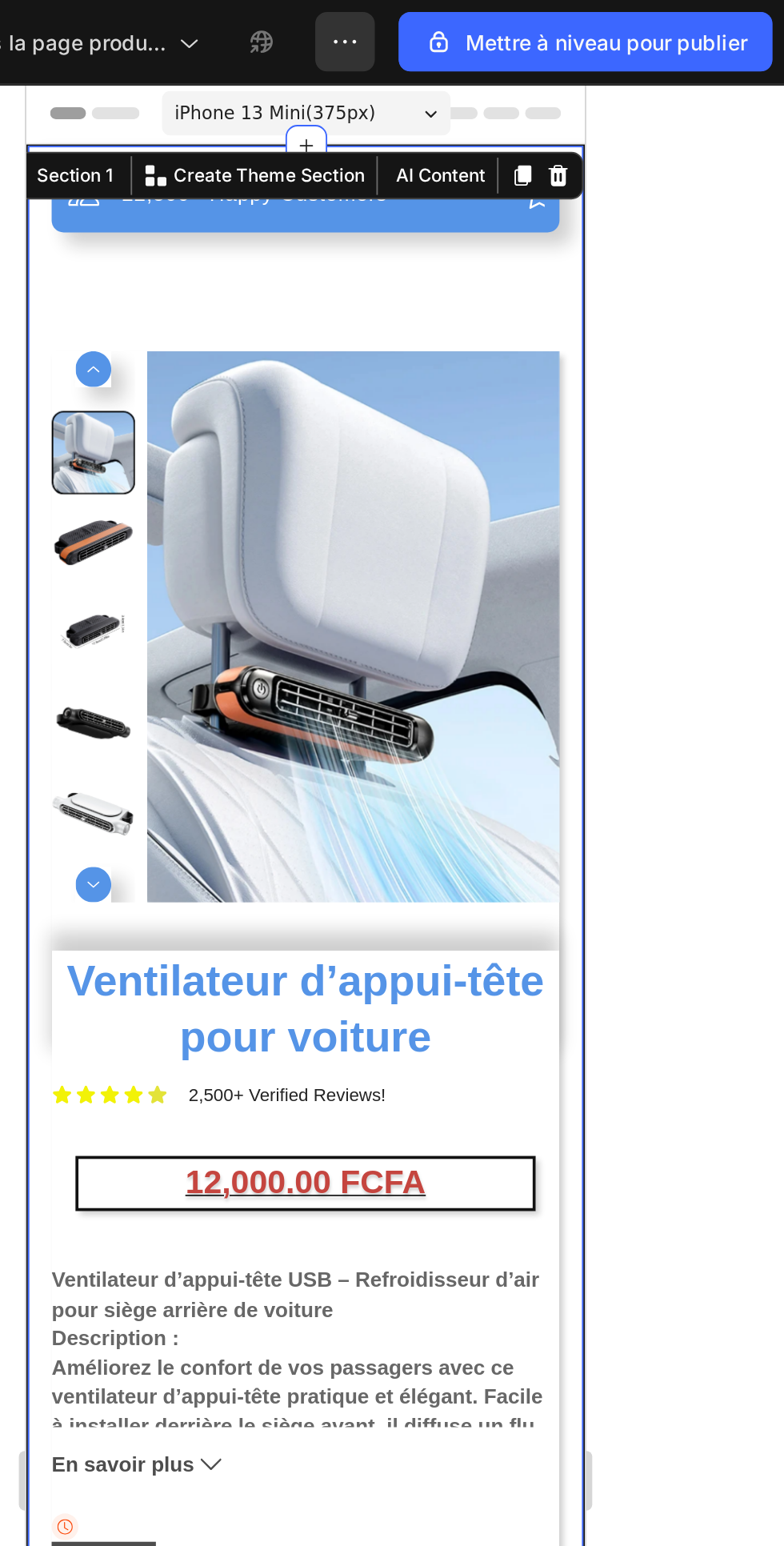
click at [192, 289] on img at bounding box center [202, 375] width 222 height 296
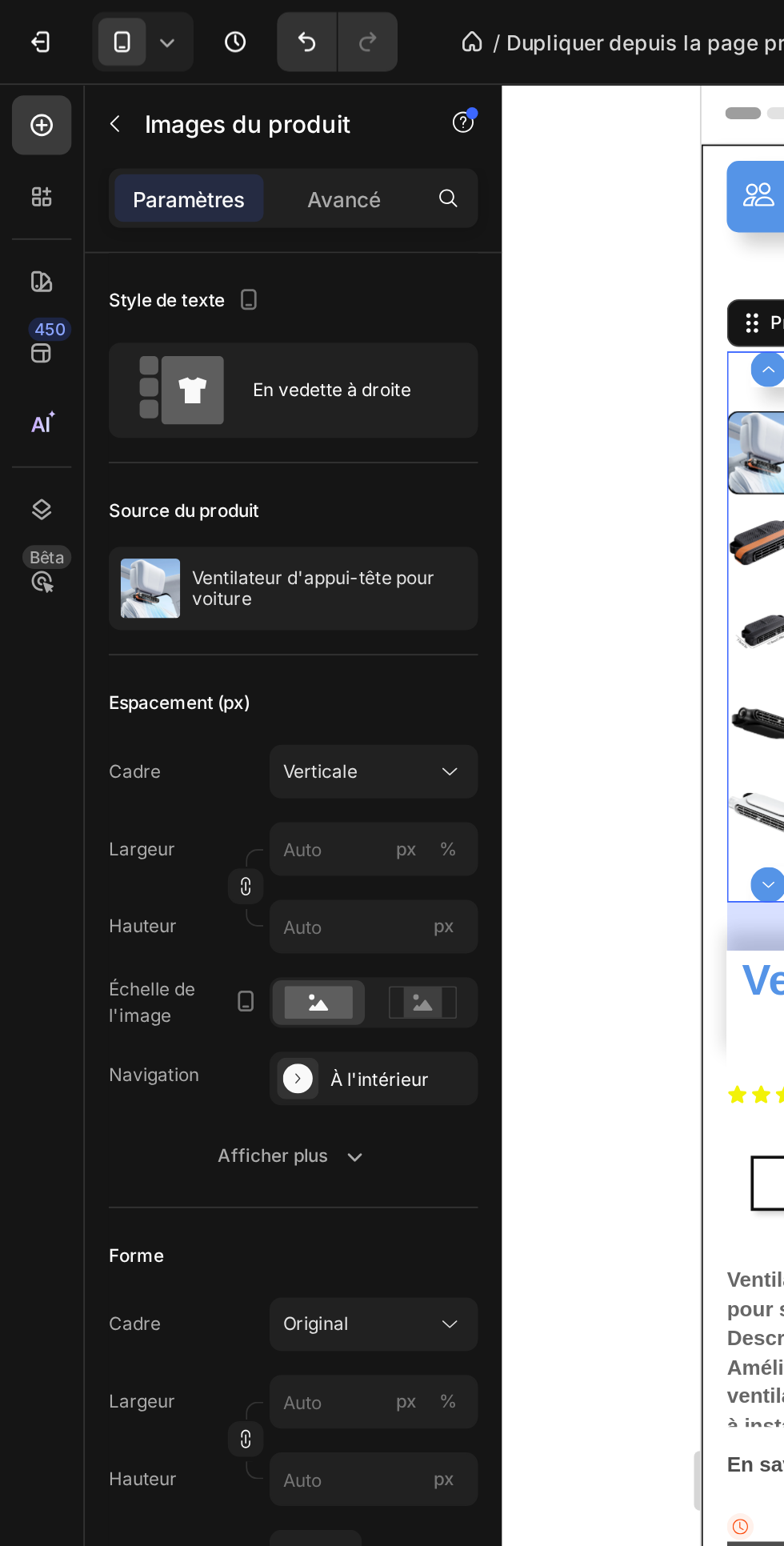
click at [183, 116] on div "Avancé" at bounding box center [184, 106] width 80 height 26
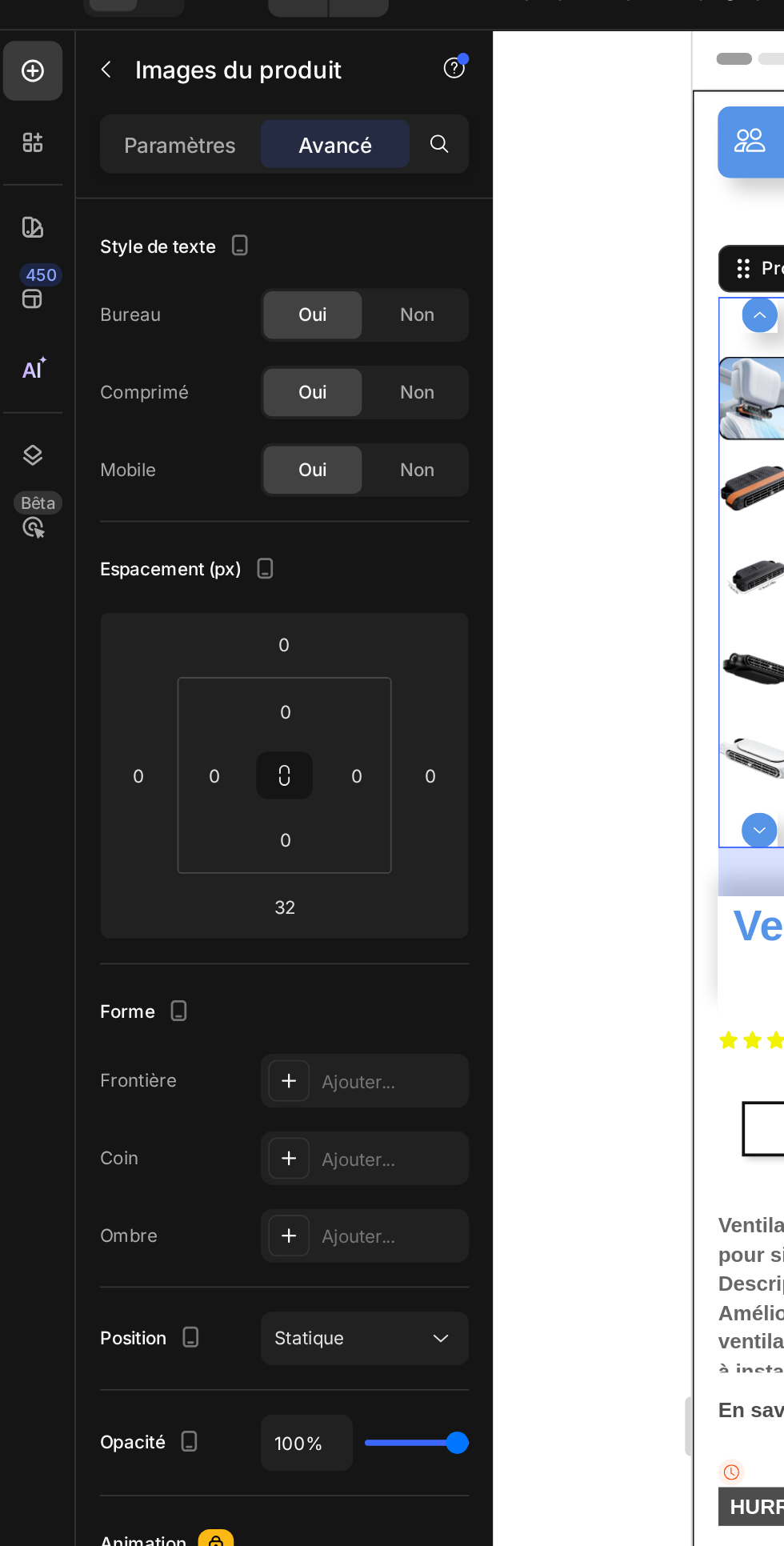
click at [188, 0] on html "7 / Dupliquer depuis la page produit - [DATE] 14:39:31 Aperçu Save Mettre à niv…" at bounding box center [392, 0] width 784 height 0
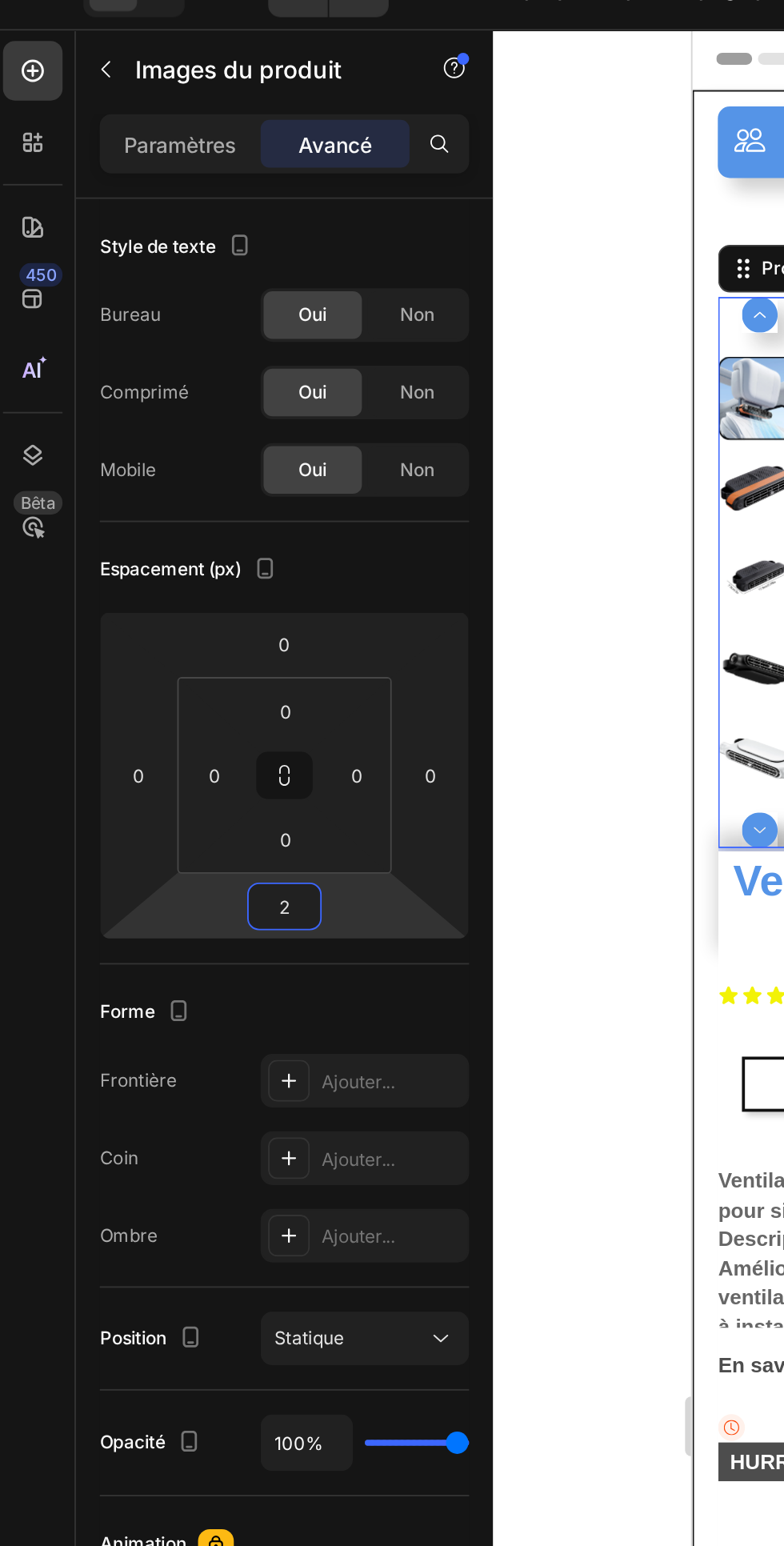
type input "20"
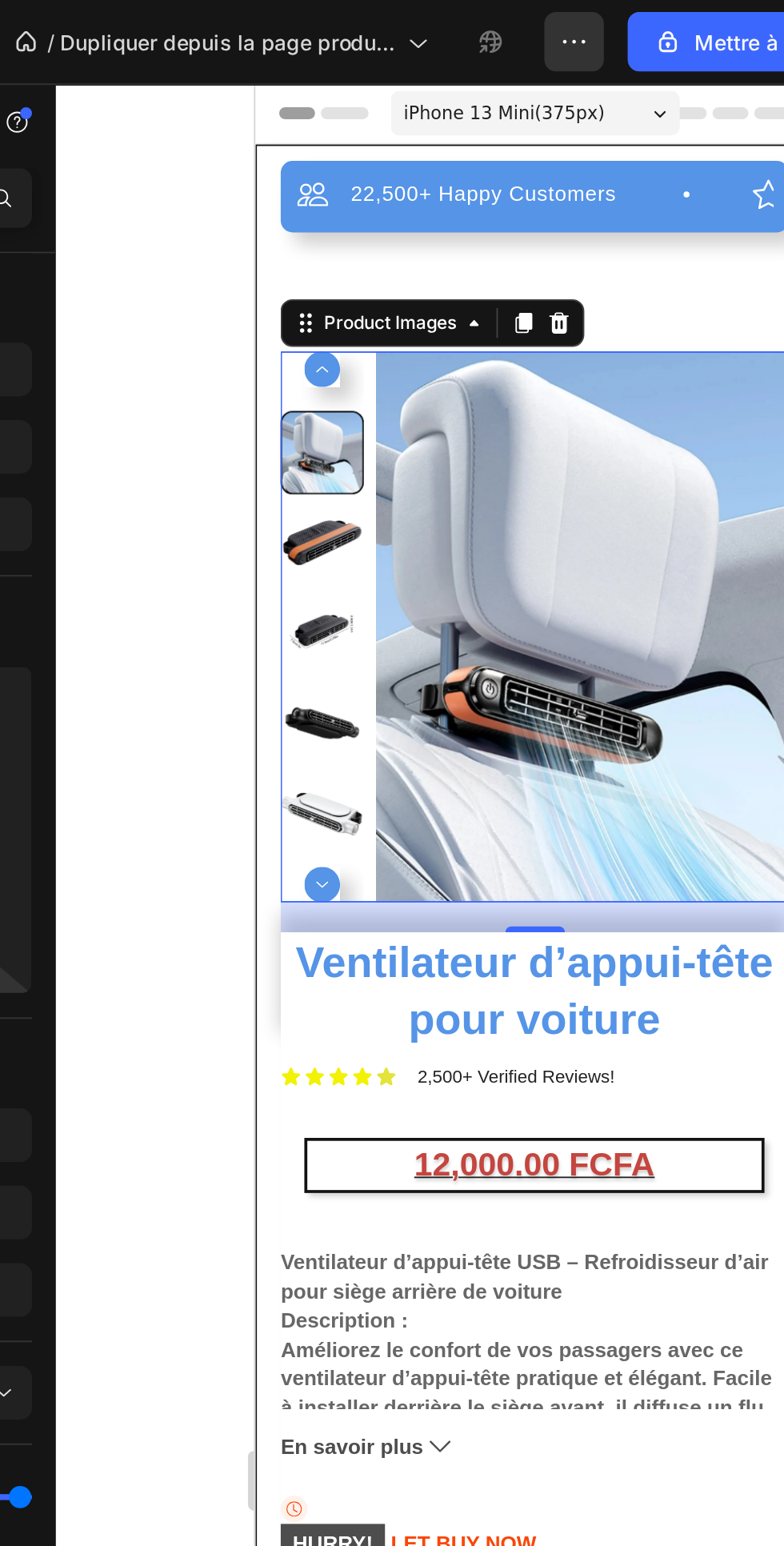
click at [268, 239] on div at bounding box center [291, 375] width 44 height 296
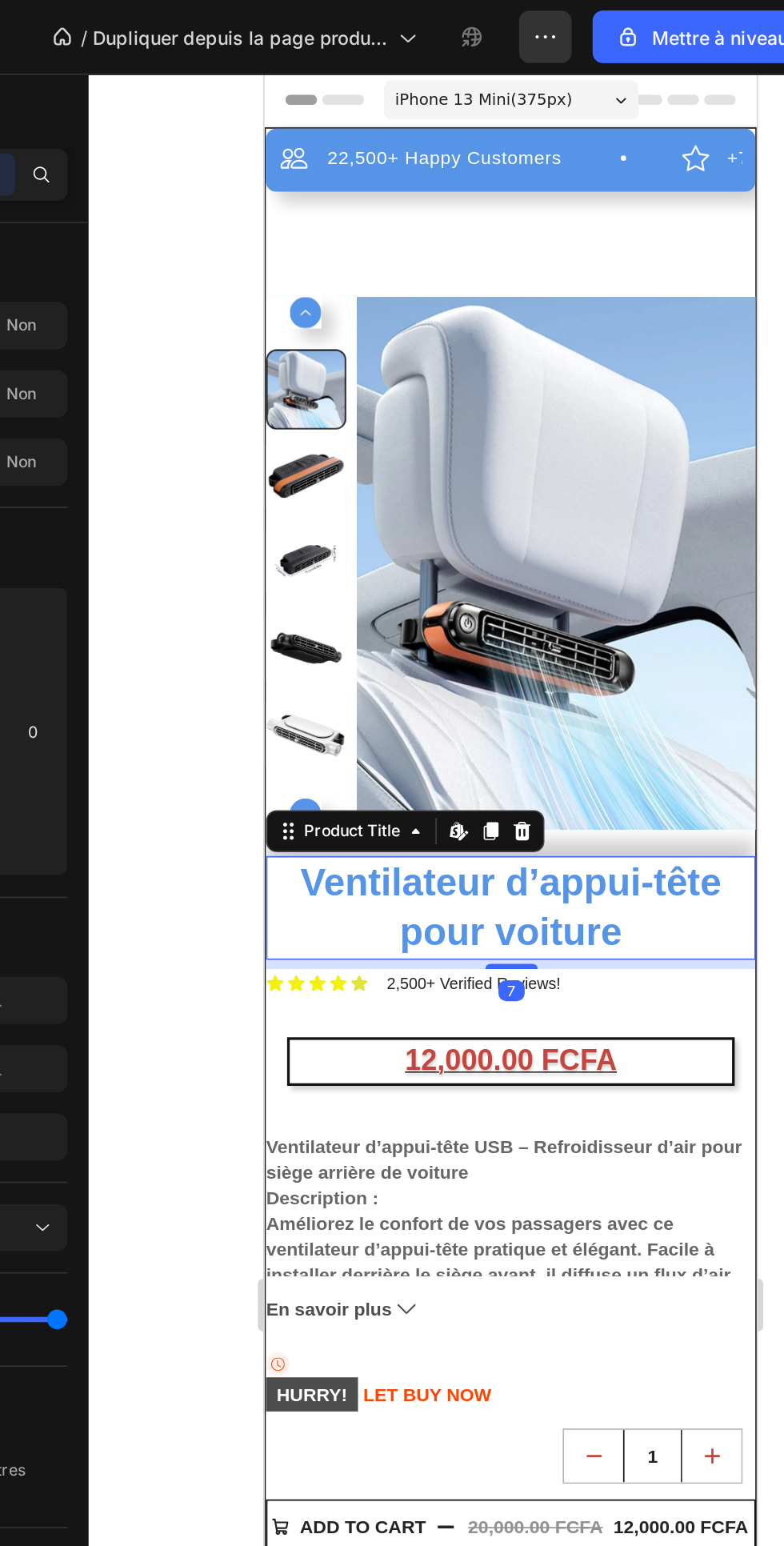
click at [329, 213] on img at bounding box center [441, 371] width 243 height 324
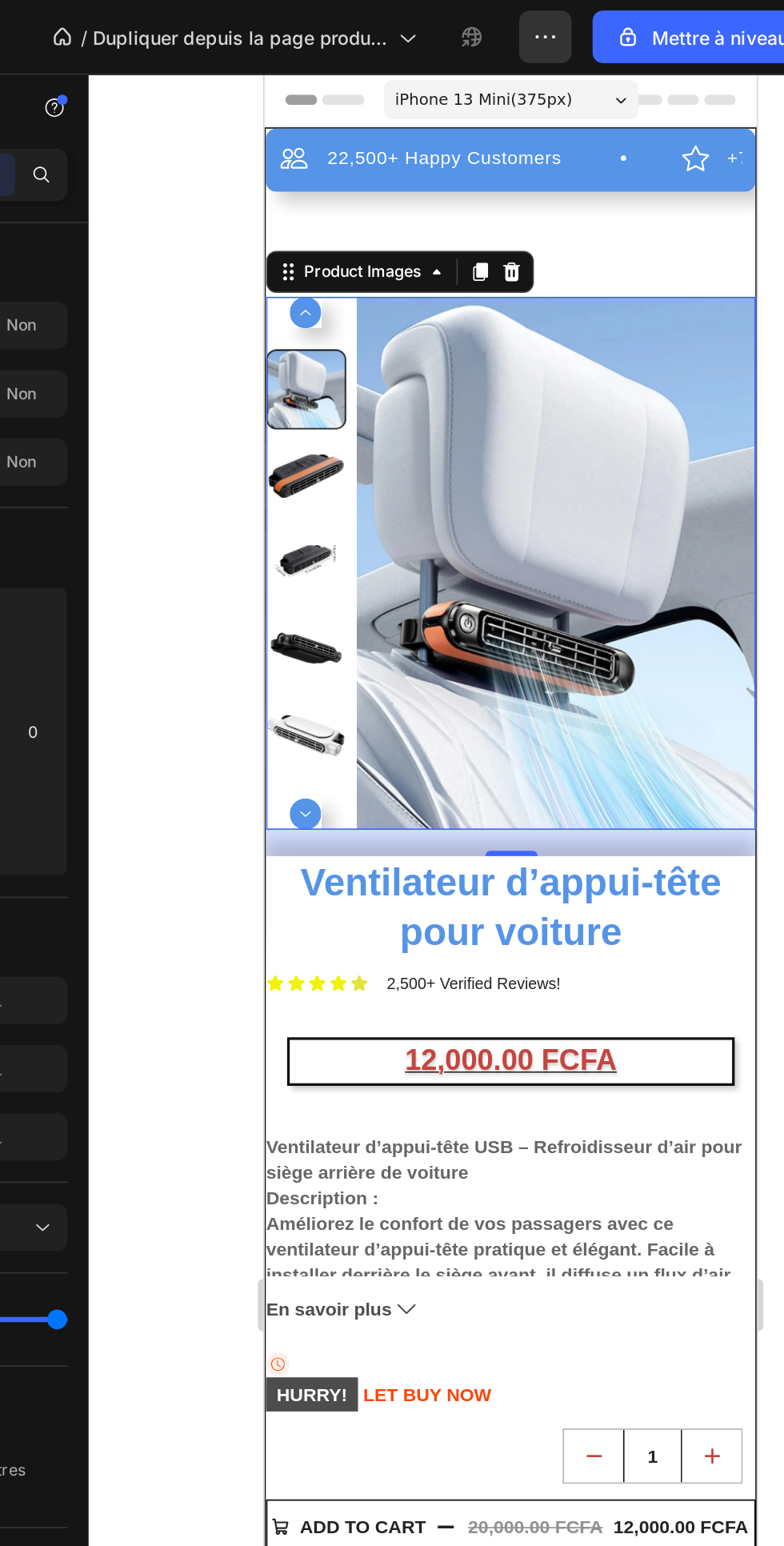
click at [343, 697] on div at bounding box center [526, 795] width 515 height 1501
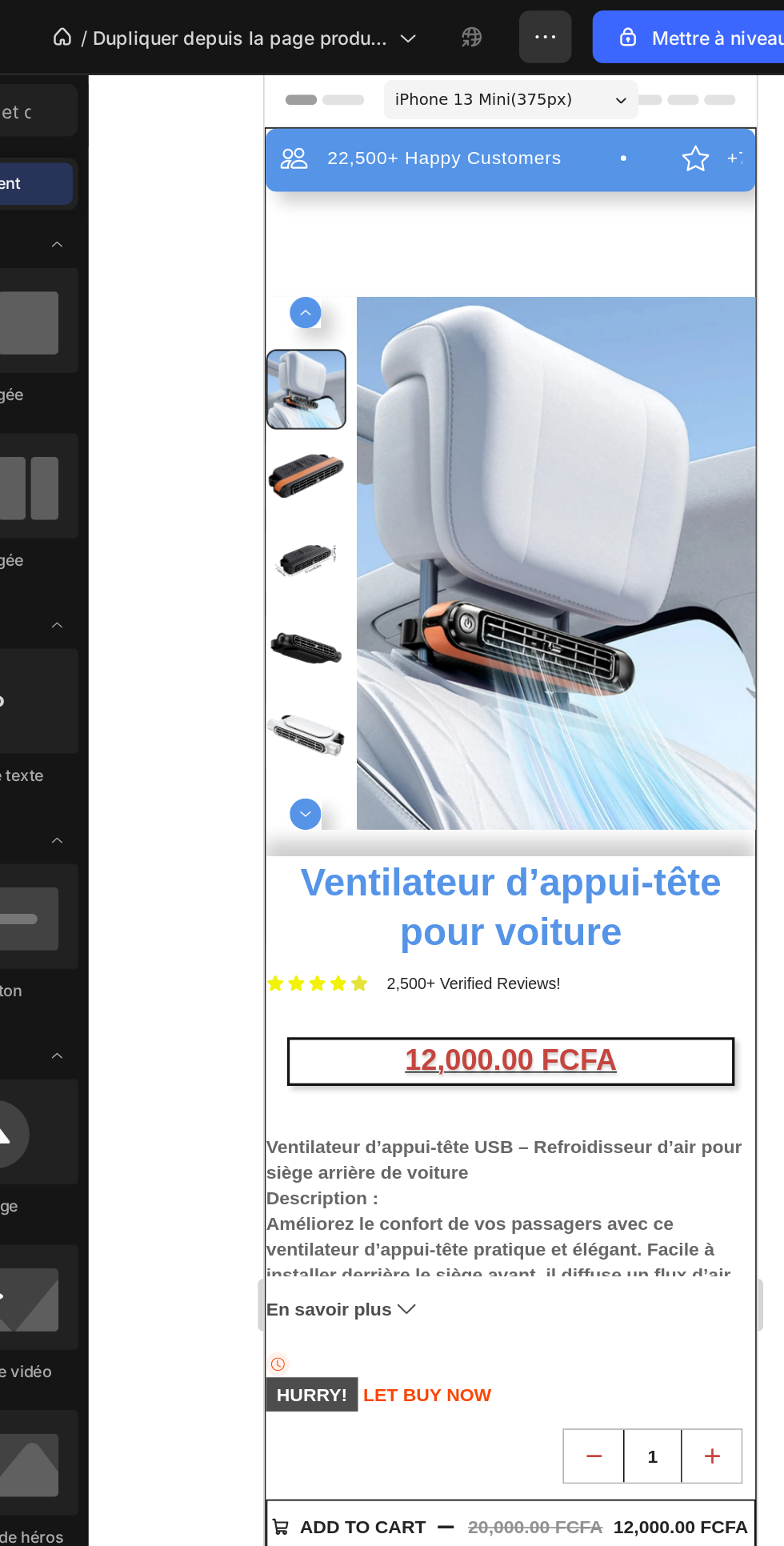
click at [343, 212] on img at bounding box center [441, 371] width 243 height 324
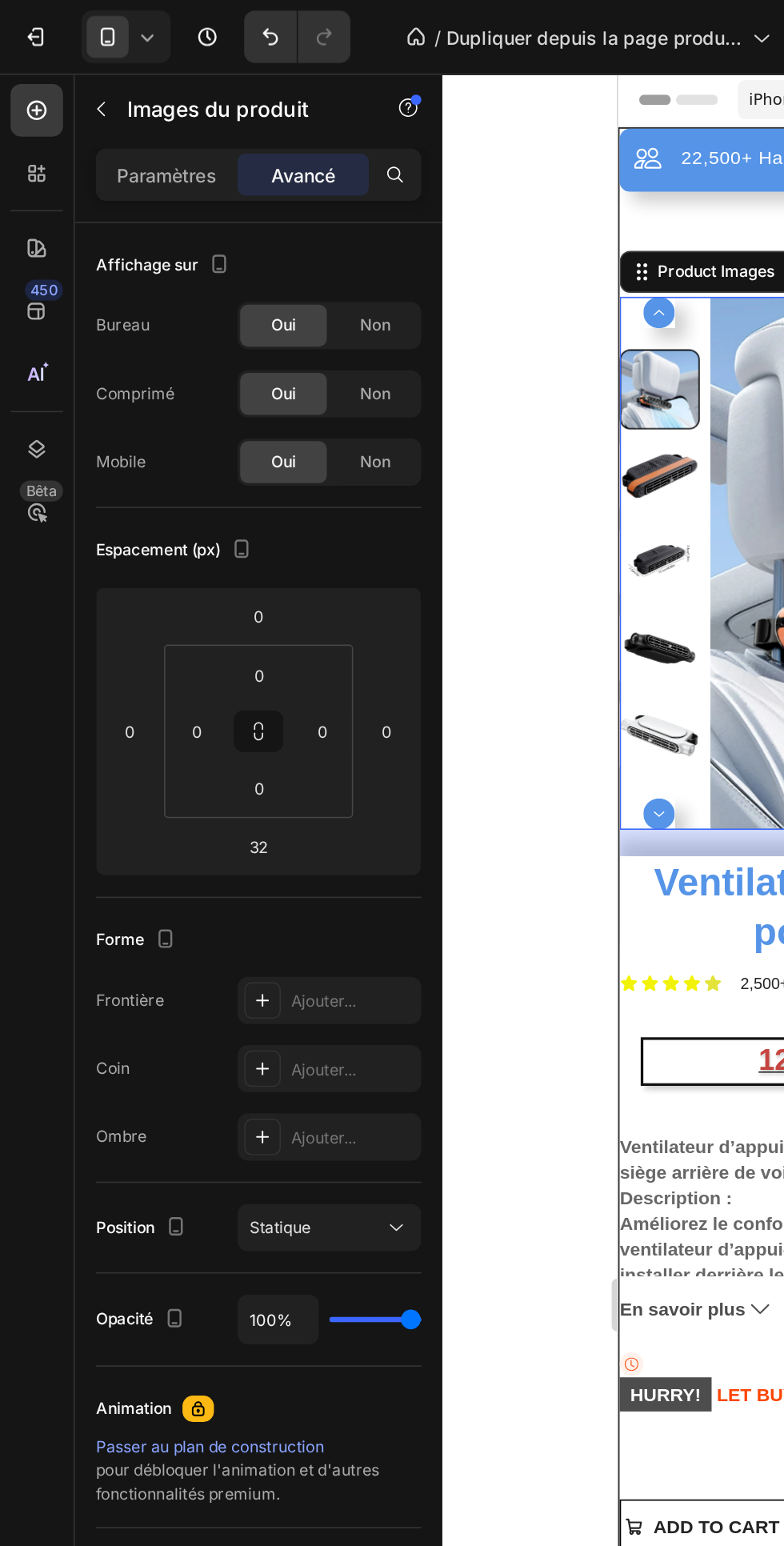
click at [97, 102] on font "Paramètres" at bounding box center [101, 107] width 61 height 14
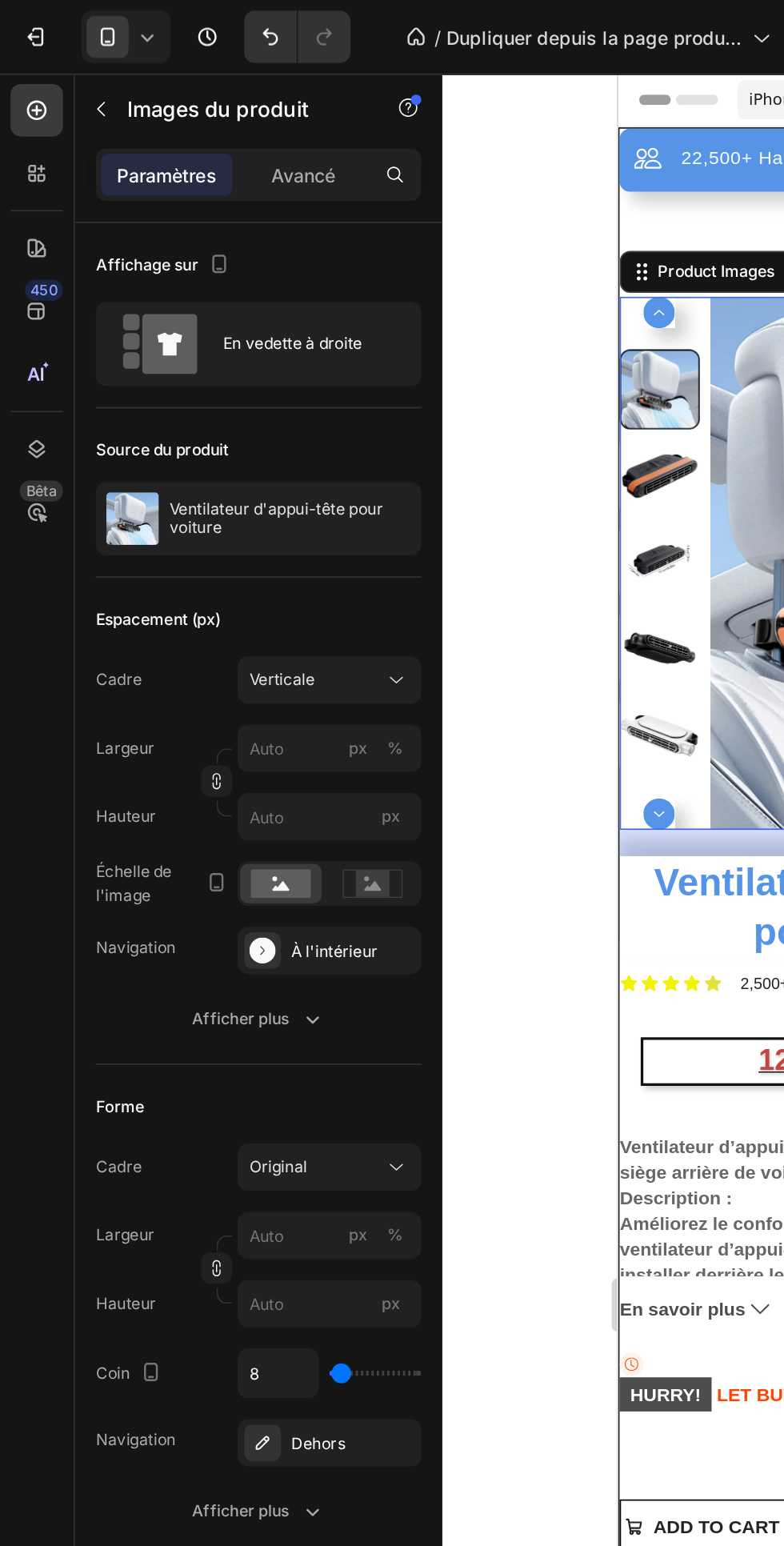
click at [190, 622] on icon "button" at bounding box center [190, 621] width 16 height 16
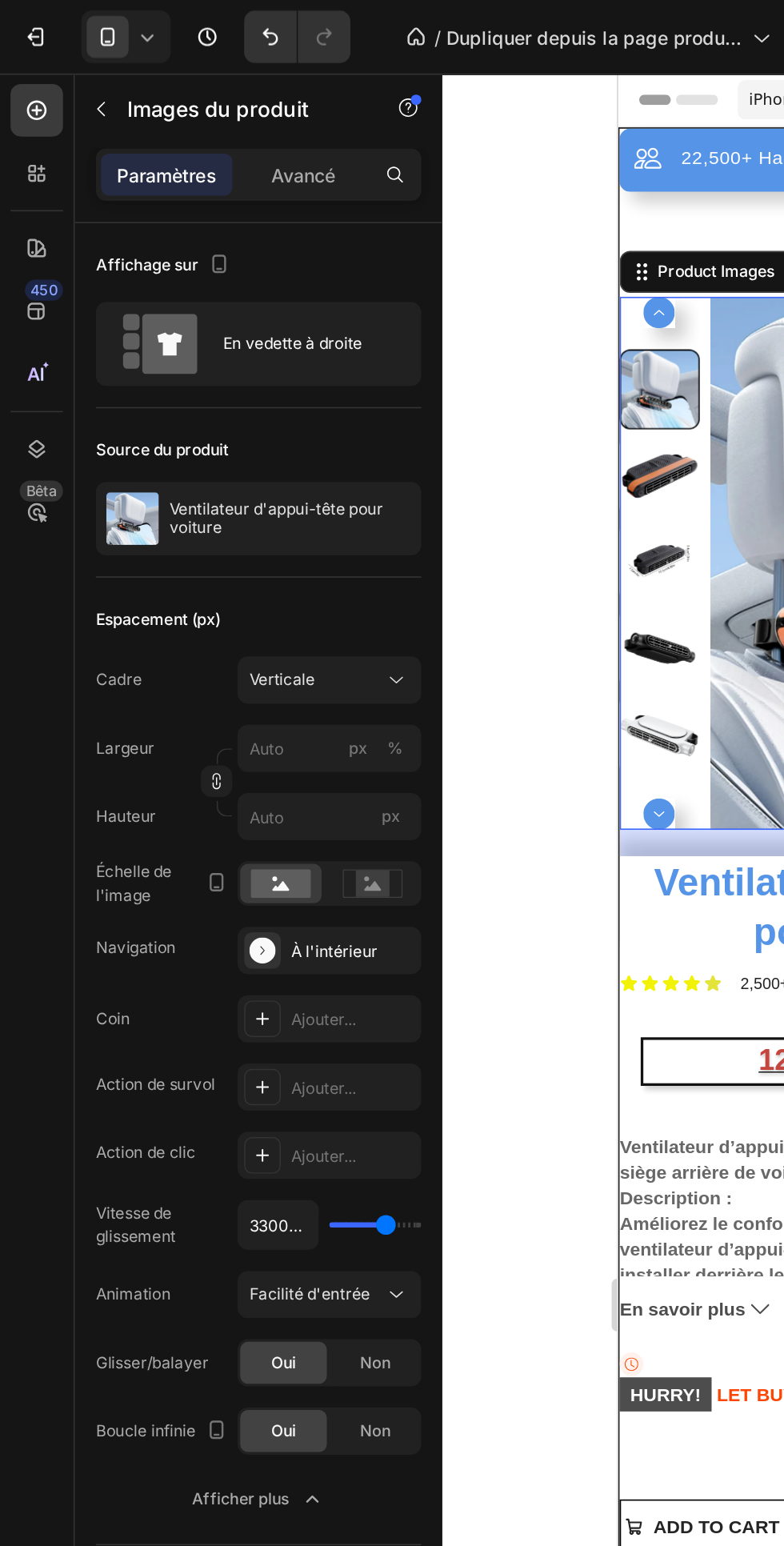
type input "4150ms"
type input "4150"
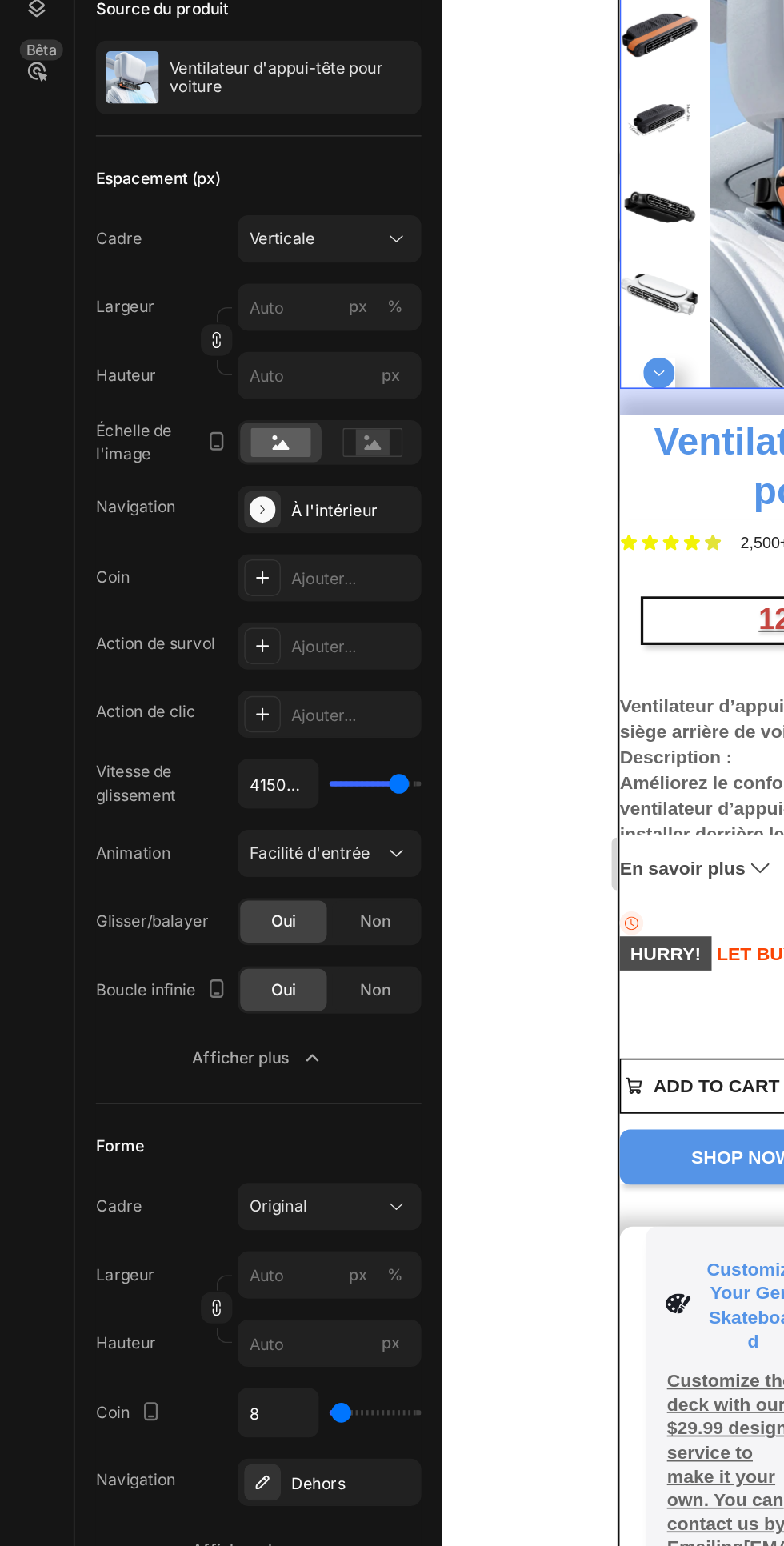
click at [240, 998] on icon at bounding box center [241, 1004] width 16 height 16
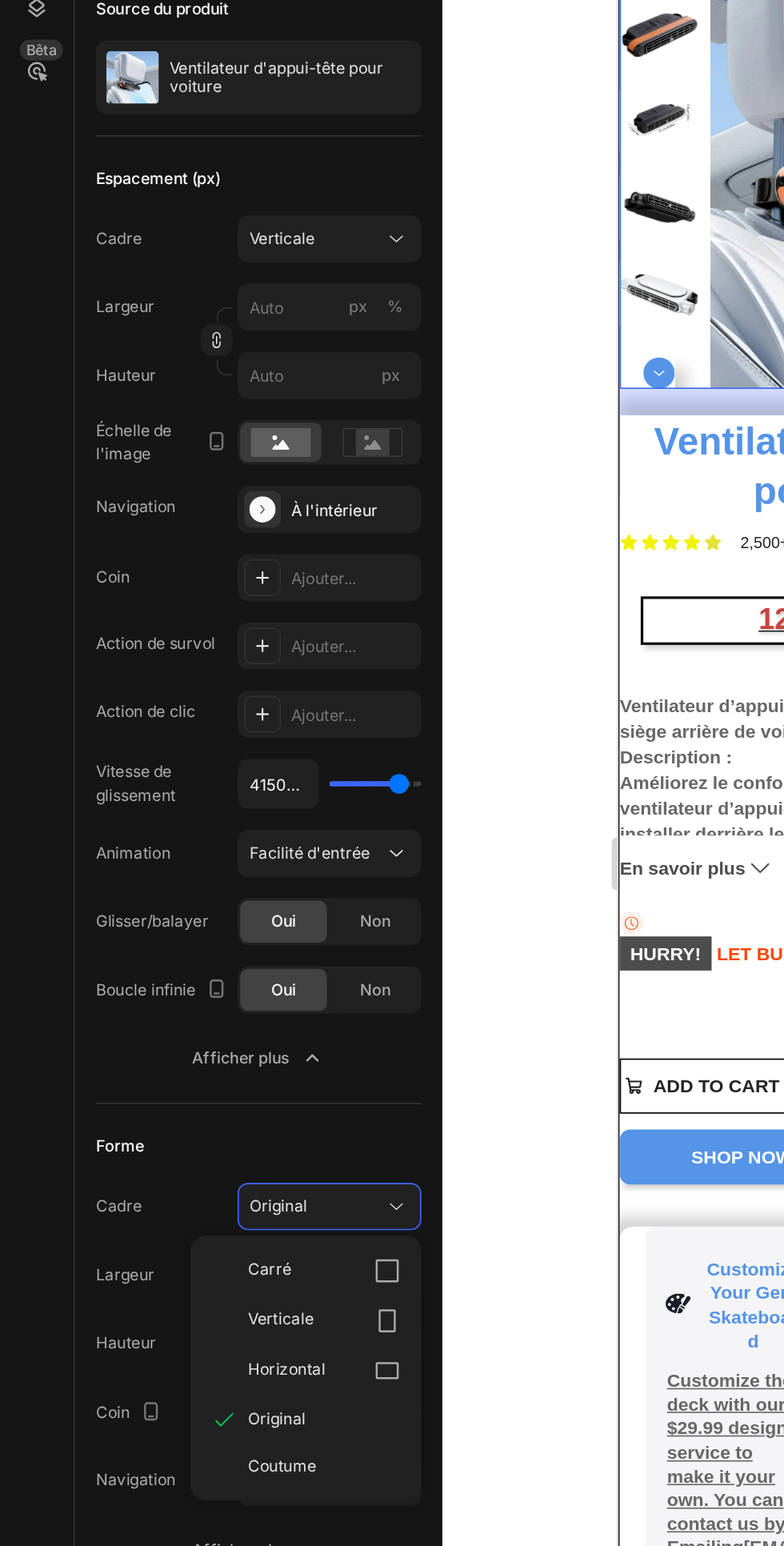
click at [240, 1045] on icon at bounding box center [236, 1043] width 16 height 16
